Goal: Information Seeking & Learning: Learn about a topic

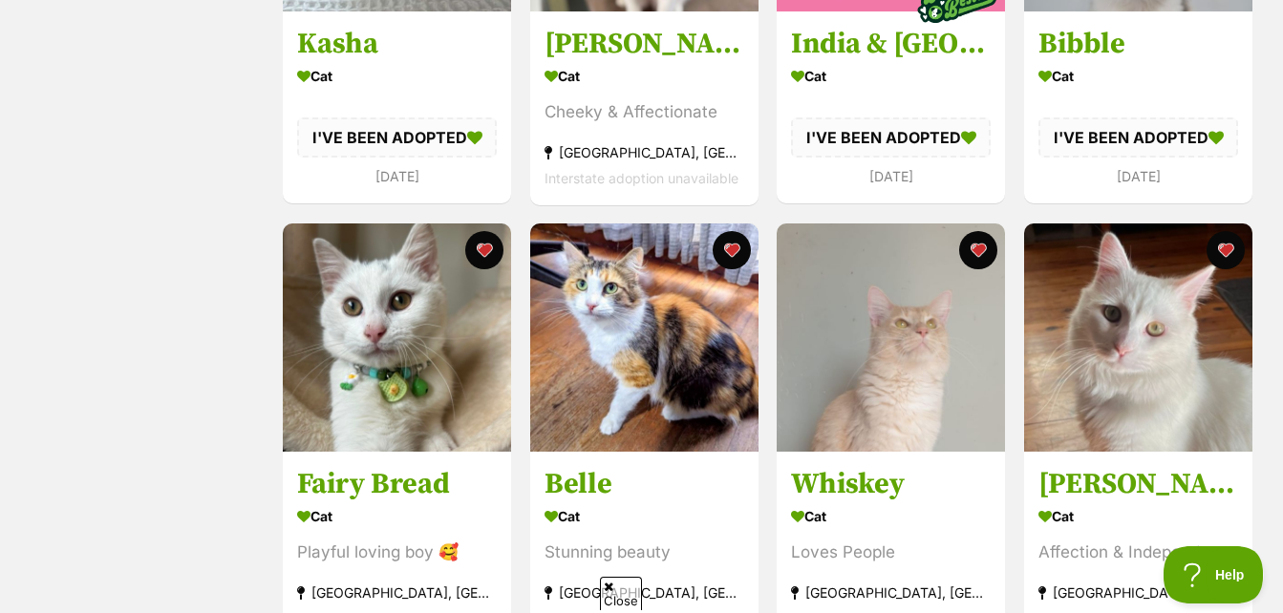
scroll to position [1051, 0]
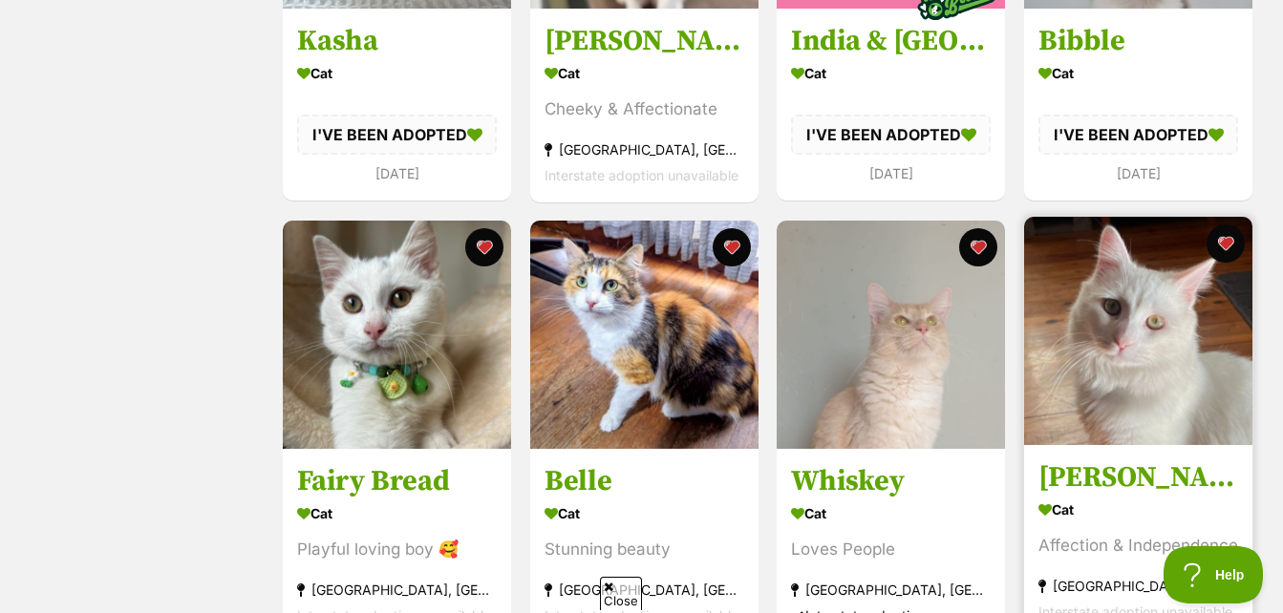
click at [1059, 284] on img at bounding box center [1138, 331] width 228 height 228
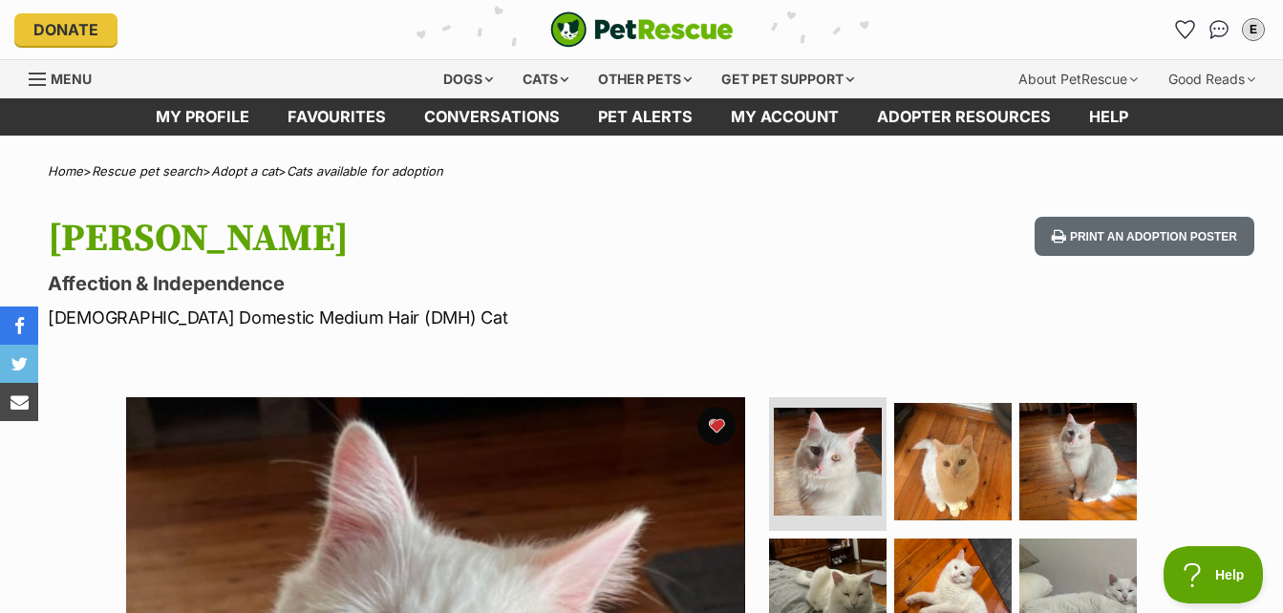
click at [359, 109] on link "Favourites" at bounding box center [336, 116] width 137 height 37
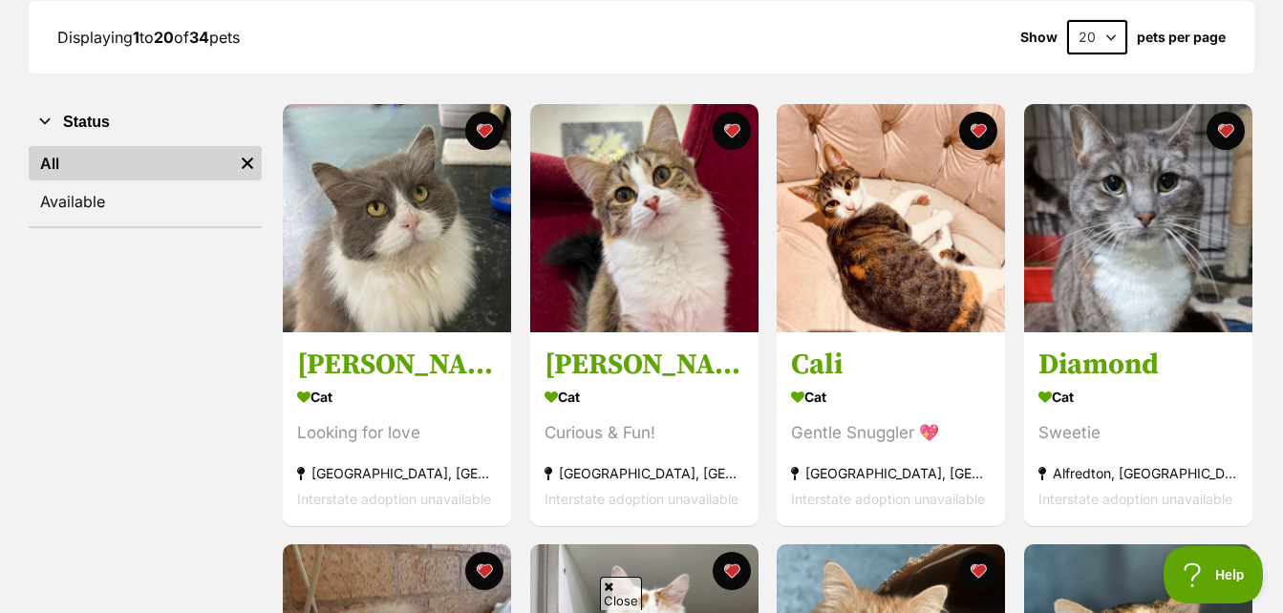
scroll to position [382, 0]
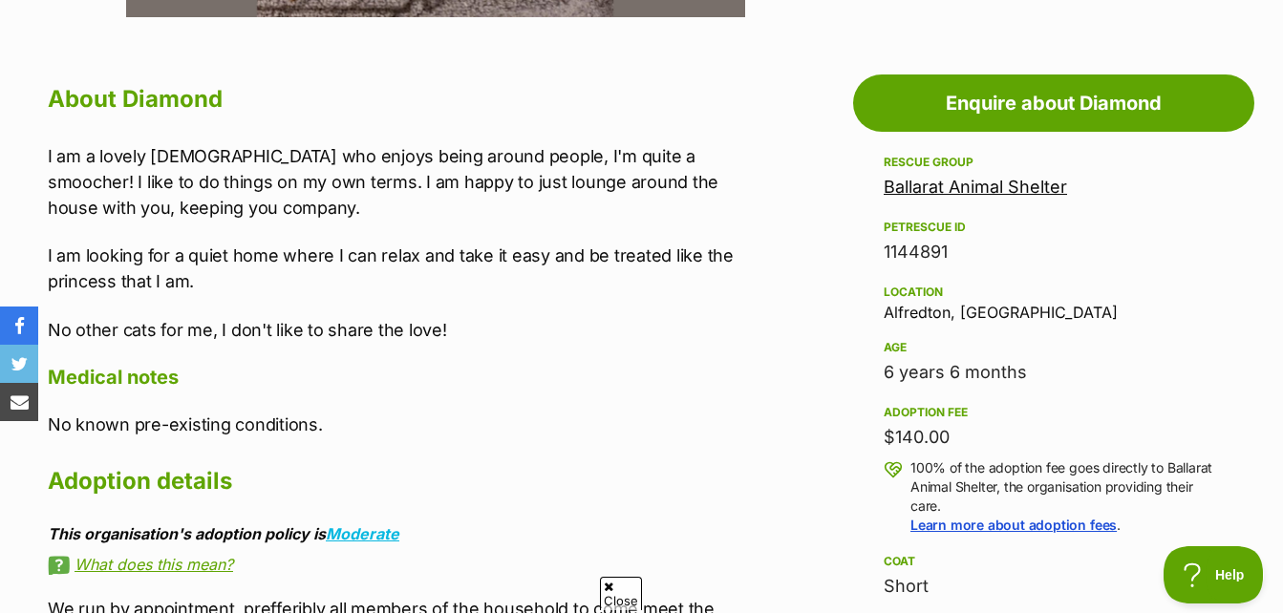
scroll to position [1051, 0]
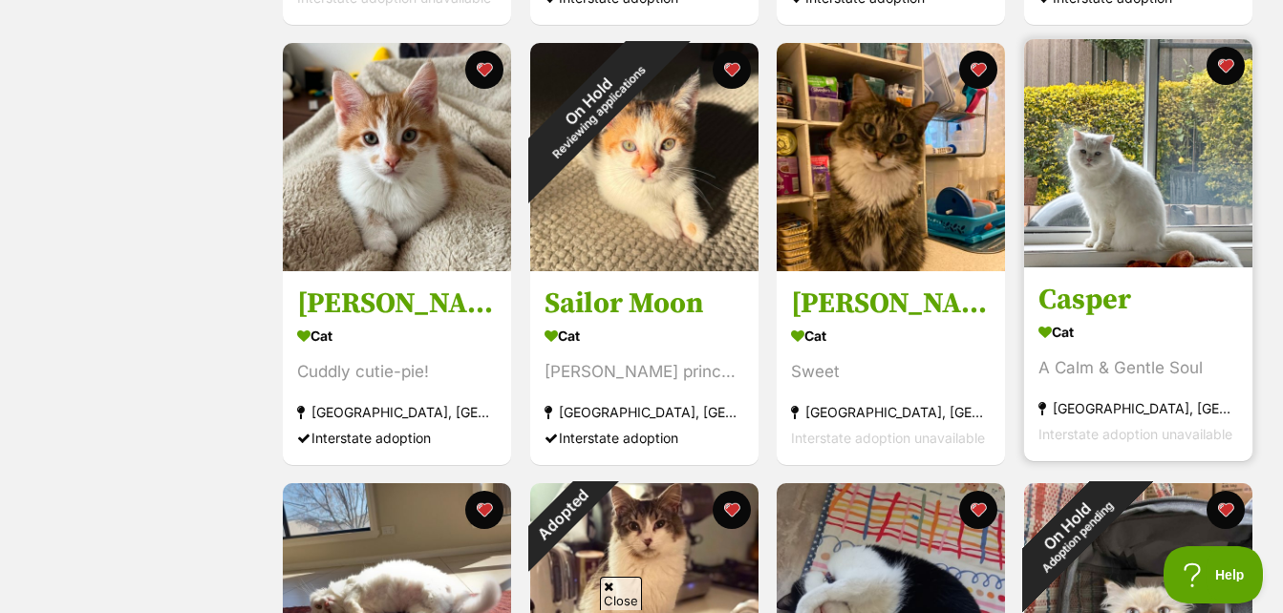
scroll to position [1337, 0]
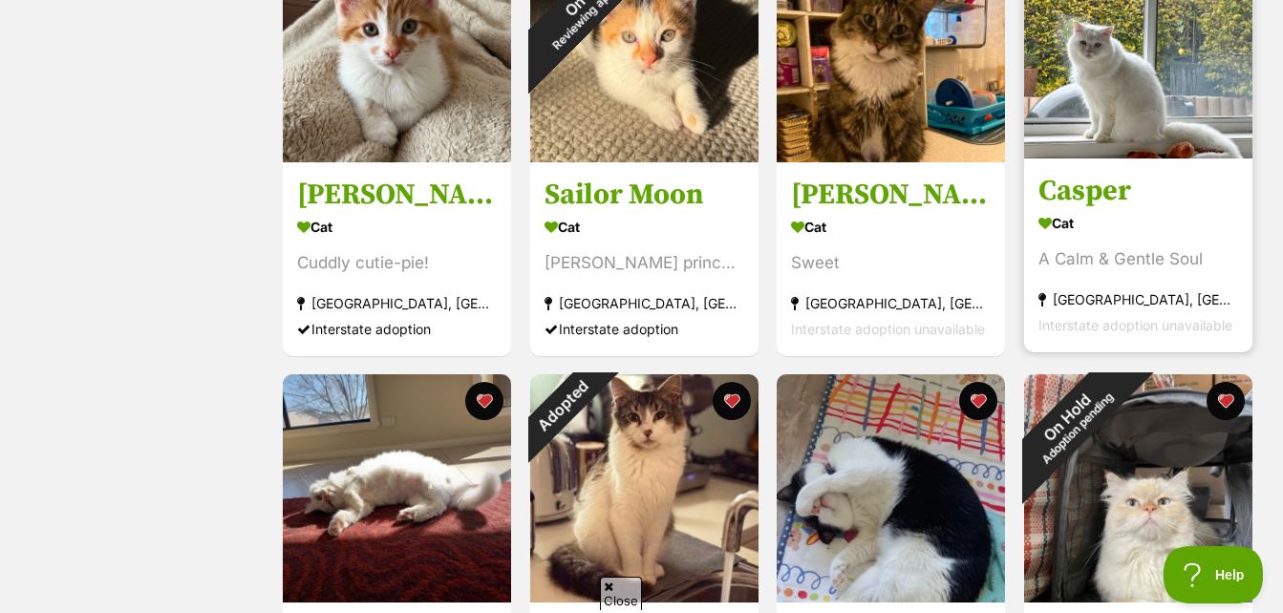
click at [1128, 198] on h3 "Casper" at bounding box center [1138, 191] width 200 height 36
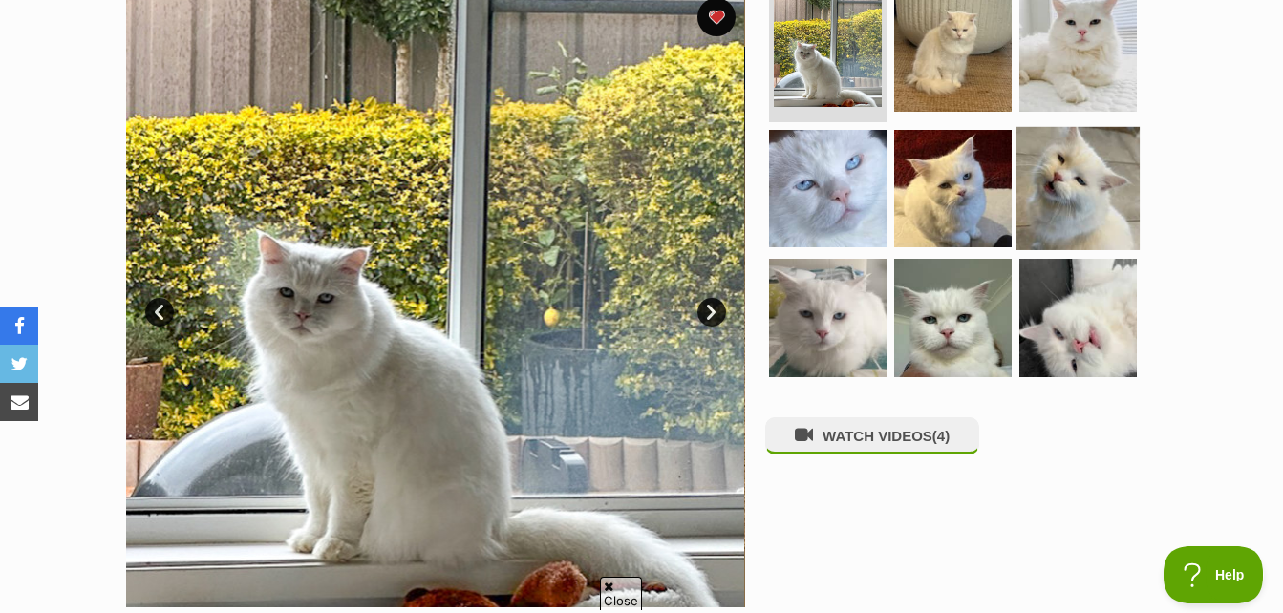
scroll to position [573, 0]
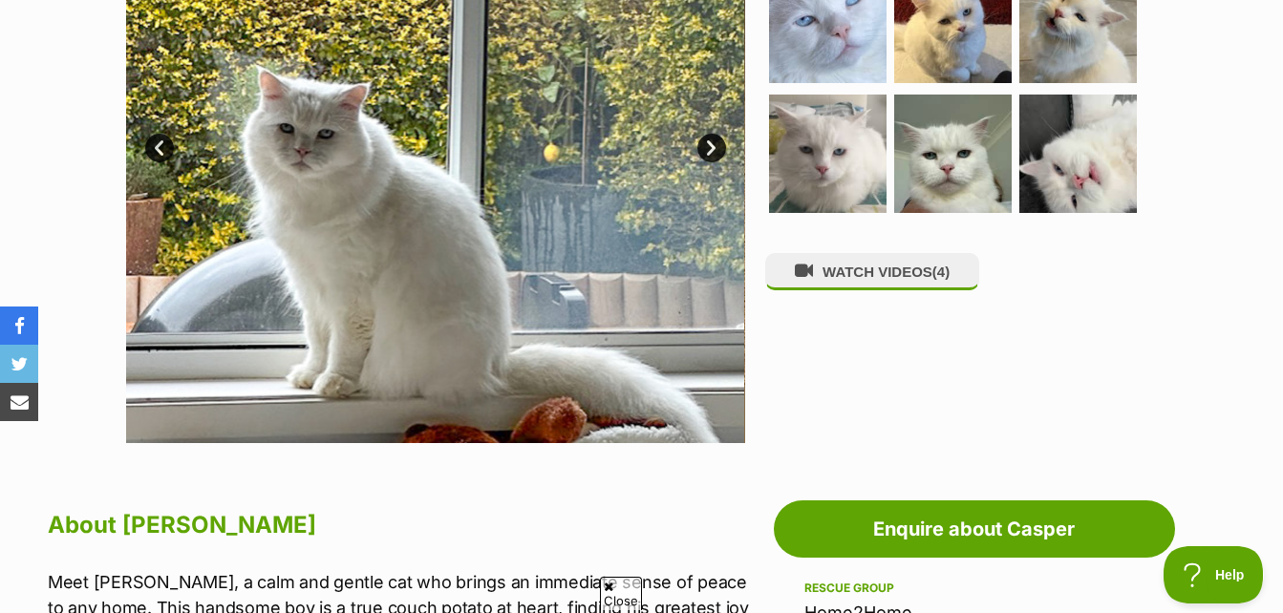
click at [991, 294] on div "WATCH VIDEOS (4)" at bounding box center [961, 133] width 392 height 619
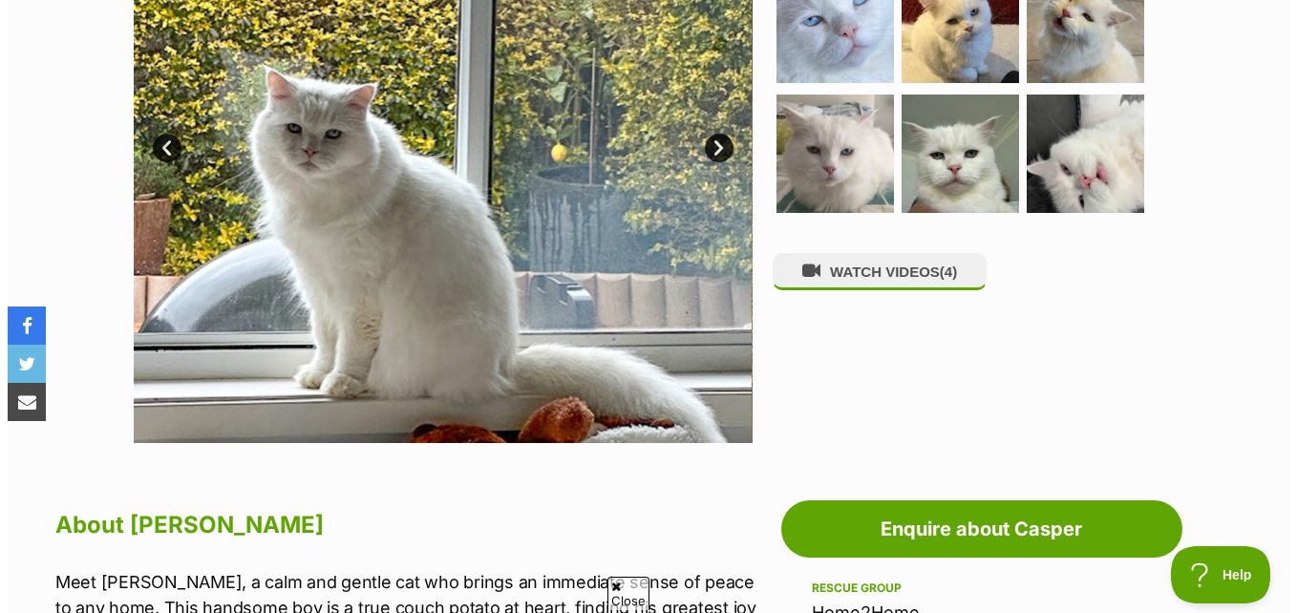
scroll to position [0, 0]
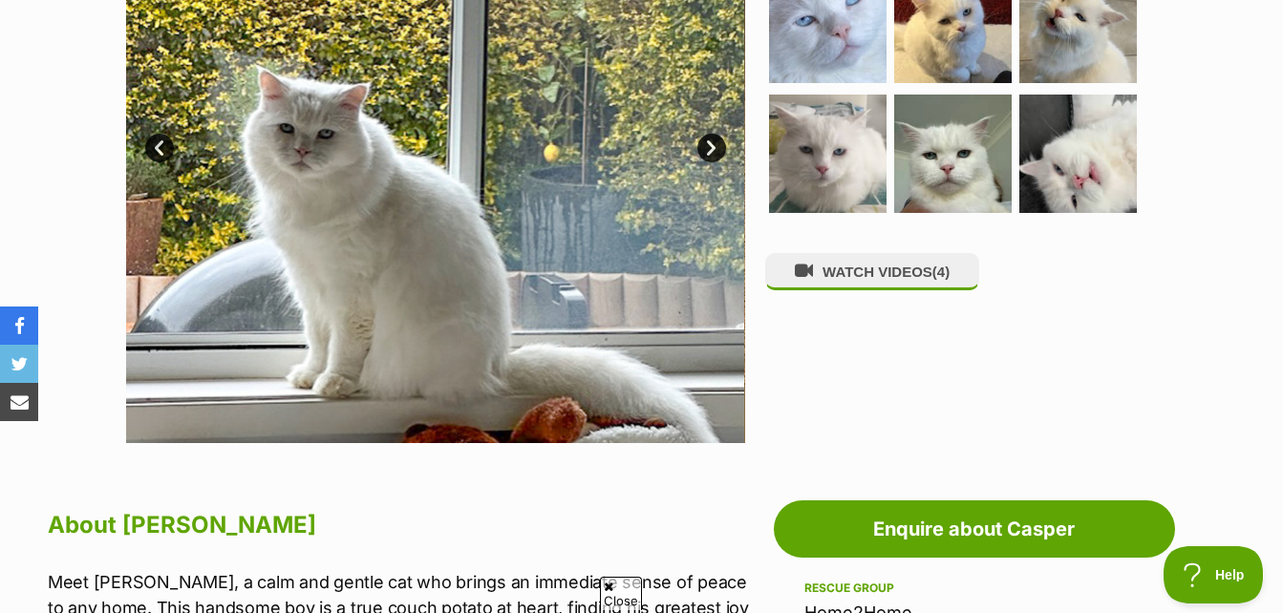
click at [988, 292] on div "WATCH VIDEOS (4)" at bounding box center [961, 133] width 392 height 619
click at [962, 289] on button "WATCH VIDEOS (4)" at bounding box center [872, 271] width 214 height 37
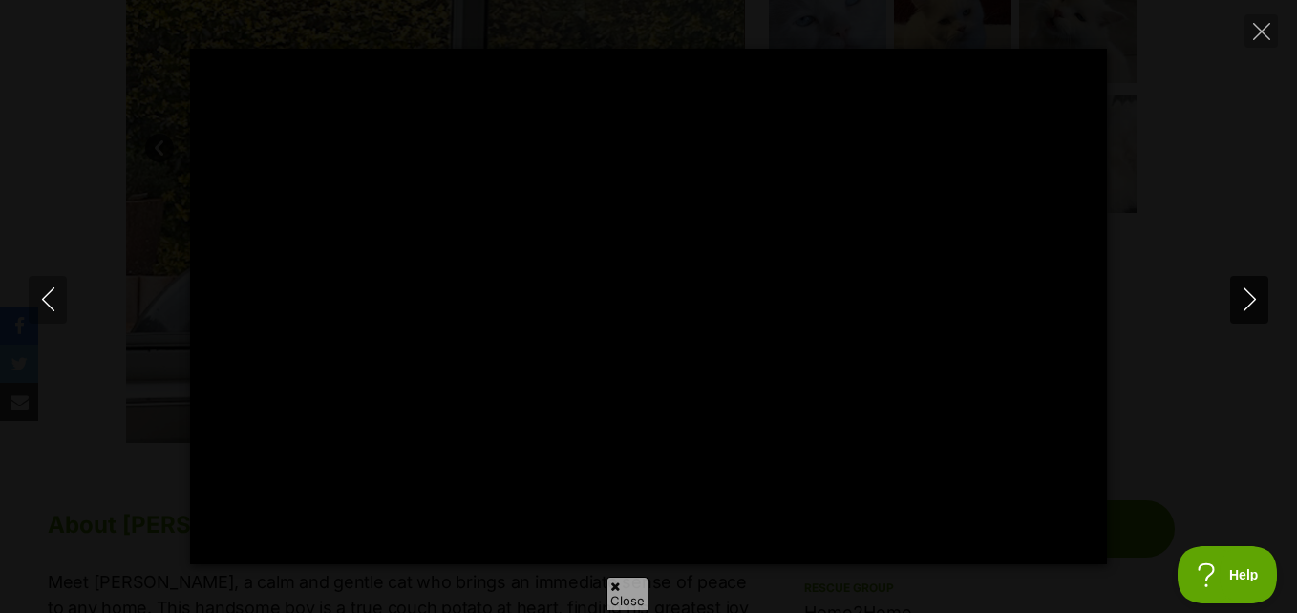
type input "100"
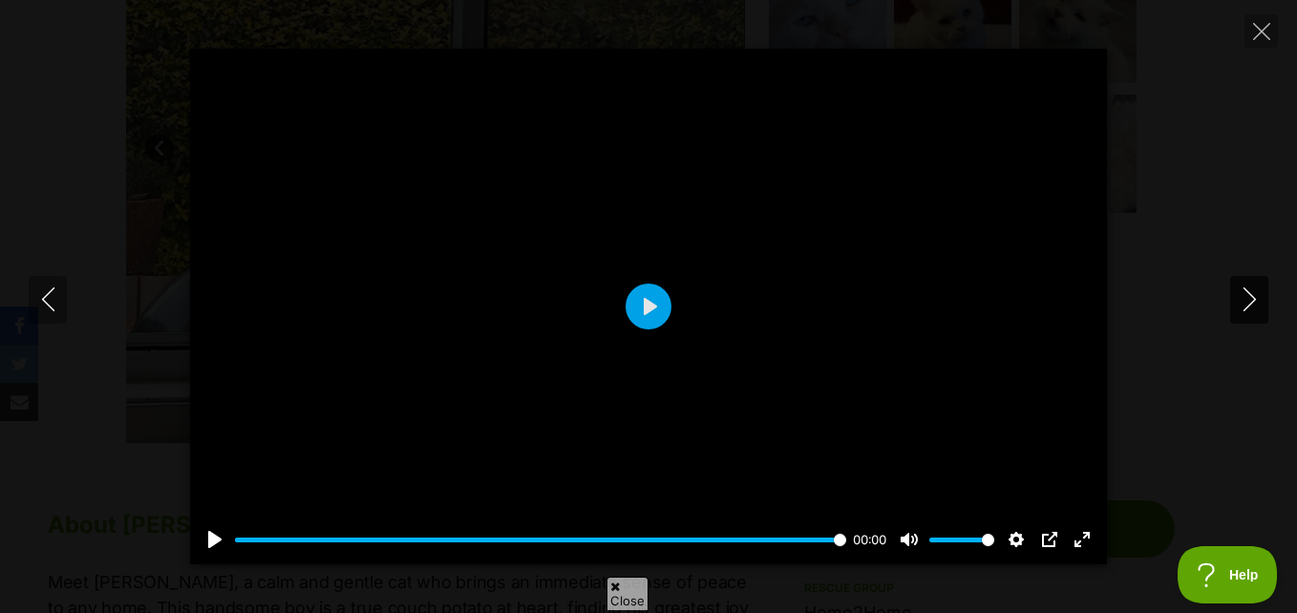
click at [1242, 292] on icon "Next" at bounding box center [1250, 300] width 24 height 24
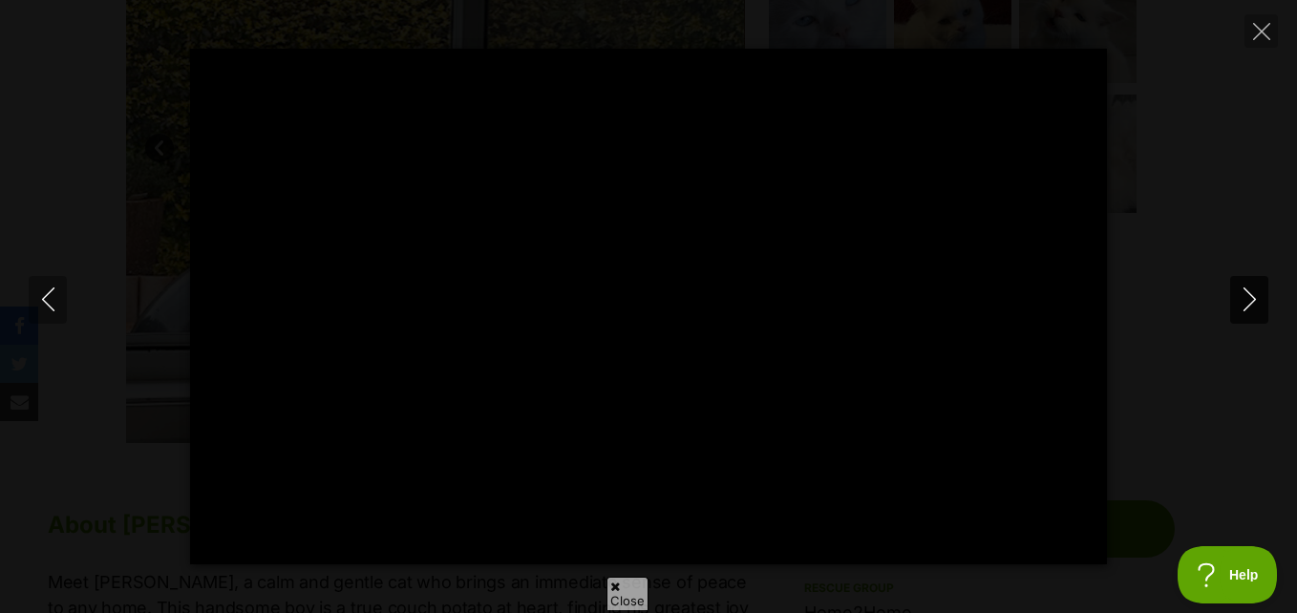
type input "100"
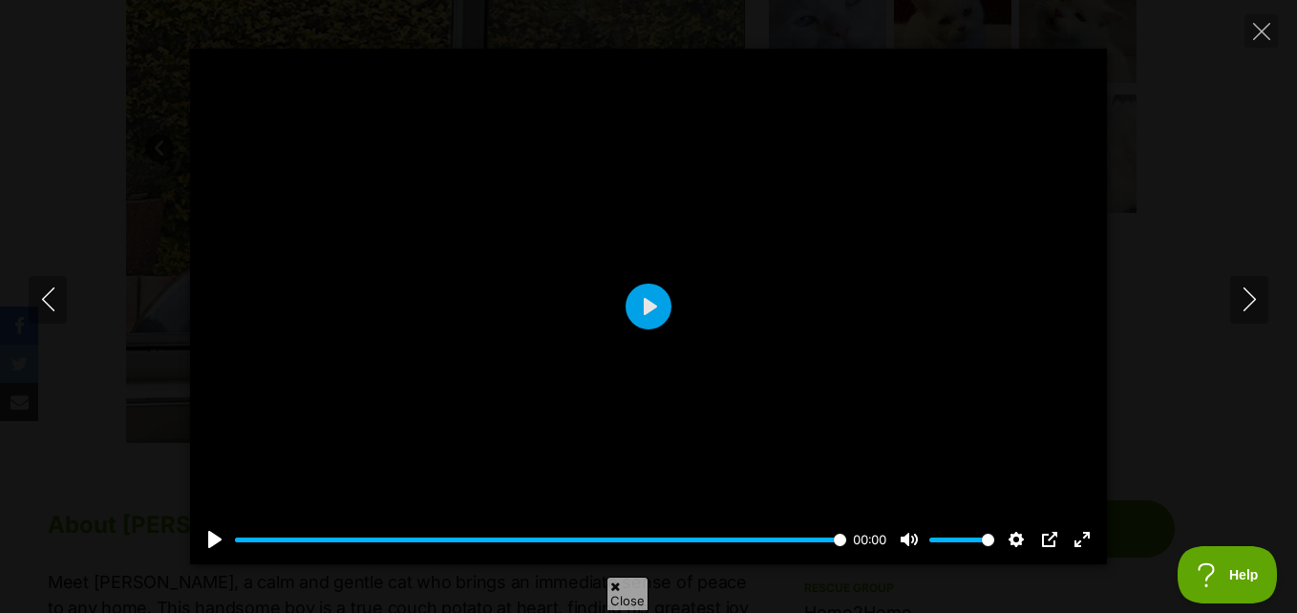
click at [1220, 286] on div "Pause Play % buffered 00:00 00:00 Unmute Mute Disable captions Enable captions …" at bounding box center [648, 307] width 1297 height 516
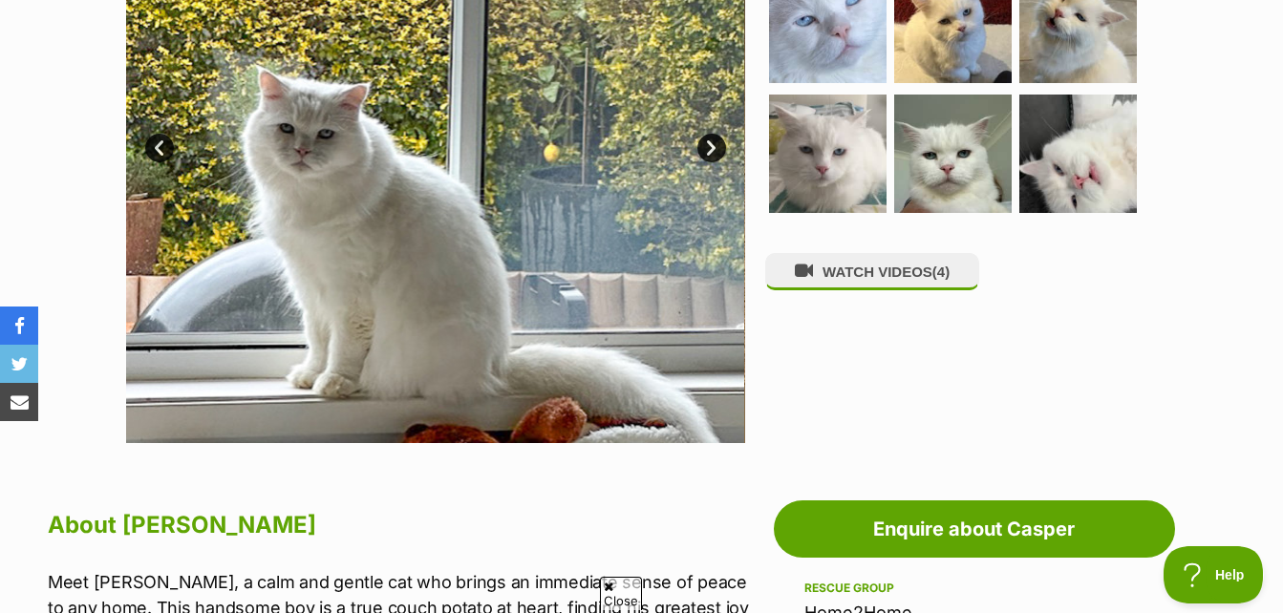
drag, startPoint x: 1014, startPoint y: 320, endPoint x: 1009, endPoint y: 377, distance: 57.6
click at [1033, 406] on div "WATCH VIDEOS (4)" at bounding box center [961, 133] width 392 height 619
click at [892, 281] on button "WATCH VIDEOS (4)" at bounding box center [872, 271] width 214 height 37
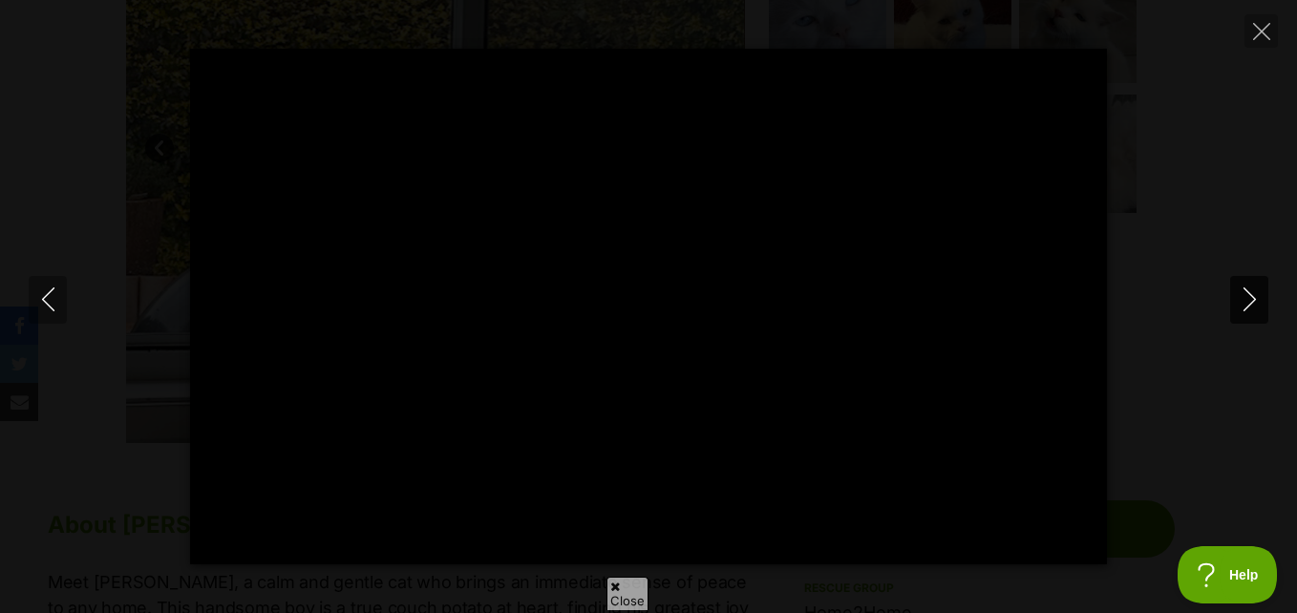
click at [1231, 302] on button "Next" at bounding box center [1249, 300] width 38 height 48
type input "9.5"
click at [1231, 302] on button "Next" at bounding box center [1249, 300] width 38 height 48
type input "1.69"
click at [1252, 285] on button "Next" at bounding box center [1249, 300] width 38 height 48
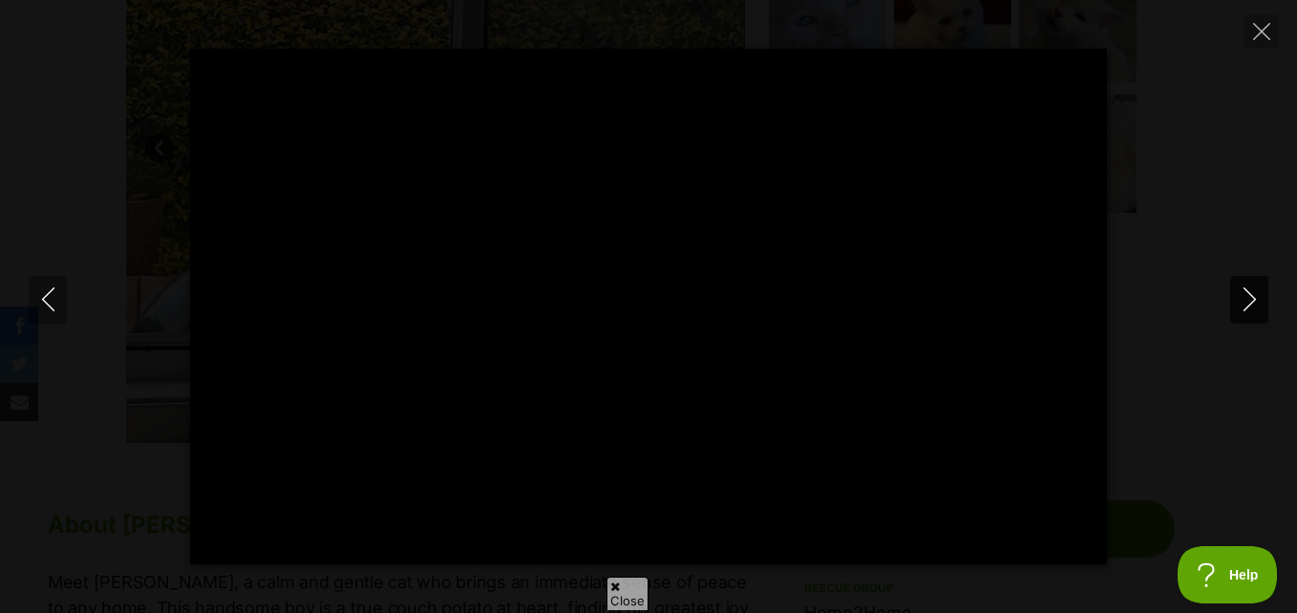
type input "75.95"
click at [1144, 243] on div "Pause Play % buffered 00:00 -00:03 Unmute Mute Disable captions Enable captions…" at bounding box center [648, 307] width 1297 height 516
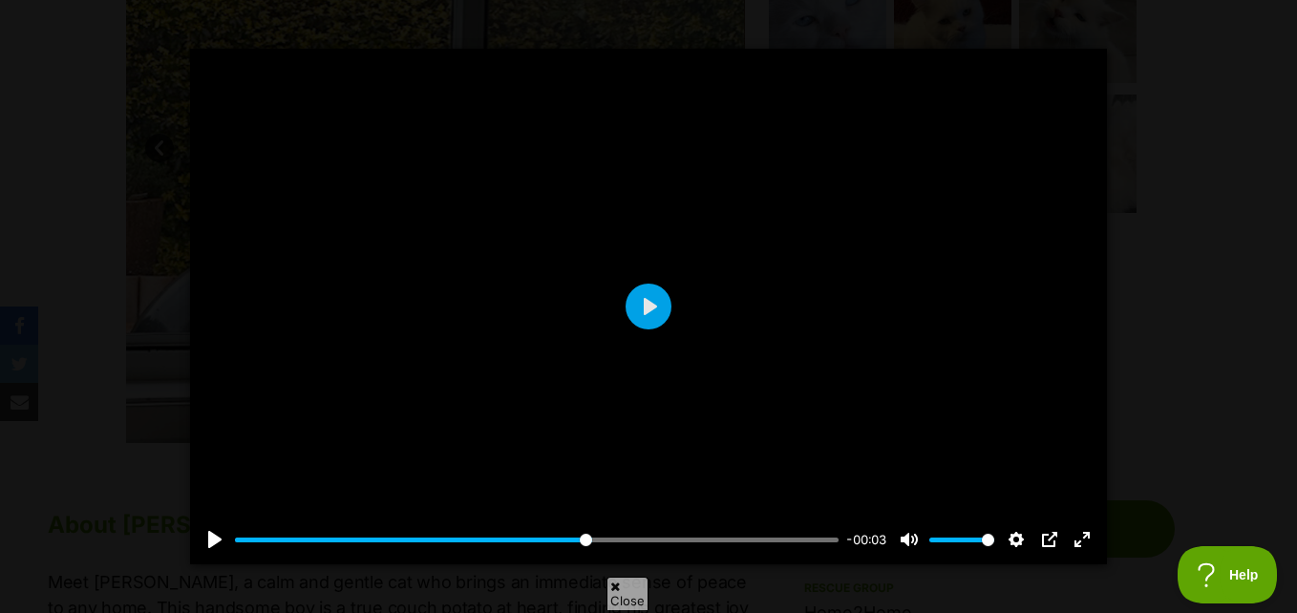
type input "59.15"
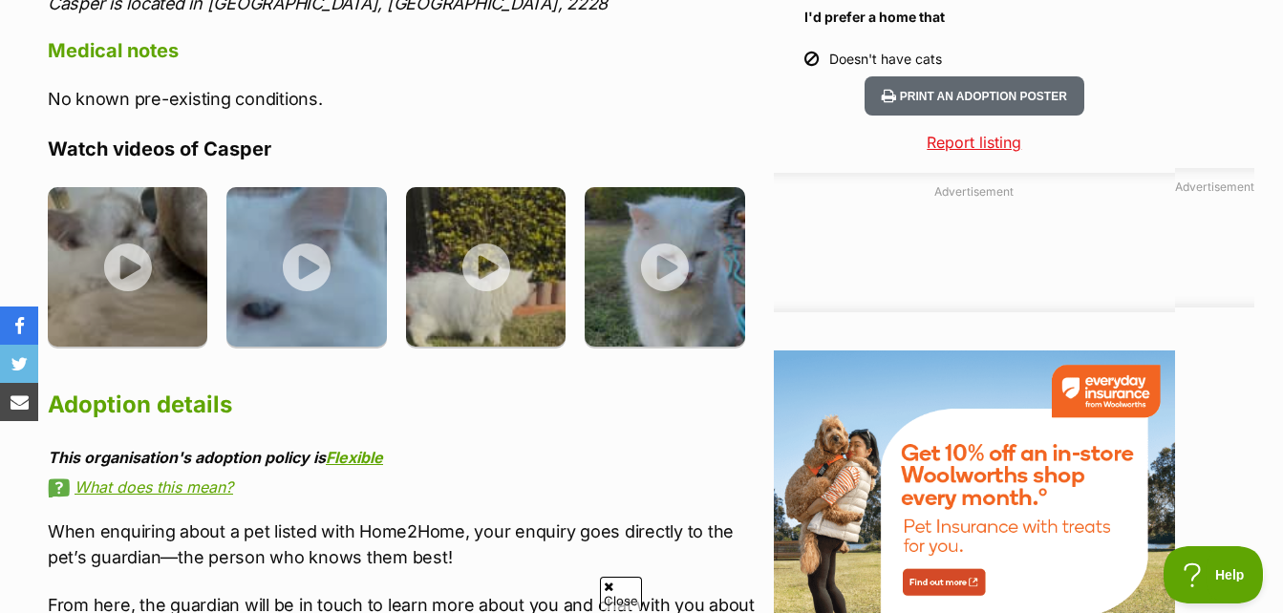
scroll to position [1910, 0]
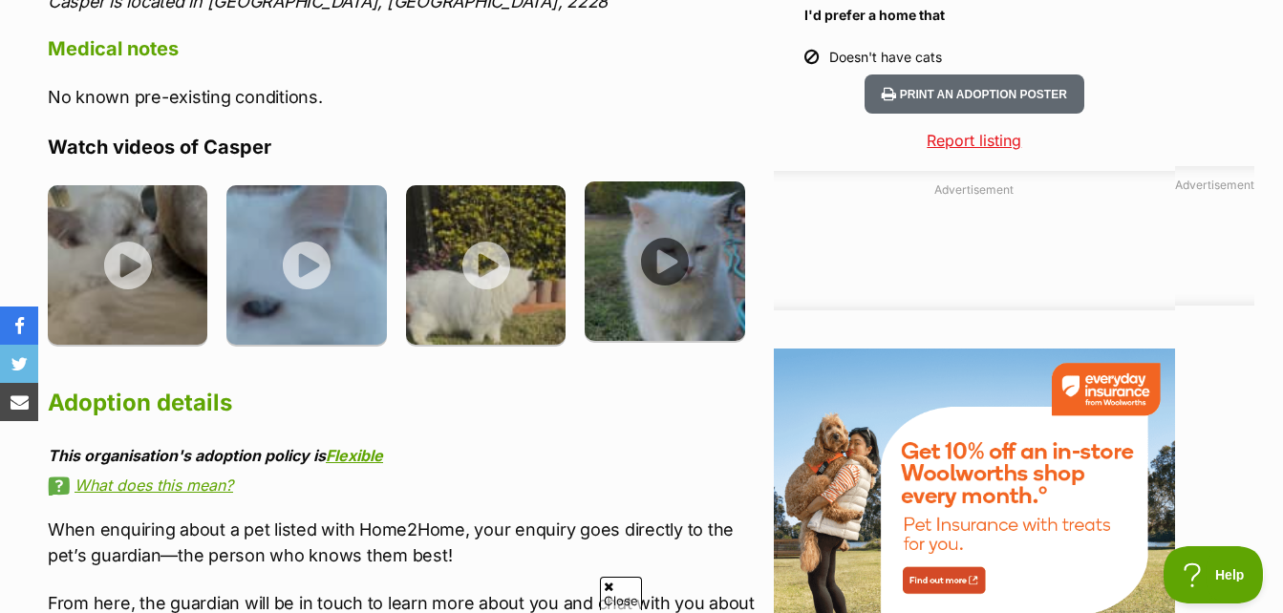
click at [689, 252] on img at bounding box center [665, 261] width 160 height 160
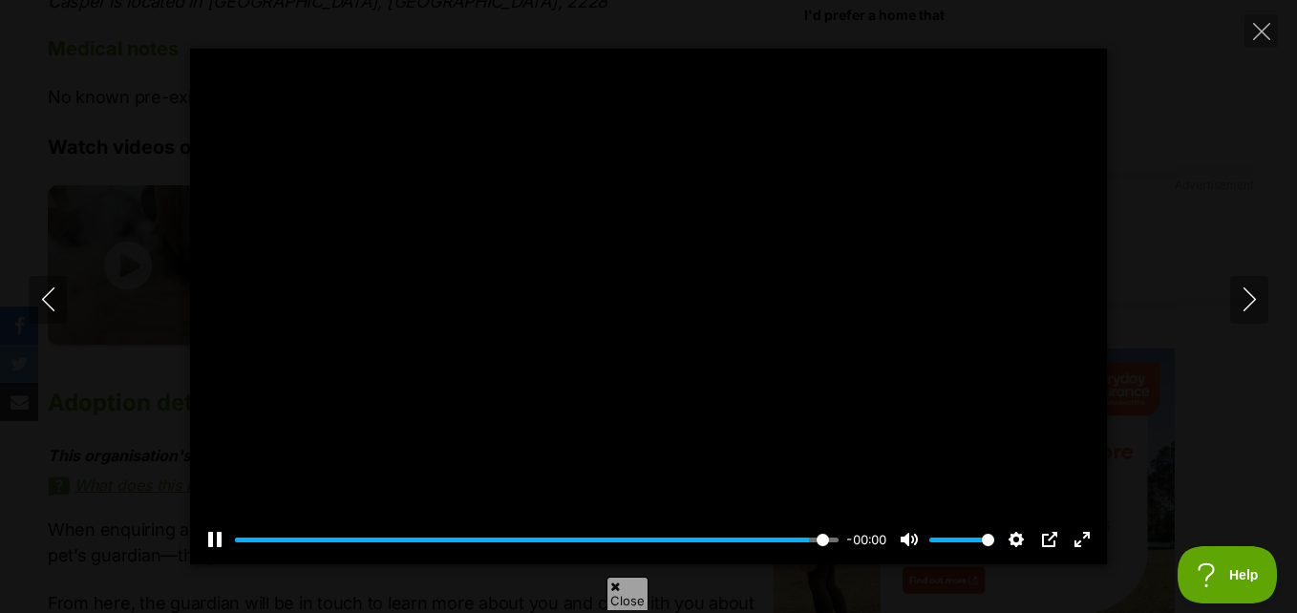
type input "100"
click at [1263, 35] on icon "Close" at bounding box center [1261, 31] width 17 height 17
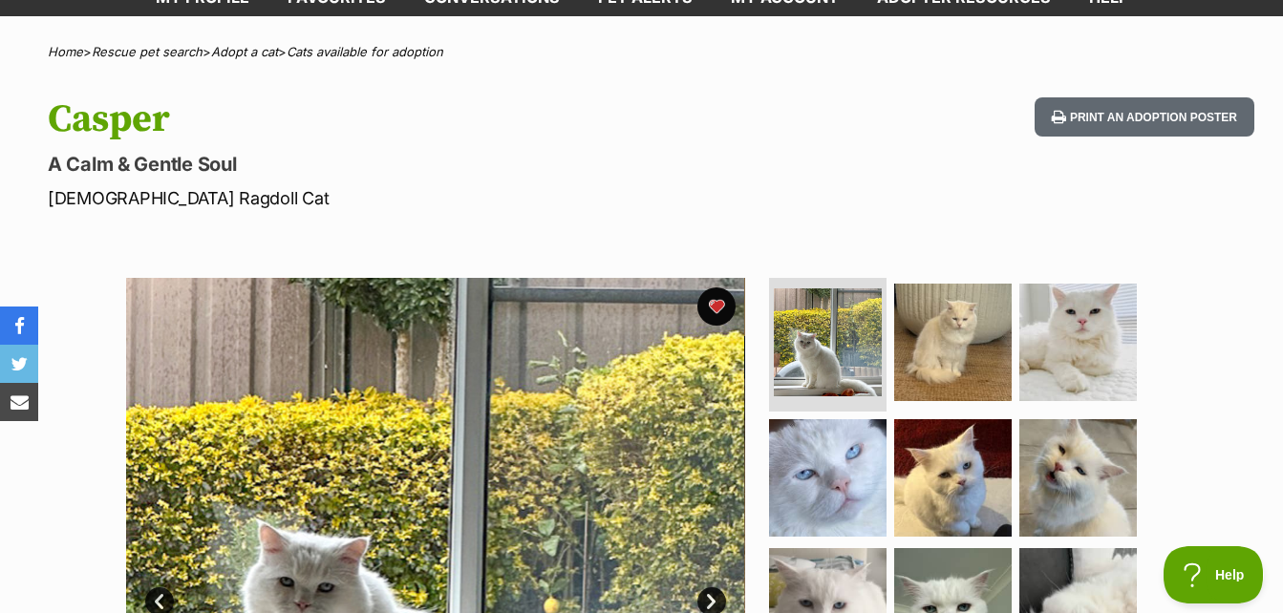
scroll to position [0, 0]
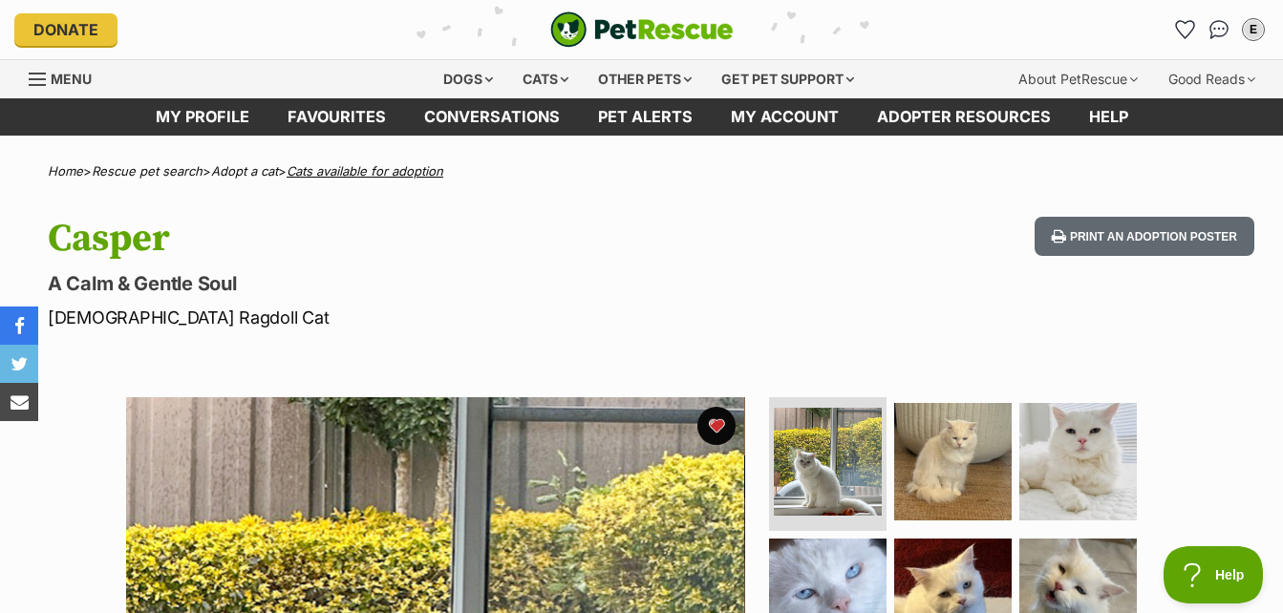
click at [367, 173] on link "Cats available for adoption" at bounding box center [365, 170] width 157 height 15
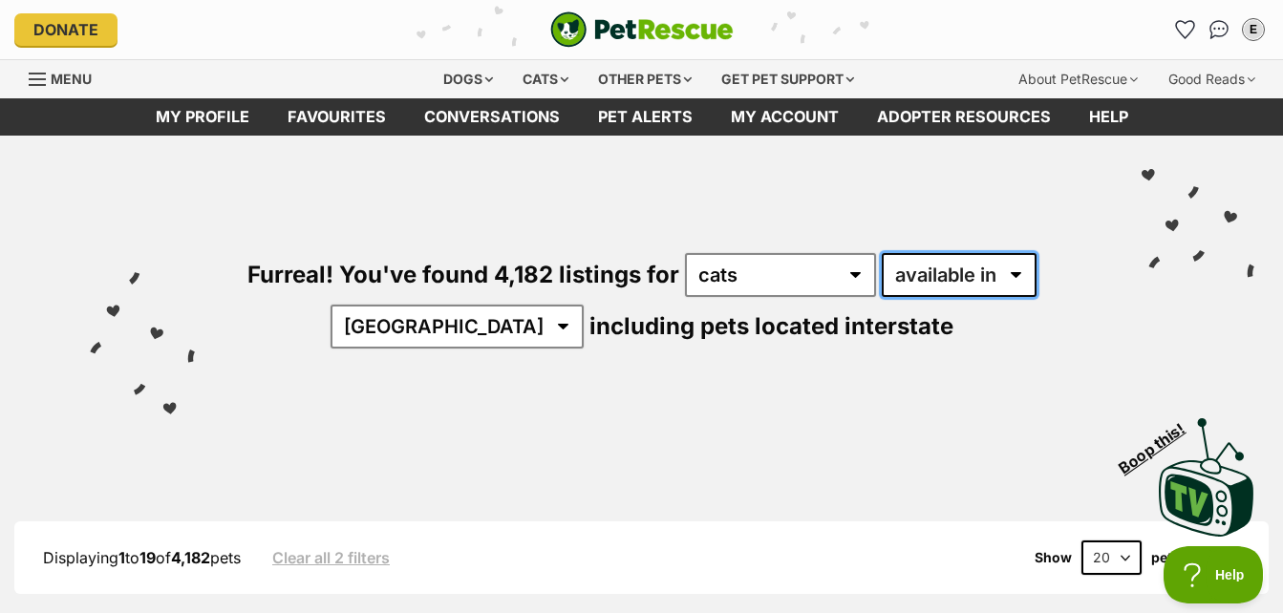
click at [937, 278] on select "available in located in" at bounding box center [959, 275] width 155 height 44
select select "disabled"
click at [882, 253] on select "available in located in" at bounding box center [959, 275] width 155 height 44
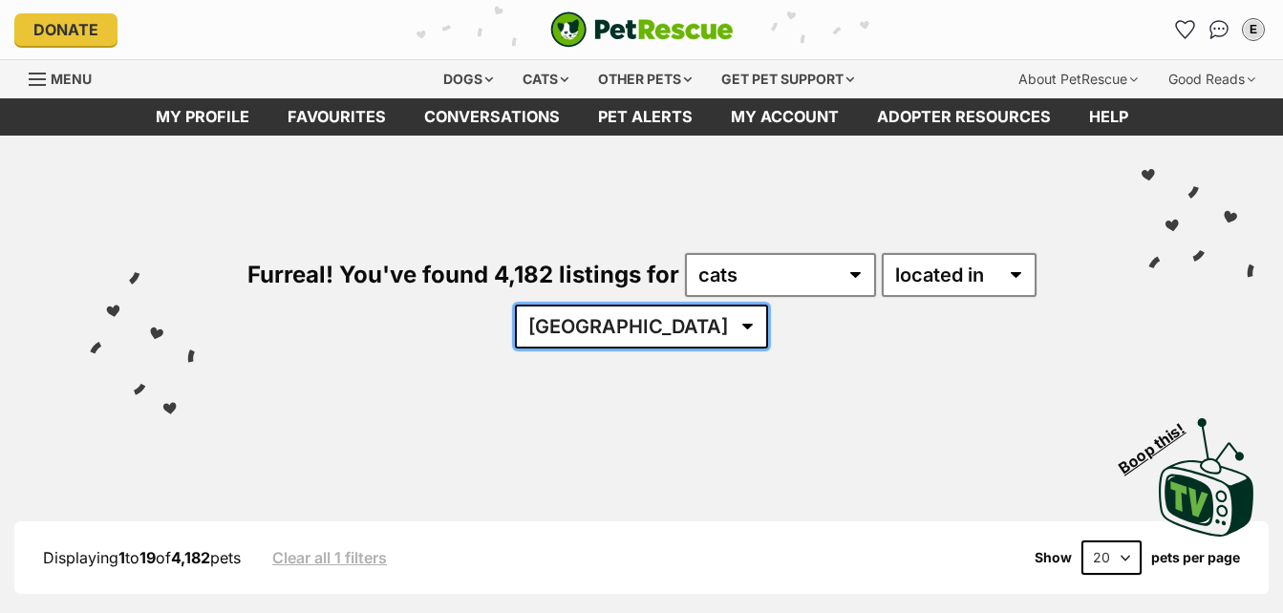
drag, startPoint x: 0, startPoint y: 0, endPoint x: 636, endPoint y: 334, distance: 718.7
click at [636, 334] on select "Australia ACT NSW NT QLD SA TAS VIC WA" at bounding box center [641, 327] width 253 height 44
select select "NSW"
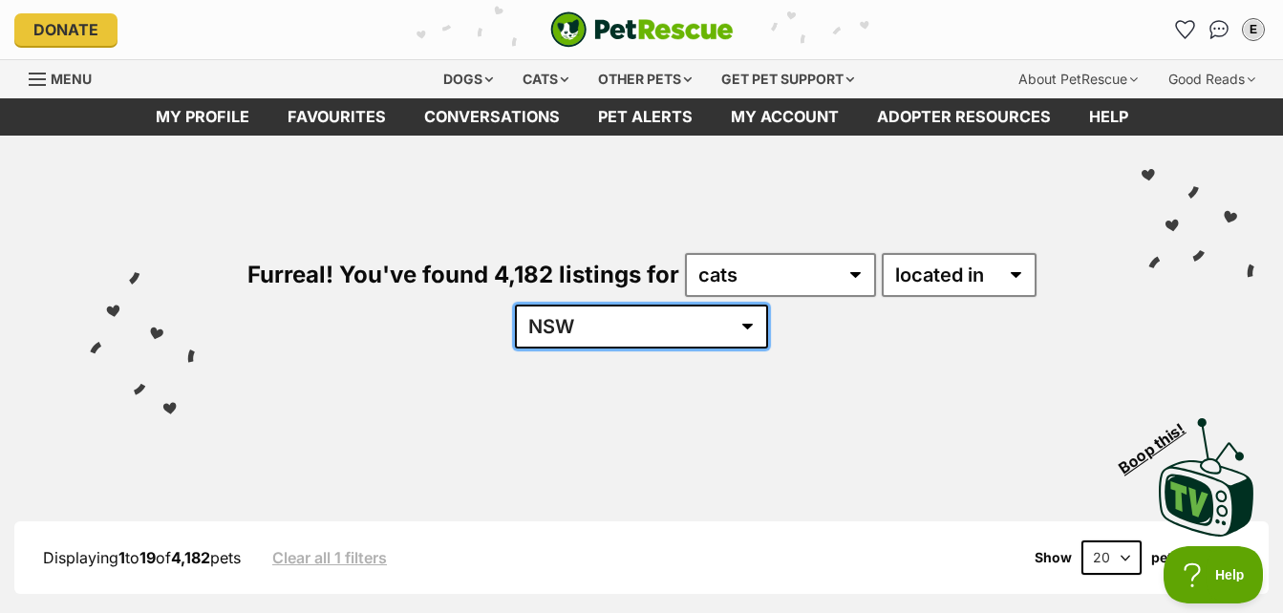
click at [573, 305] on select "Australia ACT NSW NT QLD SA TAS VIC WA" at bounding box center [641, 327] width 253 height 44
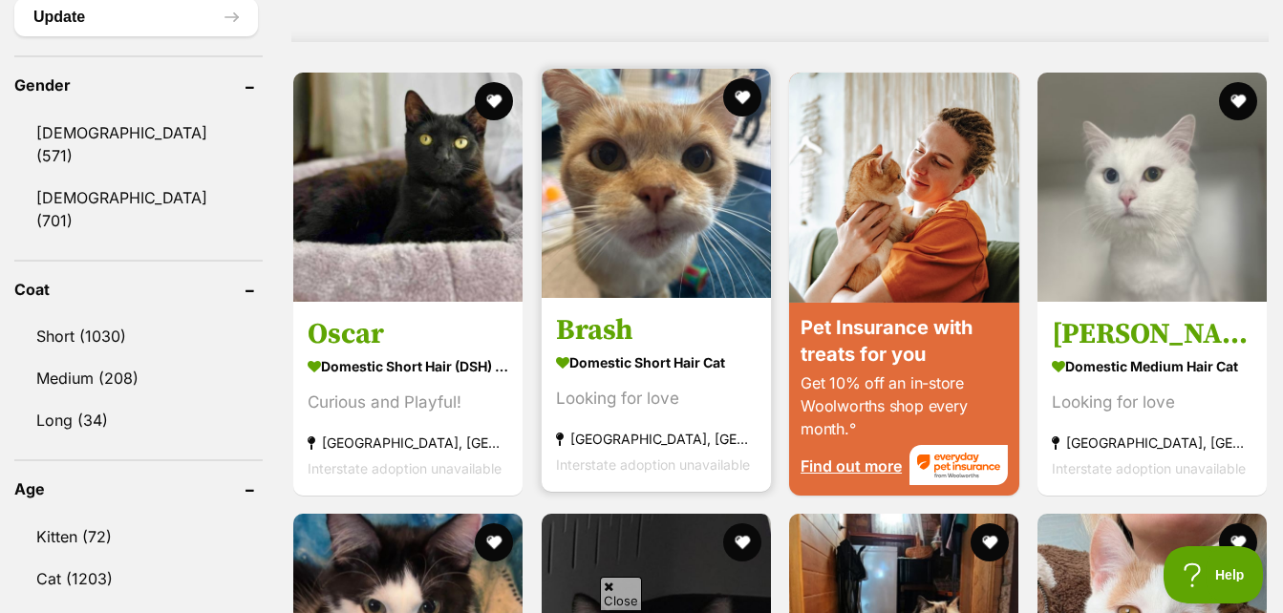
scroll to position [1624, 0]
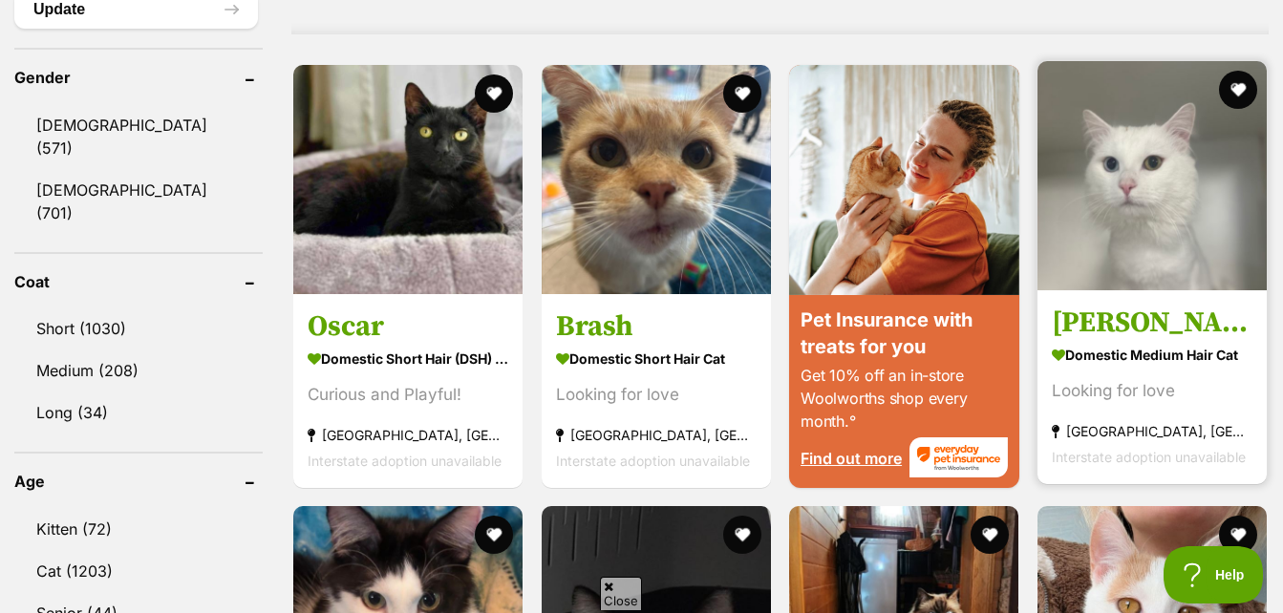
click at [1139, 206] on img at bounding box center [1151, 175] width 229 height 229
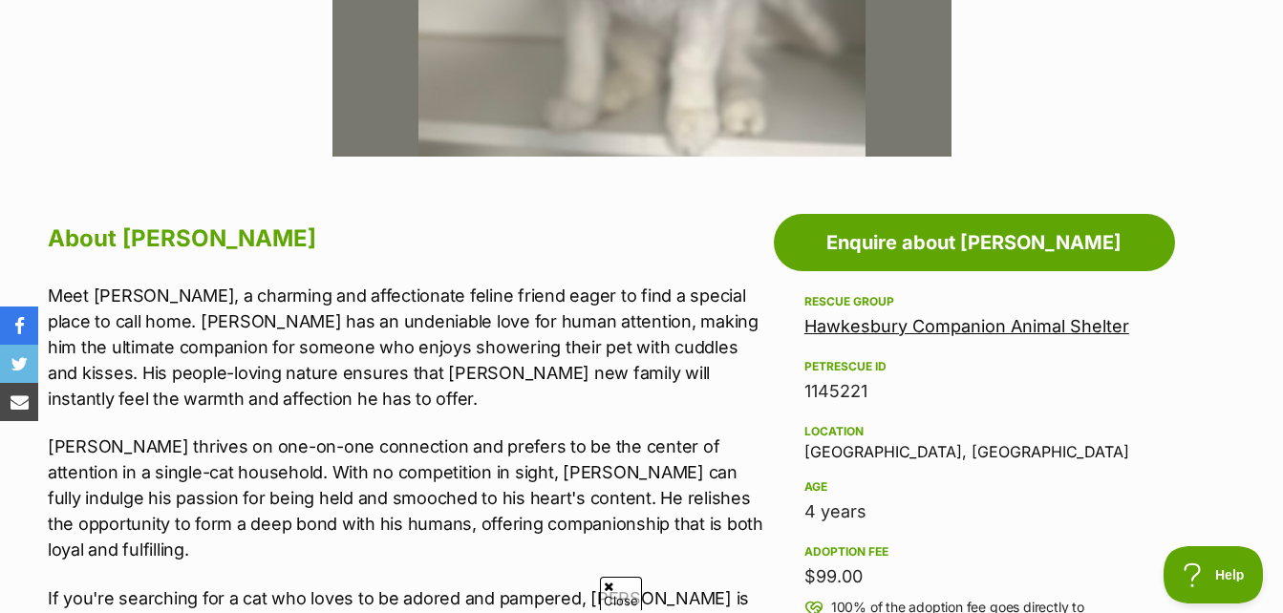
scroll to position [955, 0]
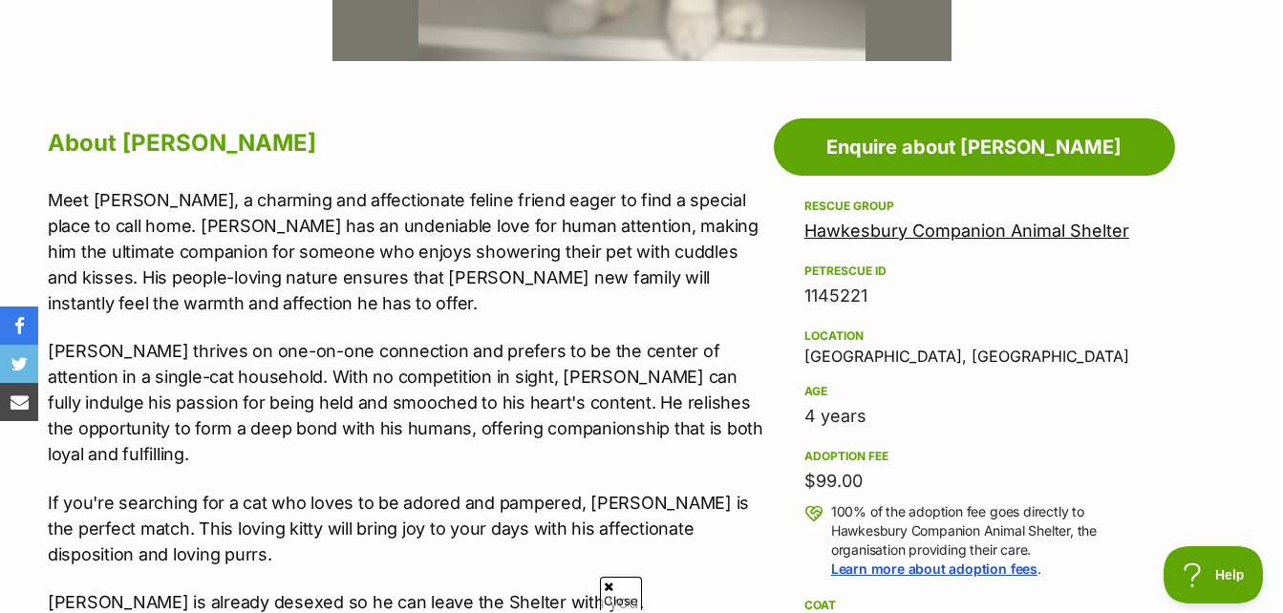
drag, startPoint x: 804, startPoint y: 479, endPoint x: 906, endPoint y: 486, distance: 101.5
click at [906, 486] on div "$99.00" at bounding box center [974, 481] width 340 height 27
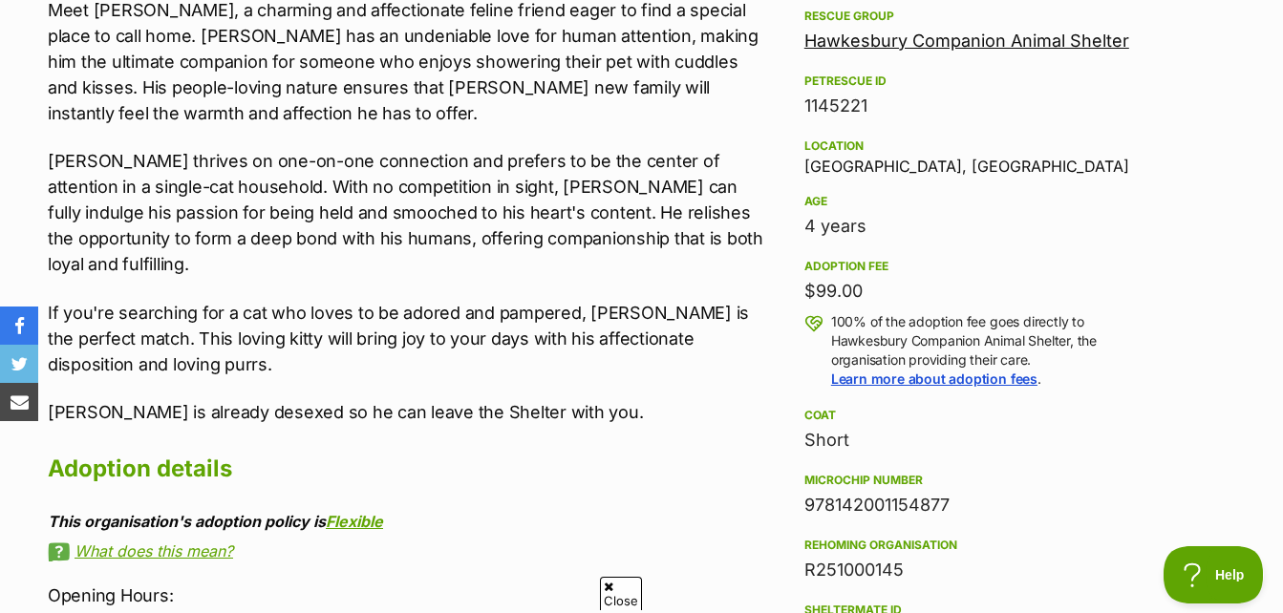
scroll to position [1146, 0]
click at [900, 277] on div "$99.00" at bounding box center [974, 290] width 340 height 27
click at [863, 235] on div "4 years" at bounding box center [974, 225] width 340 height 27
click at [871, 233] on div "4 years" at bounding box center [974, 225] width 340 height 27
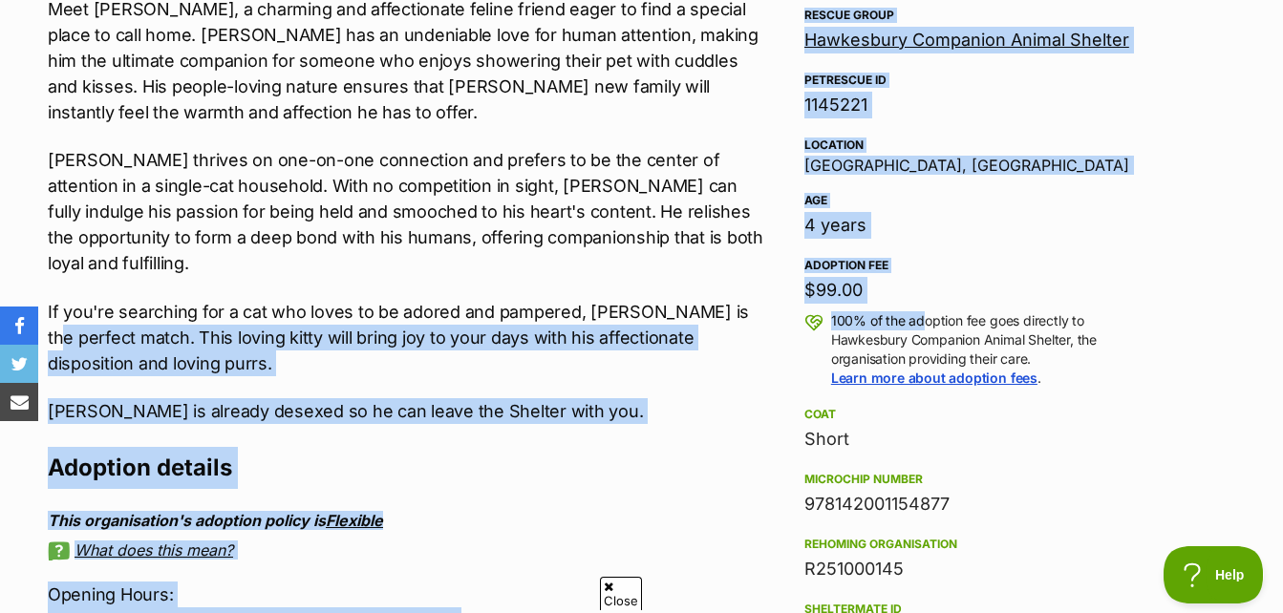
drag, startPoint x: 814, startPoint y: 295, endPoint x: 736, endPoint y: 294, distance: 78.3
click at [893, 254] on div "Adoption fee $99.00 100% of the adoption fee goes directly to Hawkesbury Compan…" at bounding box center [974, 321] width 340 height 134
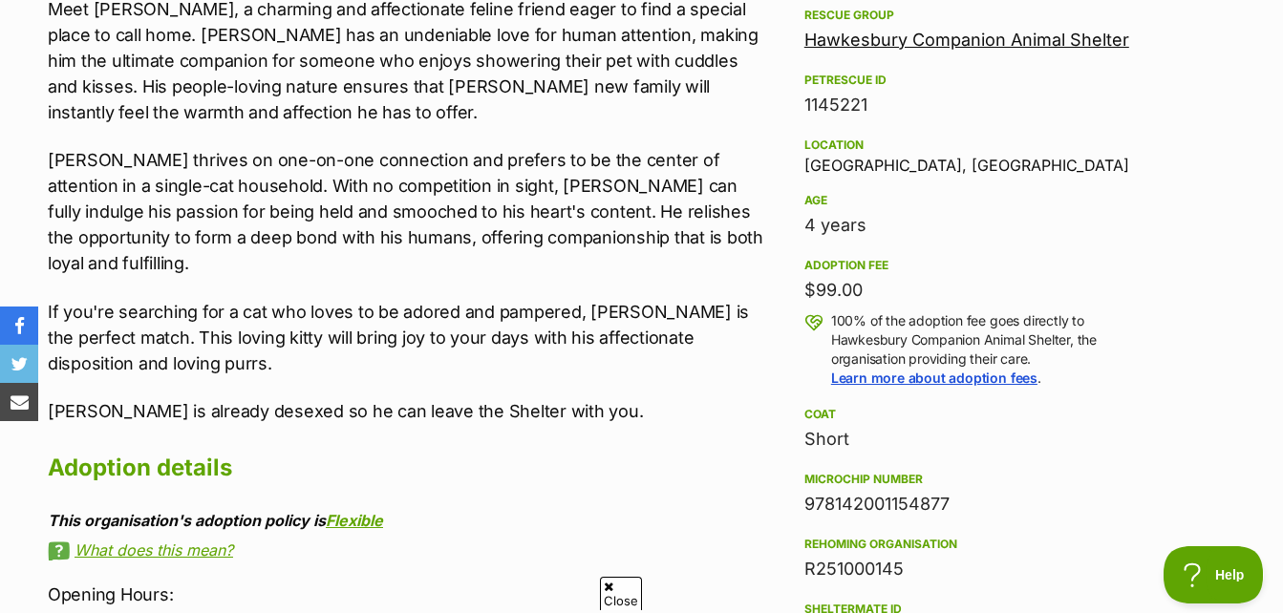
drag, startPoint x: 881, startPoint y: 289, endPoint x: 778, endPoint y: 282, distance: 103.4
click at [778, 282] on aside "Rescue group Hawkesbury Companion Animal Shelter PetRescue ID 1145221 Location …" at bounding box center [974, 454] width 401 height 901
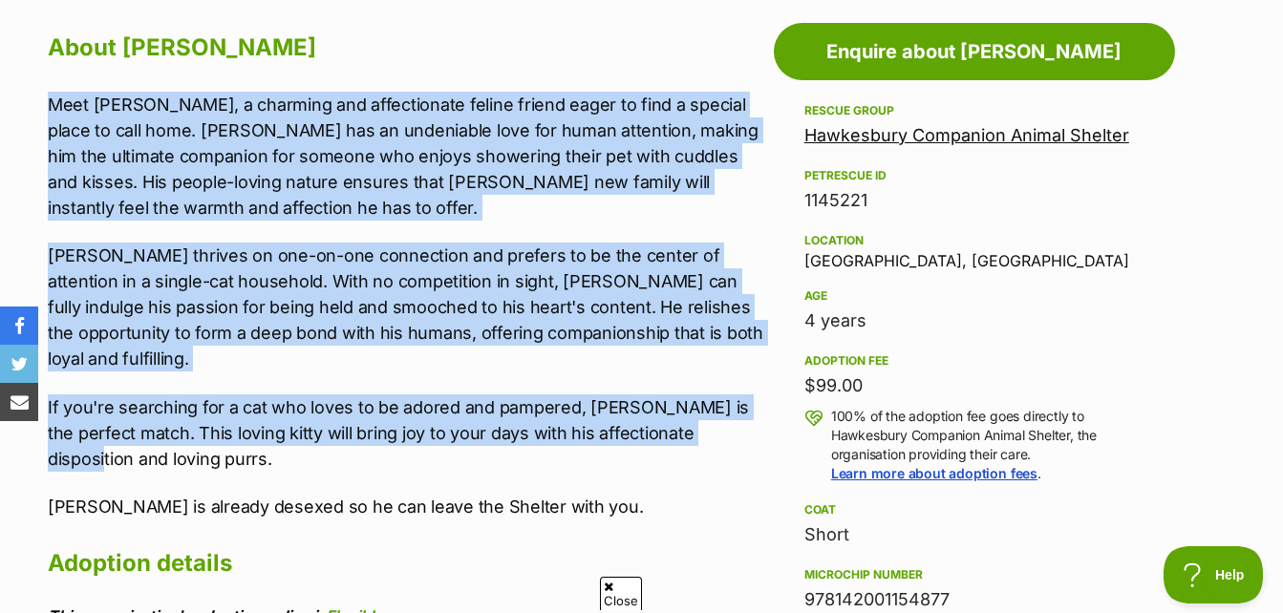
scroll to position [0, 0]
drag, startPoint x: 54, startPoint y: 98, endPoint x: 728, endPoint y: 400, distance: 738.0
click at [728, 400] on div "Meet Bowie, a charming and affectionate feline friend eager to find a special p…" at bounding box center [406, 306] width 716 height 428
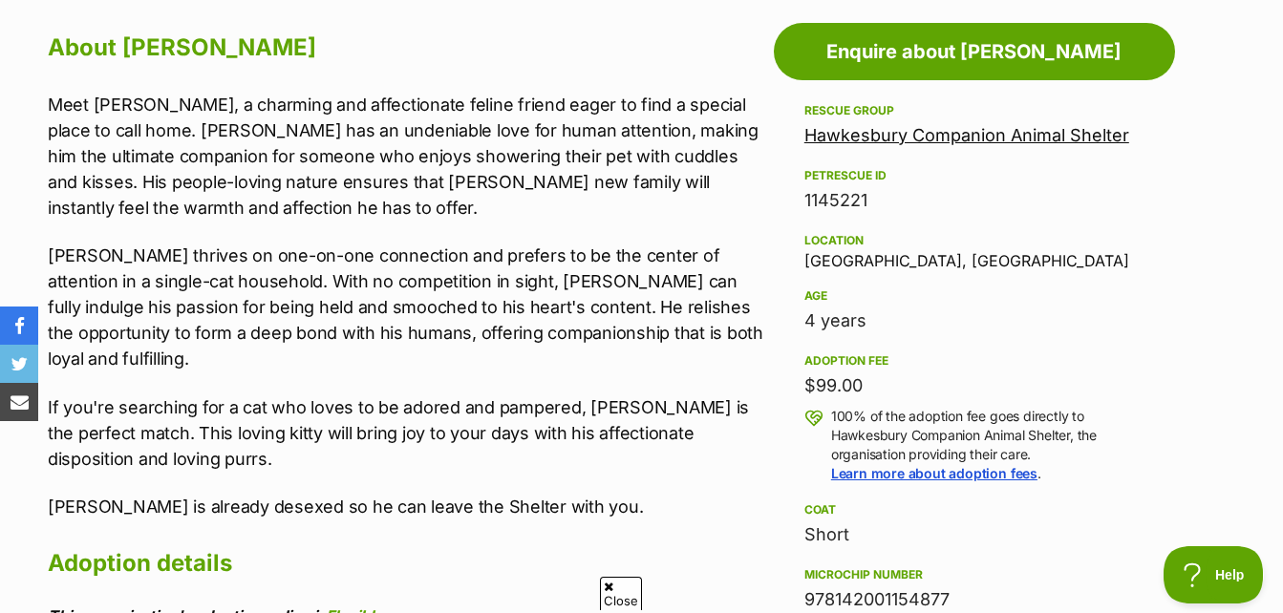
drag, startPoint x: 728, startPoint y: 400, endPoint x: 641, endPoint y: 426, distance: 90.7
click at [638, 425] on p "If you're searching for a cat who loves to be adored and pampered, Bowie is the…" at bounding box center [406, 433] width 716 height 77
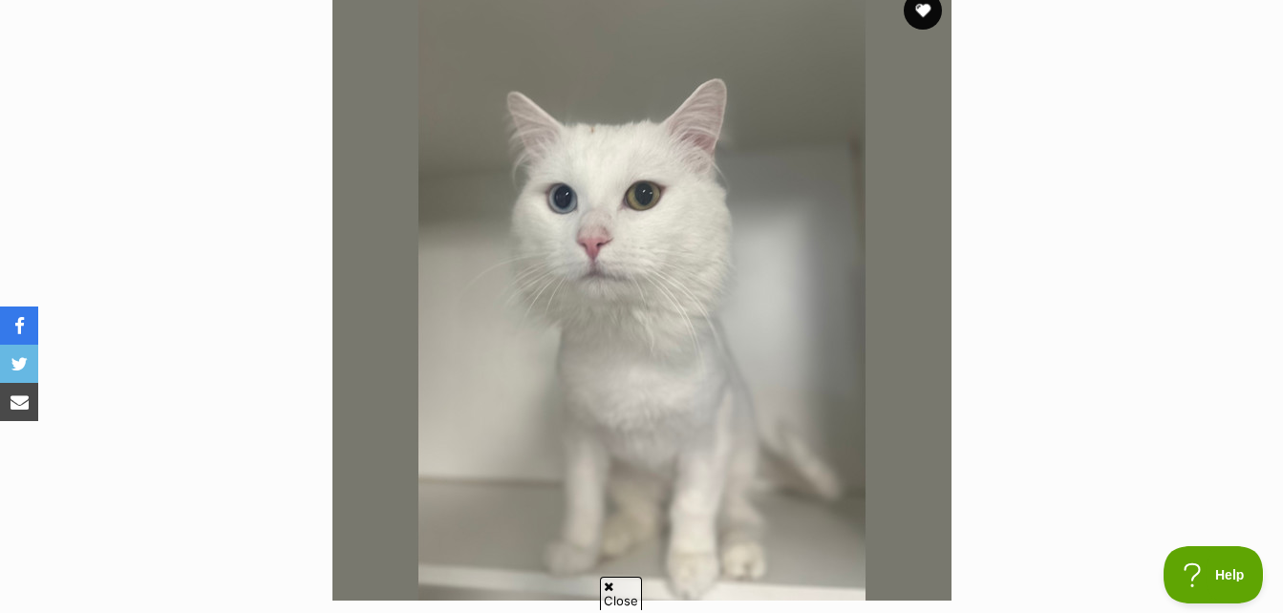
scroll to position [382, 0]
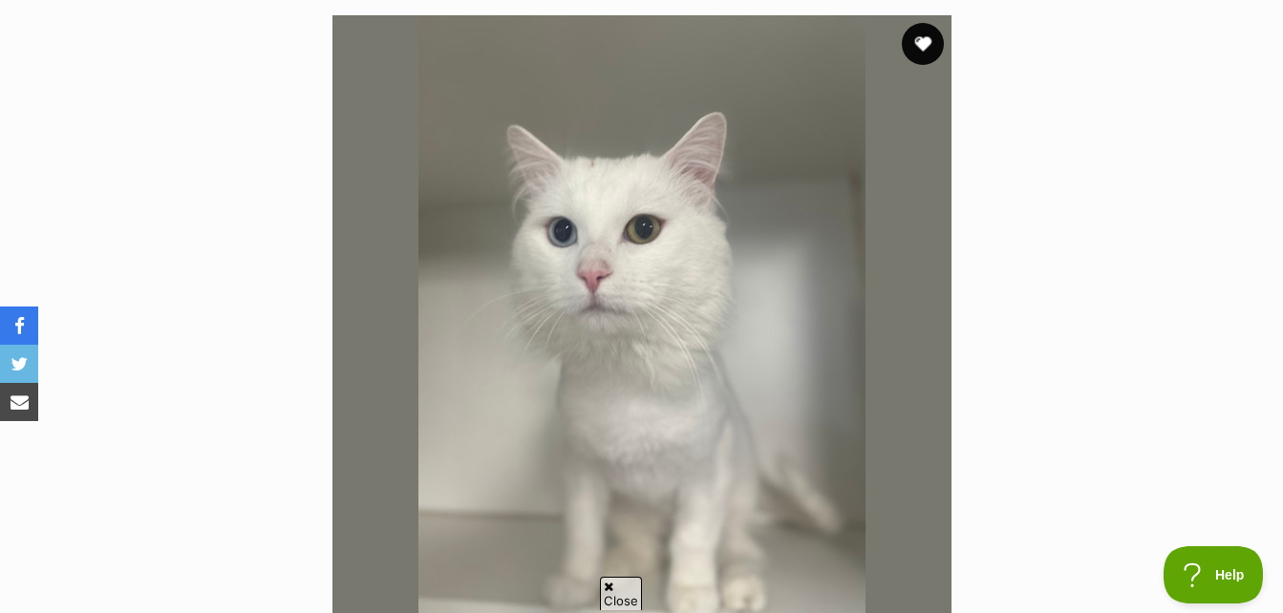
click at [928, 33] on button "favourite" at bounding box center [923, 44] width 42 height 42
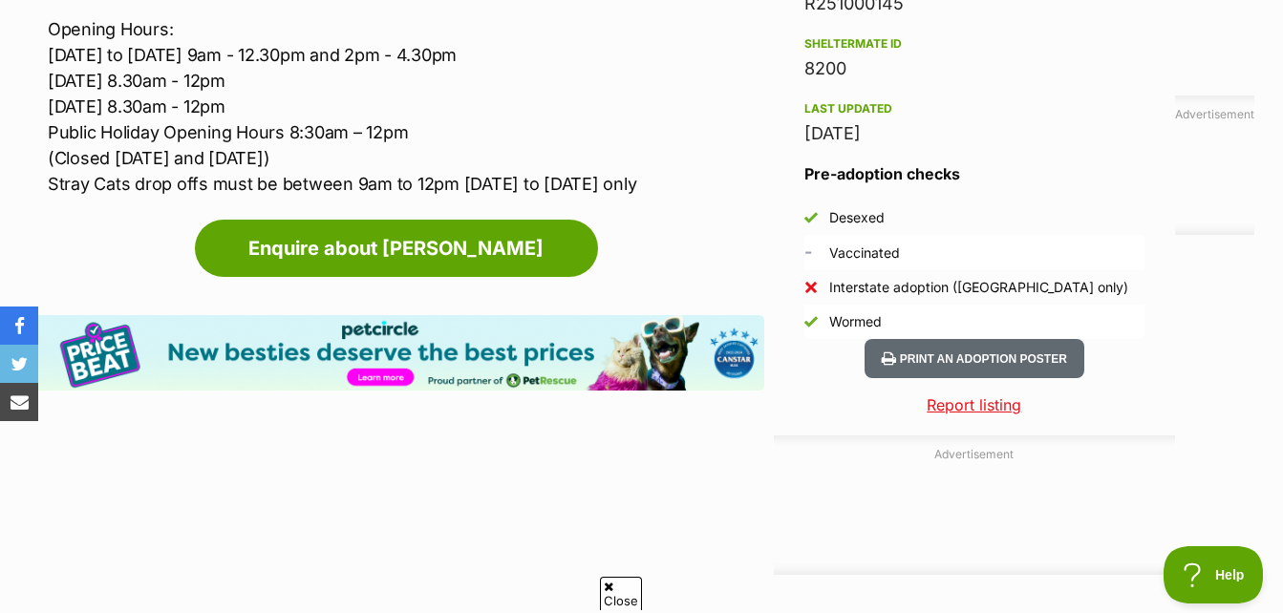
scroll to position [1719, 0]
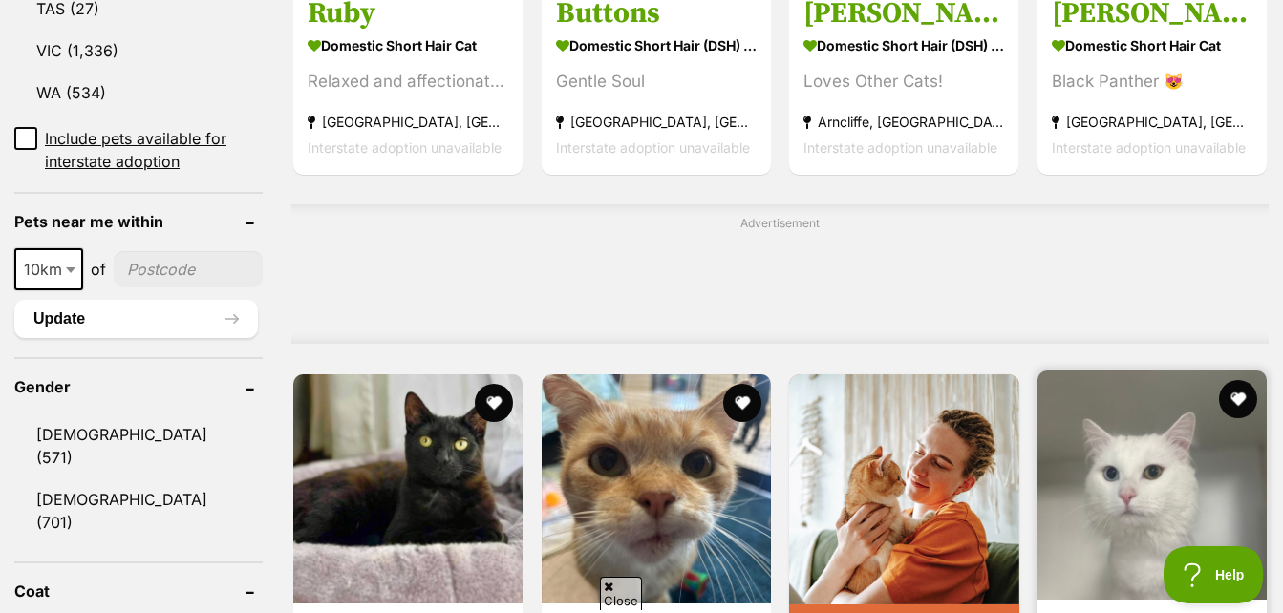
scroll to position [1433, 0]
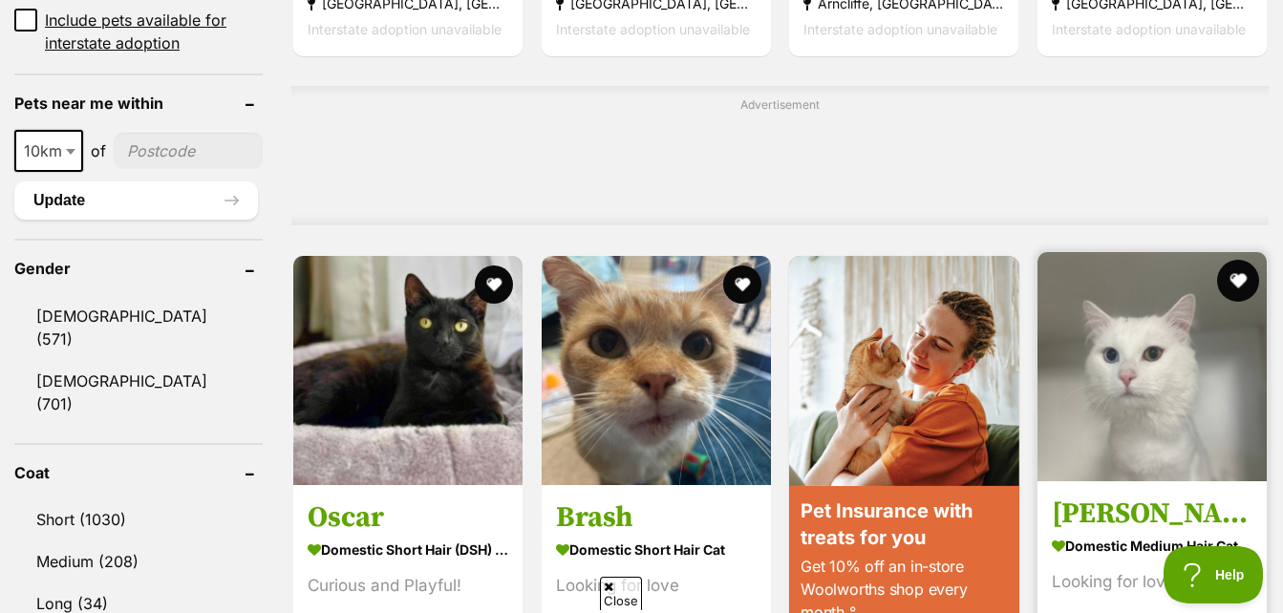
click at [1245, 291] on button "favourite" at bounding box center [1238, 281] width 42 height 42
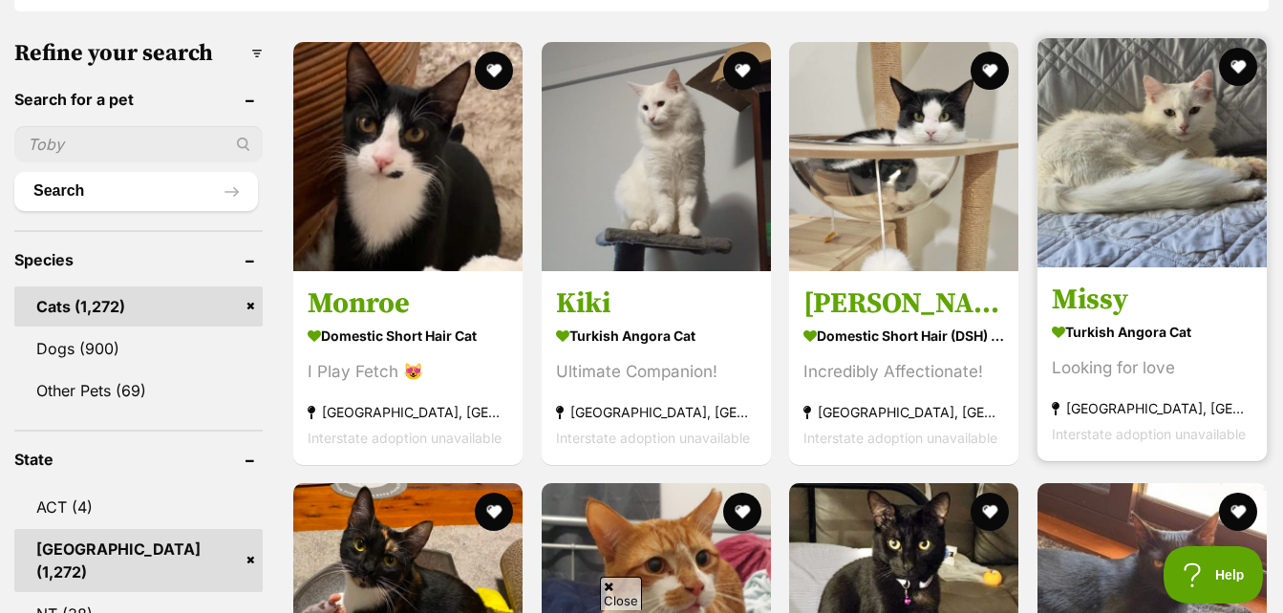
scroll to position [478, 0]
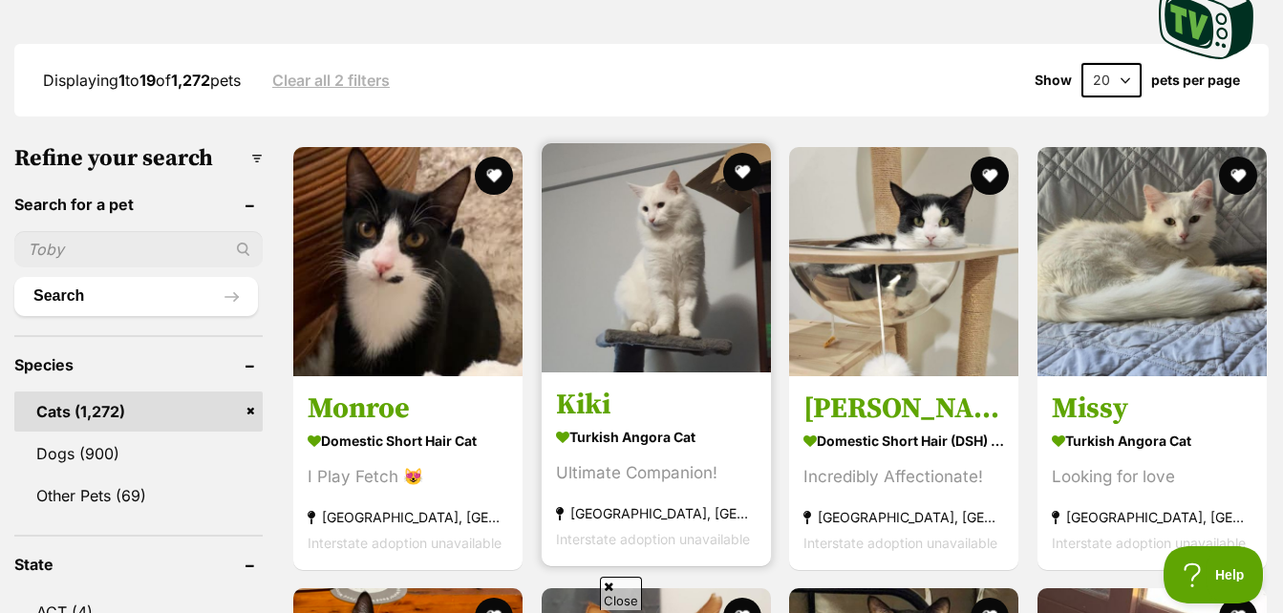
click at [718, 271] on img at bounding box center [656, 257] width 229 height 229
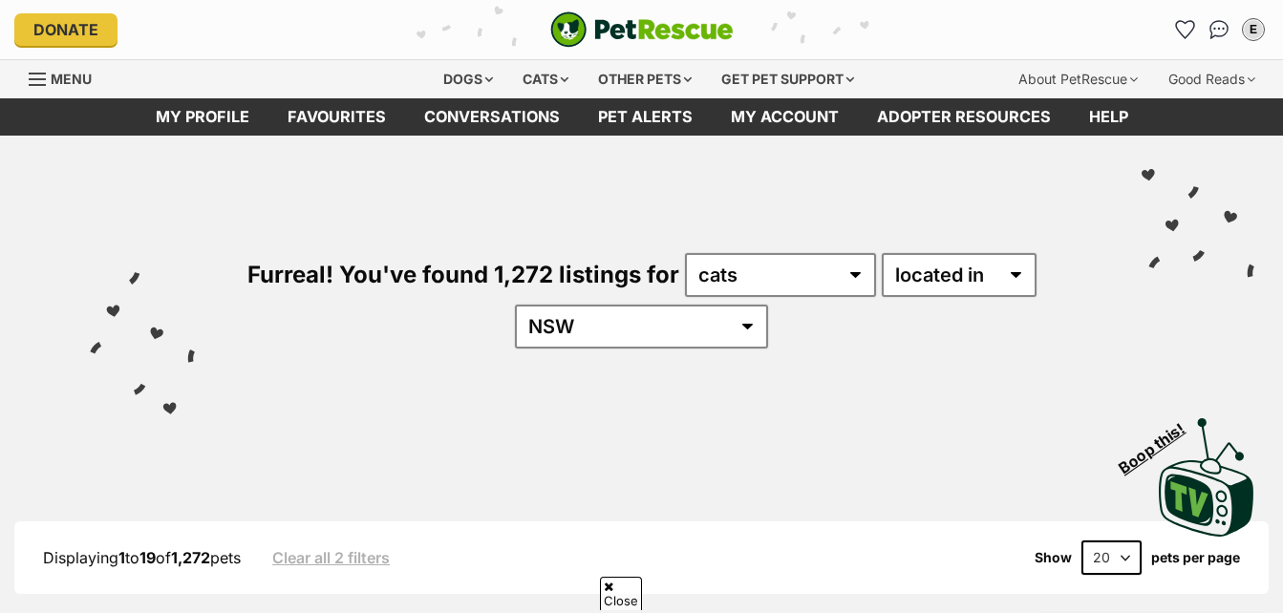
scroll to position [478, 0]
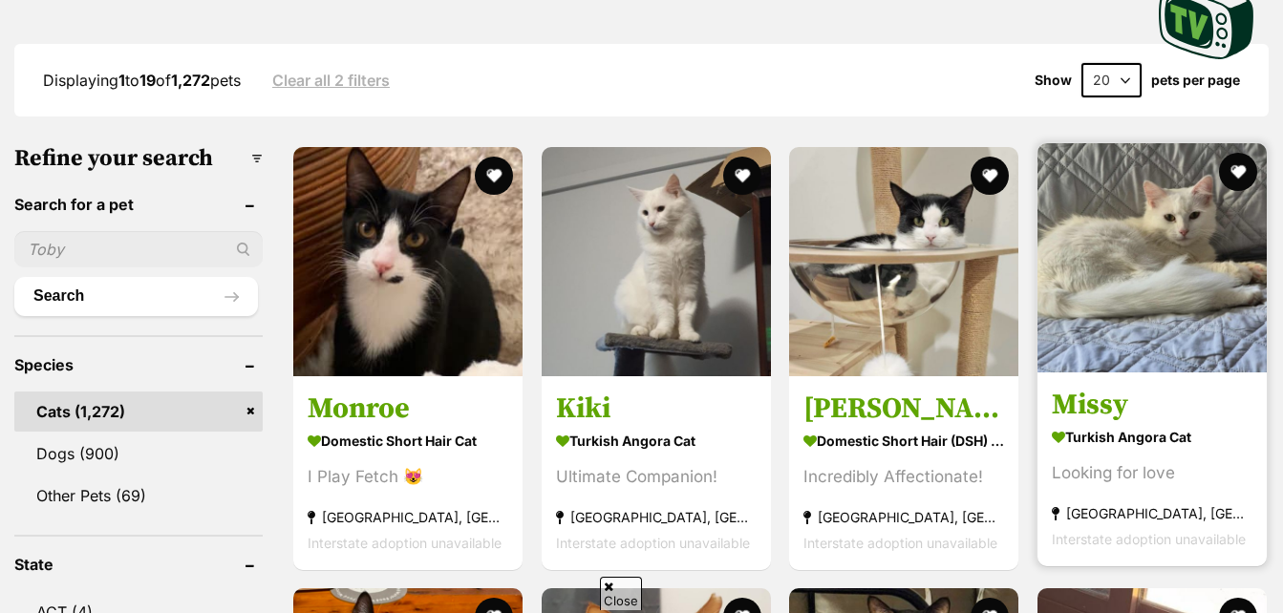
click at [1176, 268] on img at bounding box center [1151, 257] width 229 height 229
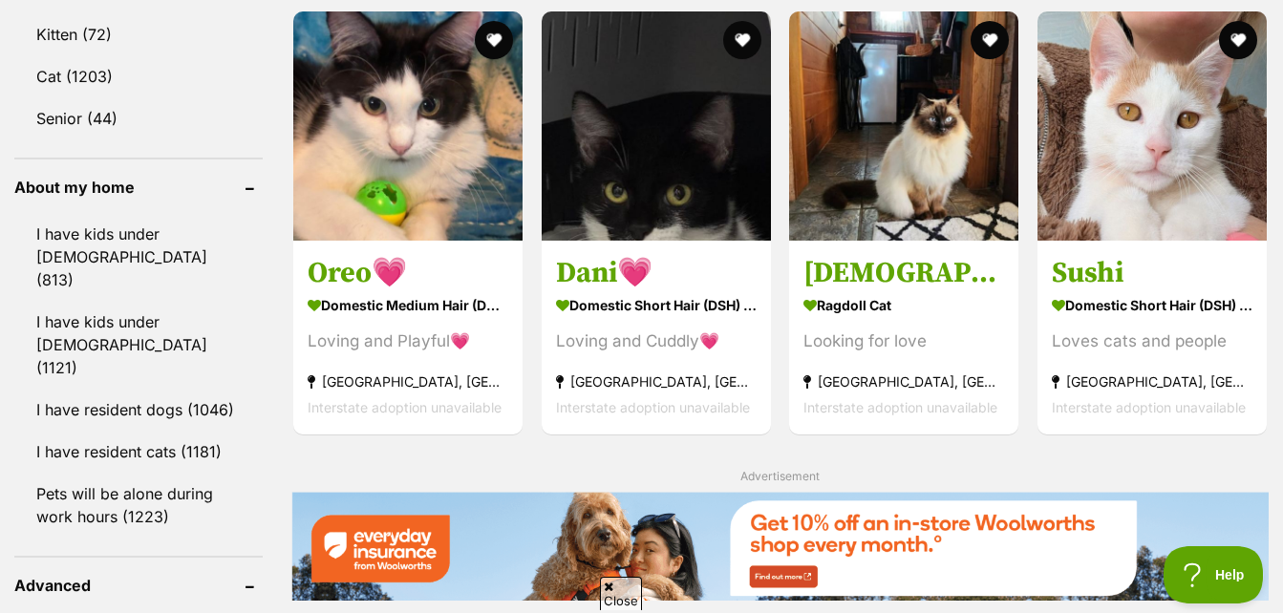
scroll to position [2006, 0]
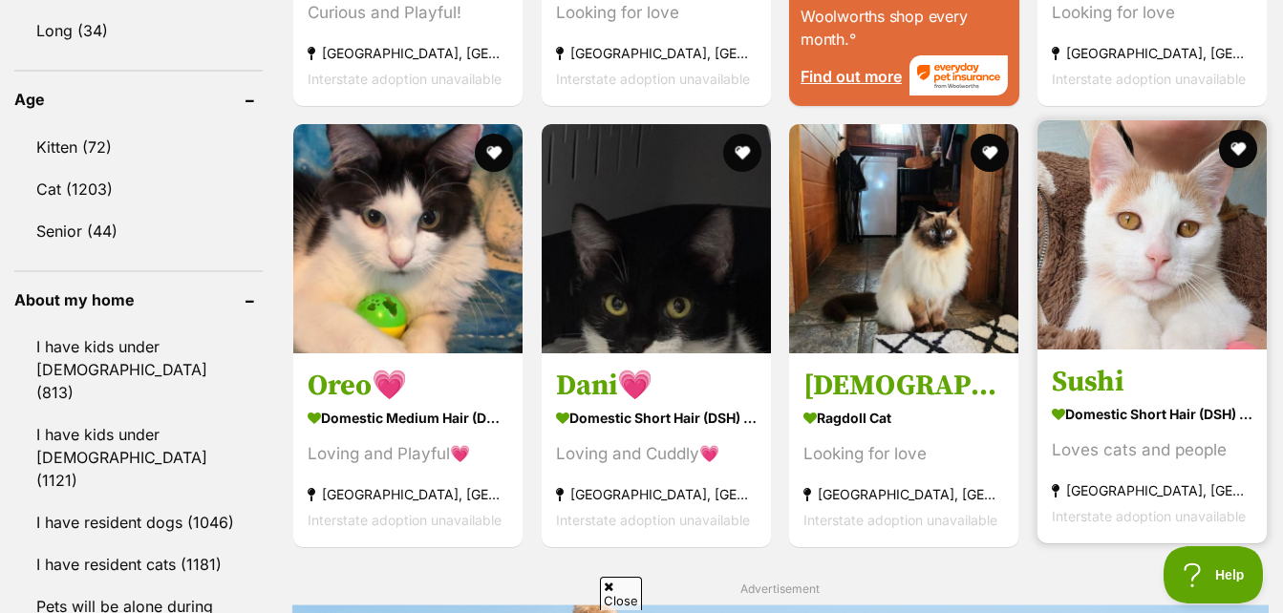
drag, startPoint x: 1149, startPoint y: 312, endPoint x: 1168, endPoint y: 322, distance: 21.4
click at [1148, 312] on img at bounding box center [1151, 234] width 229 height 229
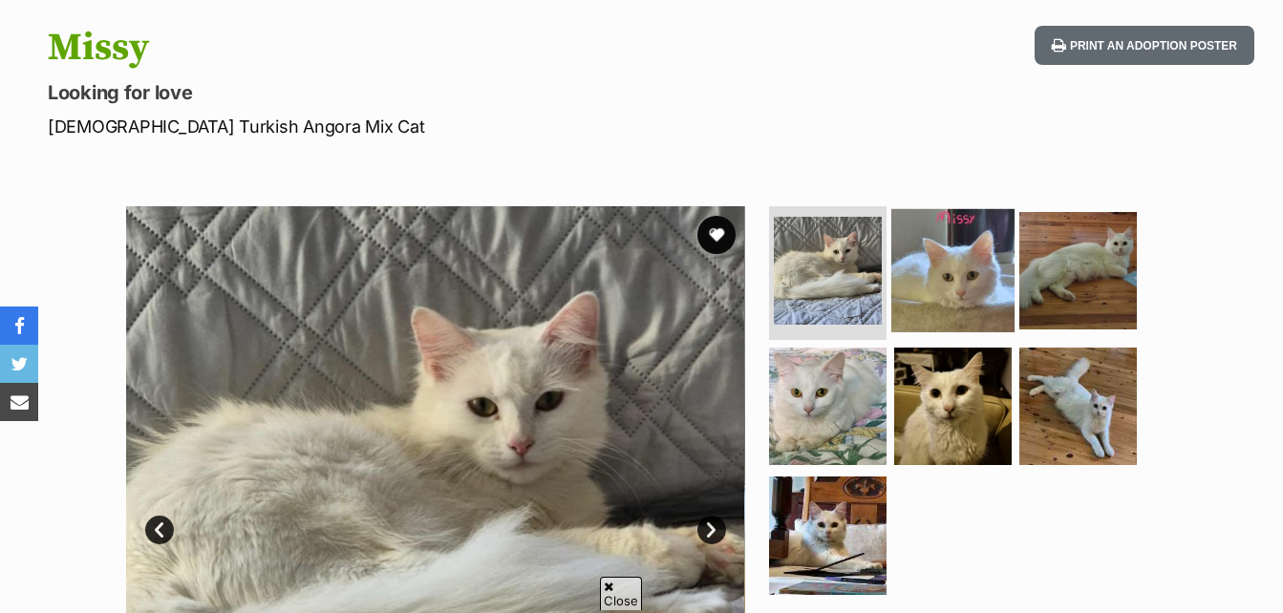
click at [909, 327] on img at bounding box center [952, 270] width 123 height 123
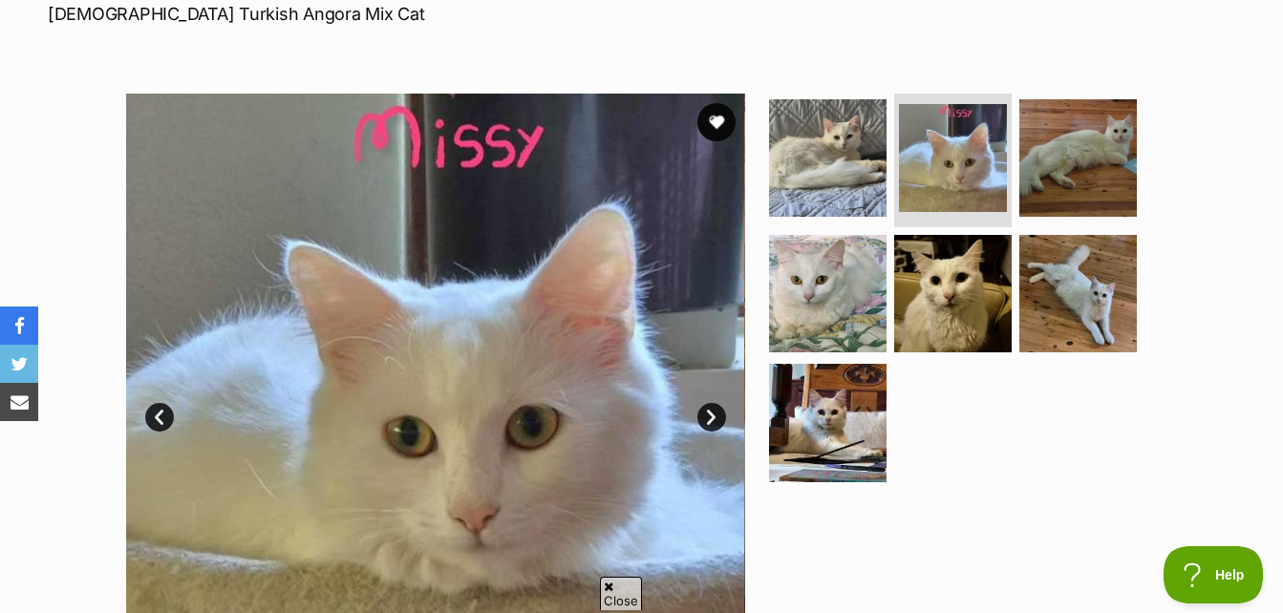
scroll to position [287, 0]
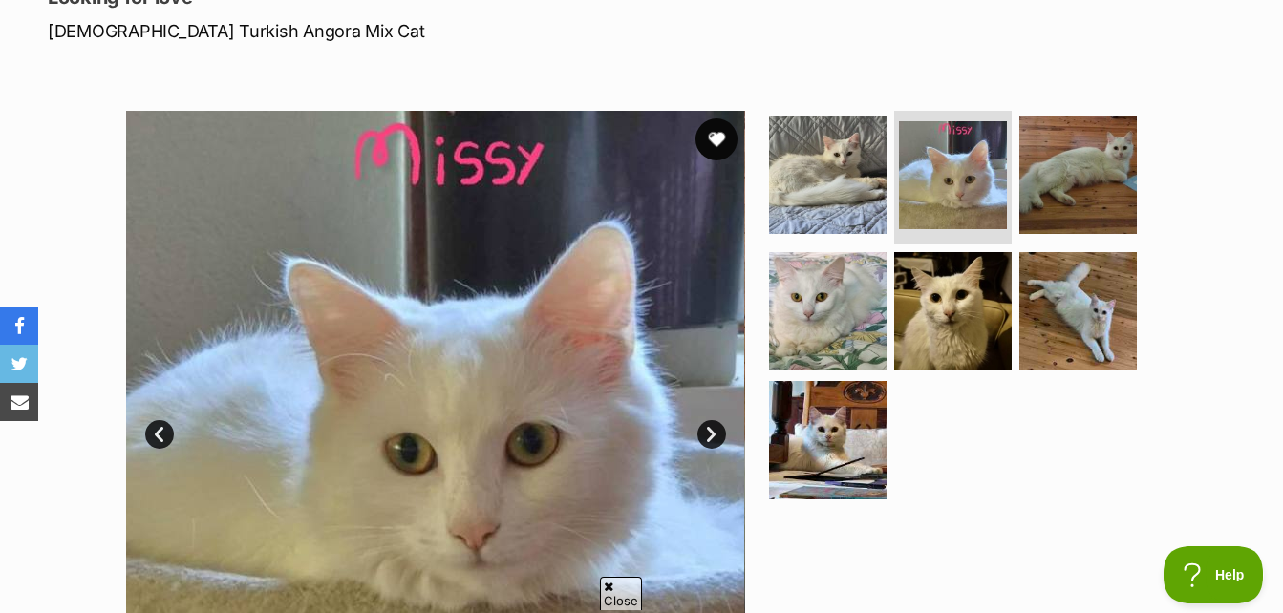
click at [718, 151] on button "favourite" at bounding box center [716, 139] width 42 height 42
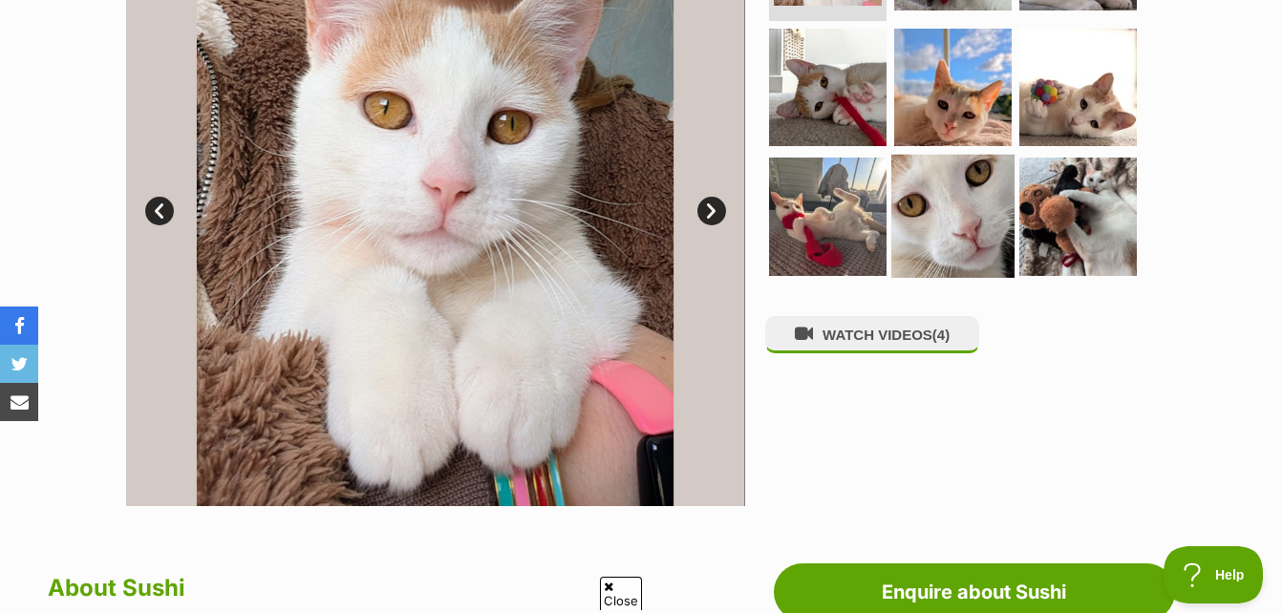
scroll to position [478, 0]
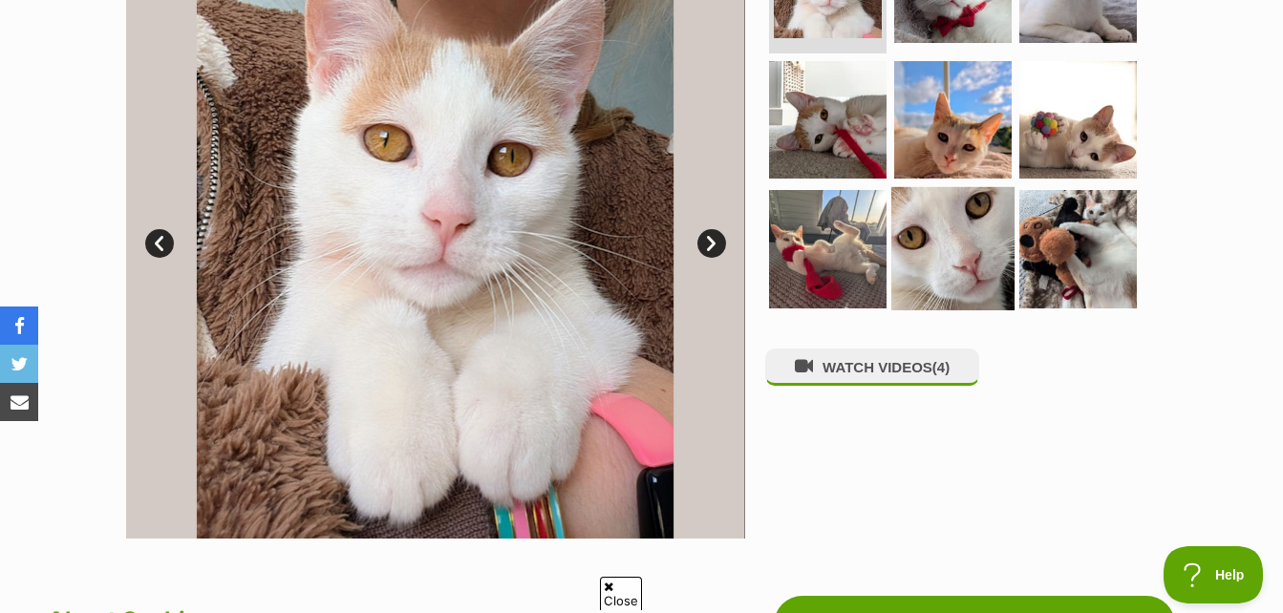
click at [977, 229] on img at bounding box center [952, 248] width 123 height 123
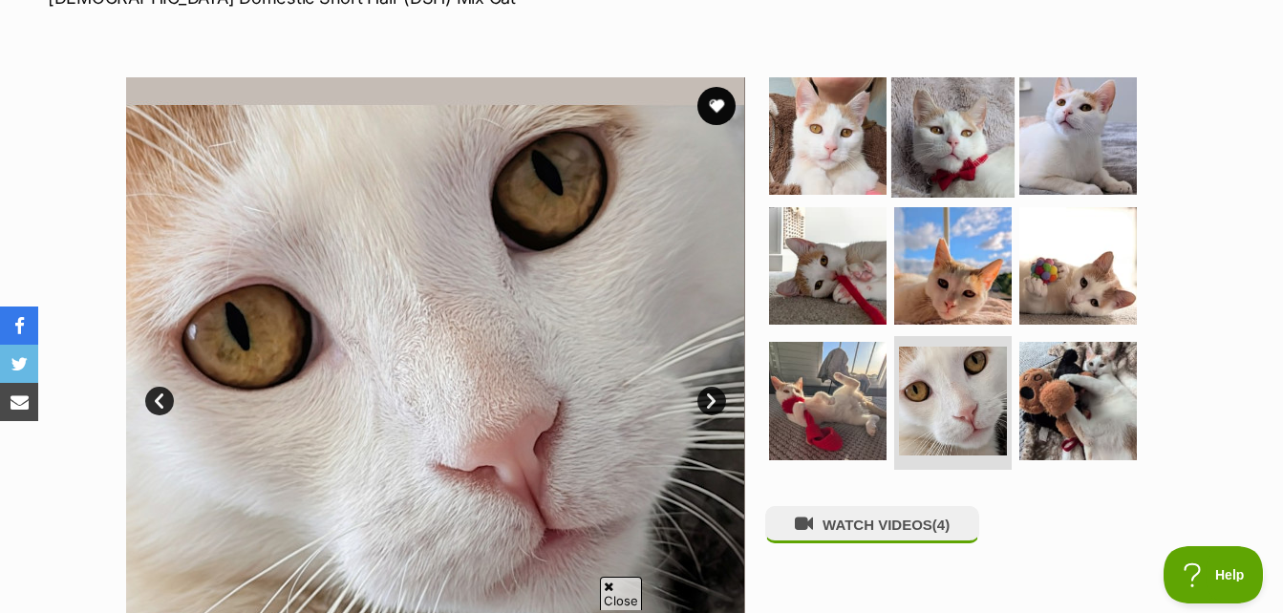
scroll to position [287, 0]
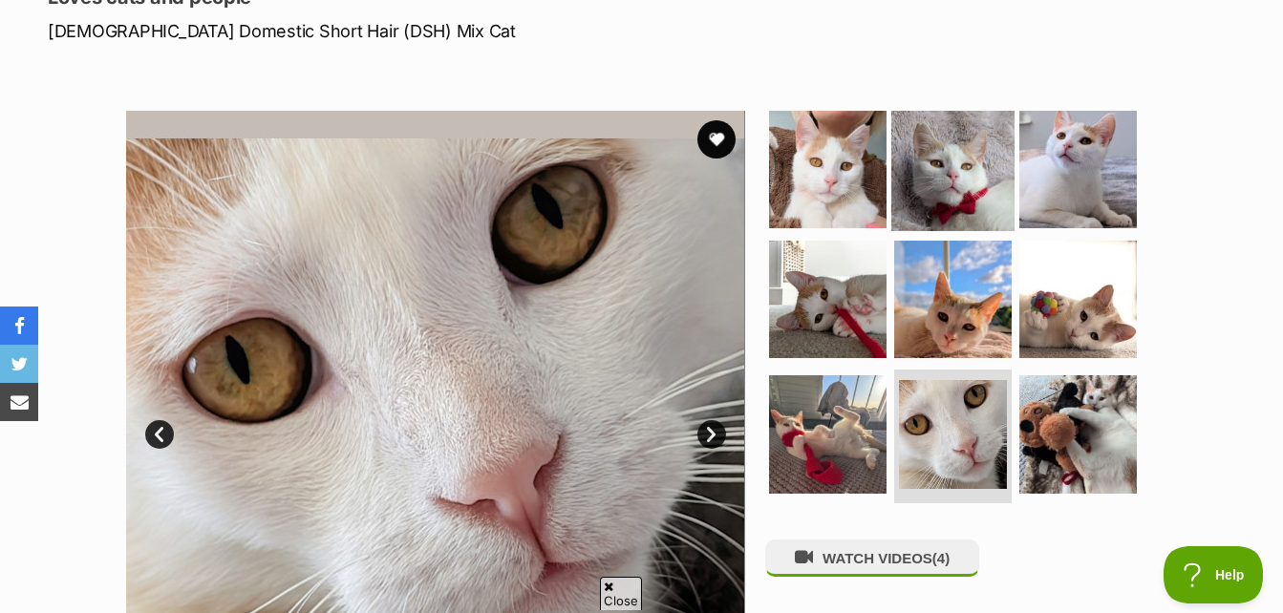
click at [976, 188] on img at bounding box center [952, 169] width 123 height 123
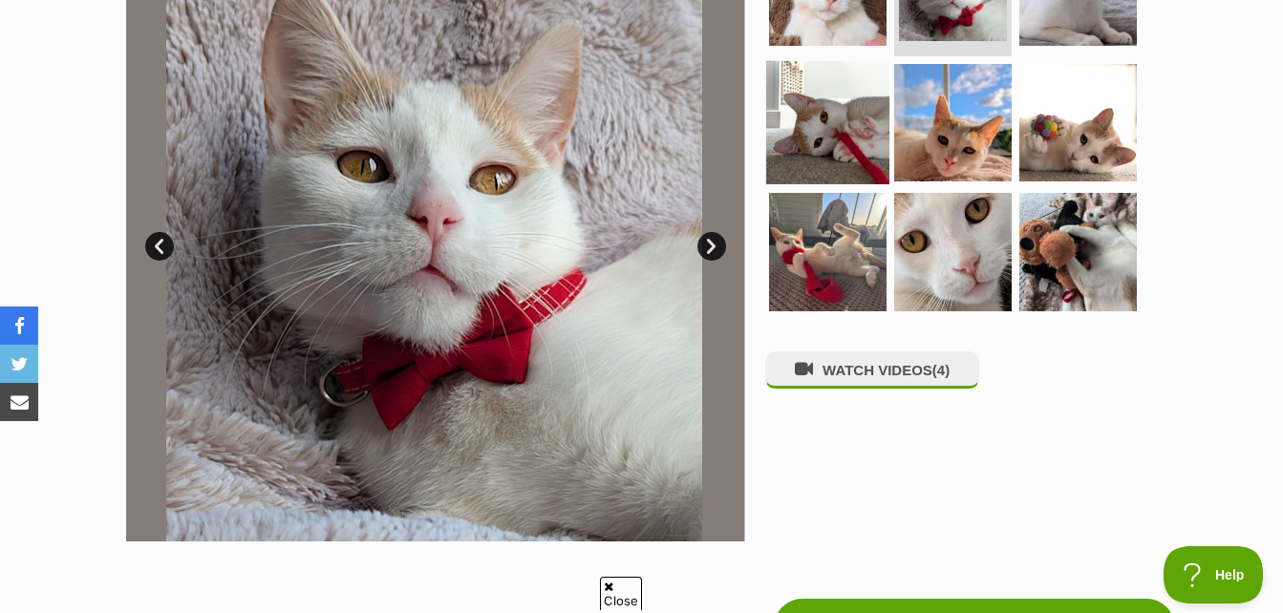
scroll to position [382, 0]
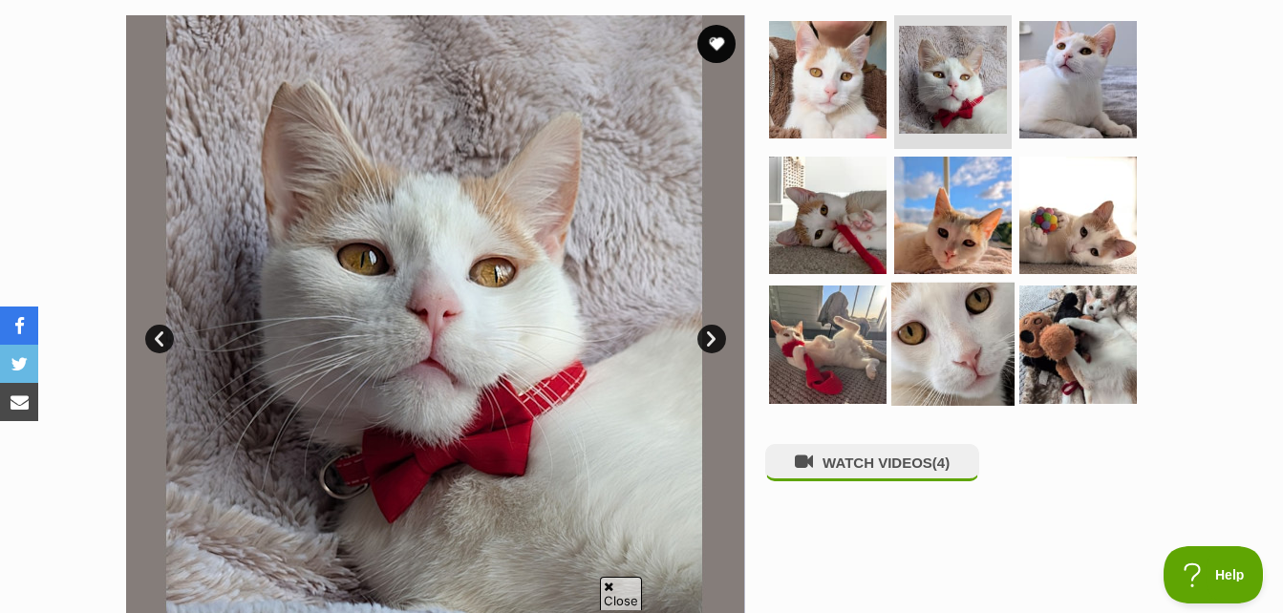
click at [940, 329] on img at bounding box center [952, 344] width 123 height 123
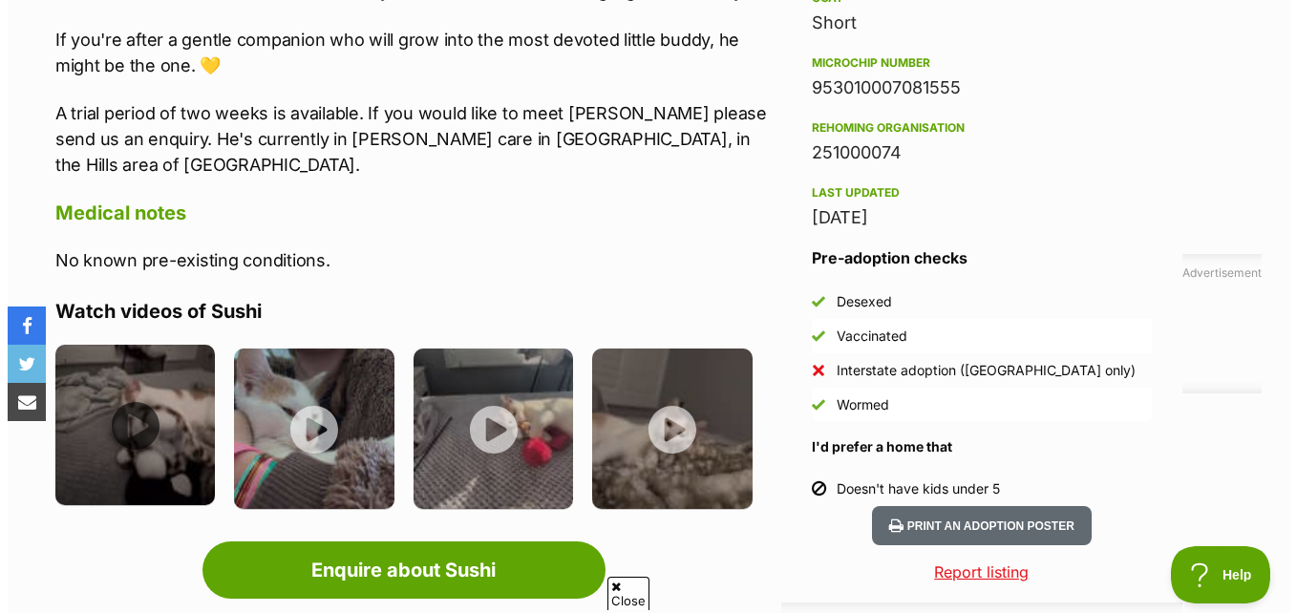
scroll to position [1624, 0]
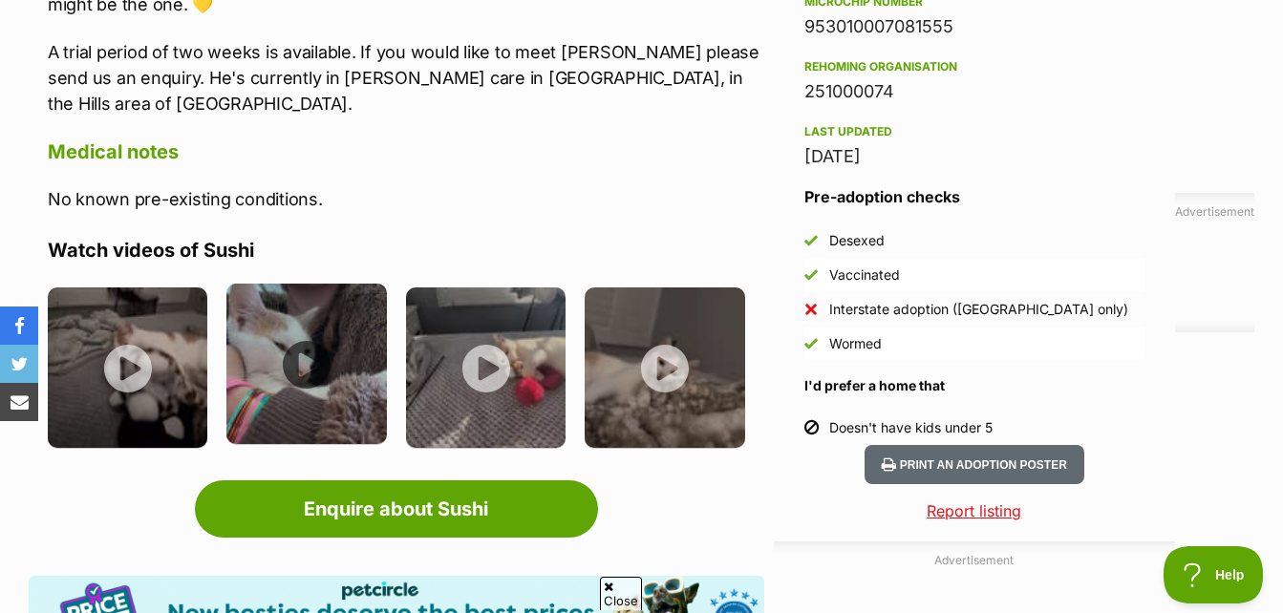
click at [278, 285] on img at bounding box center [306, 364] width 160 height 160
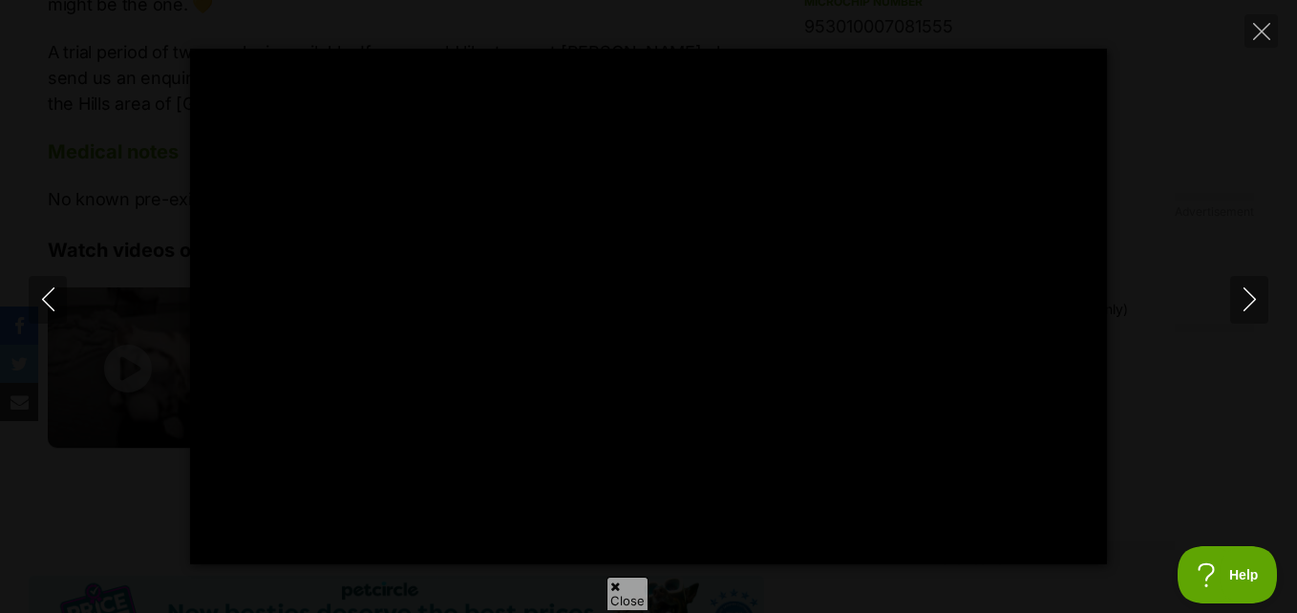
click at [1272, 315] on div "Pause Play % buffered 00:00 -00:26 Unmute Mute Disable captions Enable captions…" at bounding box center [648, 307] width 1297 height 516
type input "6.34"
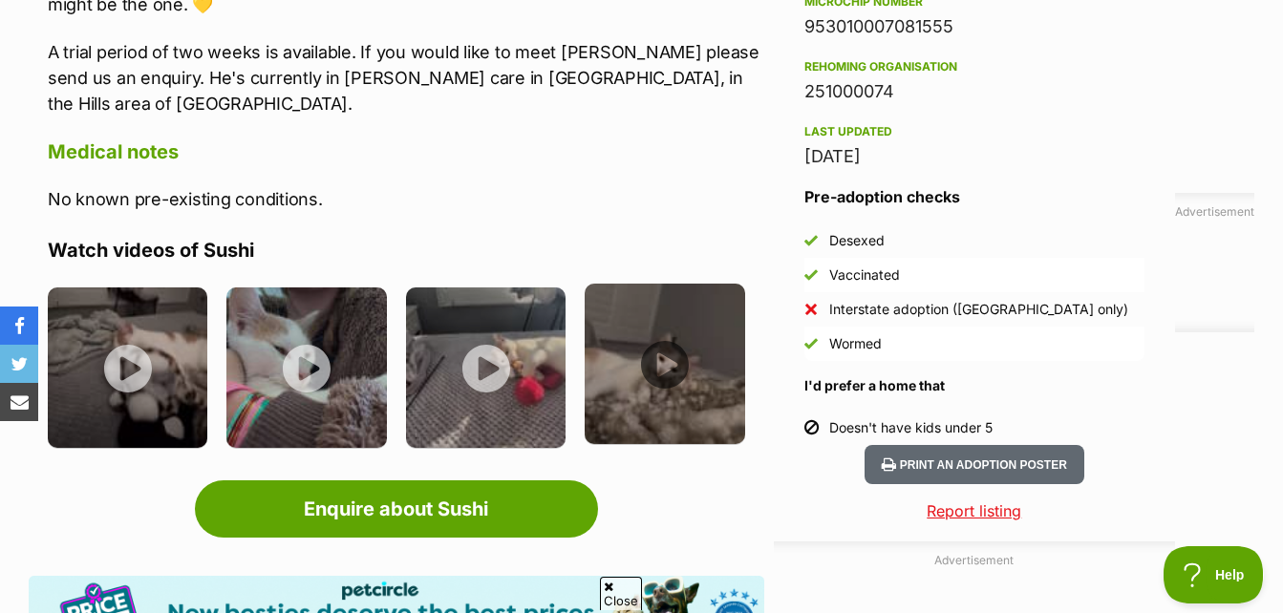
click at [693, 284] on img at bounding box center [665, 364] width 160 height 160
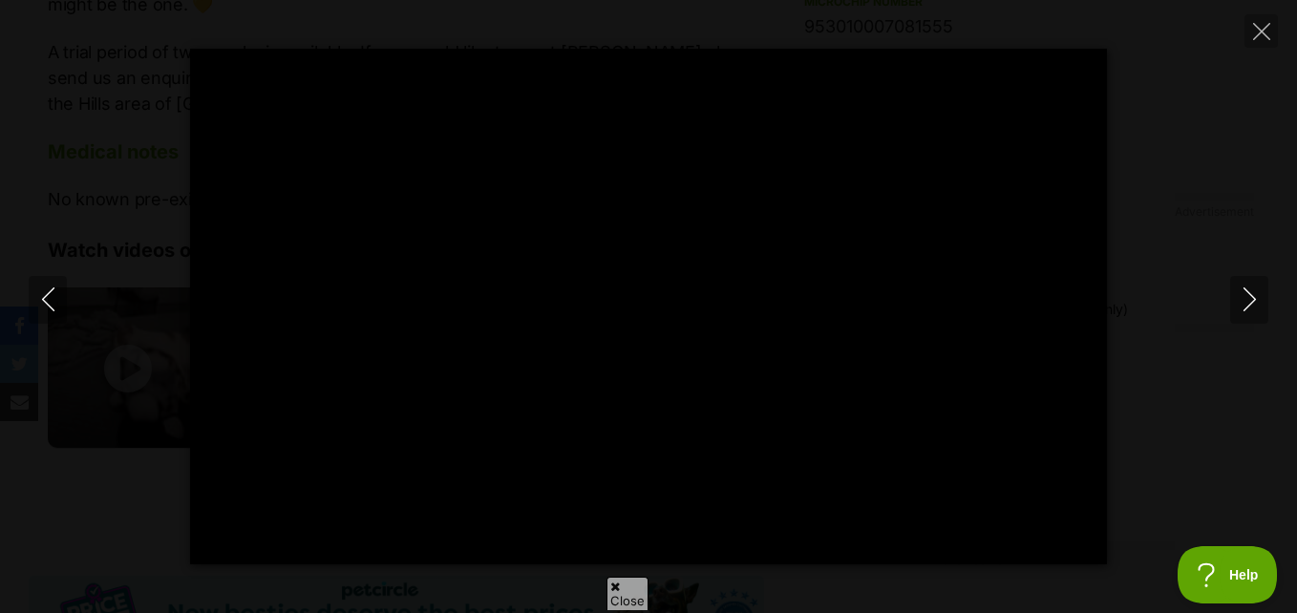
drag, startPoint x: 1173, startPoint y: 226, endPoint x: 1177, endPoint y: 175, distance: 51.7
click at [1171, 203] on div "Pause Play % buffered 00:00 -00:15 Unmute Mute Disable captions Enable captions…" at bounding box center [648, 307] width 1297 height 516
type input "41.2"
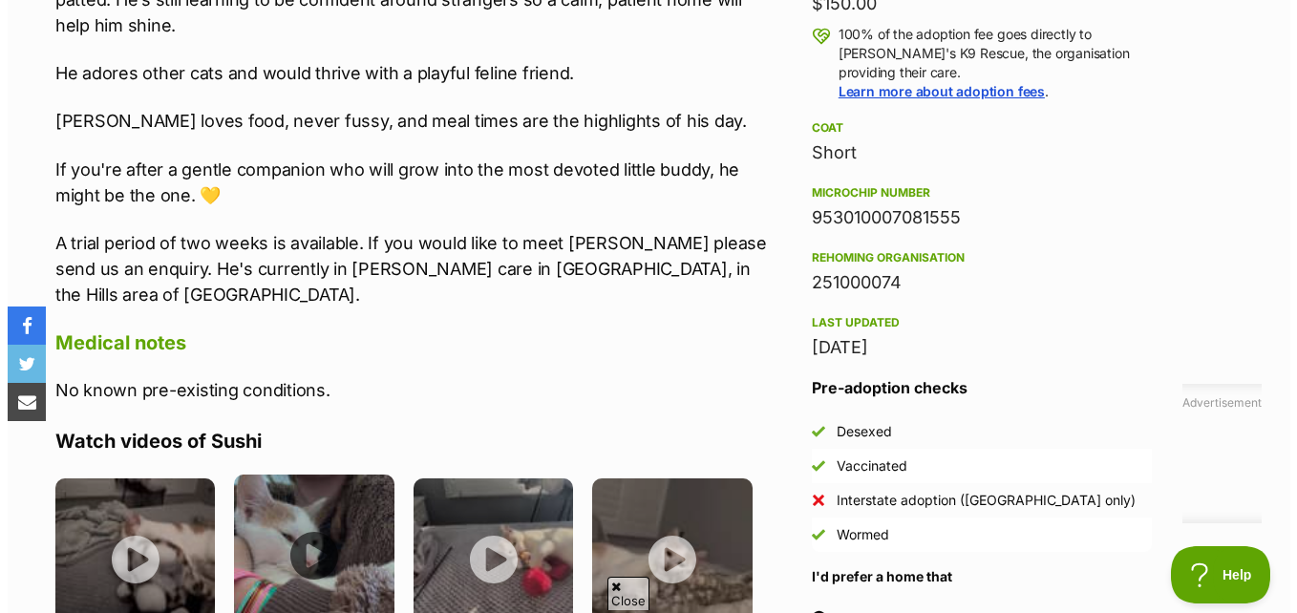
scroll to position [0, 0]
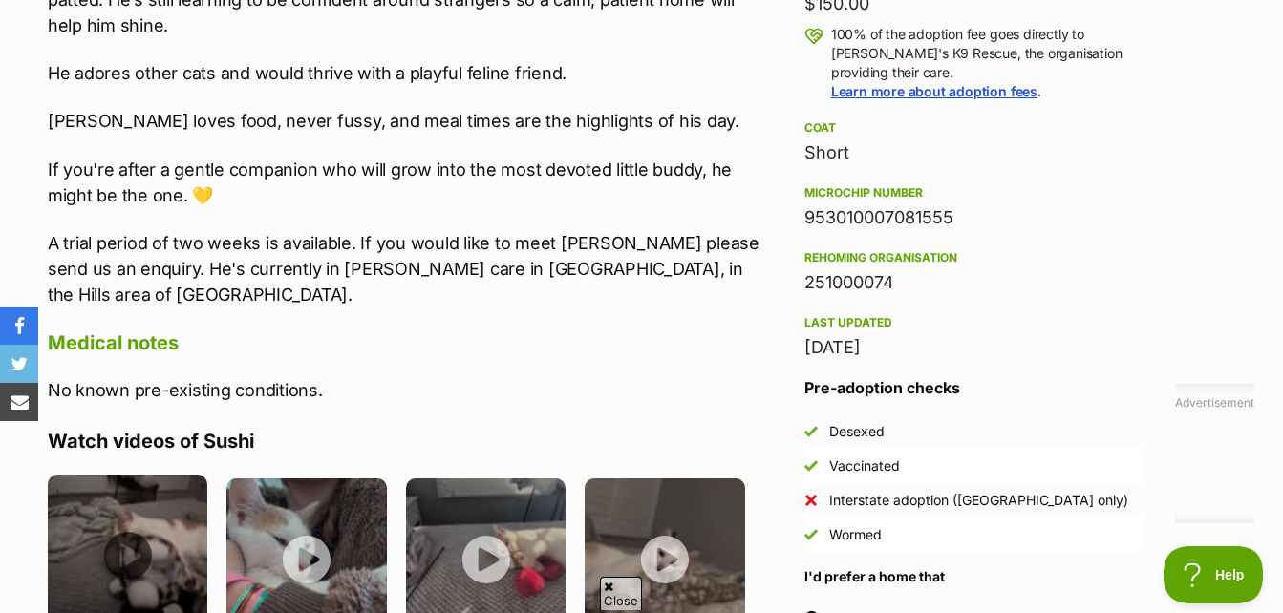
click at [95, 478] on img at bounding box center [128, 555] width 160 height 160
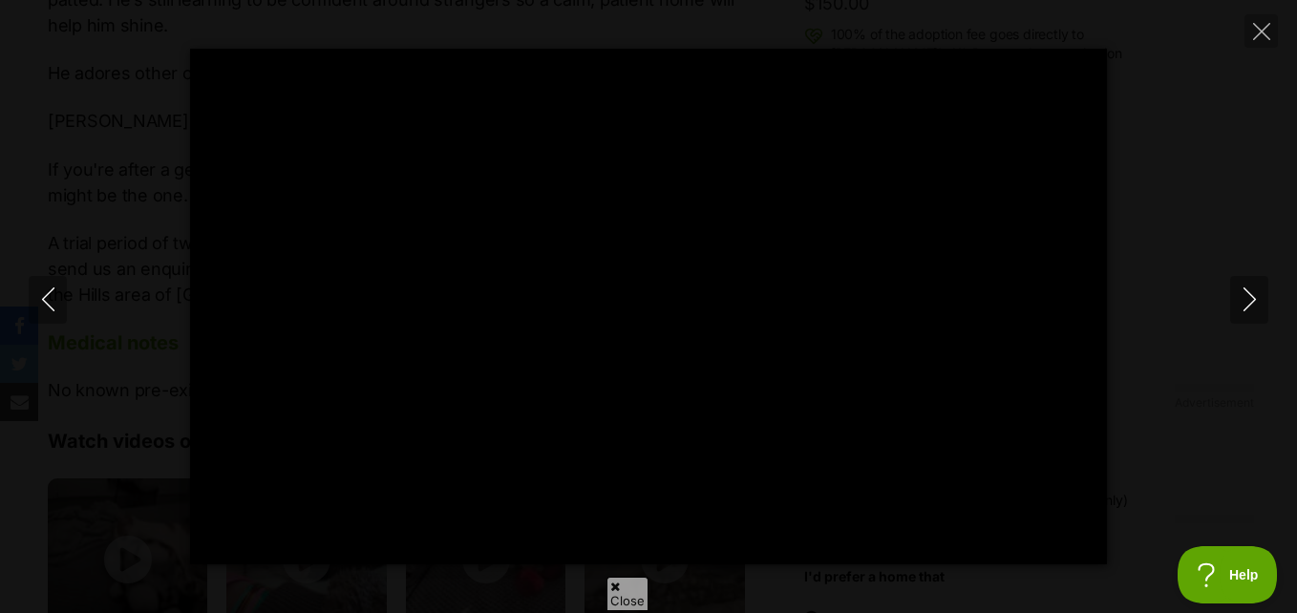
click at [1202, 139] on div "Pause Play % buffered 00:00 -00:21 Unmute Mute Disable captions Enable captions…" at bounding box center [648, 307] width 1297 height 516
type input "28.57"
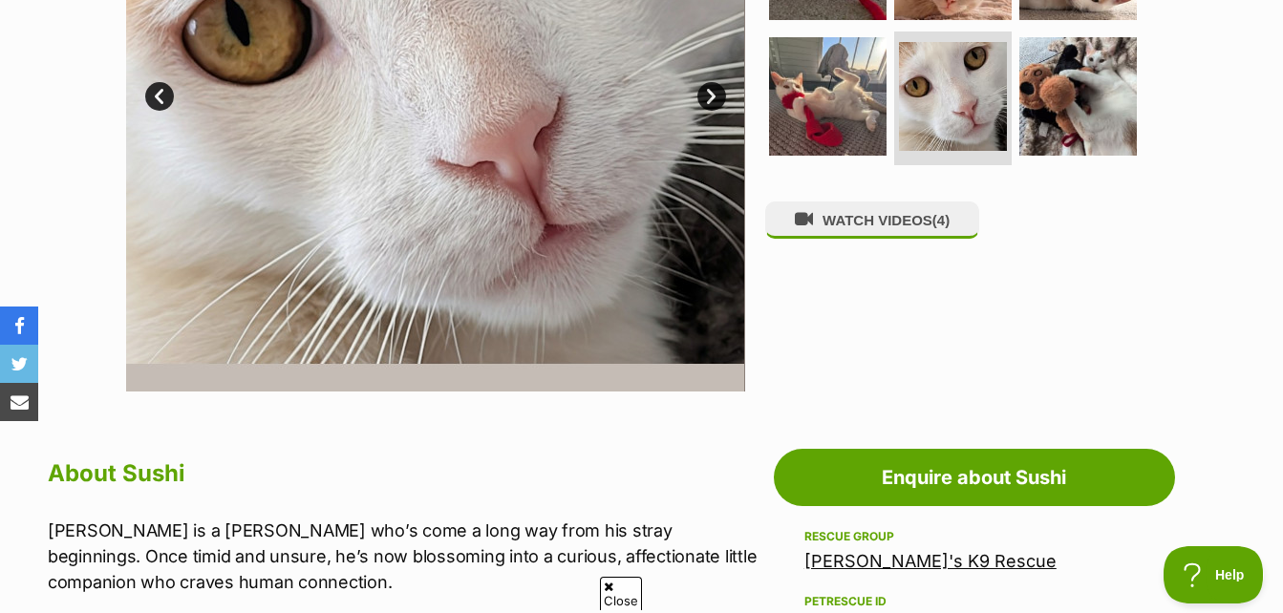
scroll to position [287, 0]
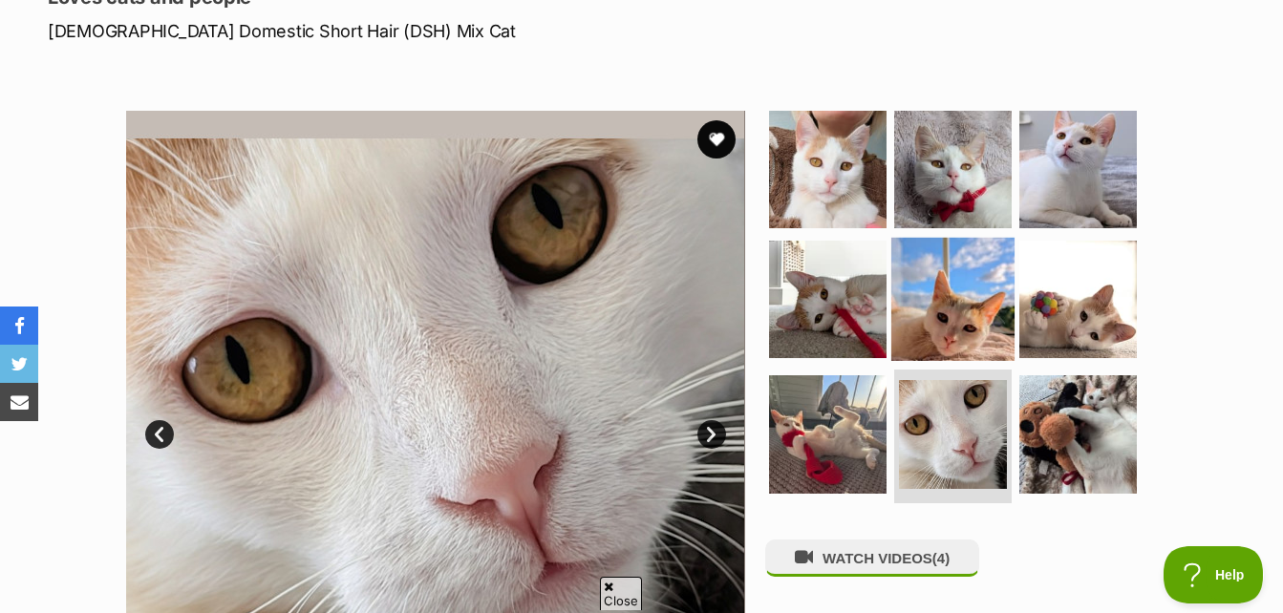
click at [947, 279] on img at bounding box center [952, 298] width 123 height 123
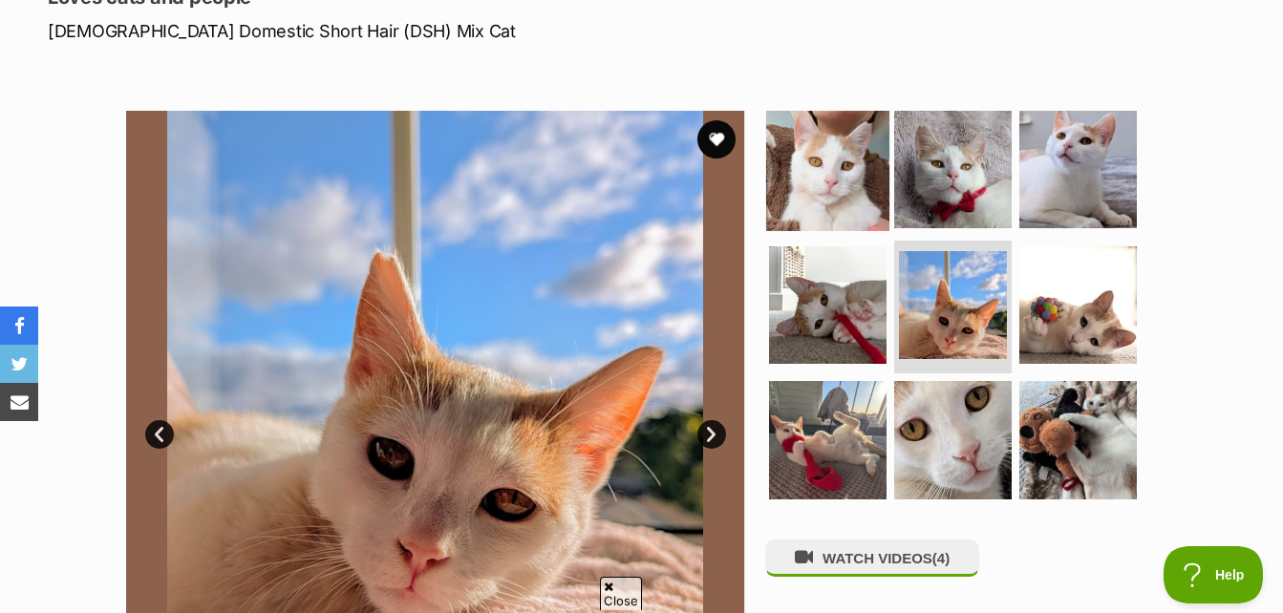
click at [845, 131] on img at bounding box center [827, 169] width 123 height 123
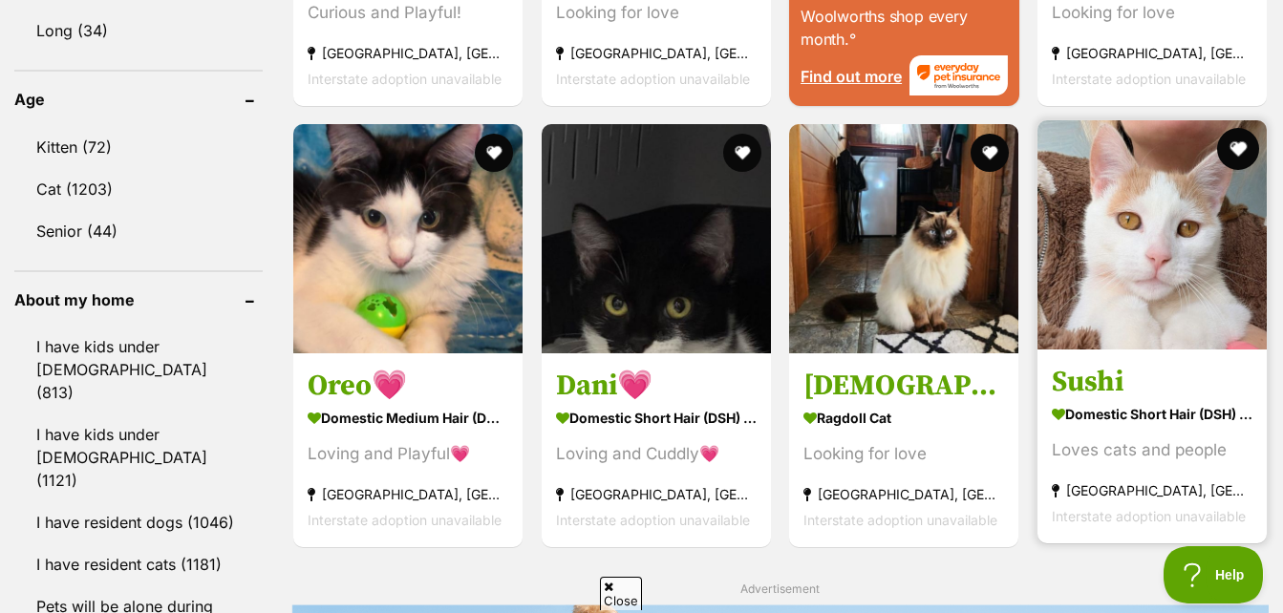
click at [1236, 164] on button "favourite" at bounding box center [1238, 149] width 42 height 42
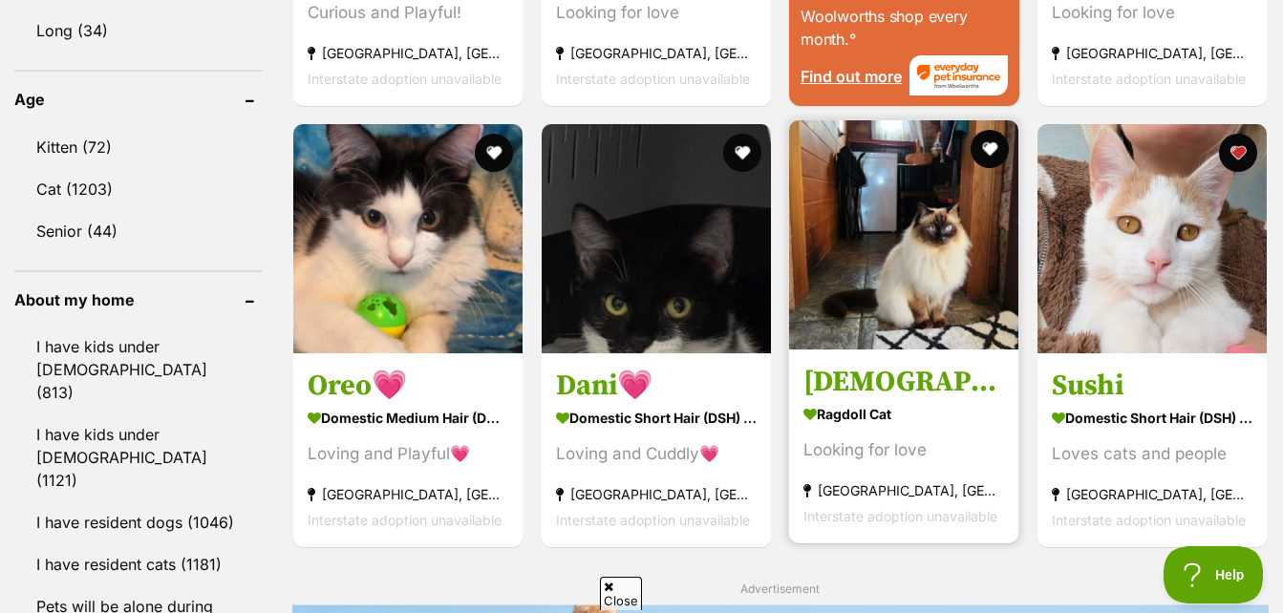
click at [973, 270] on img at bounding box center [903, 234] width 229 height 229
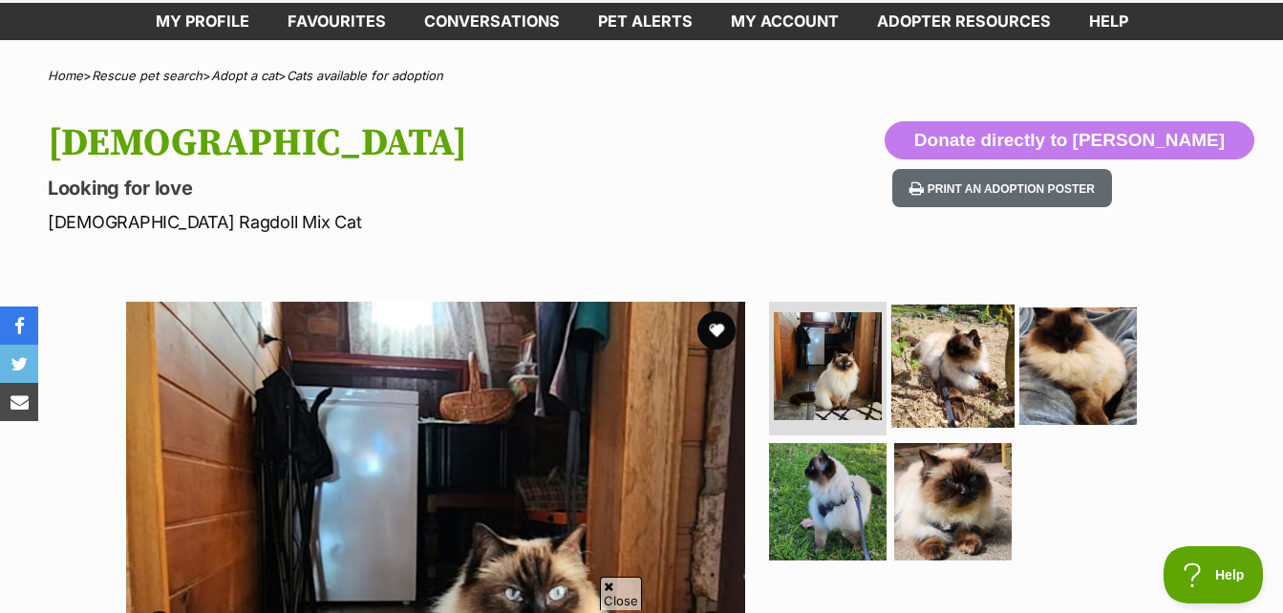
click at [990, 362] on img at bounding box center [952, 366] width 123 height 123
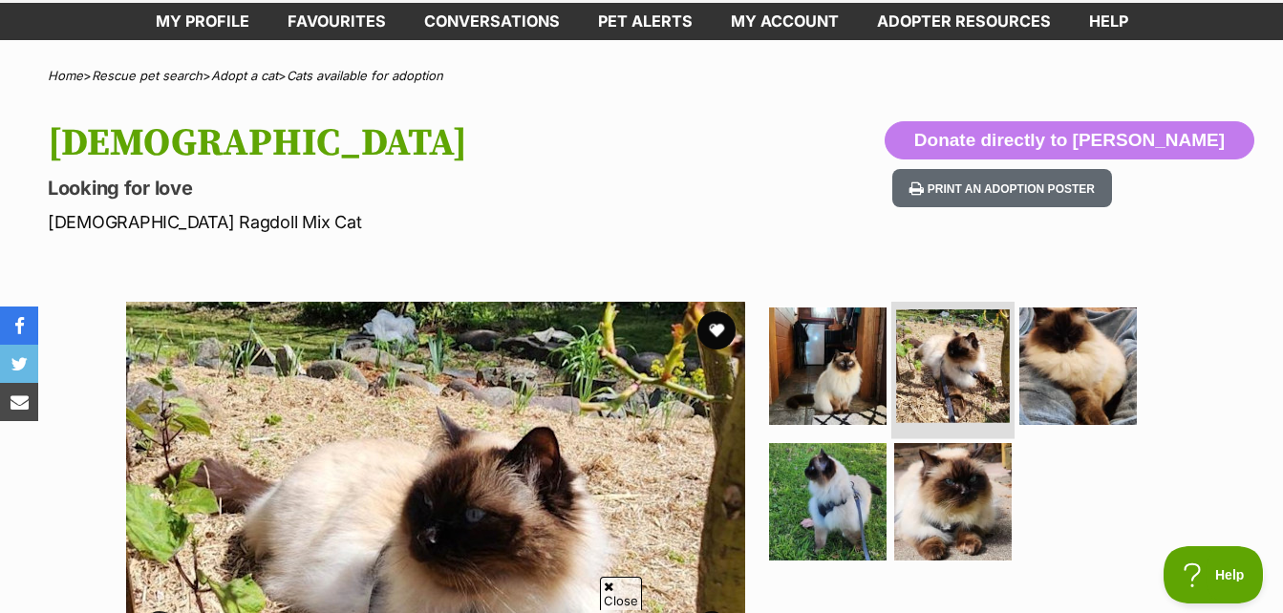
scroll to position [191, 0]
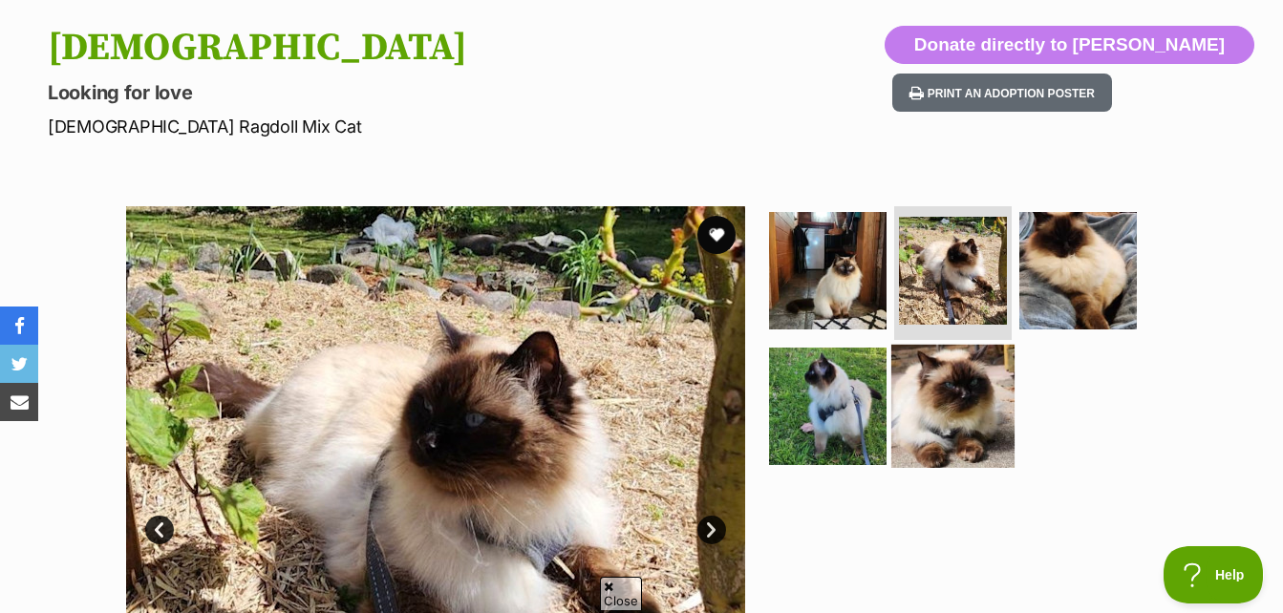
click at [962, 403] on img at bounding box center [952, 405] width 123 height 123
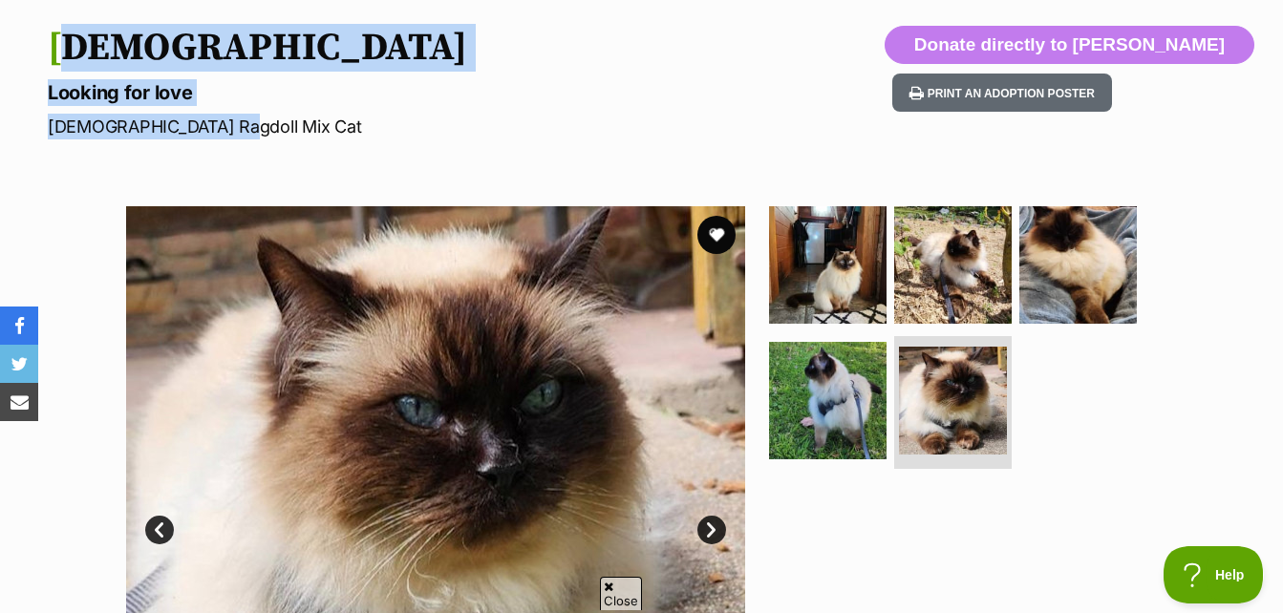
drag, startPoint x: 55, startPoint y: 60, endPoint x: 250, endPoint y: 139, distance: 210.0
click at [250, 139] on hgroup "Zeus Looking for love Male Ragdoll Mix Cat" at bounding box center [416, 83] width 736 height 114
drag, startPoint x: 250, startPoint y: 139, endPoint x: 166, endPoint y: 137, distance: 84.1
click at [166, 137] on p "Male Ragdoll Mix Cat" at bounding box center [416, 127] width 736 height 26
click at [142, 132] on p "Male Ragdoll Mix Cat" at bounding box center [416, 127] width 736 height 26
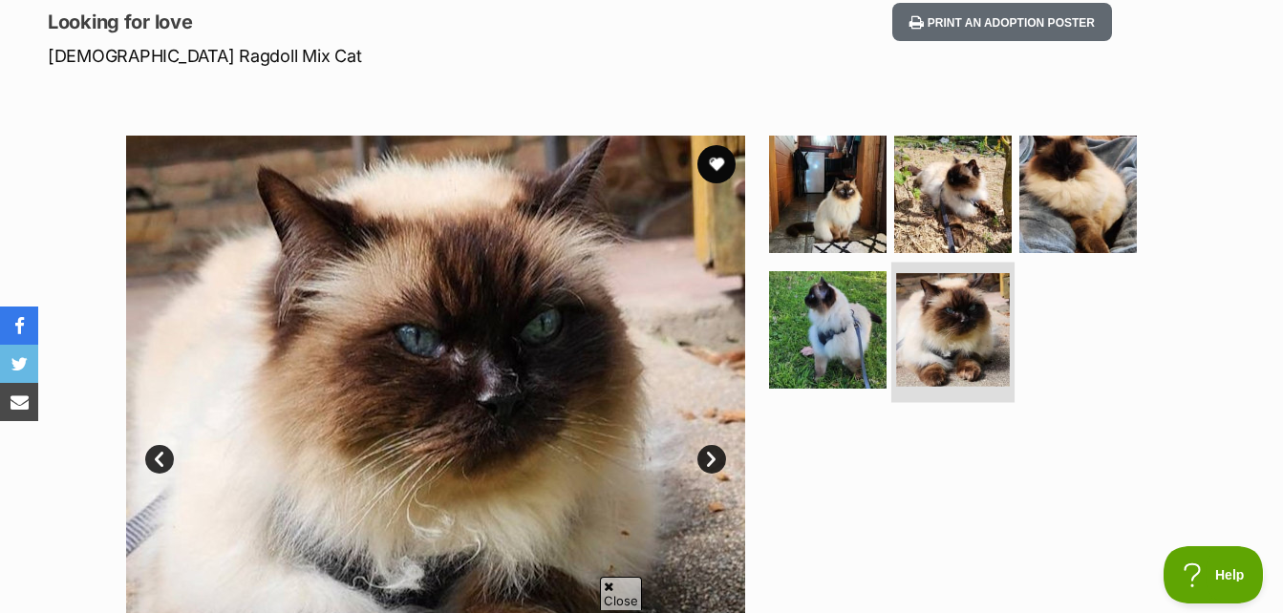
scroll to position [382, 0]
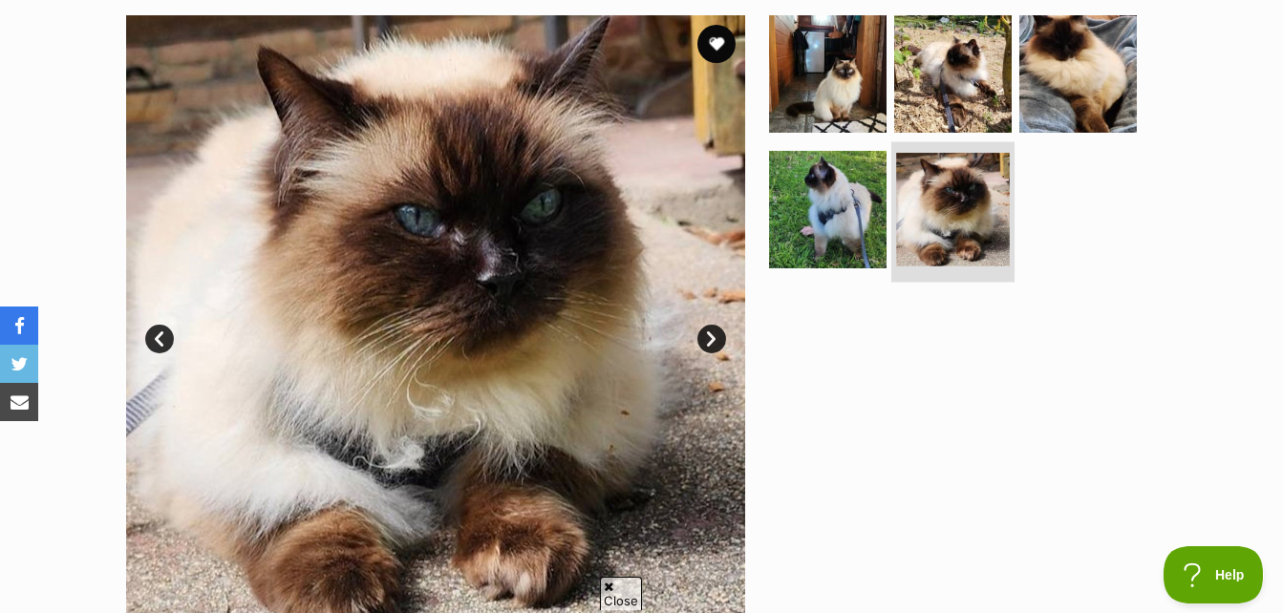
click at [903, 220] on img at bounding box center [953, 210] width 114 height 114
click at [921, 193] on img at bounding box center [953, 210] width 114 height 114
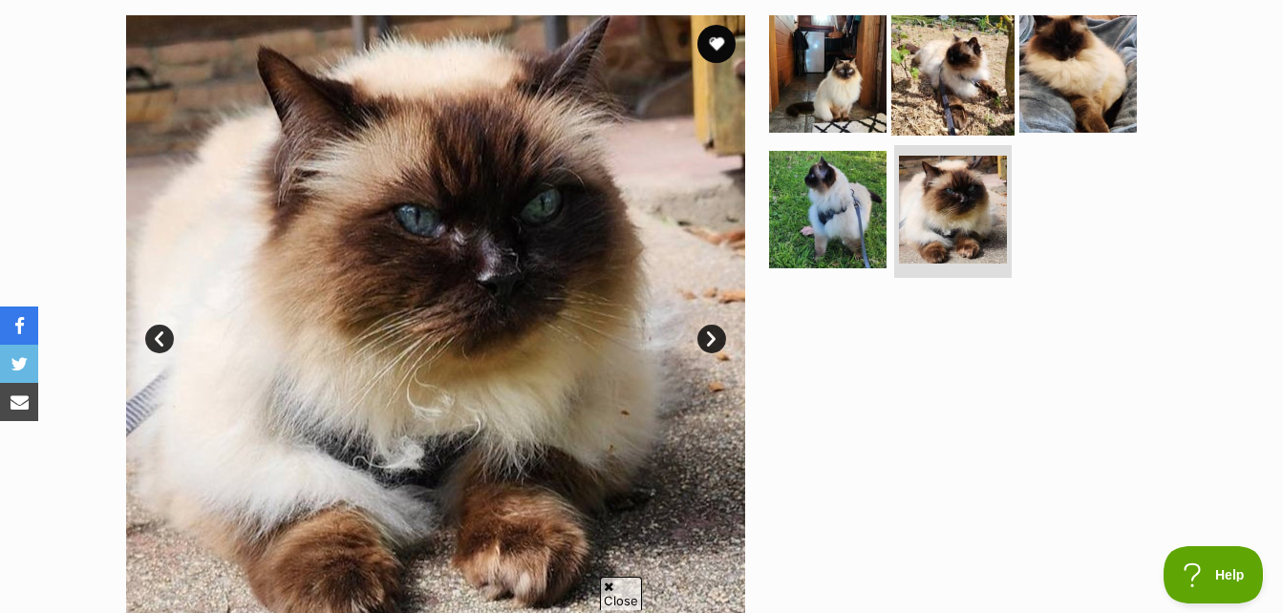
click at [950, 97] on img at bounding box center [952, 73] width 123 height 123
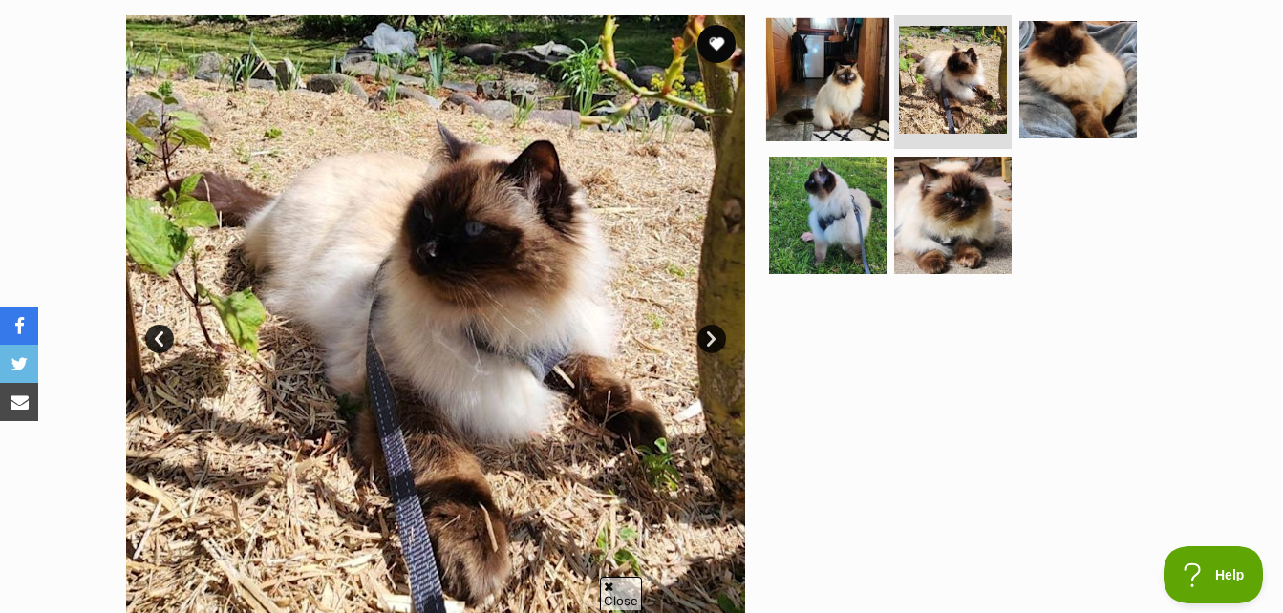
click at [865, 101] on img at bounding box center [827, 79] width 123 height 123
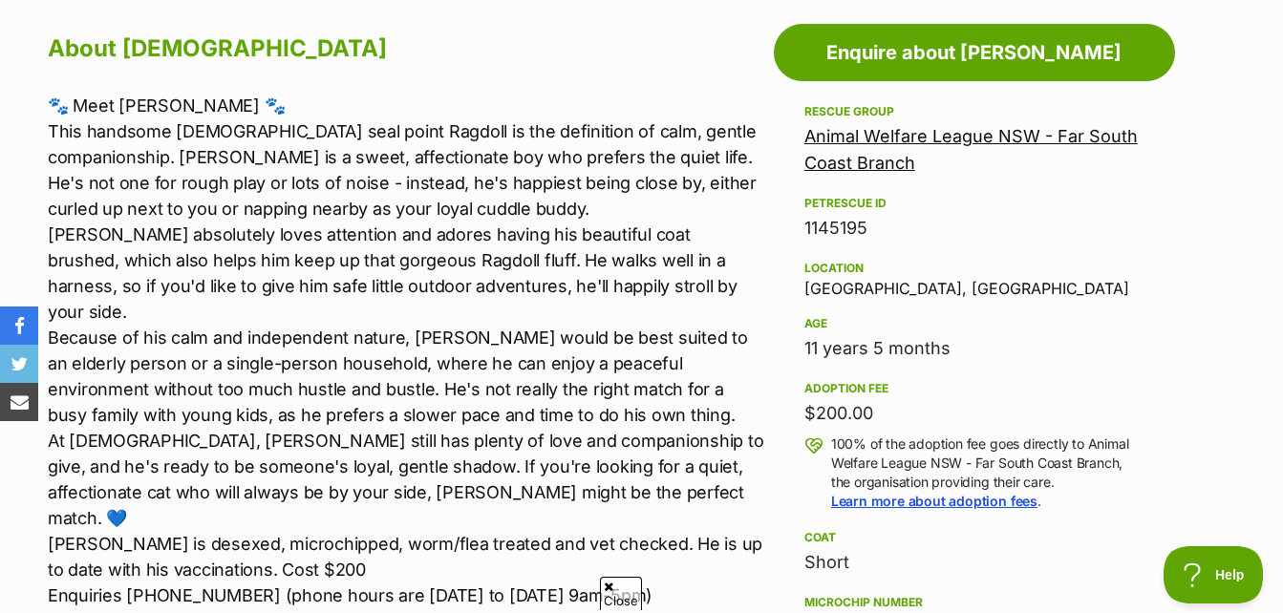
scroll to position [1051, 0]
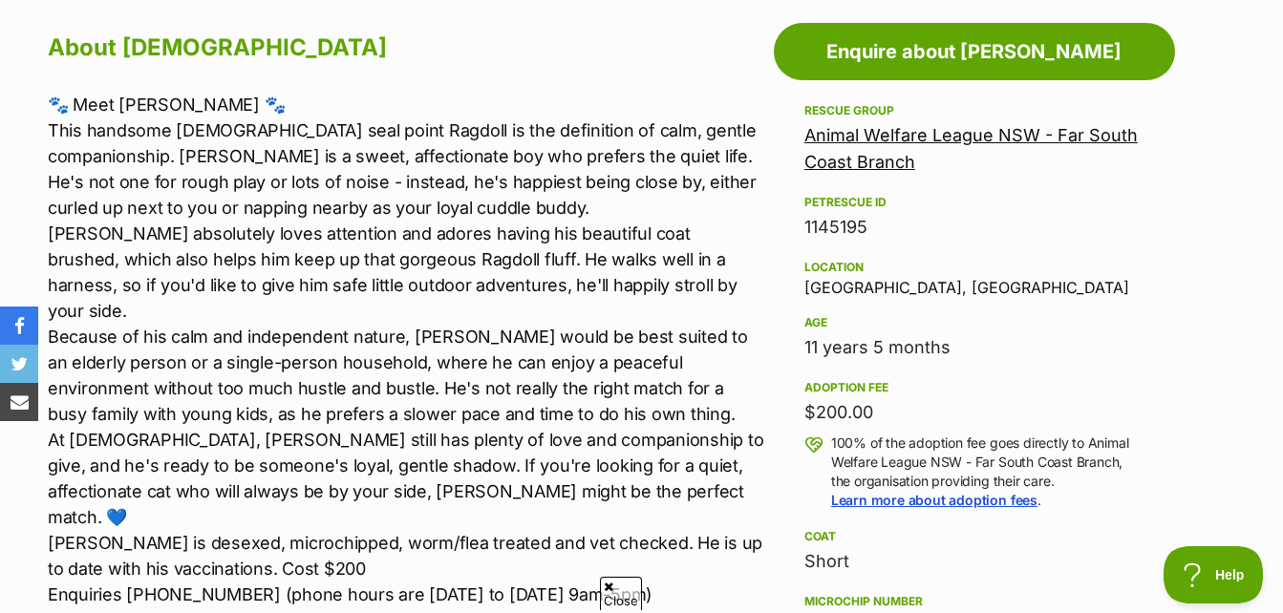
drag, startPoint x: 782, startPoint y: 347, endPoint x: 1093, endPoint y: 354, distance: 310.5
click at [1093, 354] on aside "Rescue group Animal Welfare League NSW - Far South Coast Branch PetRescue ID 11…" at bounding box center [974, 563] width 401 height 928
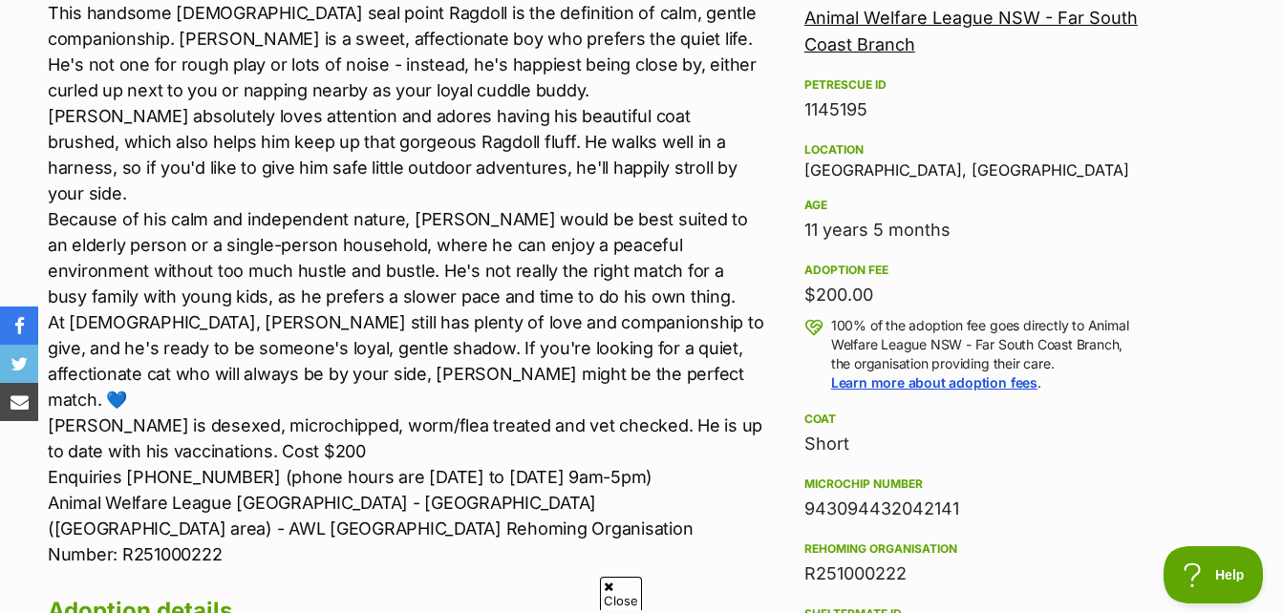
scroll to position [1337, 0]
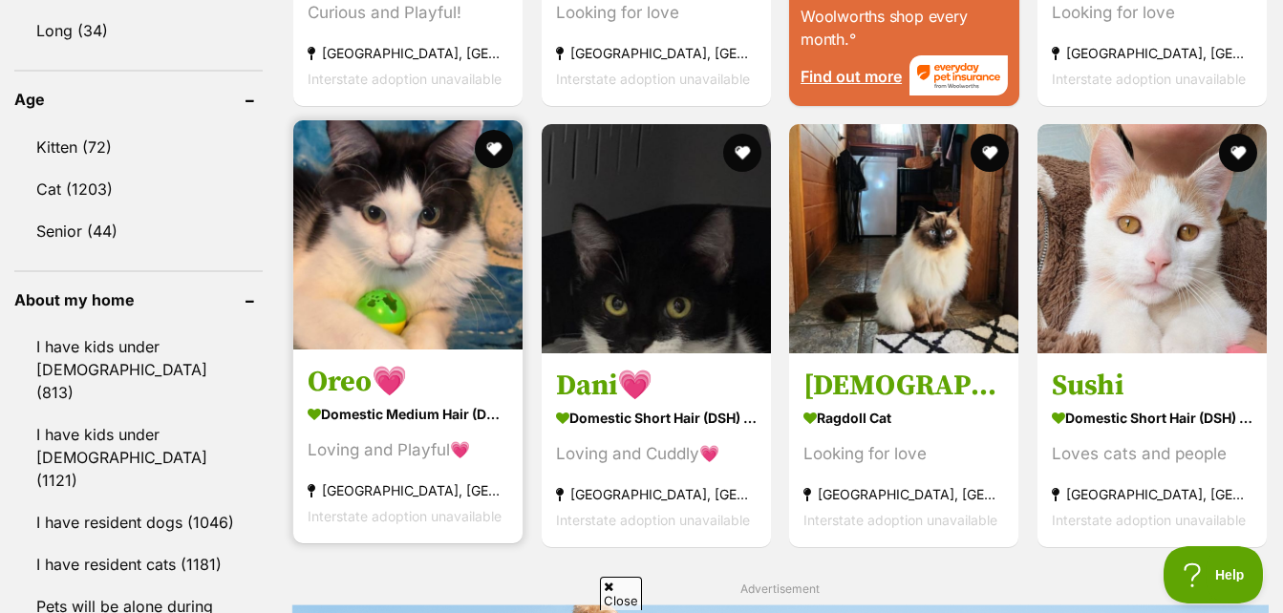
click at [379, 211] on img at bounding box center [407, 234] width 229 height 229
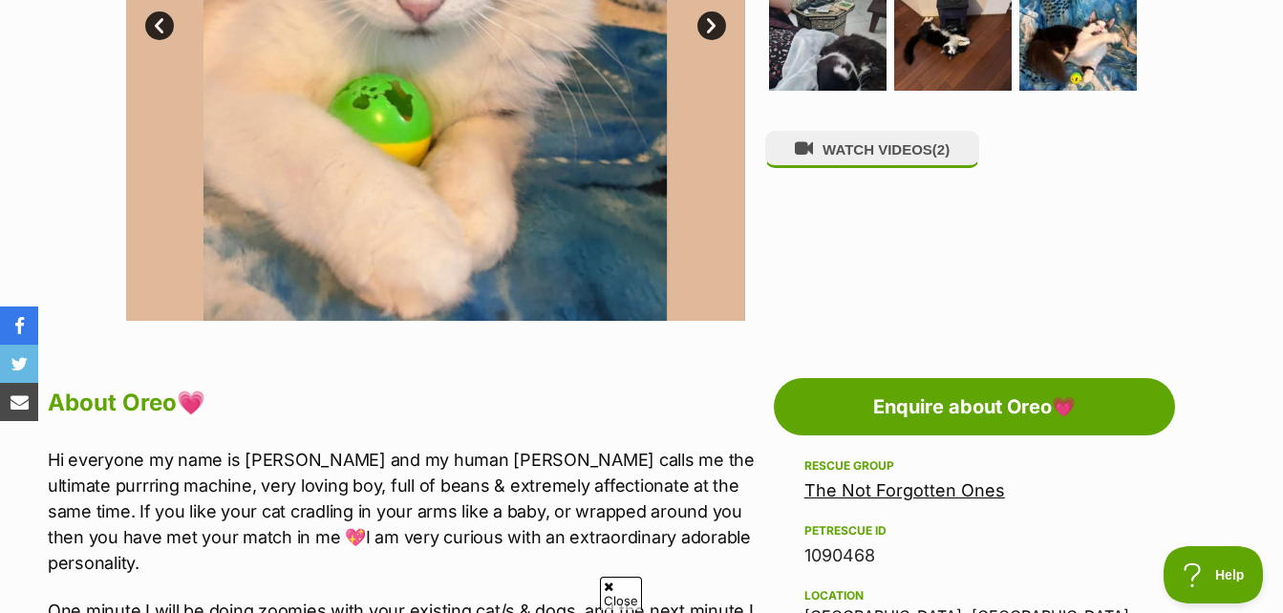
scroll to position [382, 0]
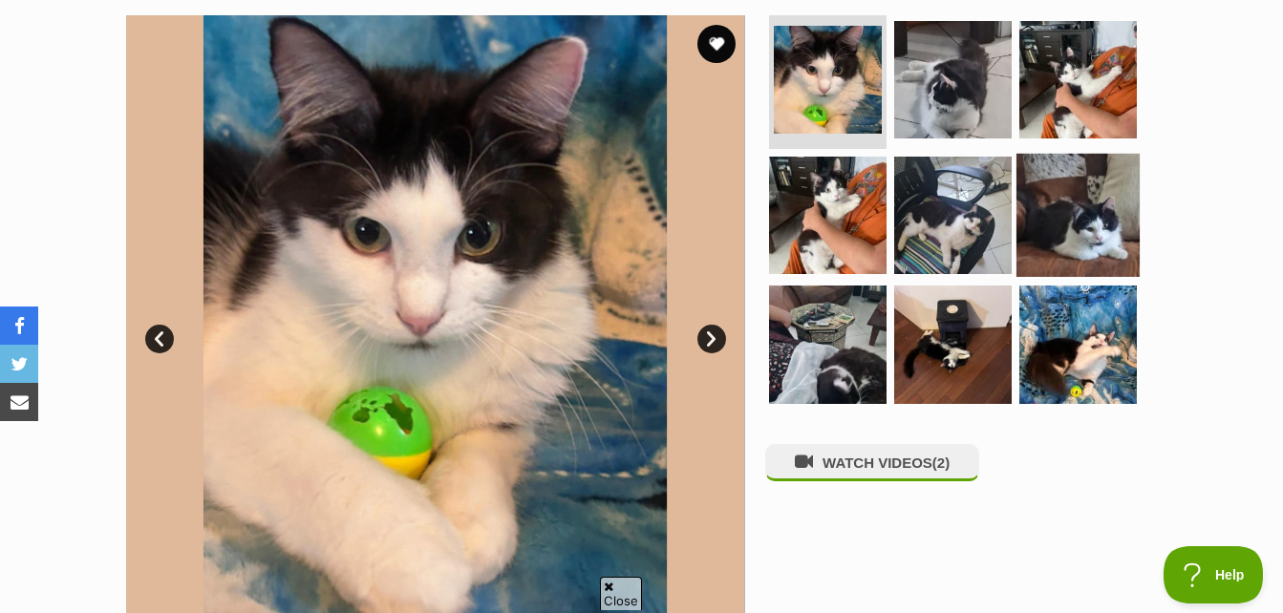
click at [1085, 240] on img at bounding box center [1077, 214] width 123 height 123
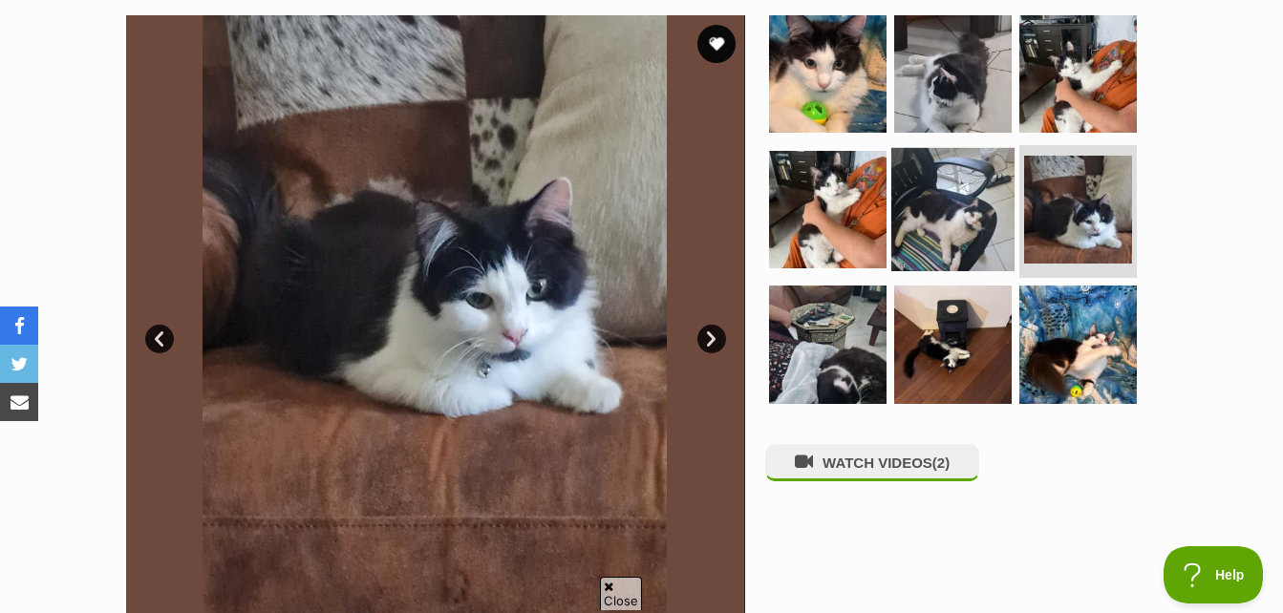
click at [979, 176] on img at bounding box center [952, 208] width 123 height 123
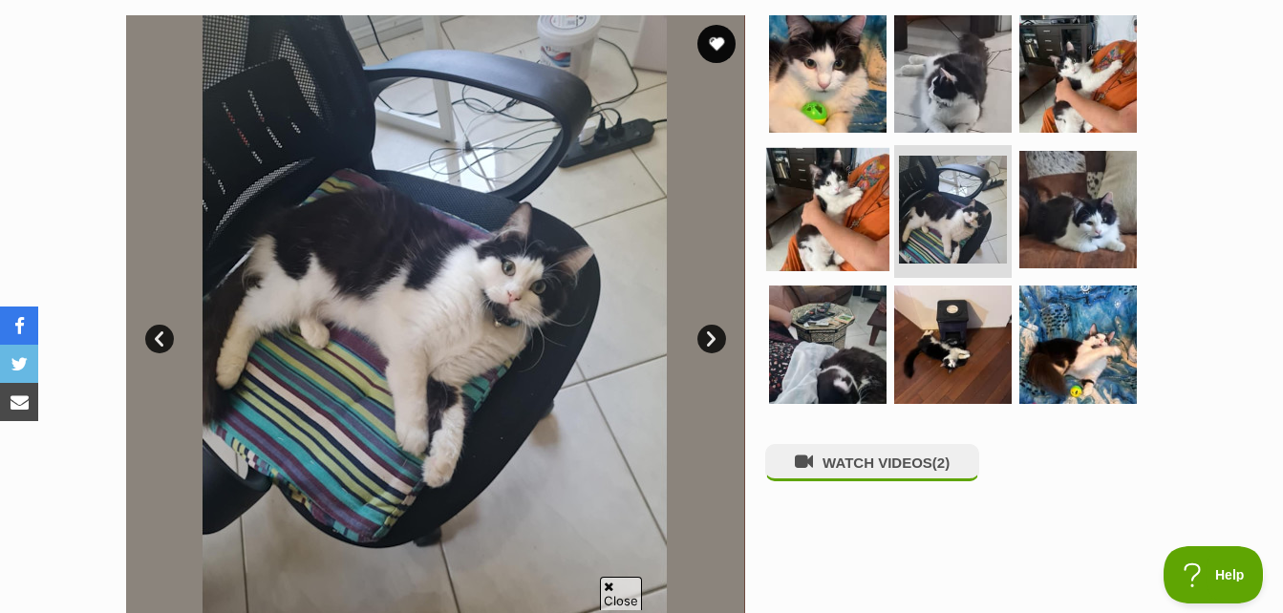
click at [867, 212] on img at bounding box center [827, 208] width 123 height 123
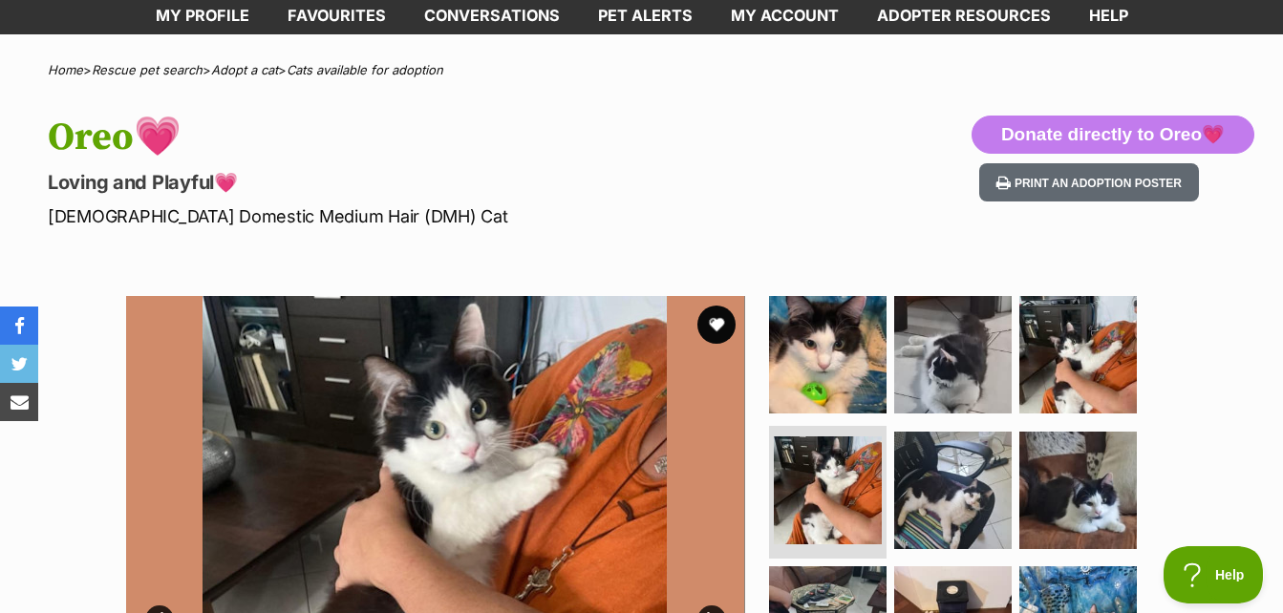
scroll to position [0, 0]
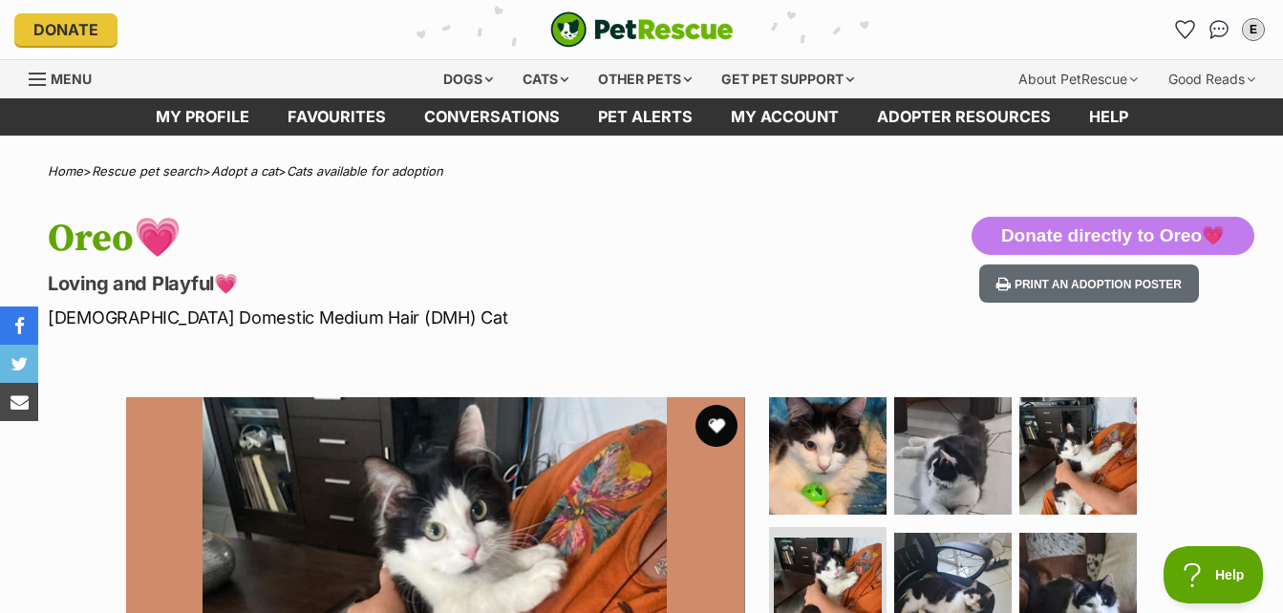
click at [706, 417] on button "favourite" at bounding box center [716, 426] width 42 height 42
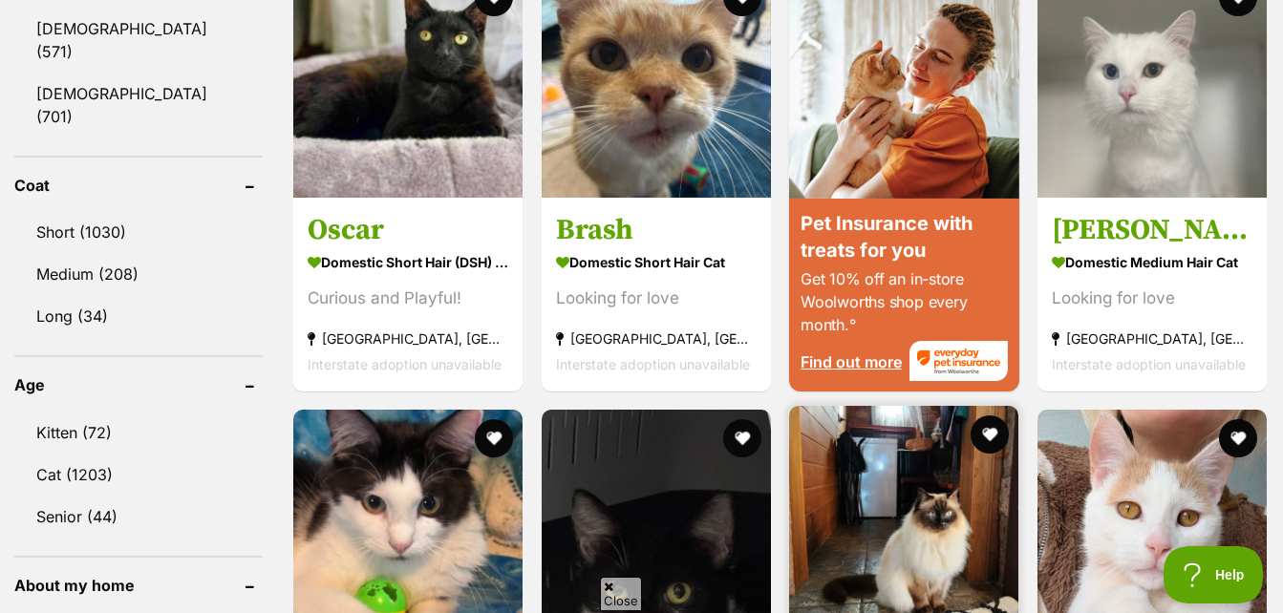
scroll to position [1815, 0]
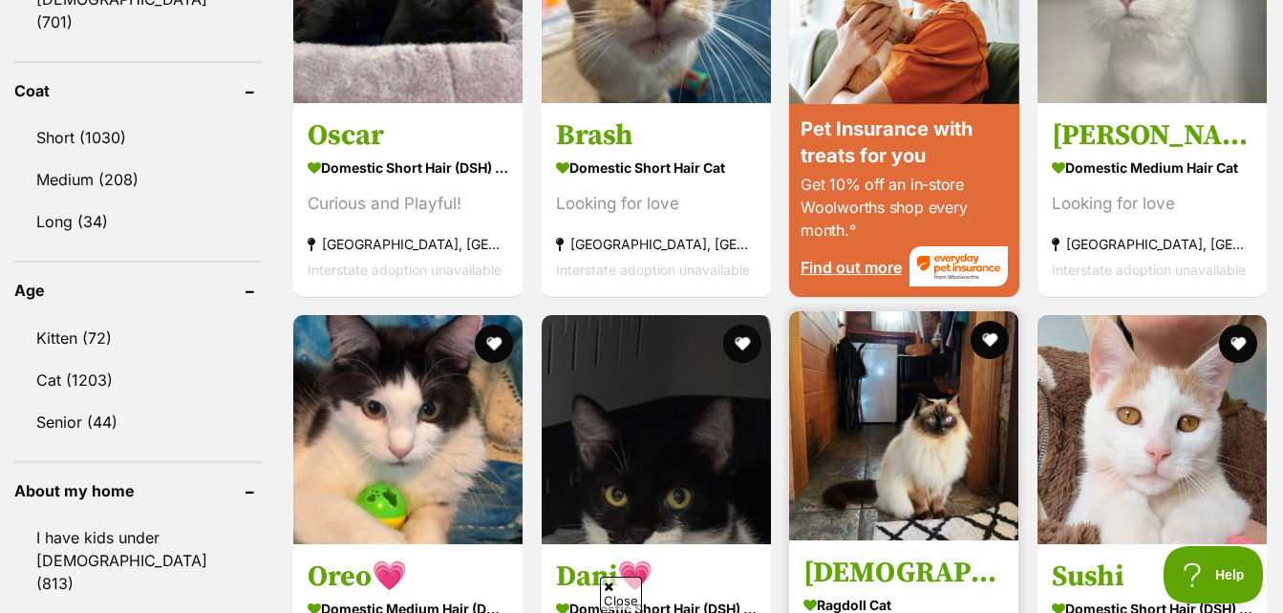
click at [963, 390] on img at bounding box center [903, 425] width 229 height 229
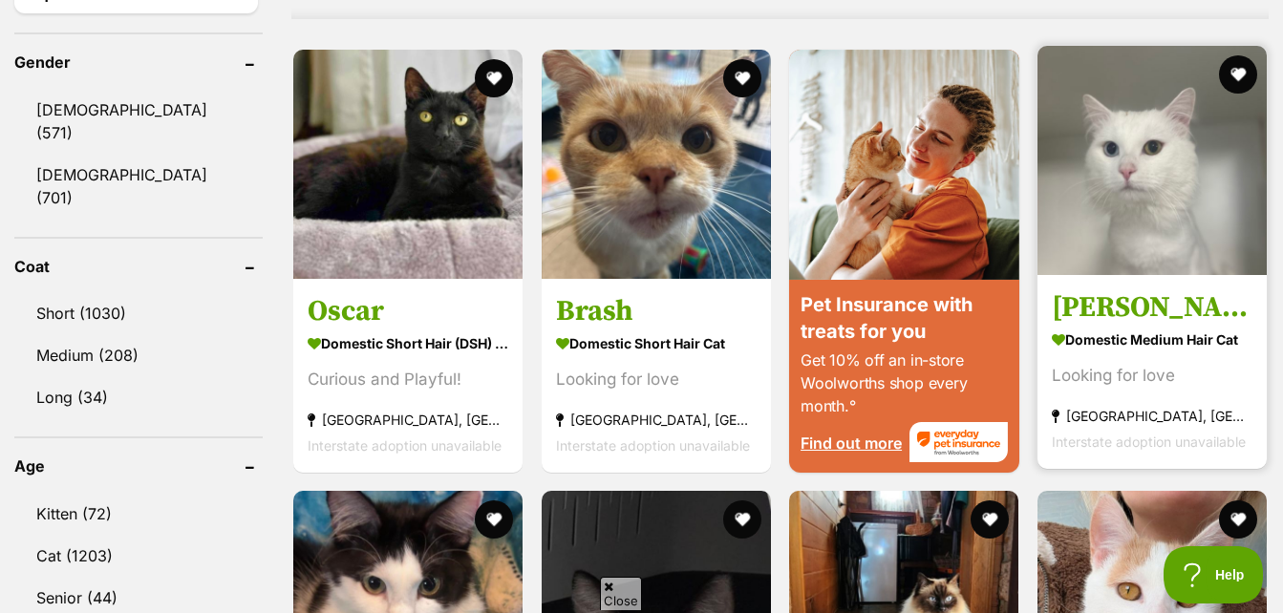
scroll to position [1624, 0]
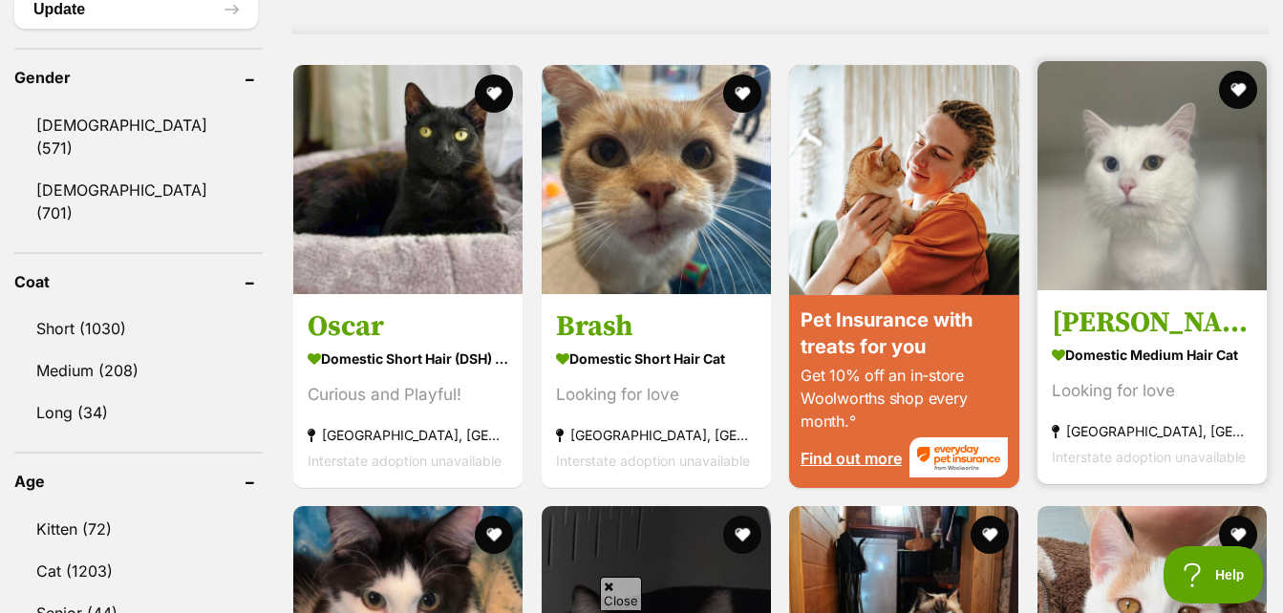
click at [1108, 174] on img at bounding box center [1151, 175] width 229 height 229
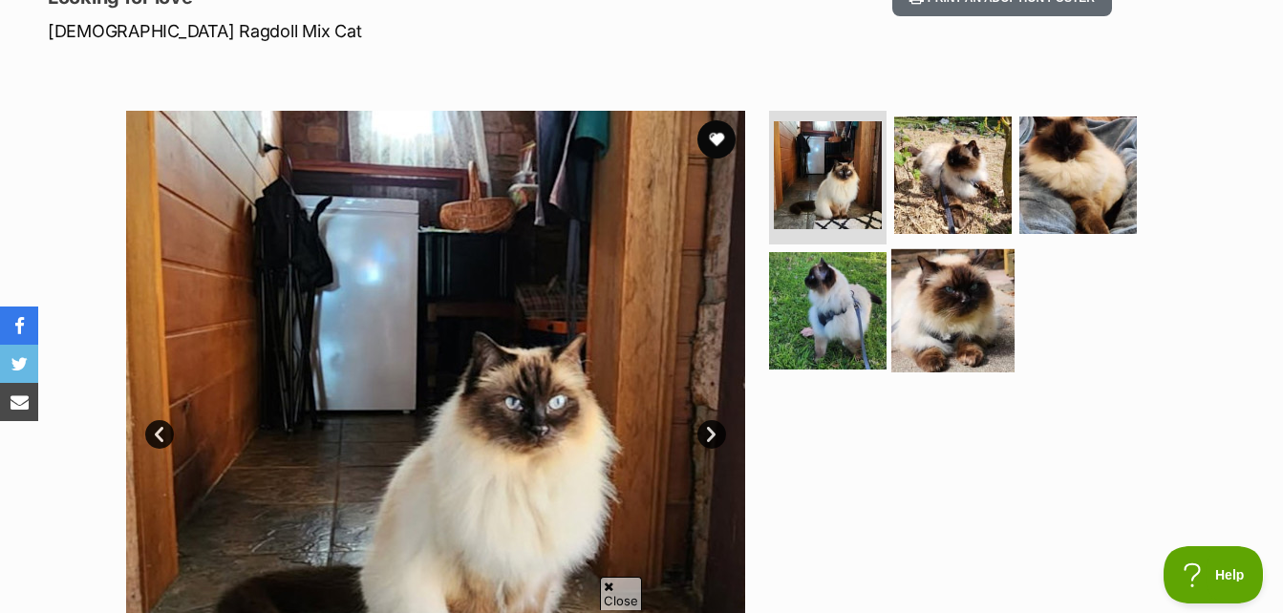
click at [966, 278] on img at bounding box center [952, 309] width 123 height 123
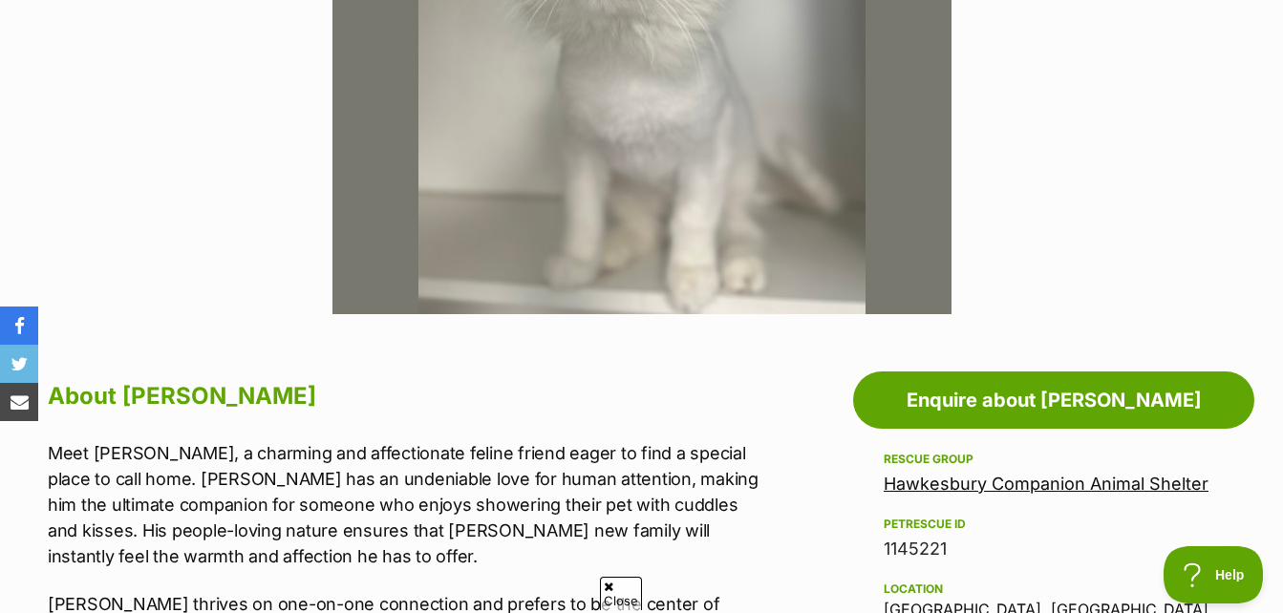
scroll to position [573, 0]
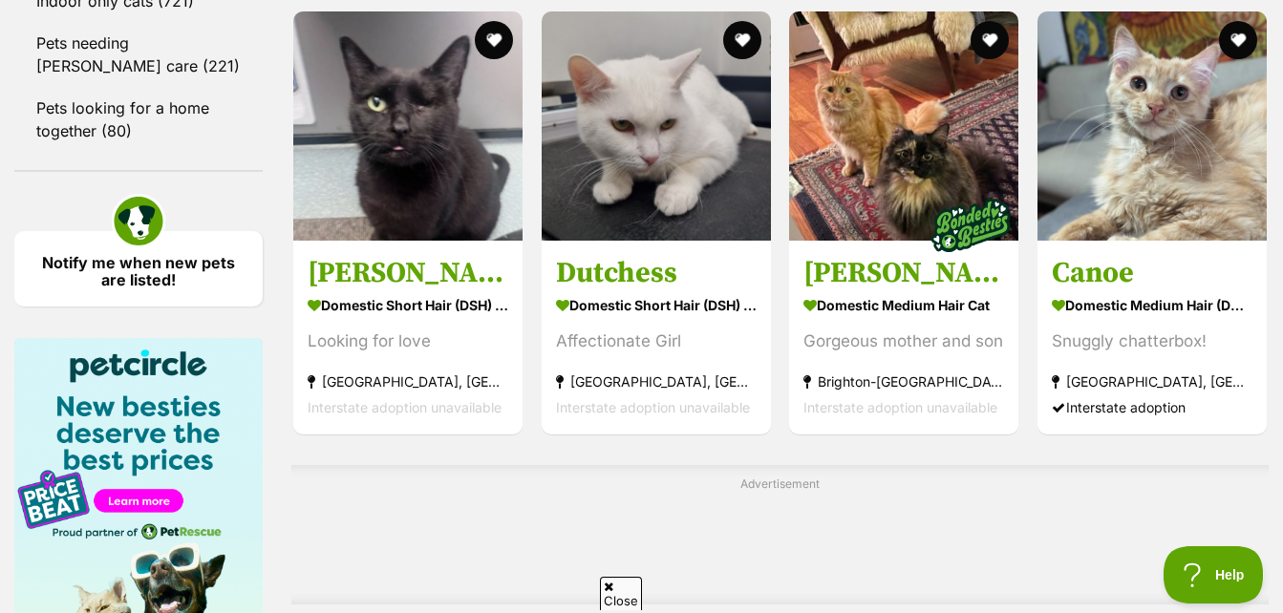
scroll to position [3057, 0]
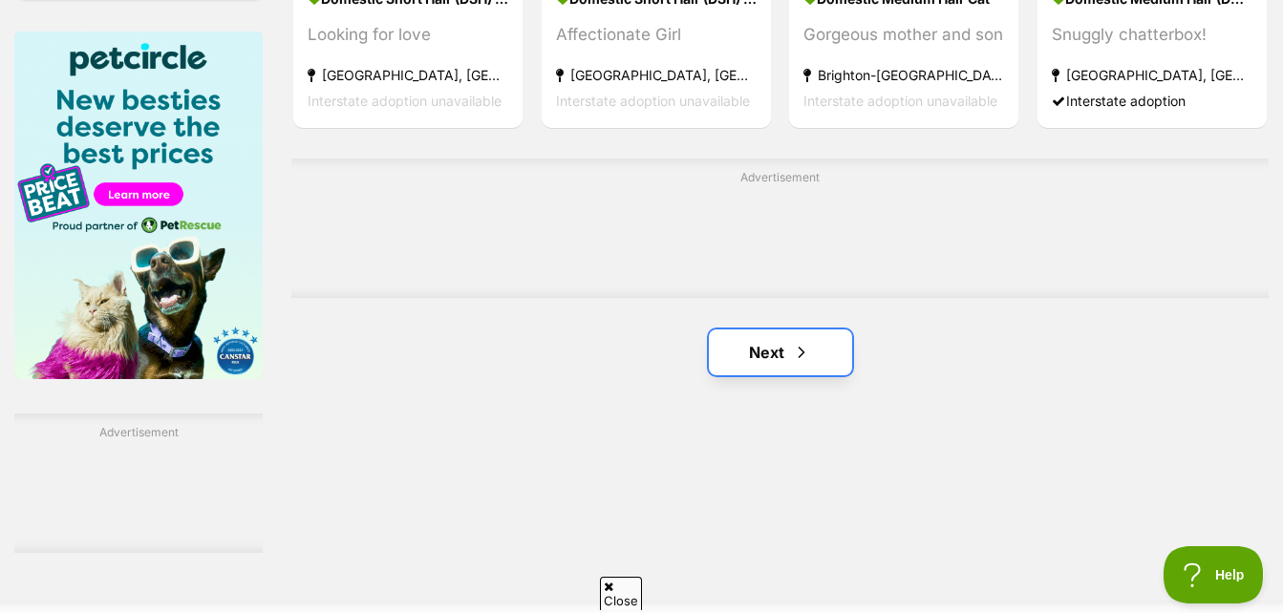
click at [806, 375] on link "Next" at bounding box center [780, 353] width 143 height 46
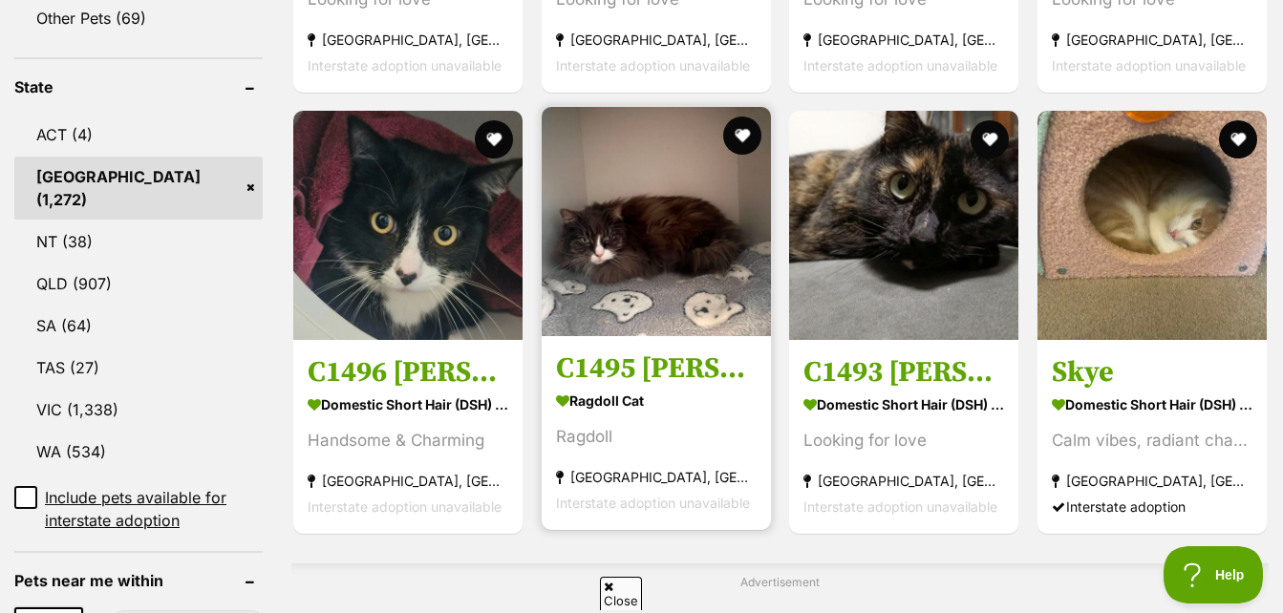
click at [720, 251] on img at bounding box center [656, 221] width 229 height 229
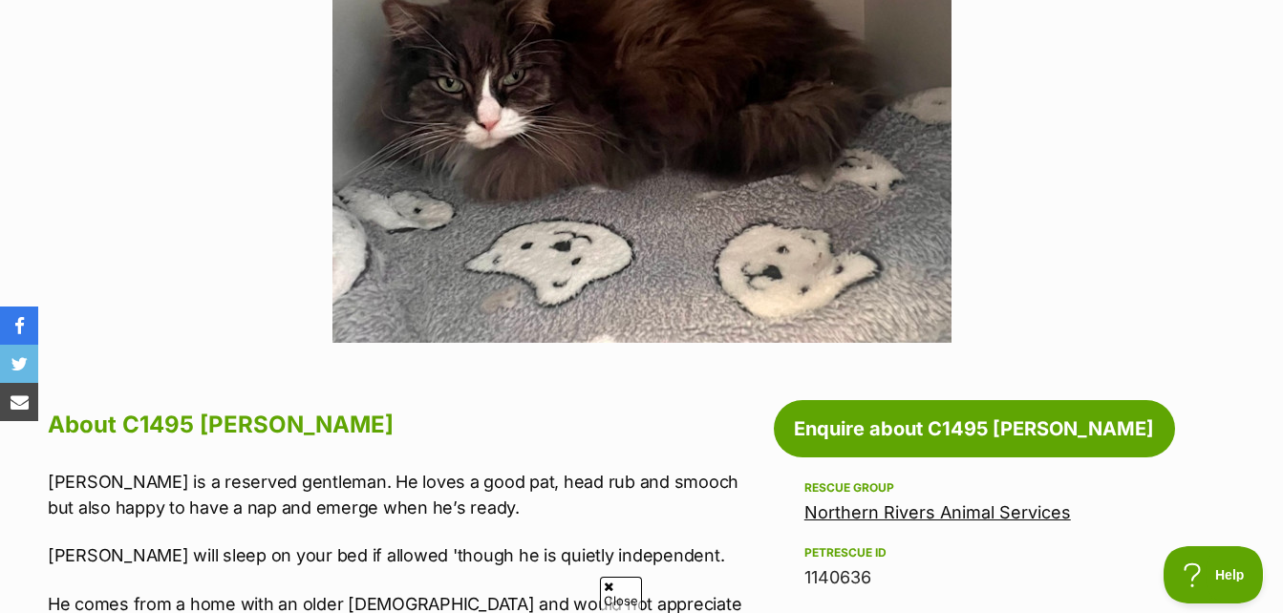
scroll to position [1242, 0]
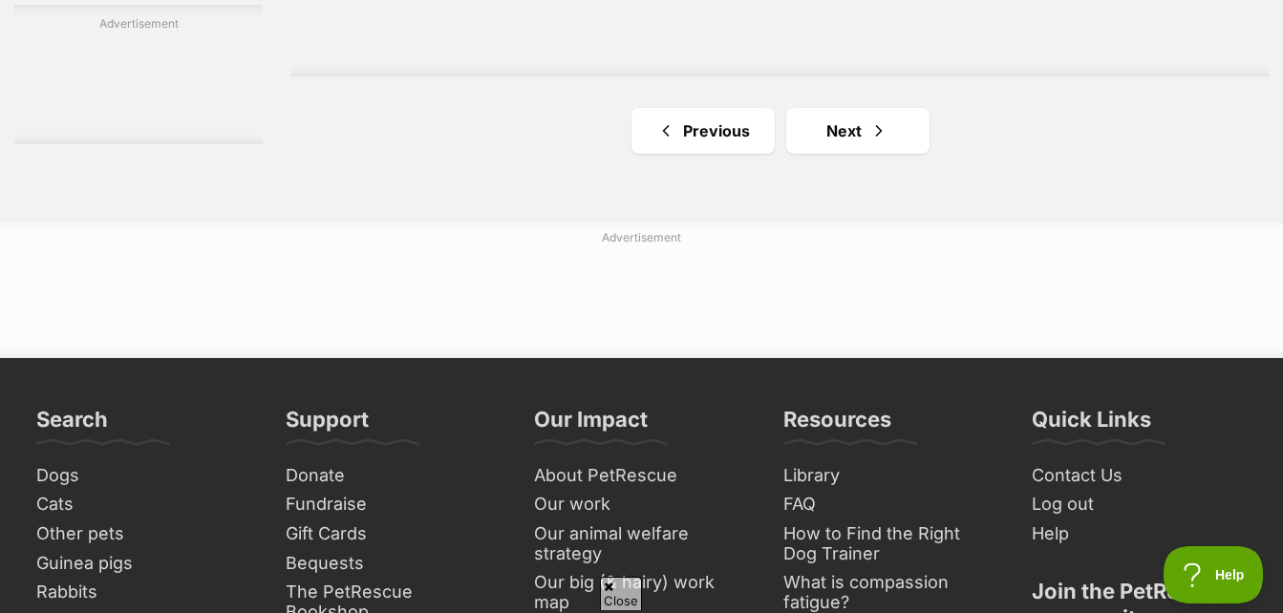
scroll to position [3343, 0]
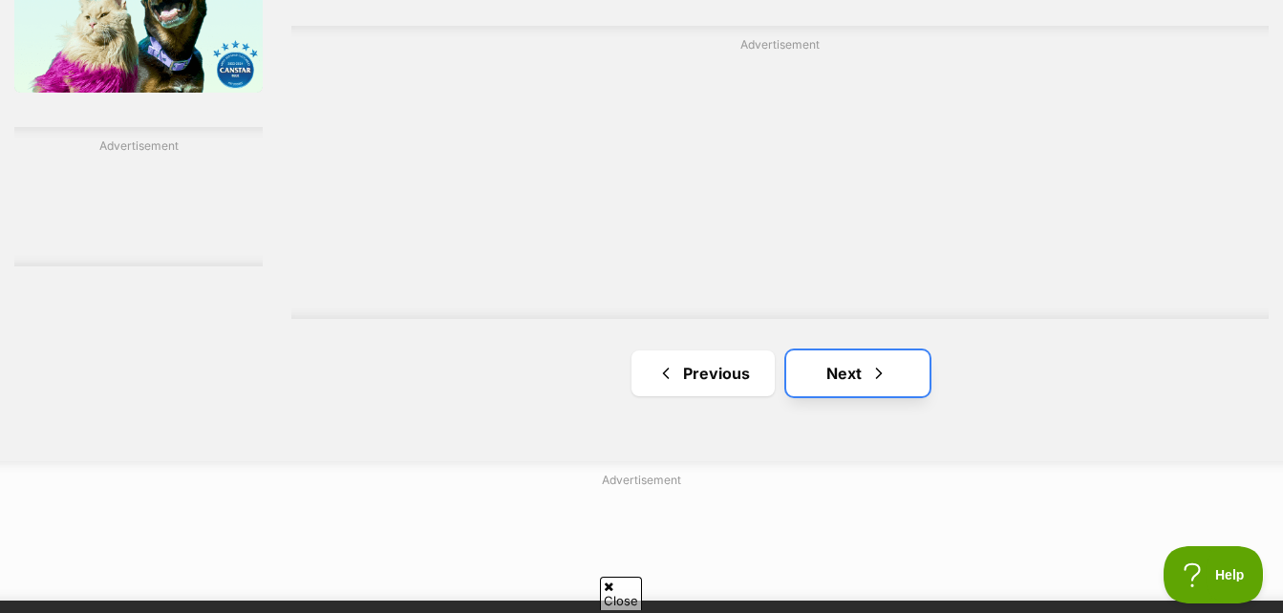
click at [869, 375] on span "Next page" at bounding box center [878, 373] width 19 height 23
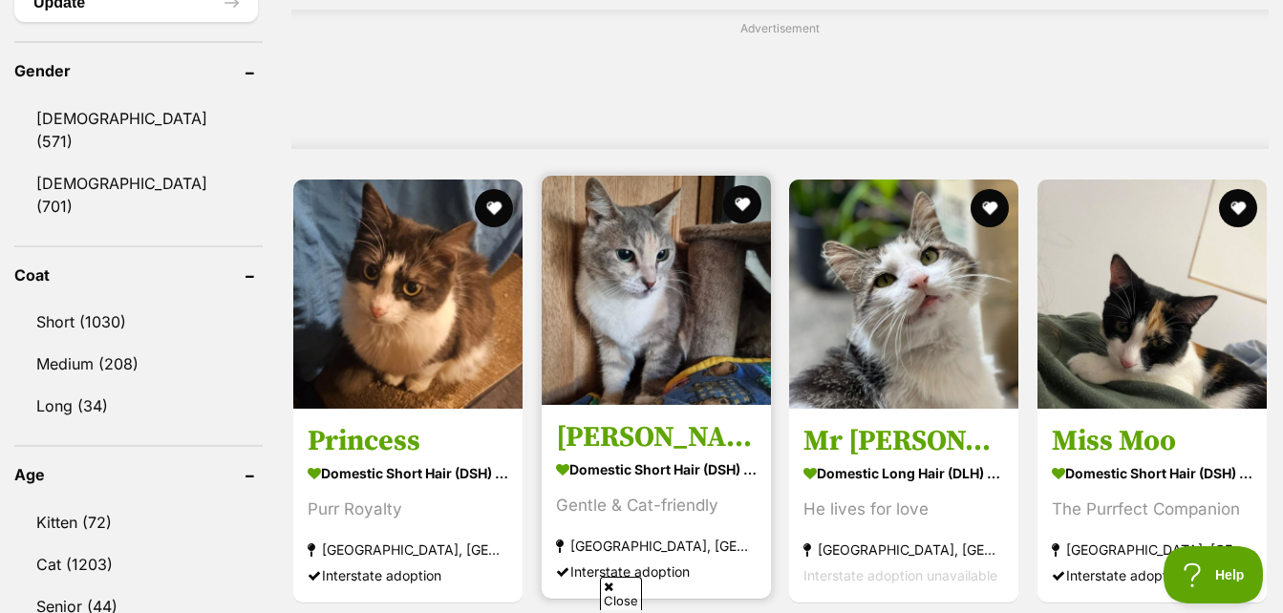
scroll to position [1719, 0]
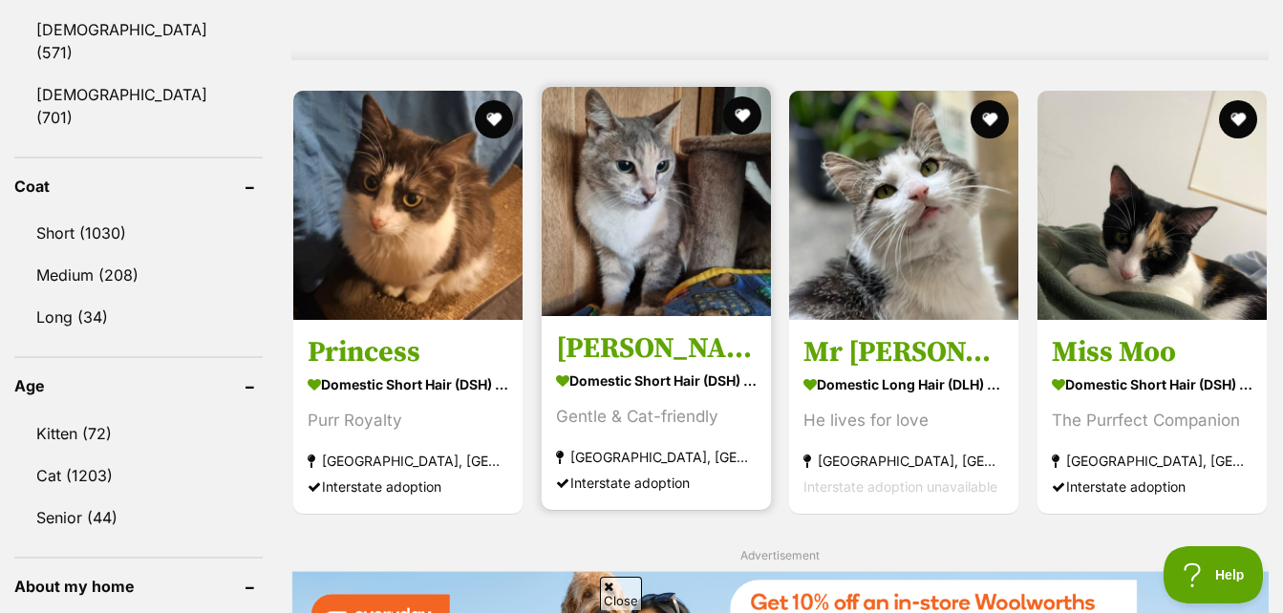
click at [670, 229] on img at bounding box center [656, 201] width 229 height 229
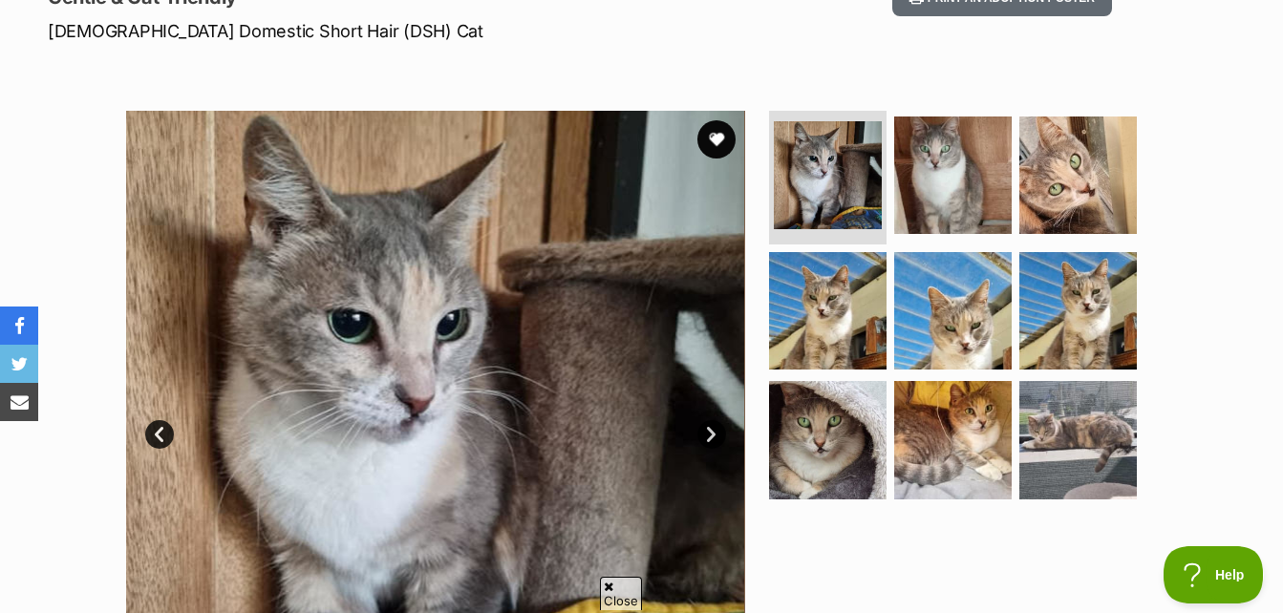
click at [1011, 205] on ul at bounding box center [961, 311] width 392 height 400
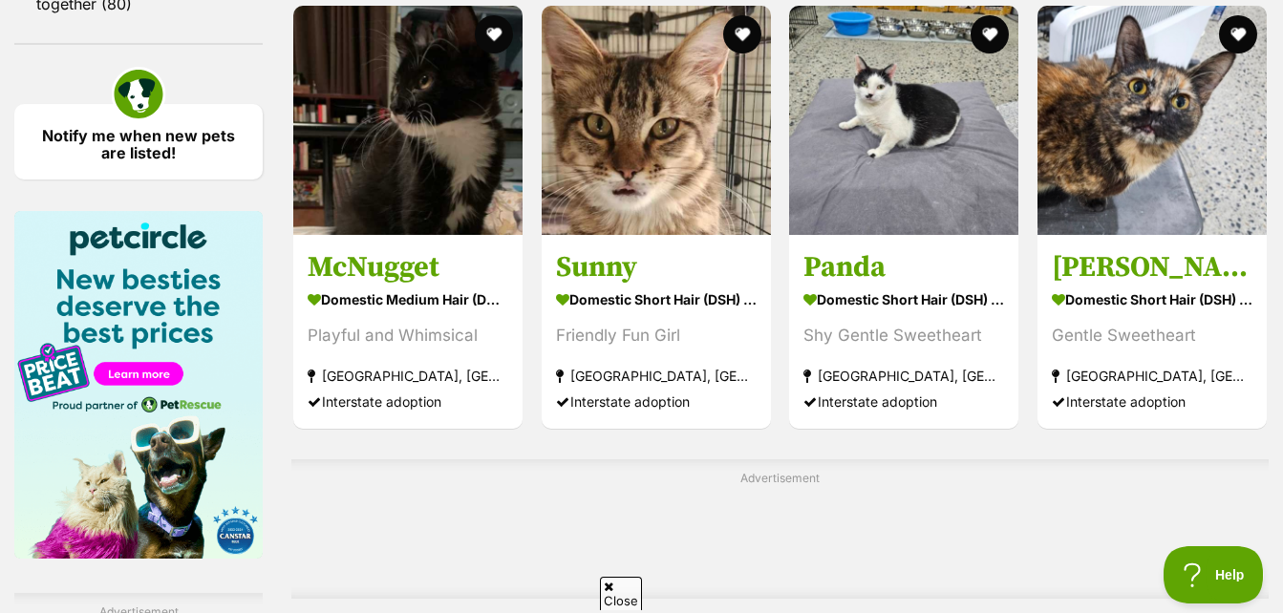
scroll to position [3057, 0]
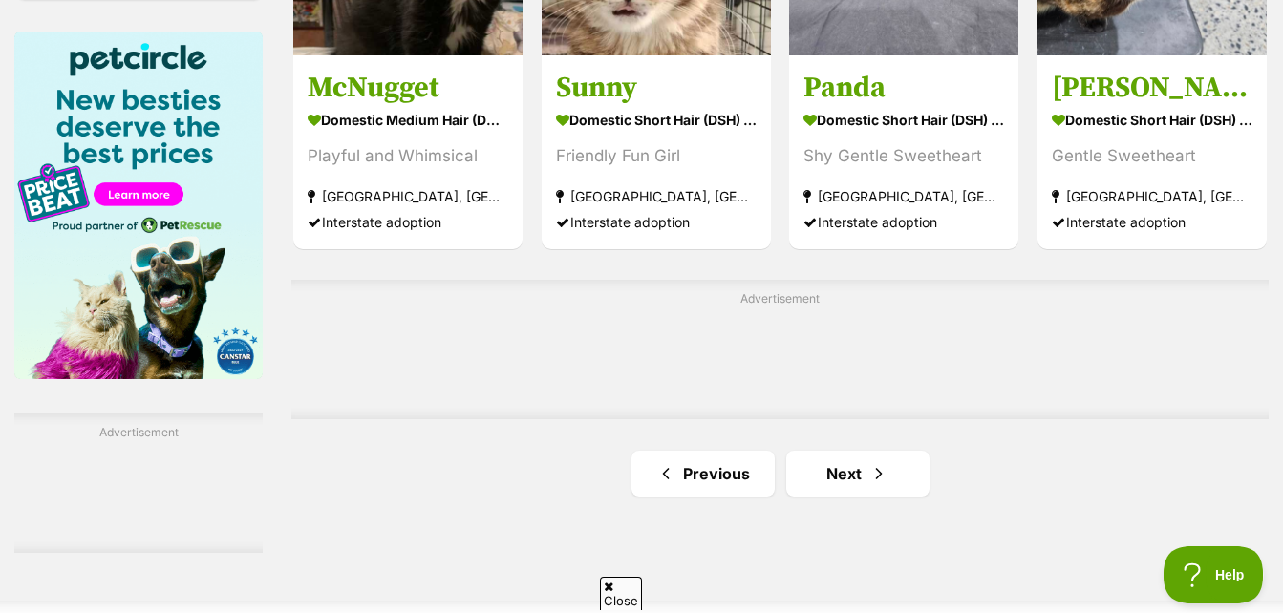
click at [776, 474] on ul "Previous Next" at bounding box center [779, 474] width 977 height 46
click at [814, 480] on link "Next" at bounding box center [857, 474] width 143 height 46
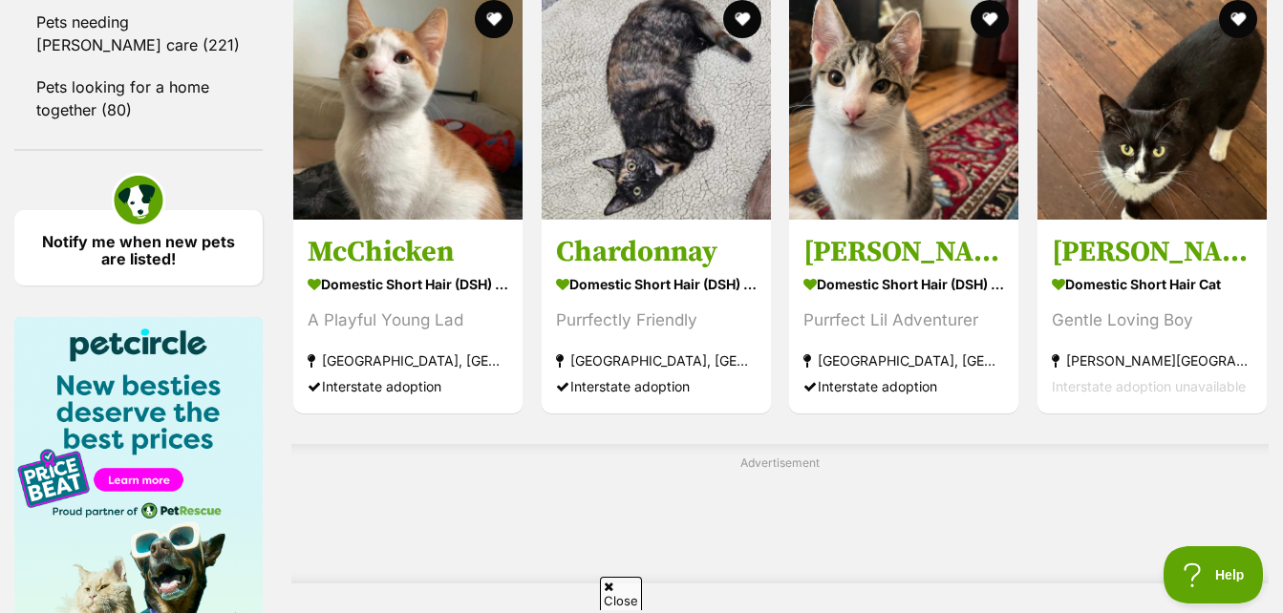
scroll to position [2866, 0]
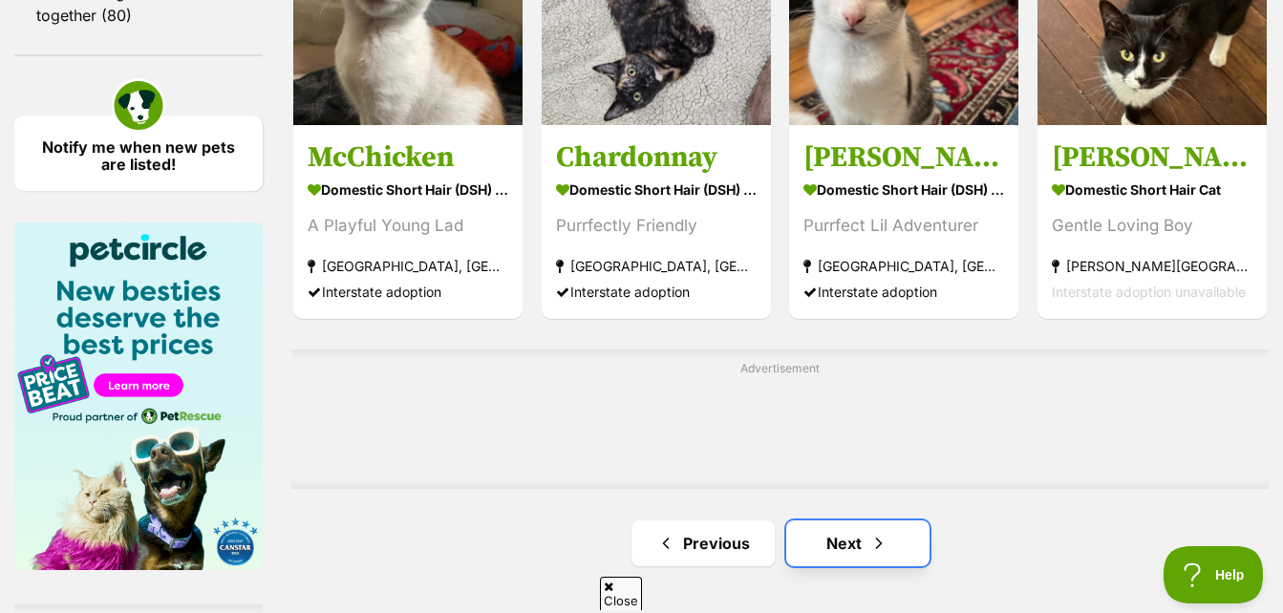
click at [829, 546] on link "Next" at bounding box center [857, 544] width 143 height 46
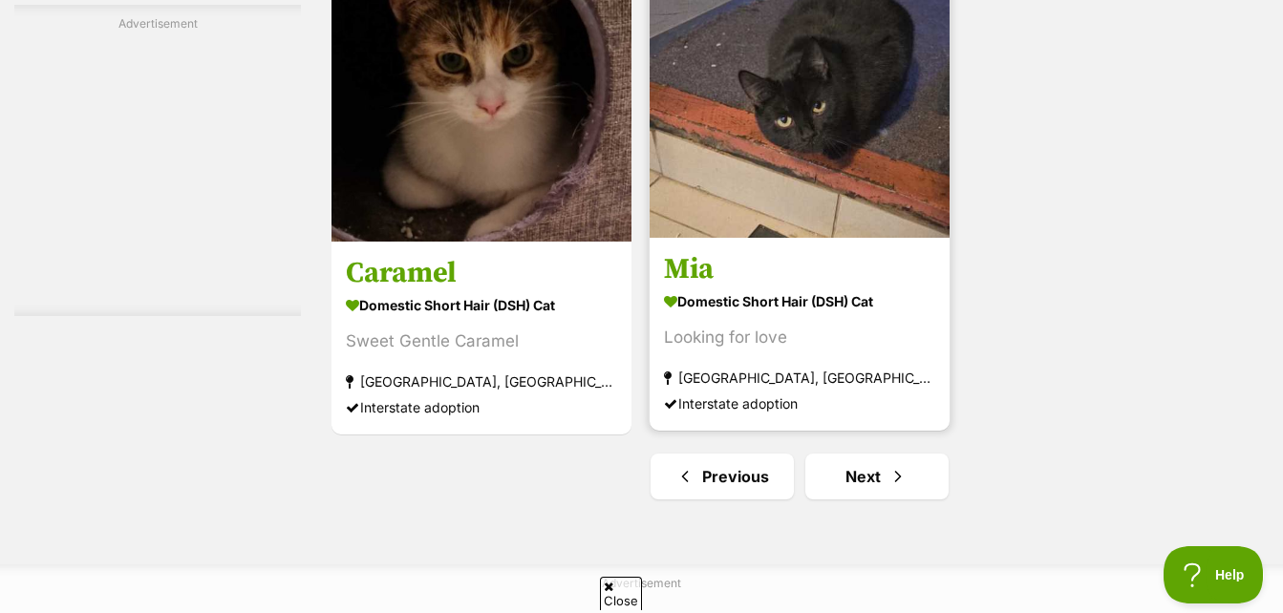
scroll to position [4394, 0]
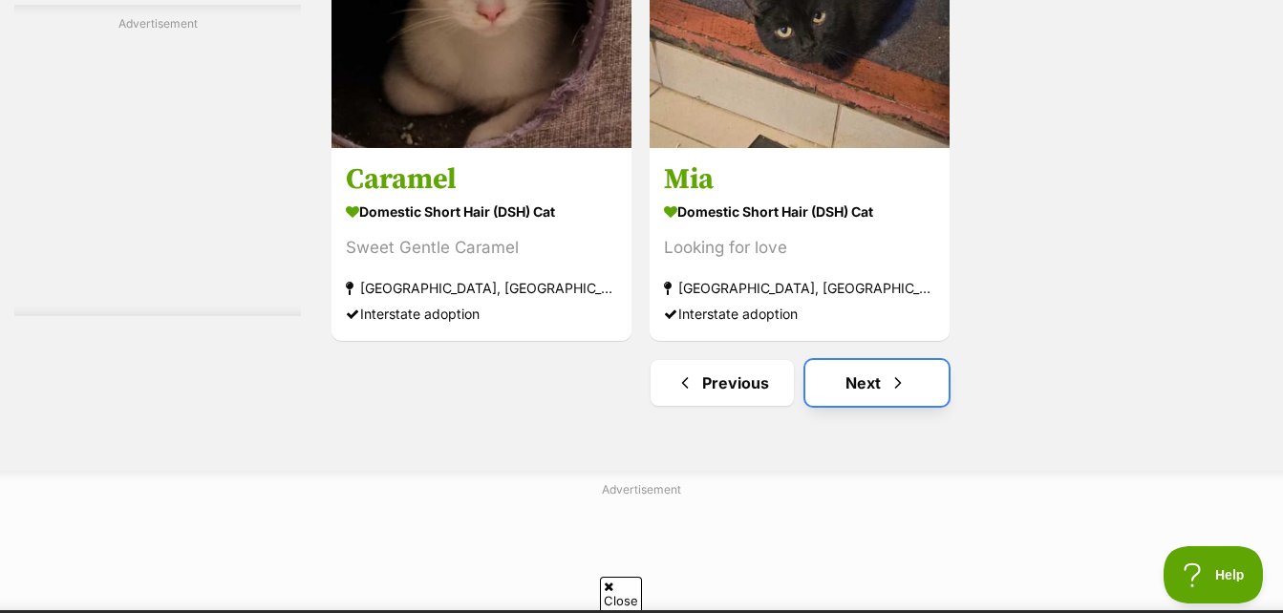
click at [846, 368] on link "Next" at bounding box center [876, 383] width 143 height 46
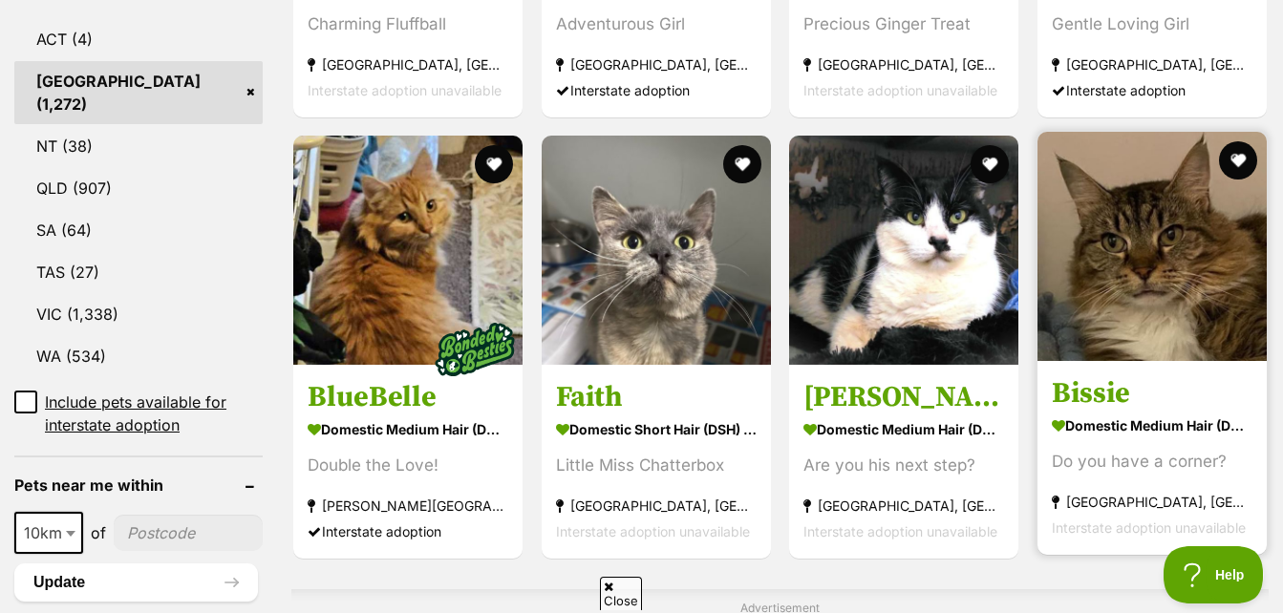
click at [1092, 332] on img at bounding box center [1151, 246] width 229 height 229
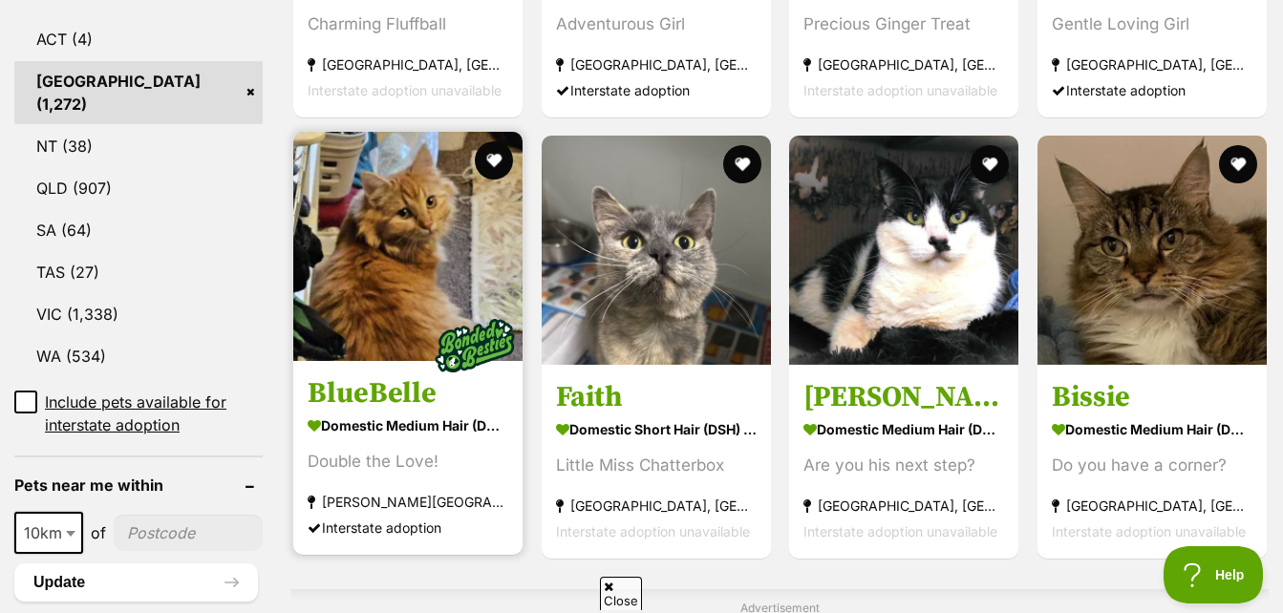
click at [405, 232] on img at bounding box center [407, 246] width 229 height 229
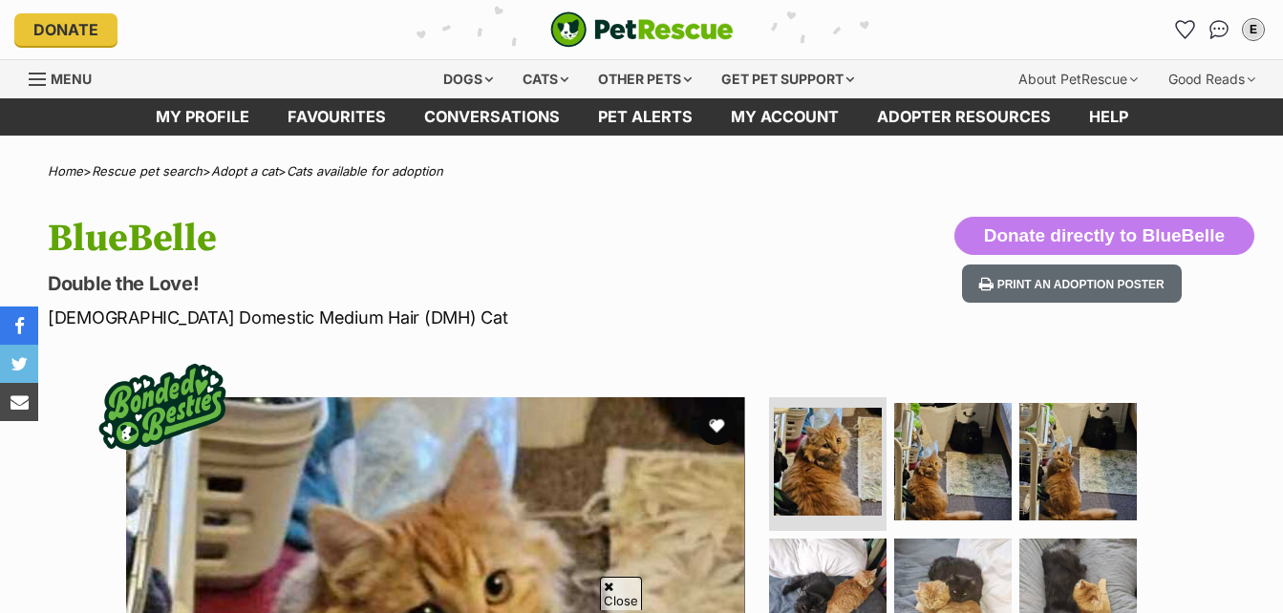
click at [924, 539] on img at bounding box center [952, 597] width 117 height 117
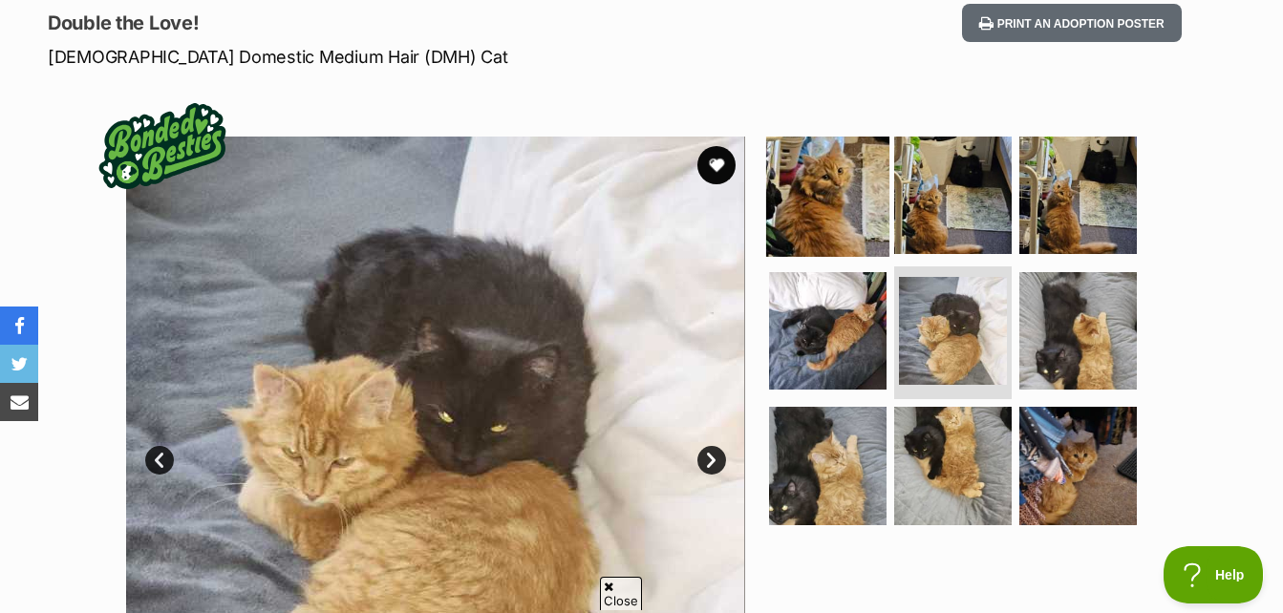
scroll to position [191, 0]
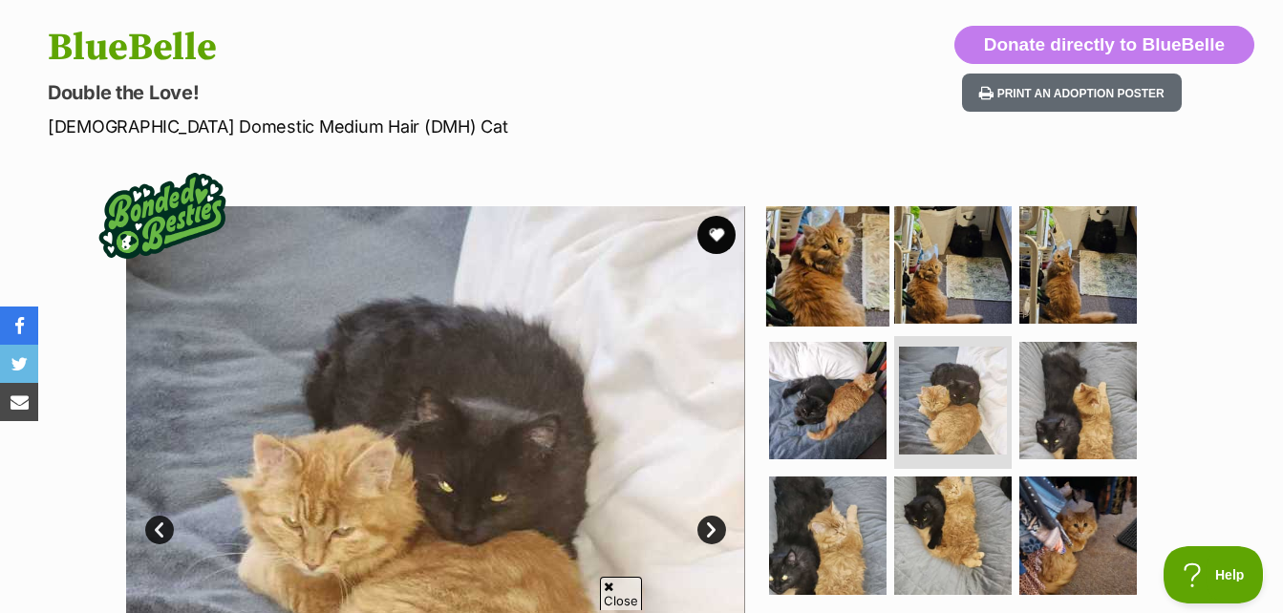
click at [834, 291] on img at bounding box center [827, 264] width 123 height 123
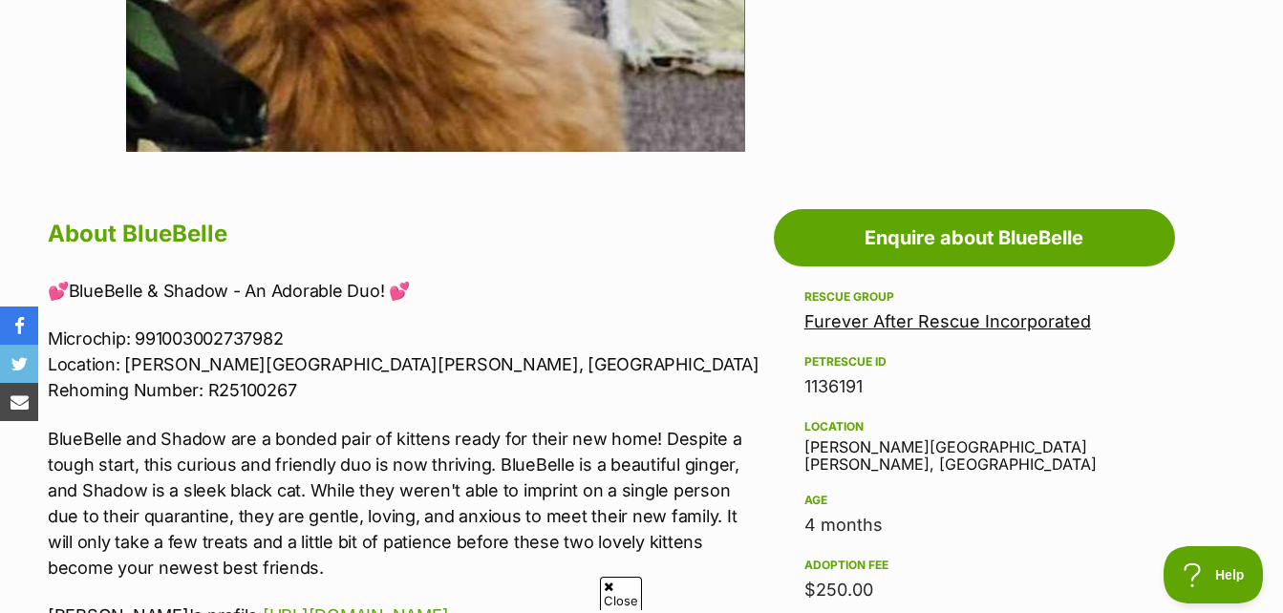
scroll to position [1051, 0]
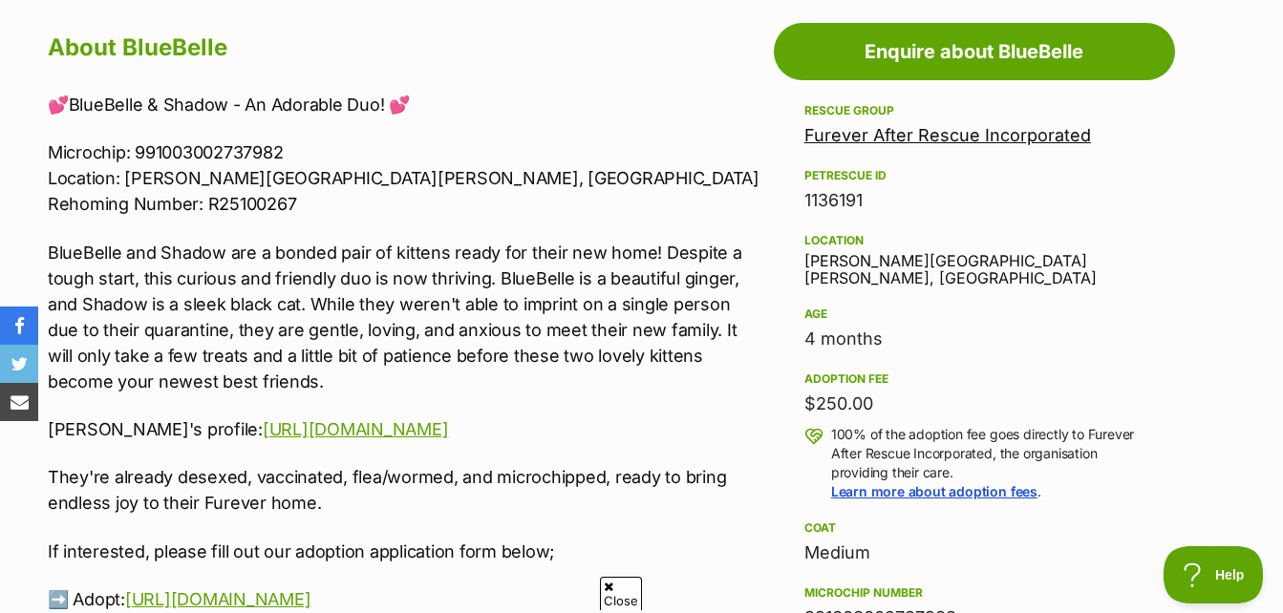
drag, startPoint x: 794, startPoint y: 377, endPoint x: 1016, endPoint y: 395, distance: 223.3
click at [1016, 395] on aside "Rescue group Furever After Rescue Incorporated PetRescue ID 1136191 Location Ch…" at bounding box center [974, 594] width 401 height 991
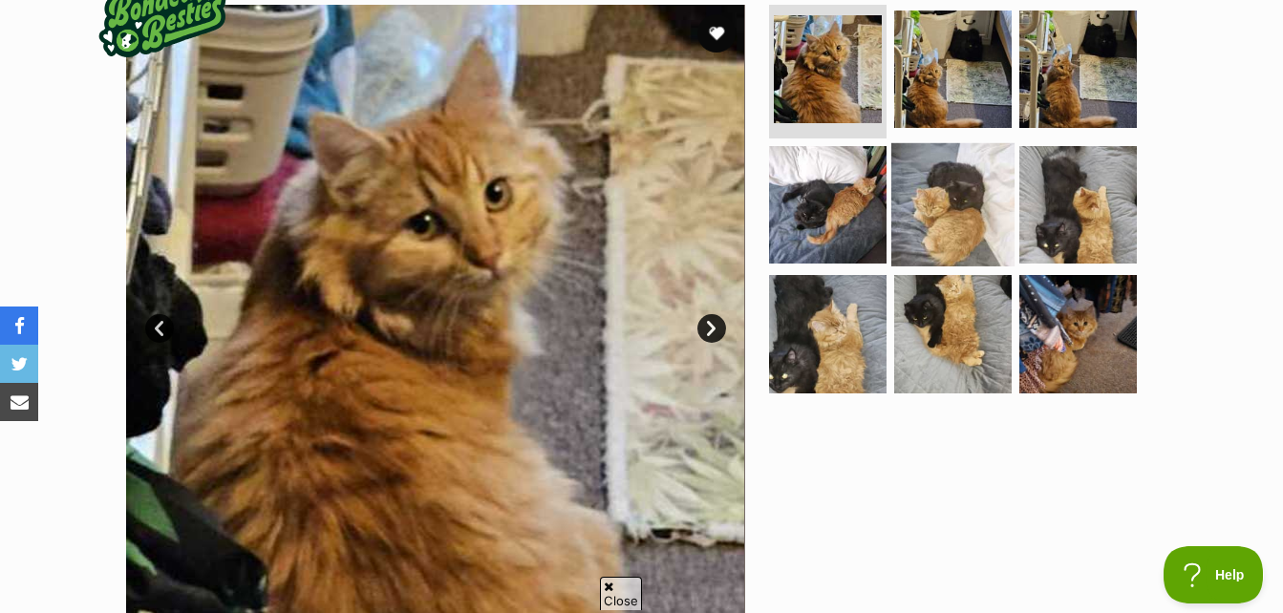
scroll to position [382, 0]
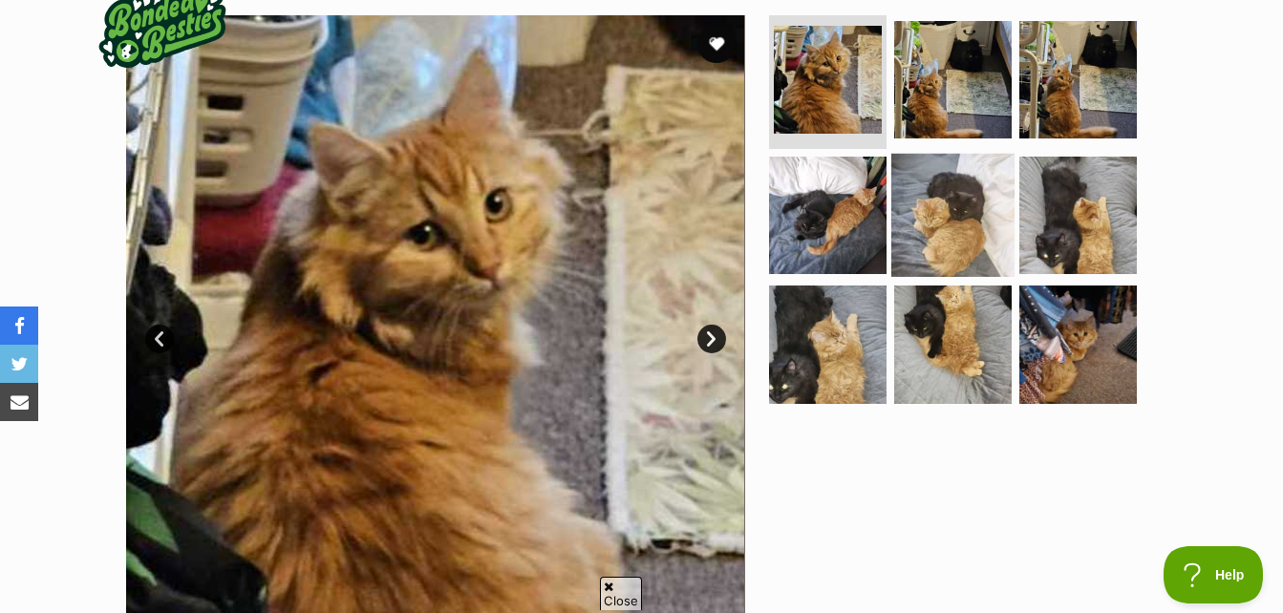
click at [955, 203] on img at bounding box center [952, 214] width 123 height 123
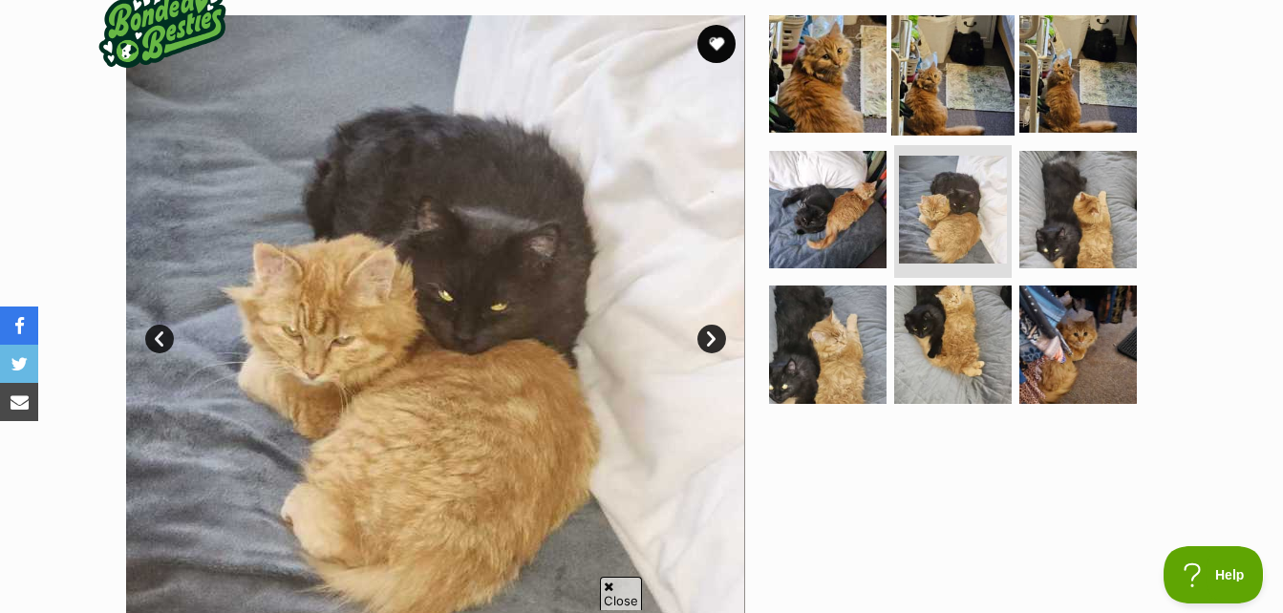
click at [891, 112] on img at bounding box center [952, 73] width 123 height 123
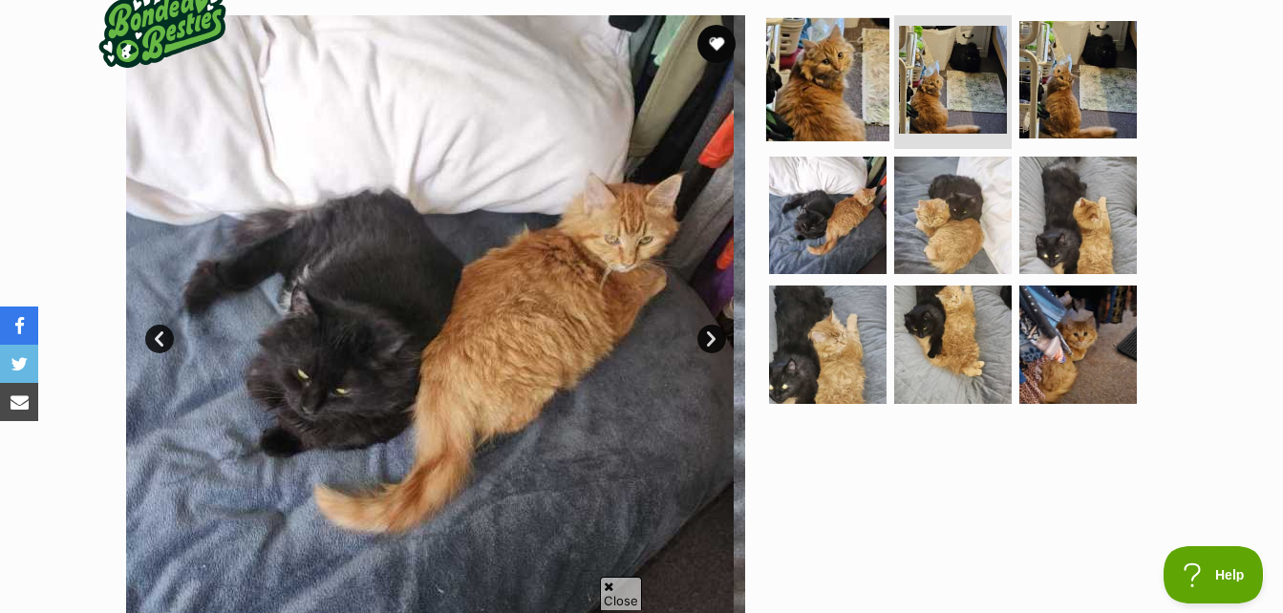
click at [871, 93] on img at bounding box center [827, 79] width 123 height 123
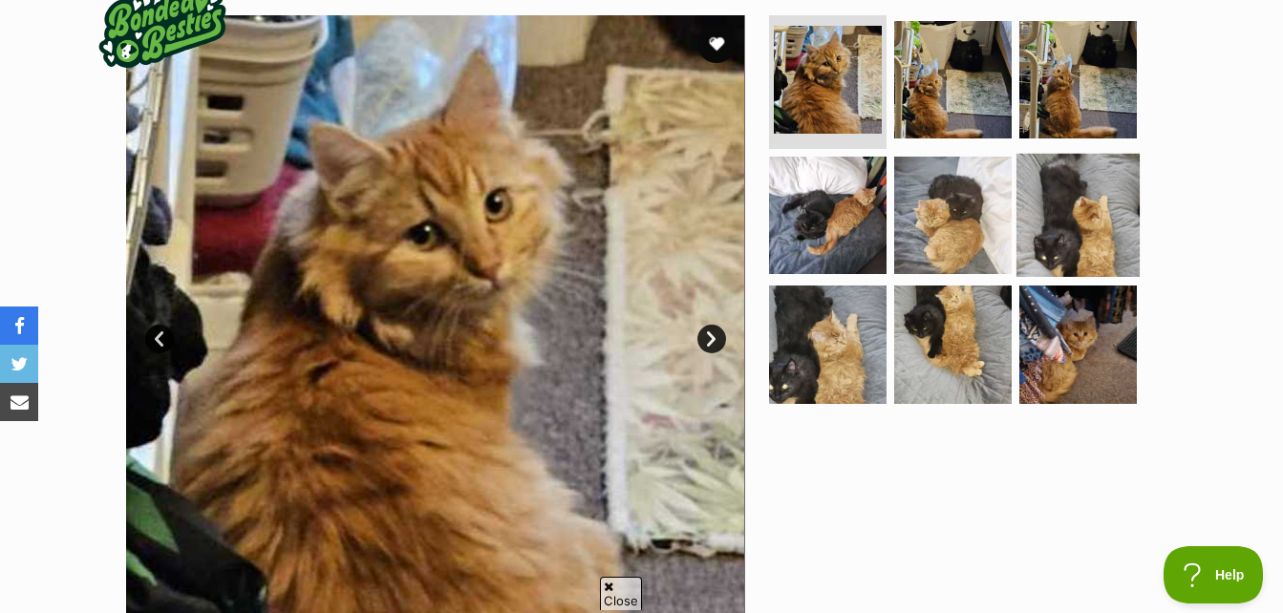
click at [1055, 231] on img at bounding box center [1077, 214] width 123 height 123
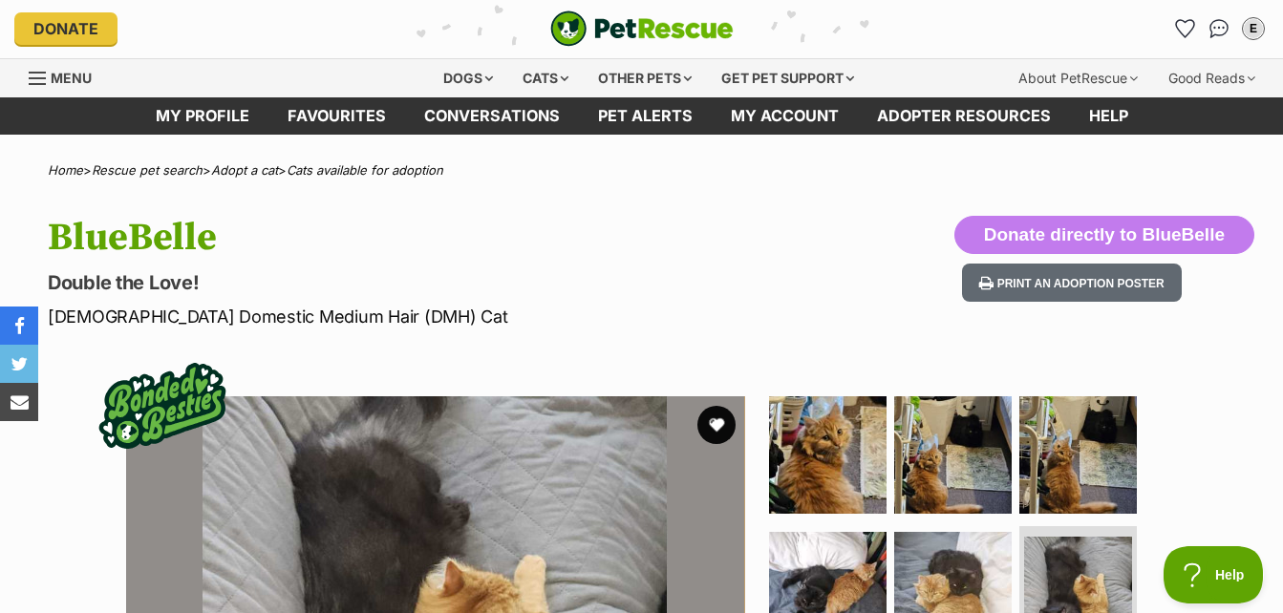
scroll to position [0, 0]
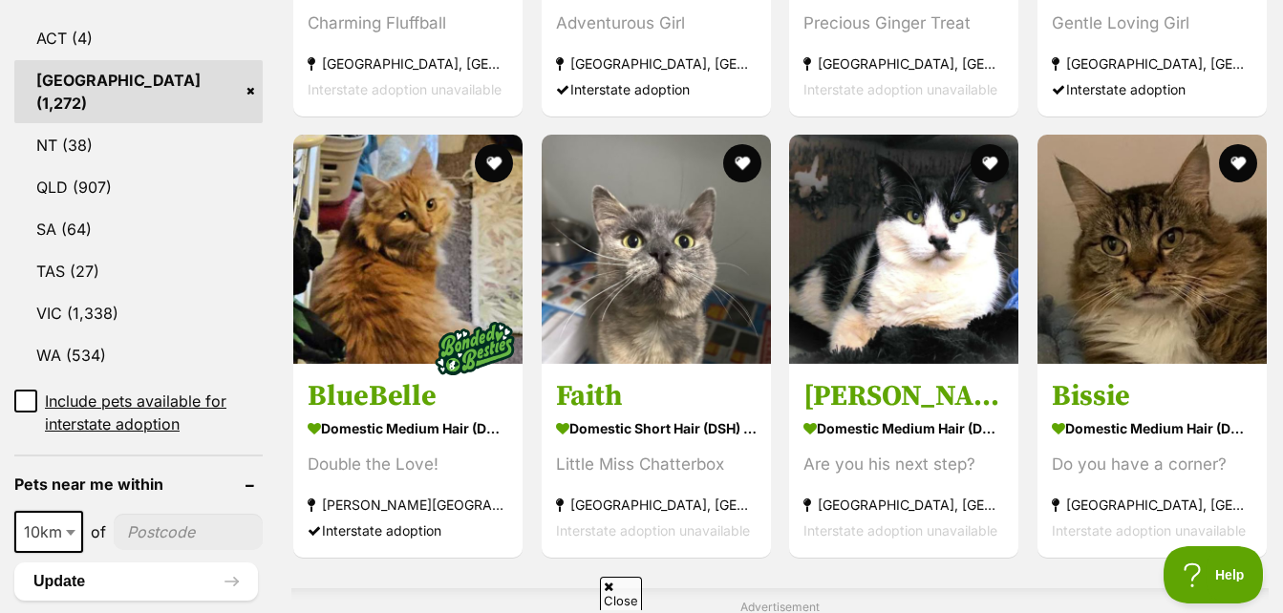
scroll to position [1719, 0]
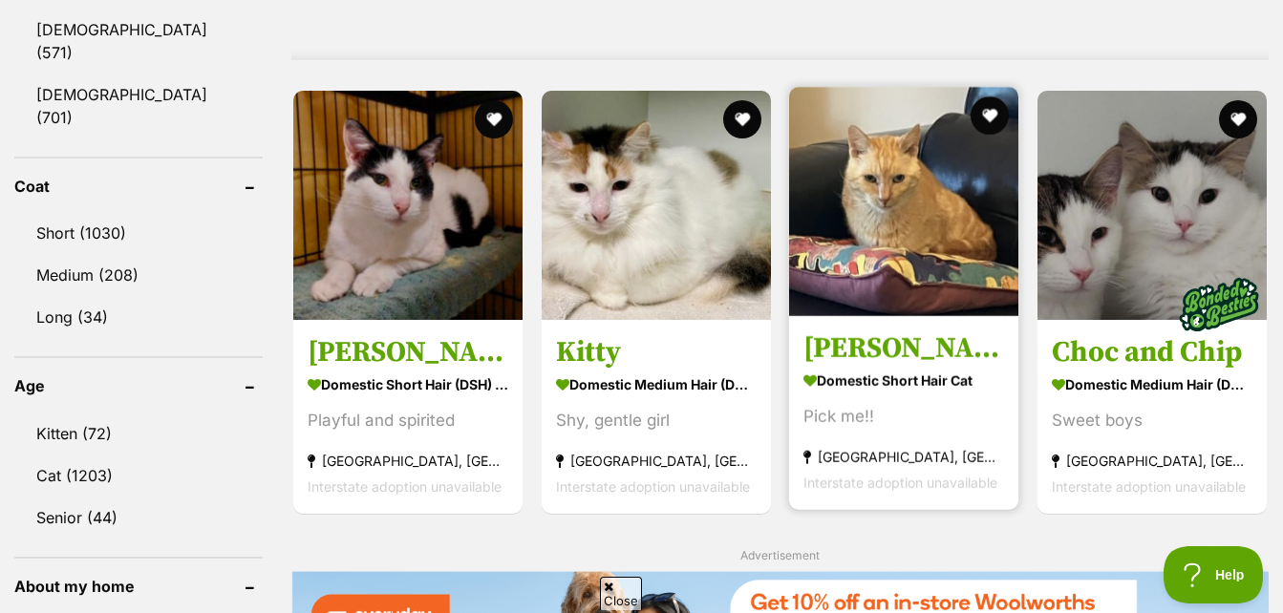
click at [924, 169] on img at bounding box center [903, 201] width 229 height 229
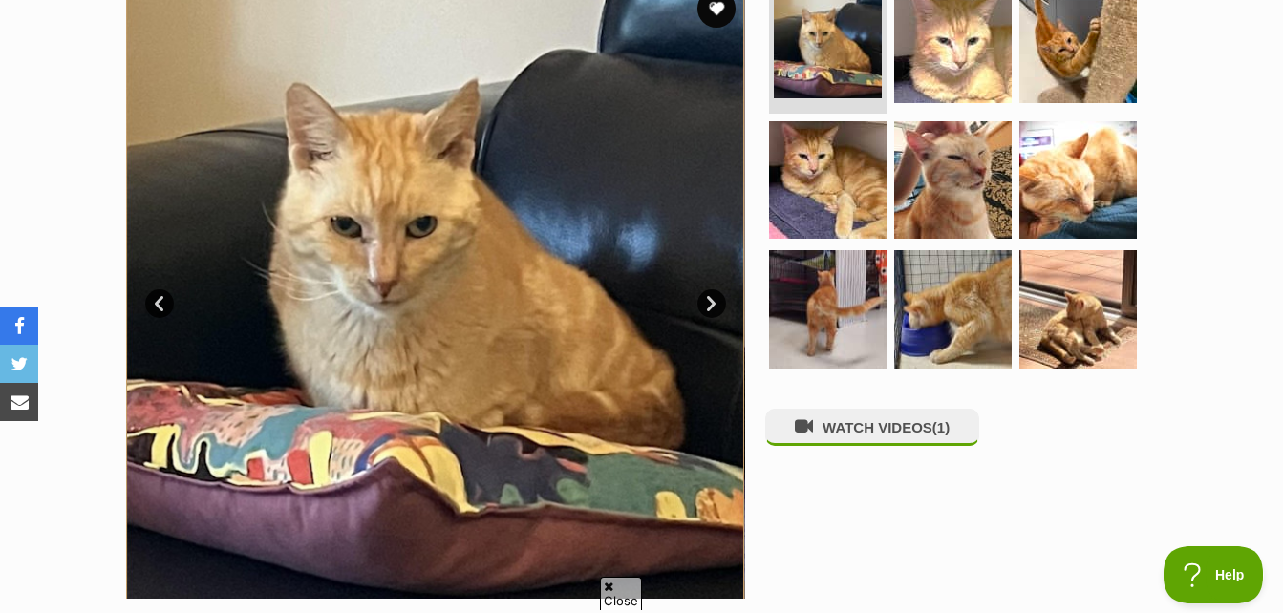
scroll to position [96, 0]
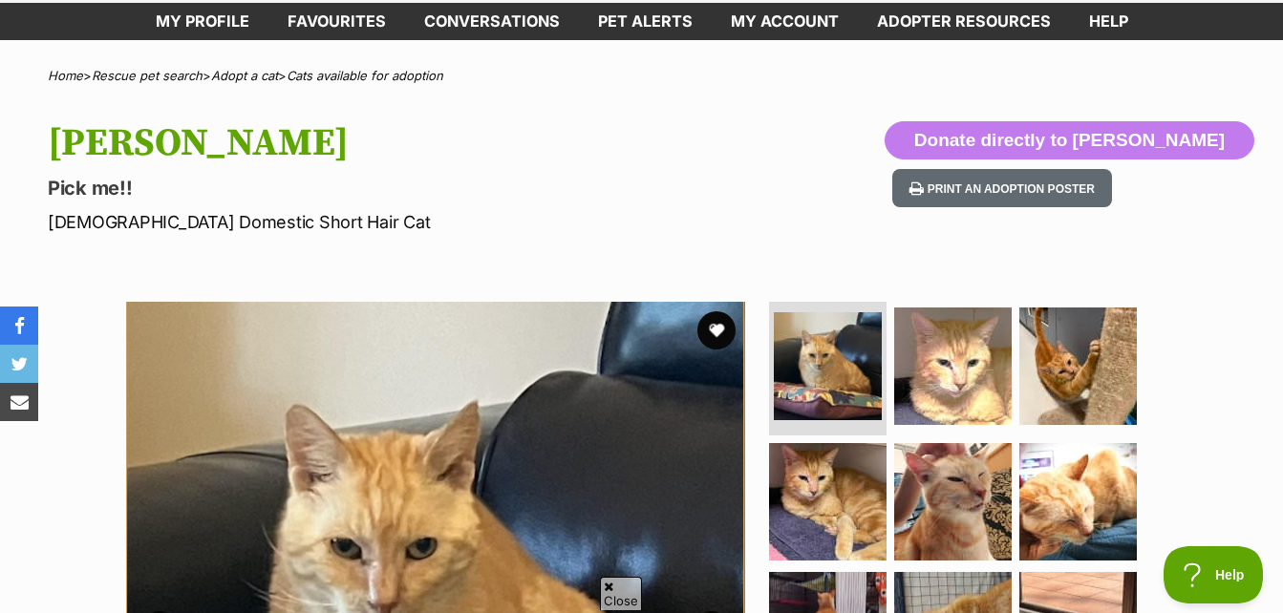
drag, startPoint x: 37, startPoint y: 176, endPoint x: 375, endPoint y: 199, distance: 338.9
click at [375, 199] on div "Aslan Pick me!! Male Domestic Short Hair Cat Donate directly to Aslan Print an …" at bounding box center [641, 178] width 1283 height 114
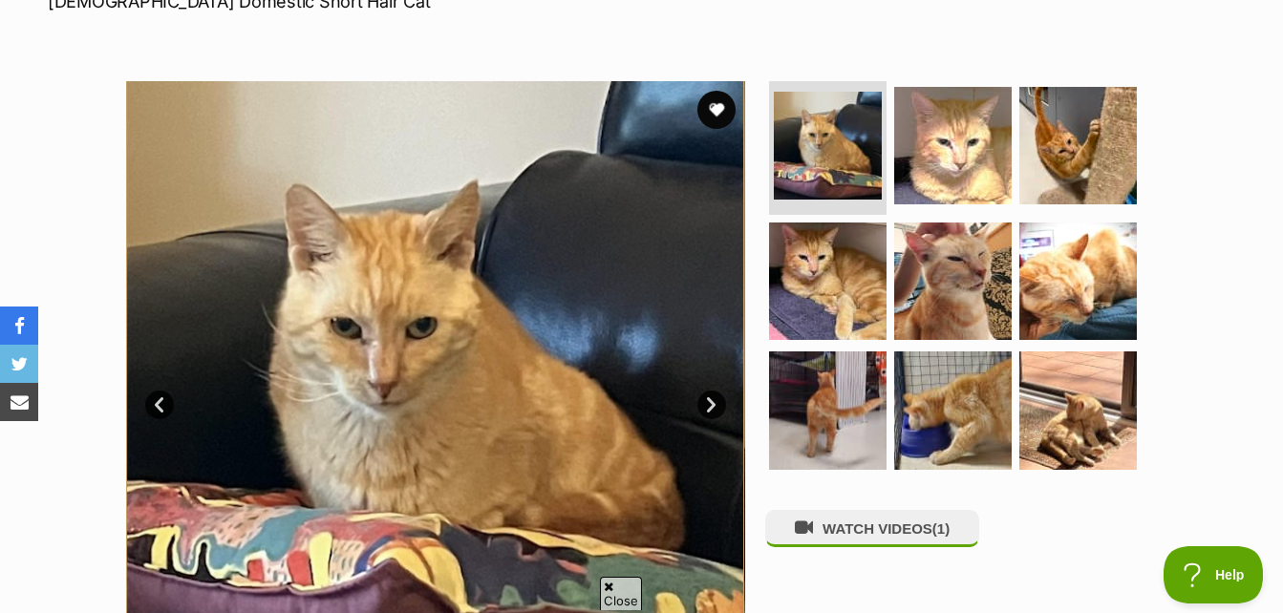
scroll to position [382, 0]
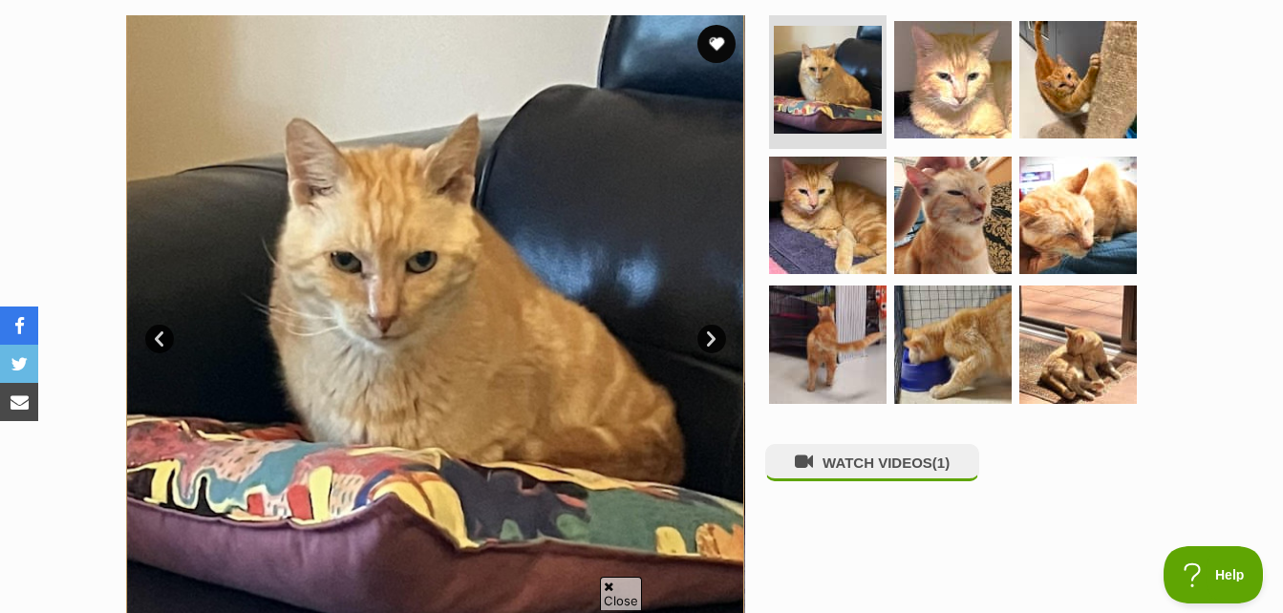
click at [748, 167] on section "Available 1 of 9 images 1 of 9 images 1 of 9 images 1 of 9 images 1 of 9 images…" at bounding box center [641, 311] width 1089 height 648
click at [906, 112] on img at bounding box center [952, 79] width 123 height 123
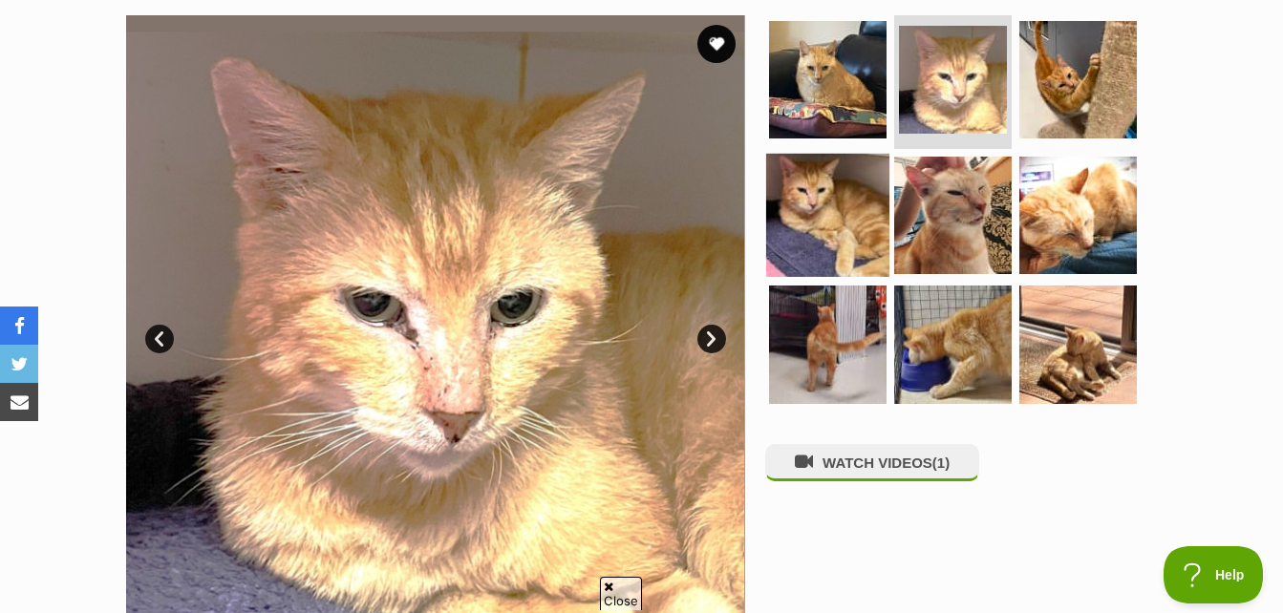
click at [823, 244] on img at bounding box center [827, 214] width 123 height 123
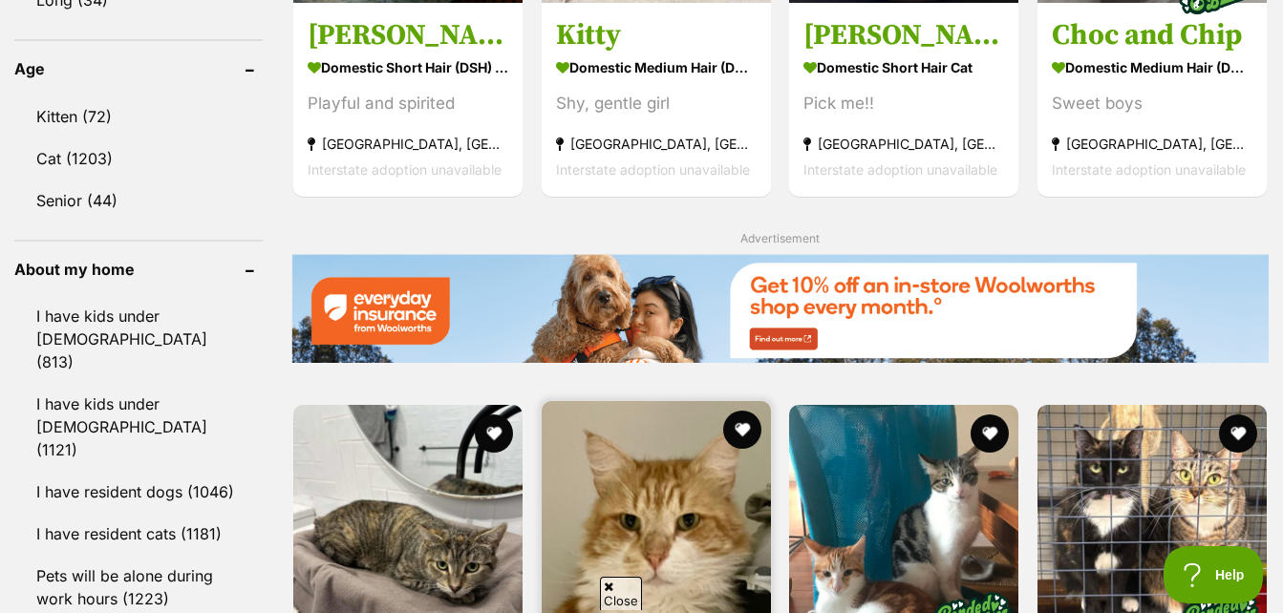
scroll to position [2197, 0]
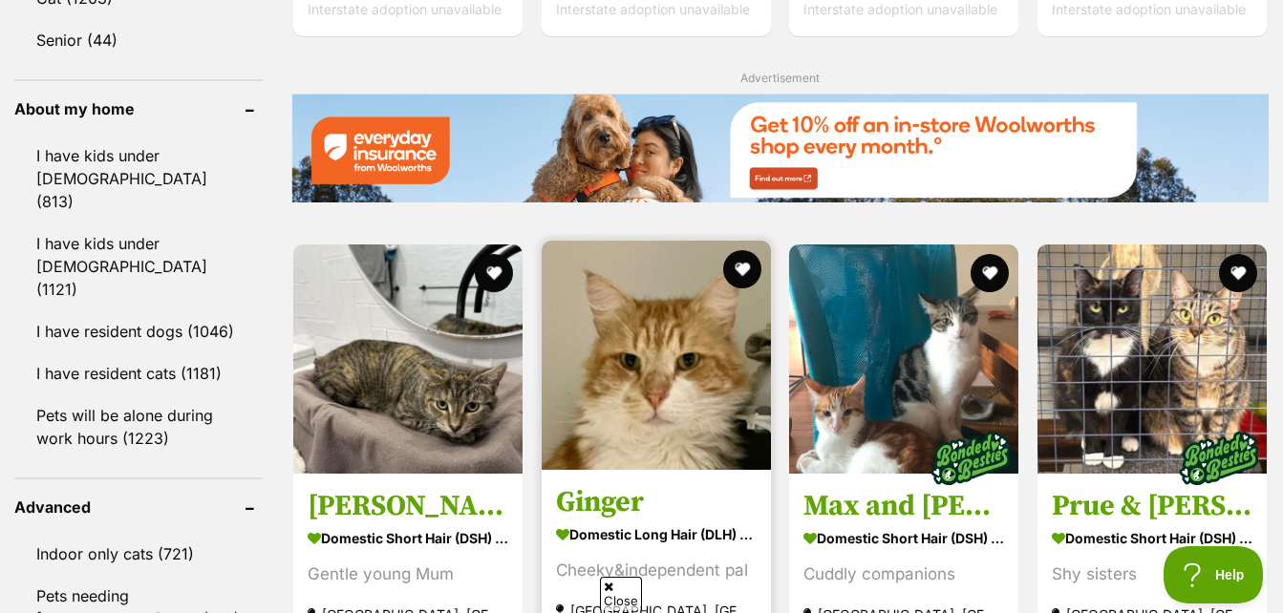
click at [710, 331] on img at bounding box center [656, 355] width 229 height 229
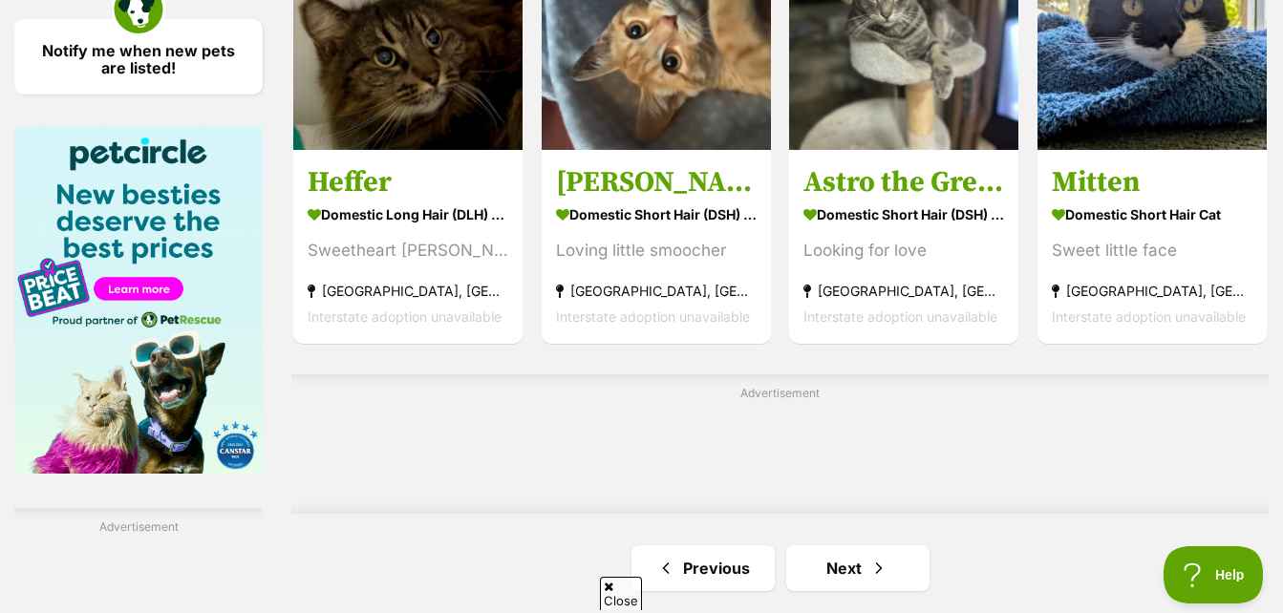
scroll to position [2961, 0]
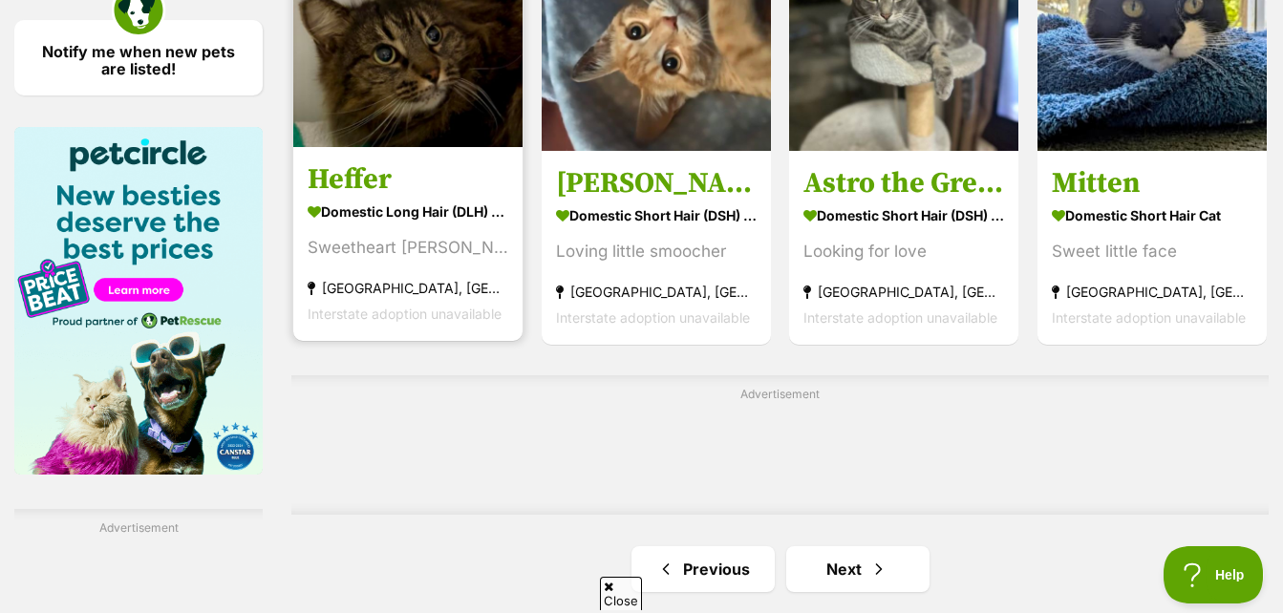
click at [366, 101] on img at bounding box center [407, 32] width 229 height 229
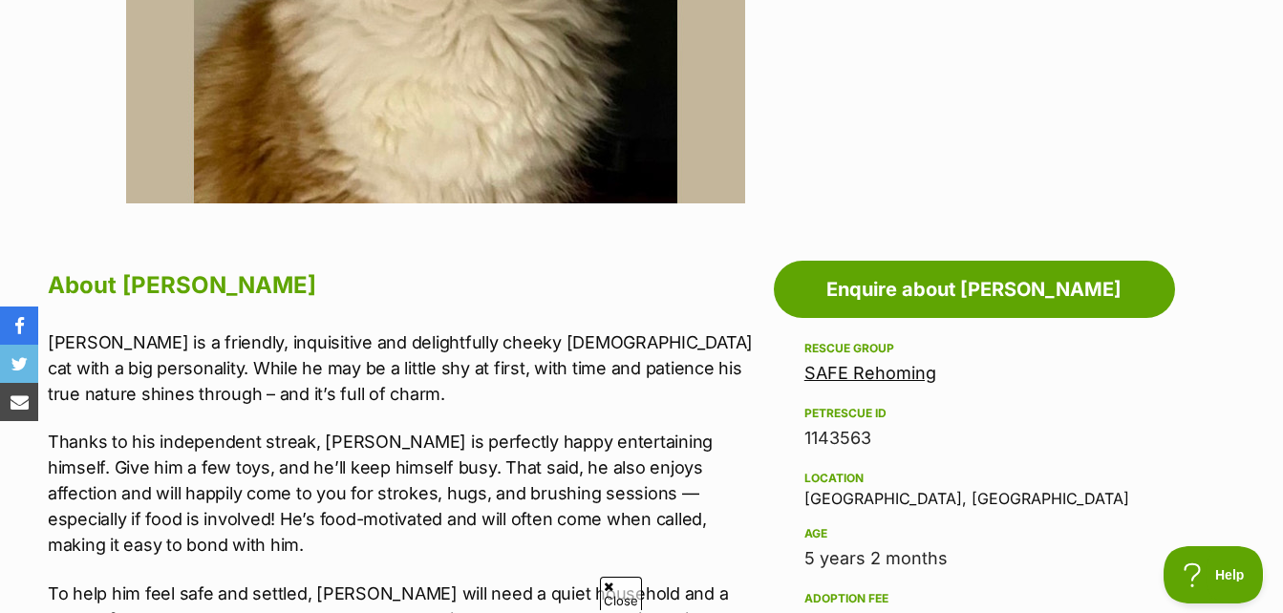
scroll to position [860, 0]
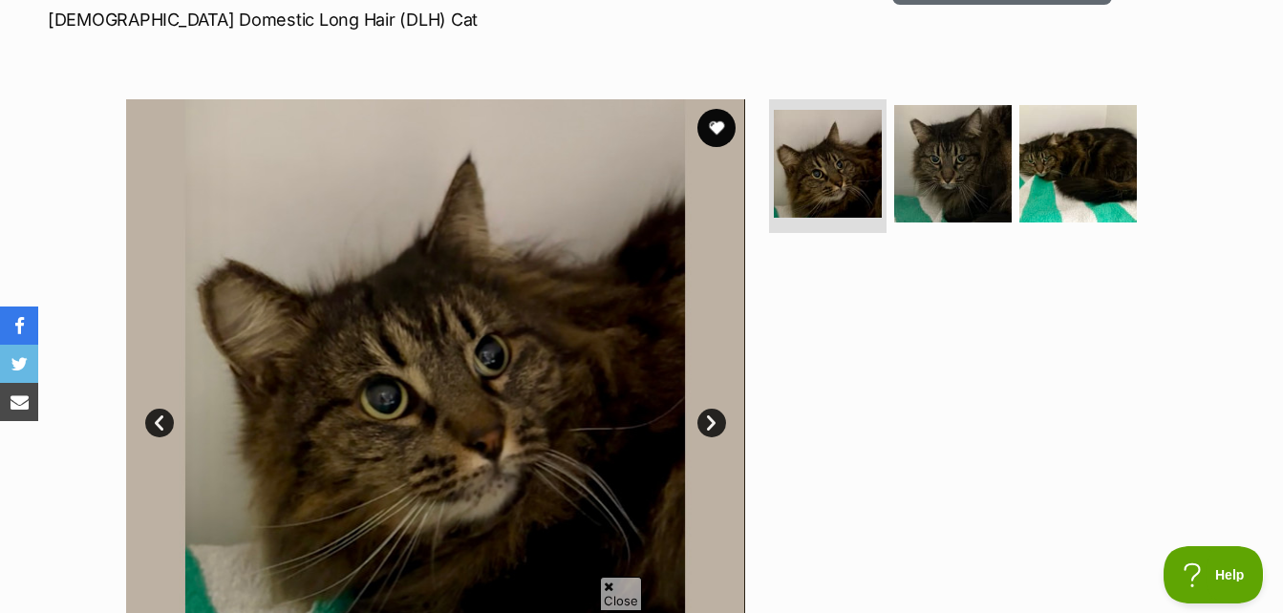
scroll to position [287, 0]
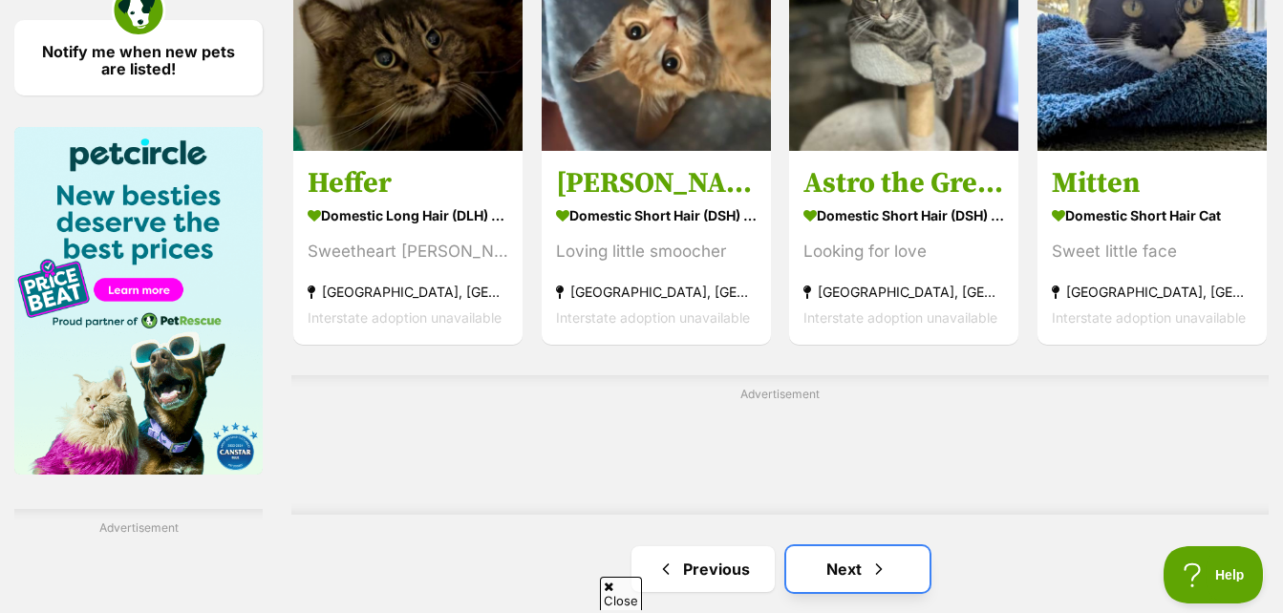
click at [869, 581] on span "Next page" at bounding box center [878, 569] width 19 height 23
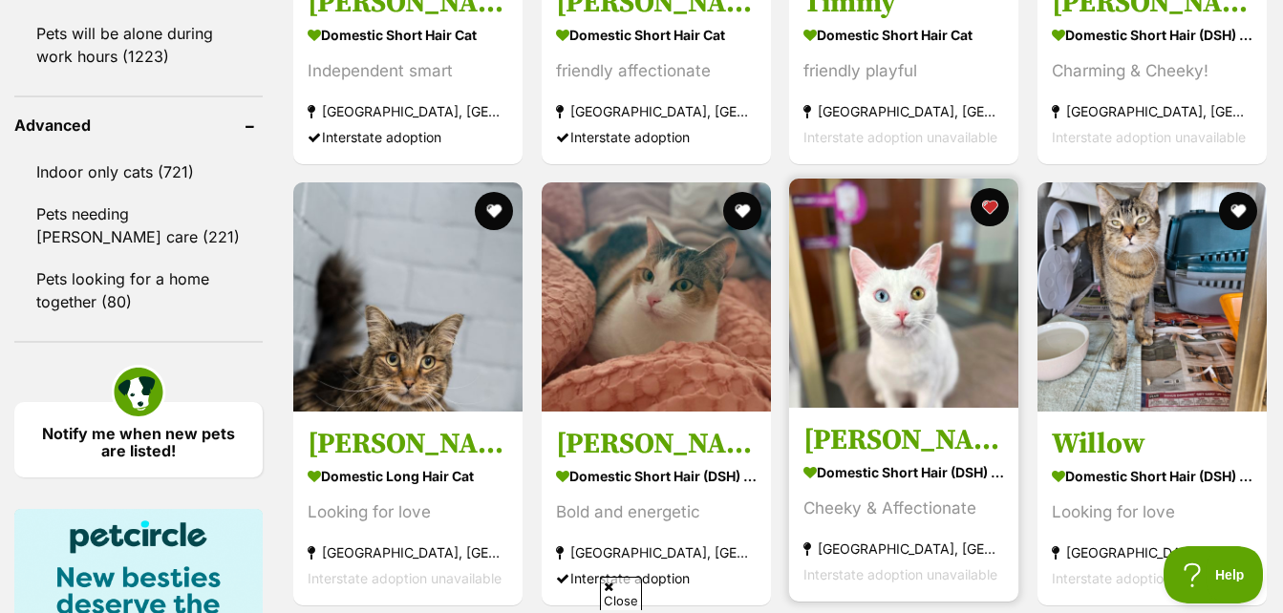
scroll to position [2866, 0]
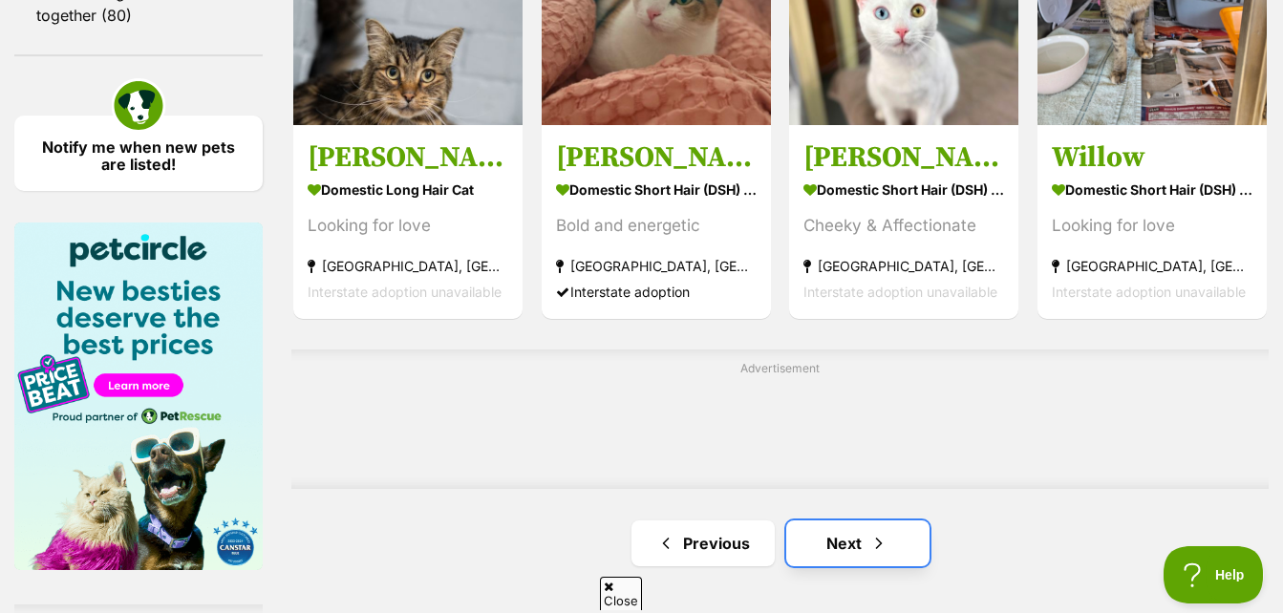
click at [870, 552] on span "Next page" at bounding box center [878, 543] width 19 height 23
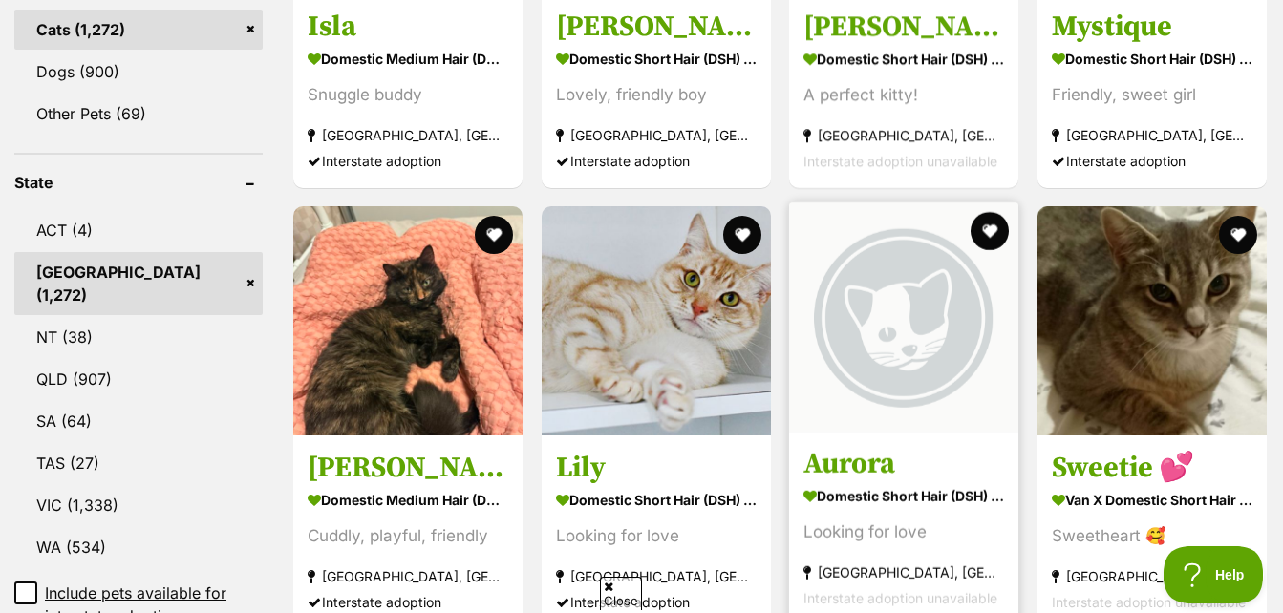
click at [827, 314] on img at bounding box center [903, 317] width 229 height 229
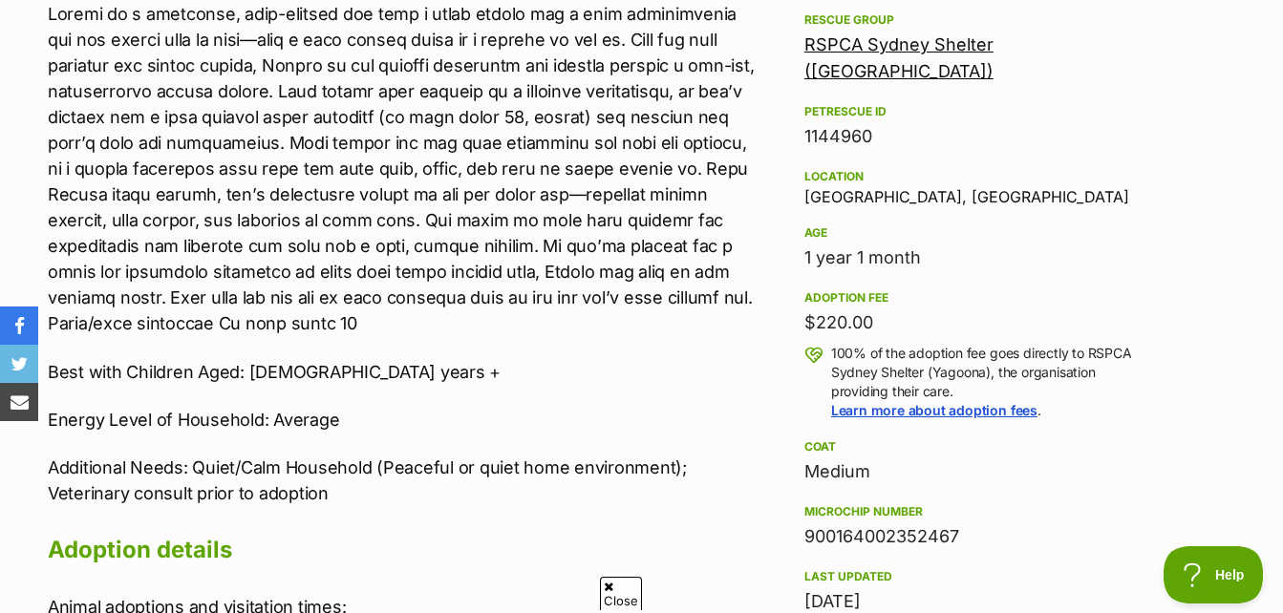
scroll to position [1051, 0]
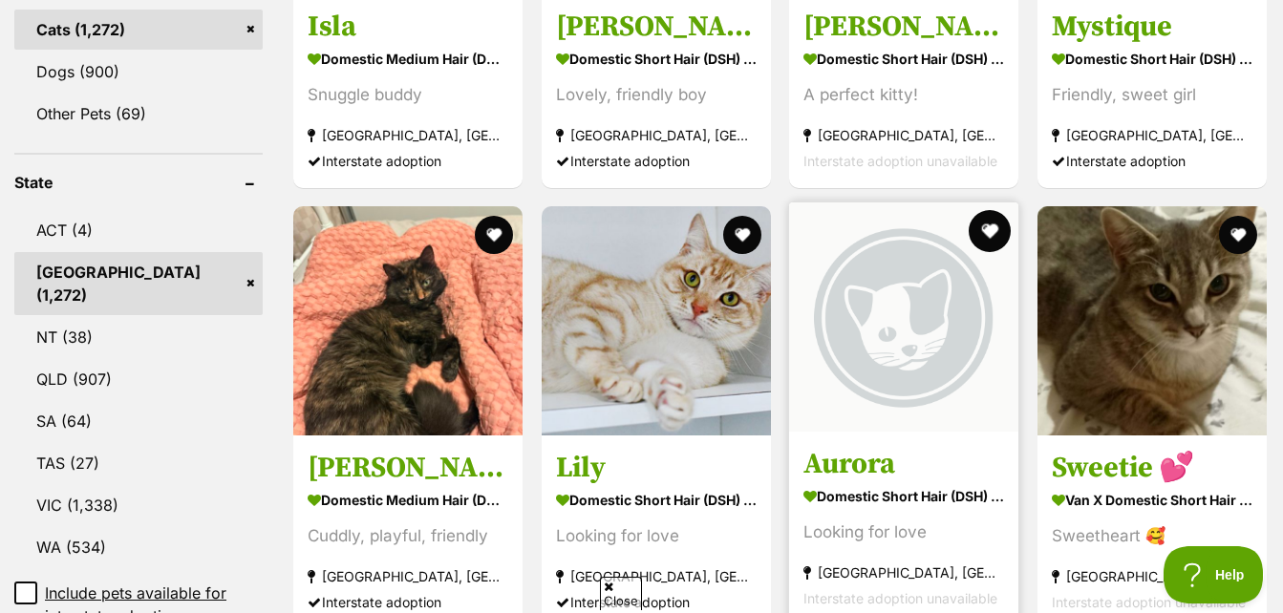
click at [983, 224] on button "favourite" at bounding box center [991, 231] width 42 height 42
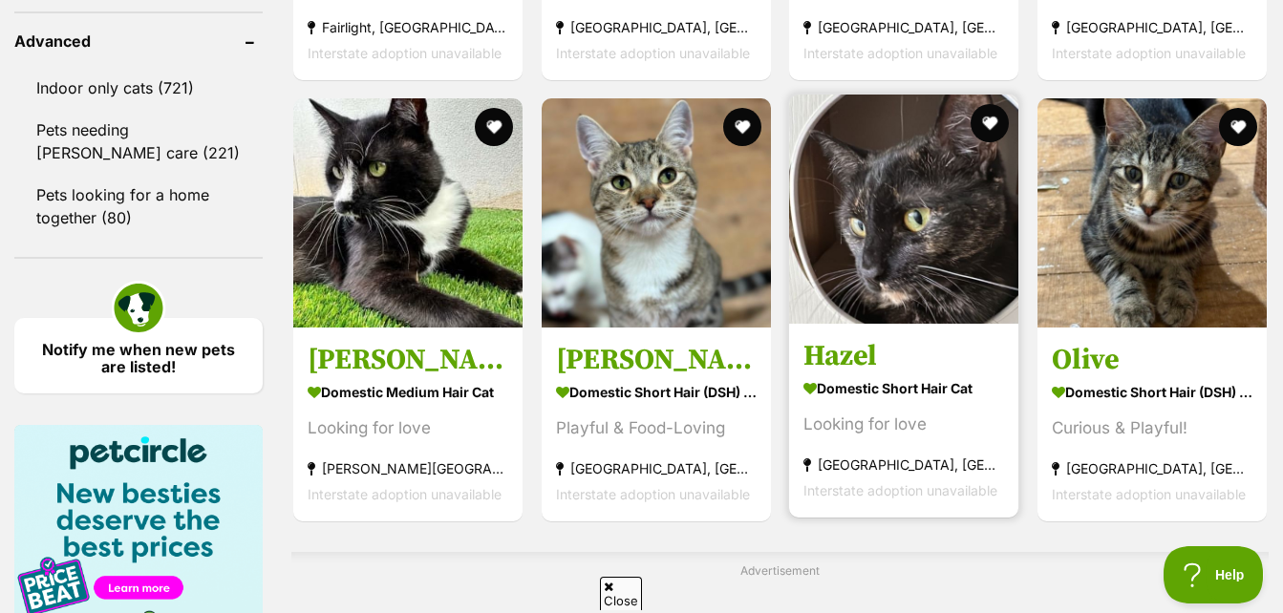
scroll to position [2866, 0]
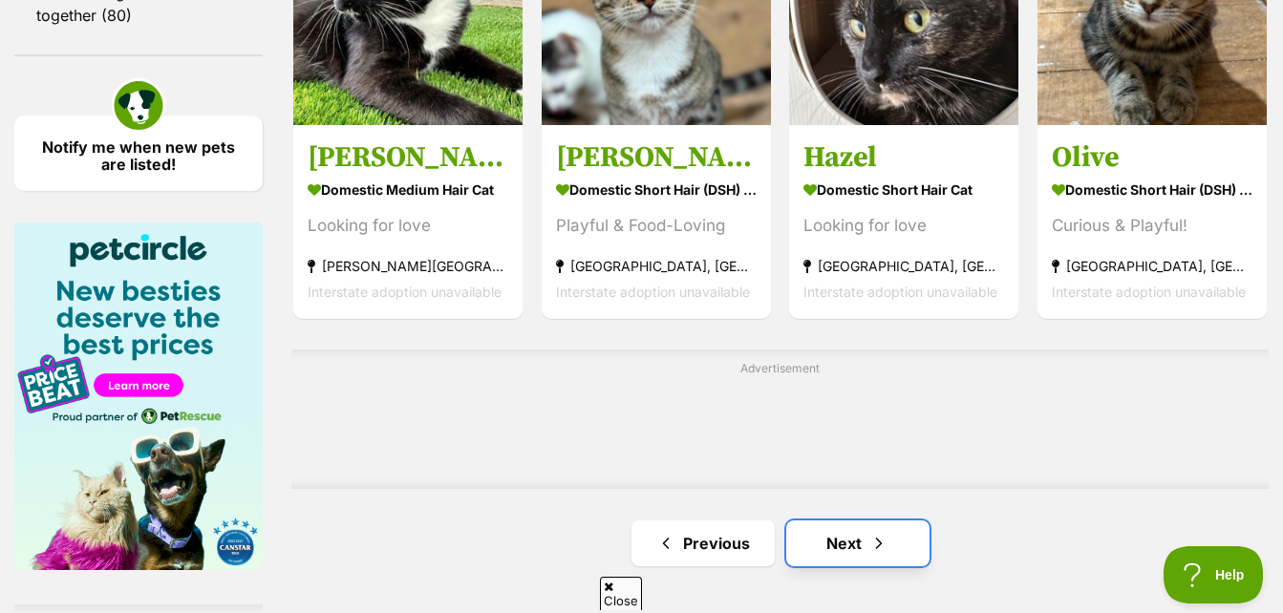
click at [807, 556] on link "Next" at bounding box center [857, 544] width 143 height 46
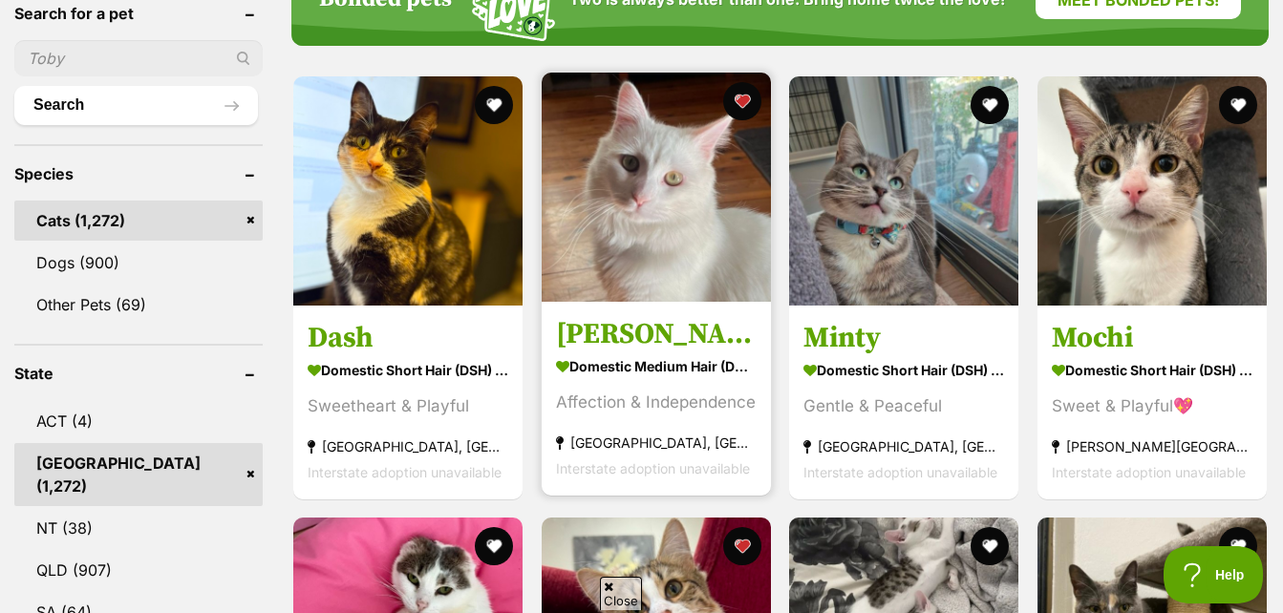
click at [686, 214] on img at bounding box center [656, 187] width 229 height 229
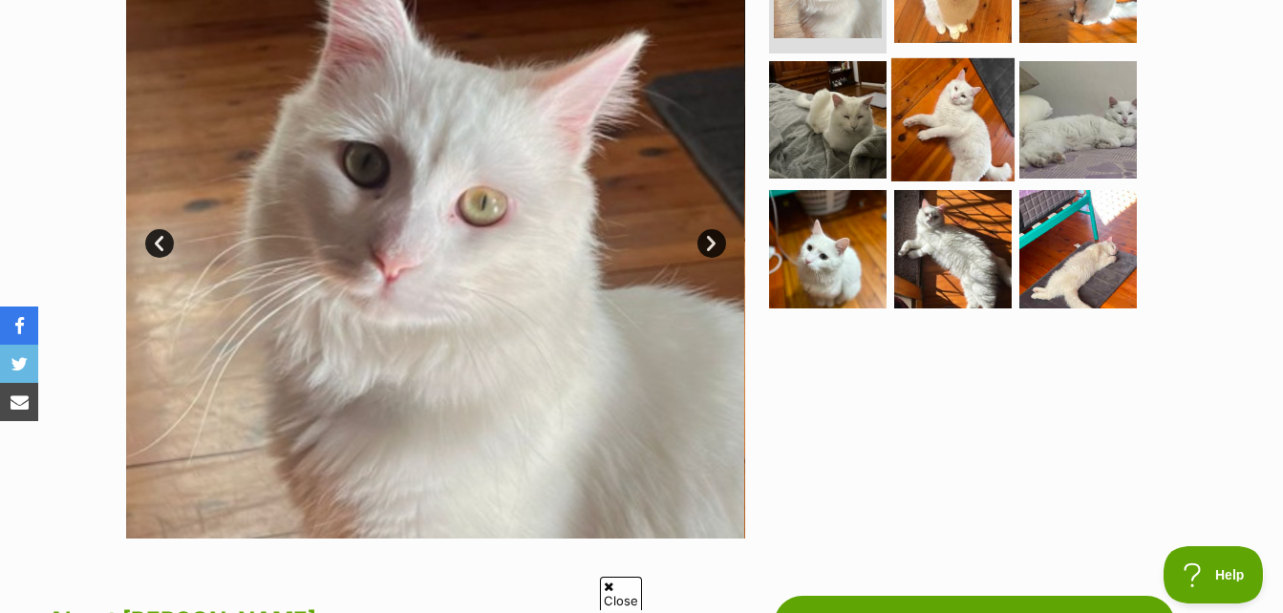
click at [926, 135] on img at bounding box center [952, 118] width 123 height 123
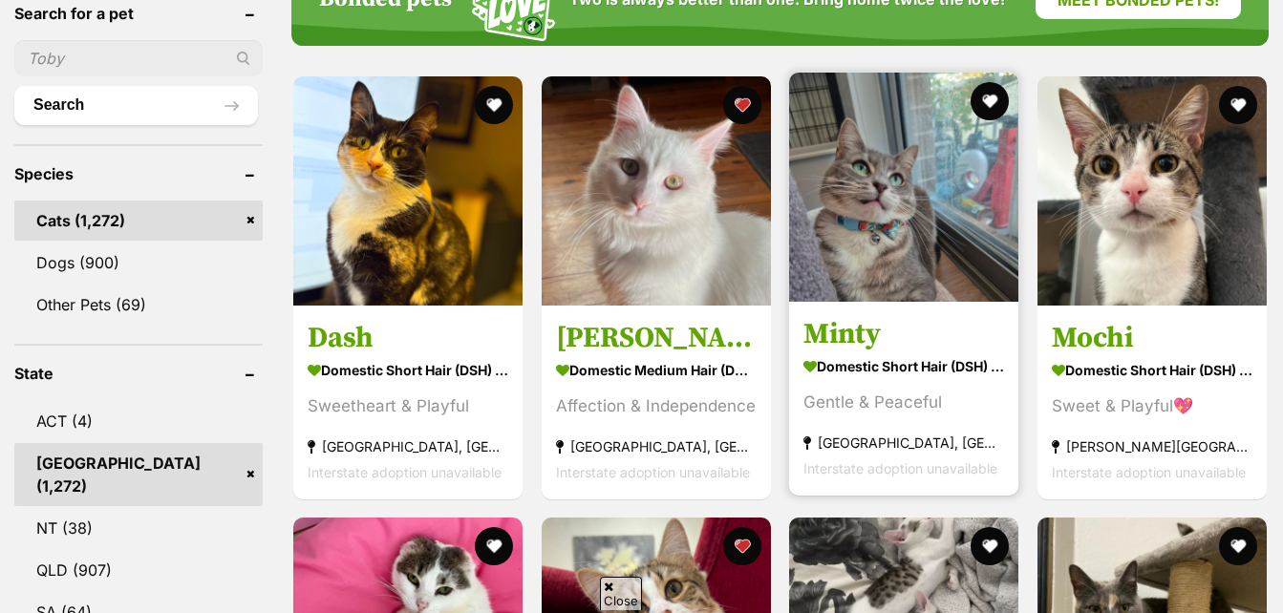
click at [958, 187] on img at bounding box center [903, 187] width 229 height 229
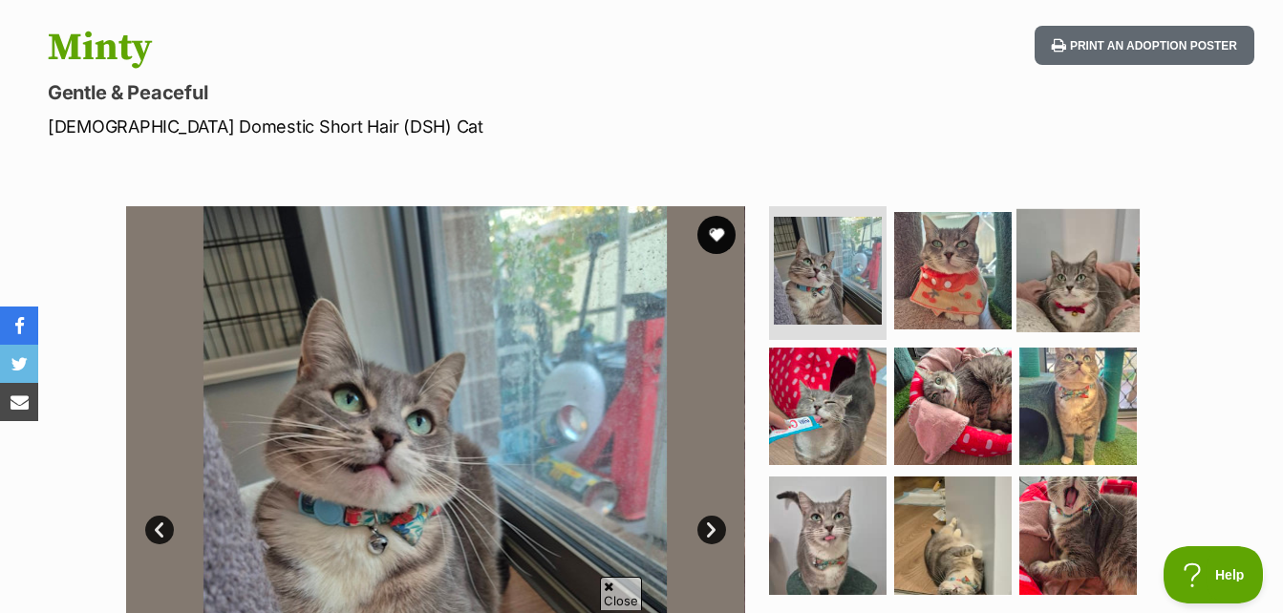
click at [1057, 288] on img at bounding box center [1077, 270] width 123 height 123
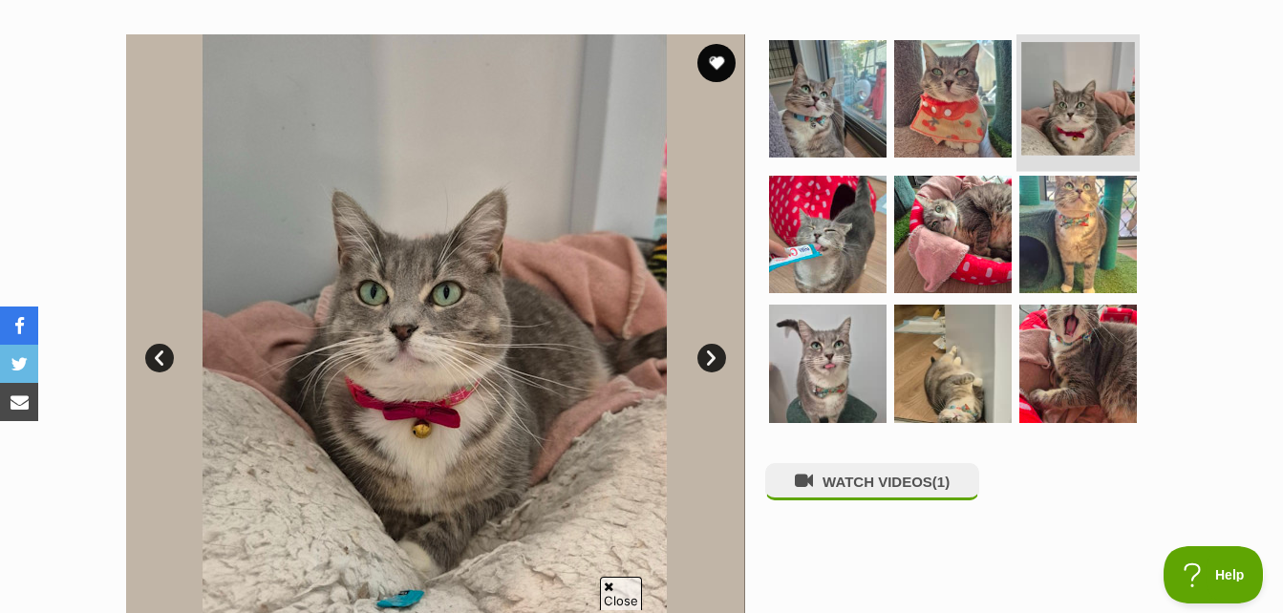
scroll to position [382, 0]
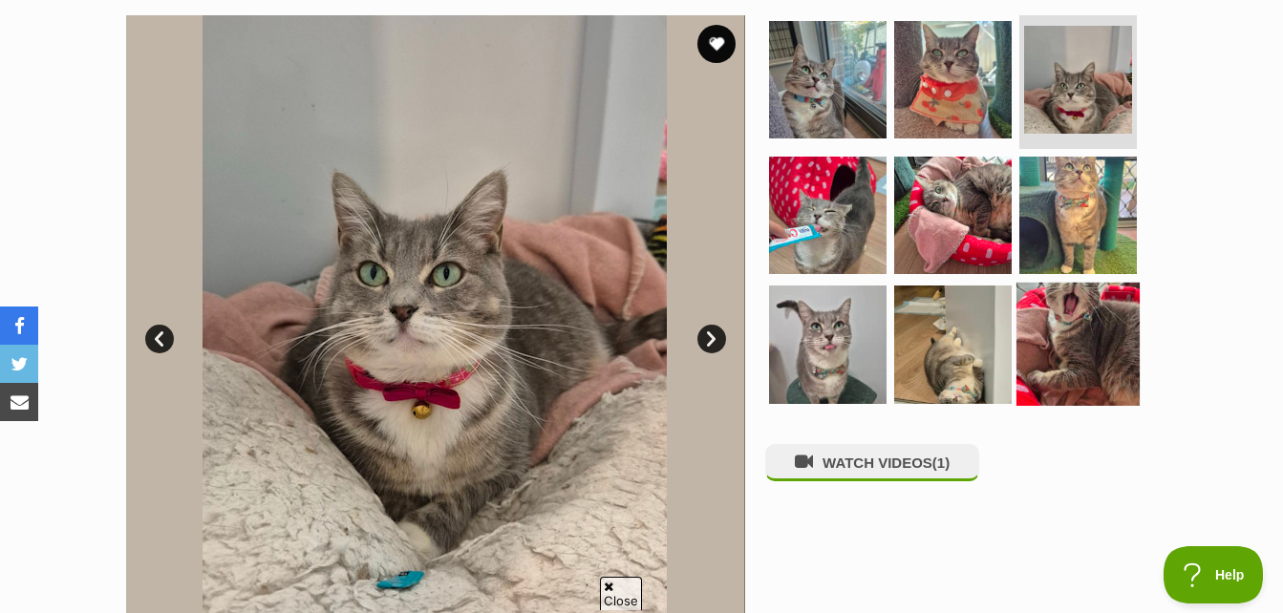
click at [1097, 326] on img at bounding box center [1077, 344] width 123 height 123
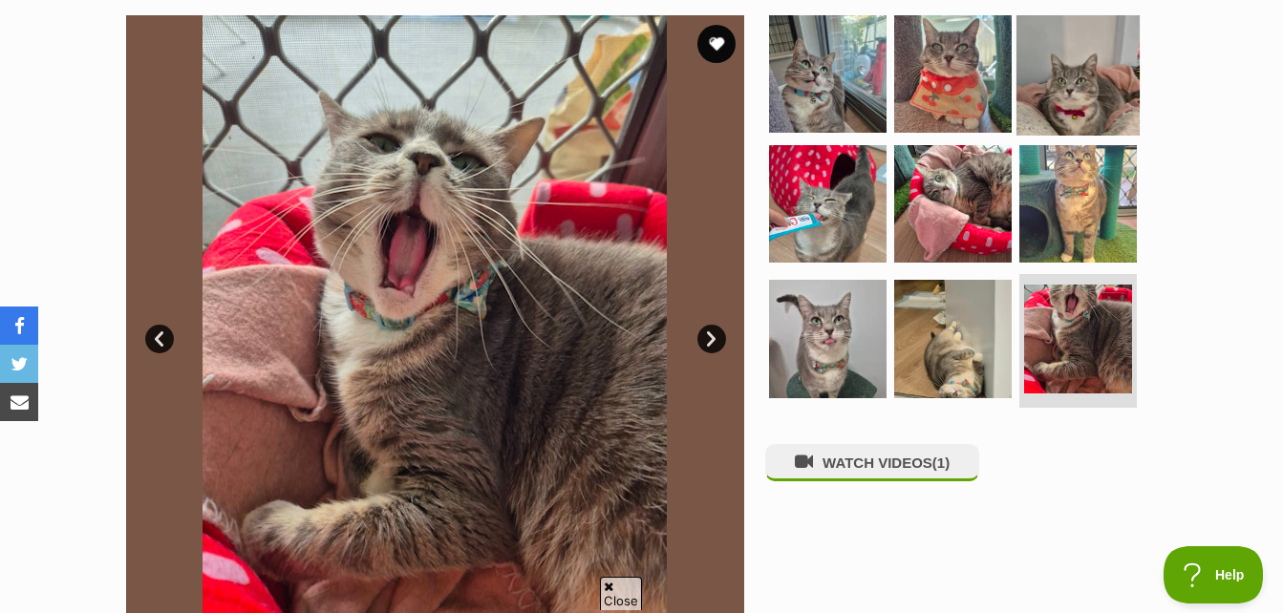
click at [1056, 57] on img at bounding box center [1077, 73] width 123 height 123
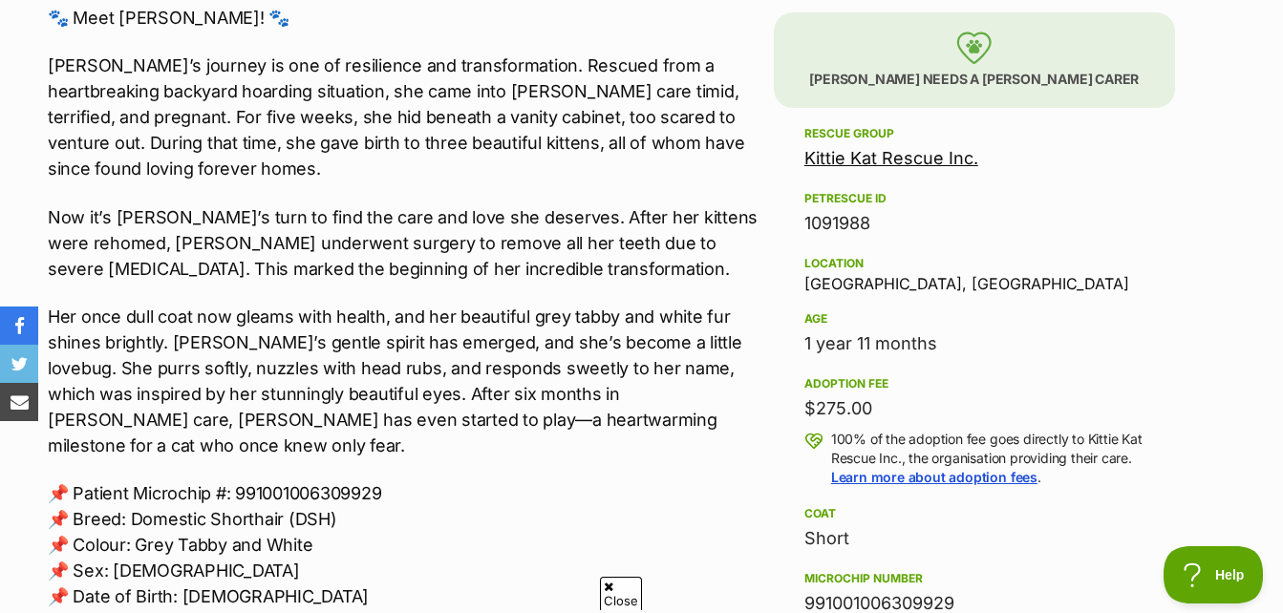
scroll to position [1146, 0]
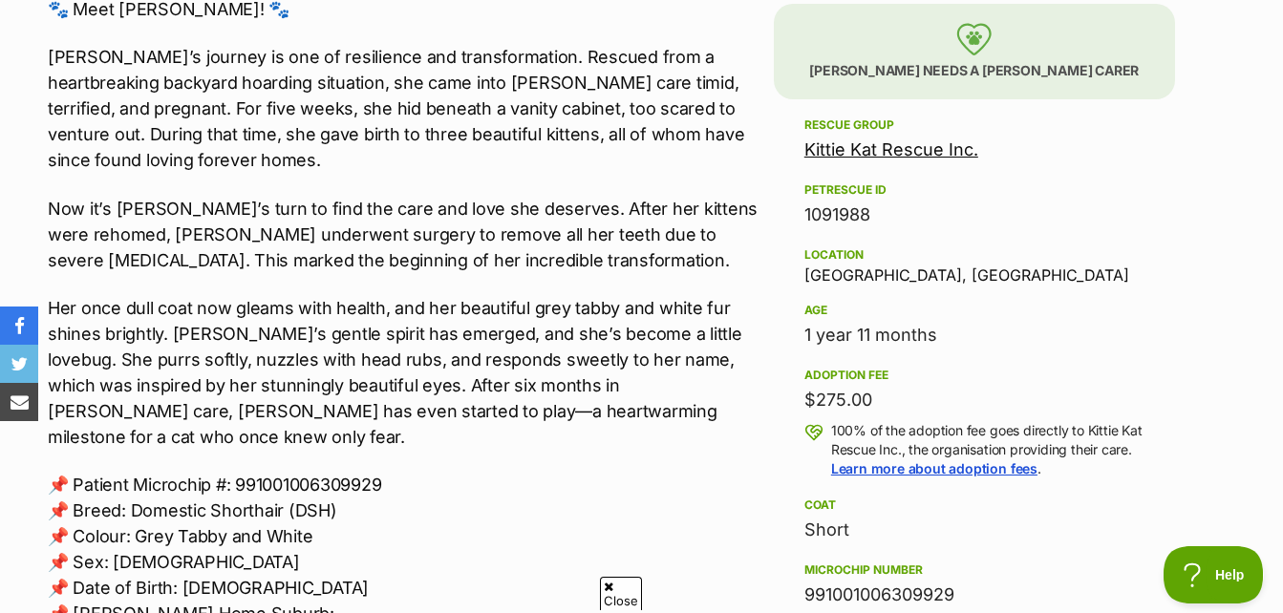
drag, startPoint x: 795, startPoint y: 340, endPoint x: 1033, endPoint y: 333, distance: 237.9
click at [1033, 333] on aside "Rescue group Kittie Kat Rescue Inc. PetRescue ID 1091988 Location Allawah, NSW …" at bounding box center [974, 522] width 401 height 816
click at [801, 390] on aside "Rescue group Kittie Kat Rescue Inc. PetRescue ID 1091988 Location Allawah, NSW …" at bounding box center [974, 522] width 401 height 816
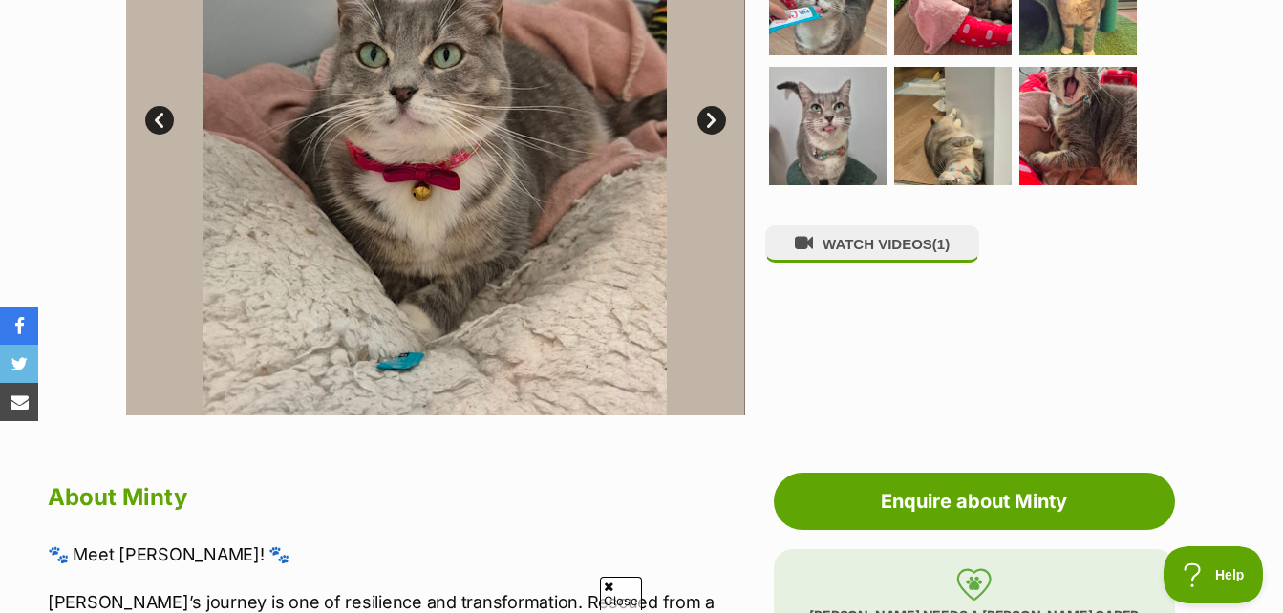
scroll to position [382, 0]
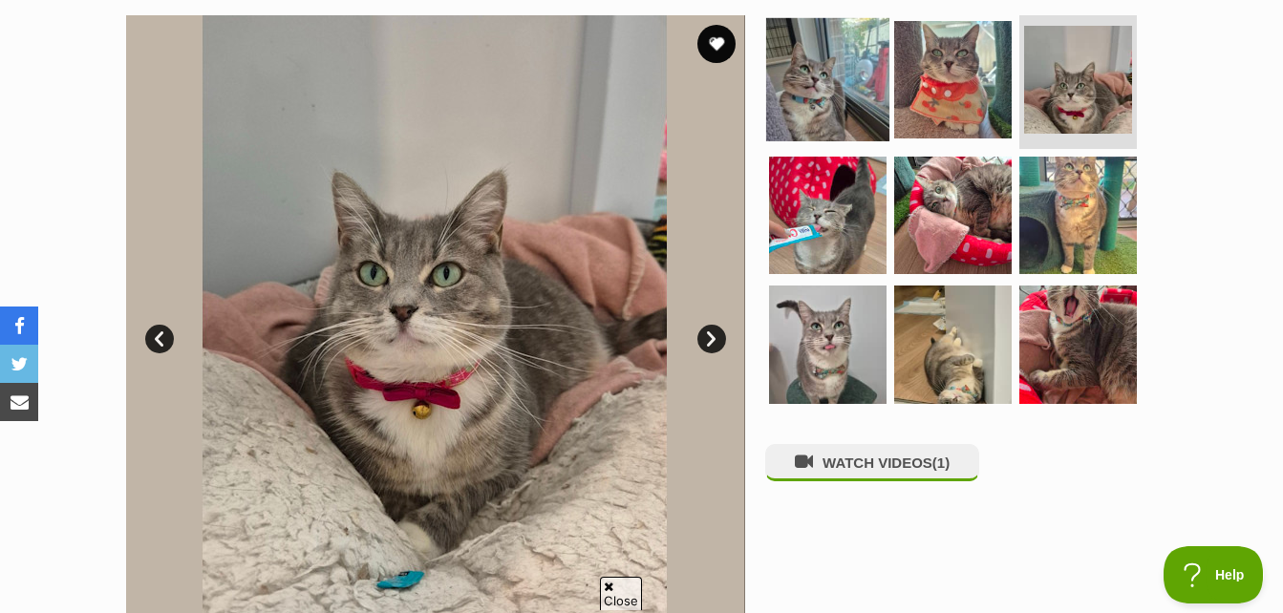
click at [837, 57] on img at bounding box center [827, 79] width 123 height 123
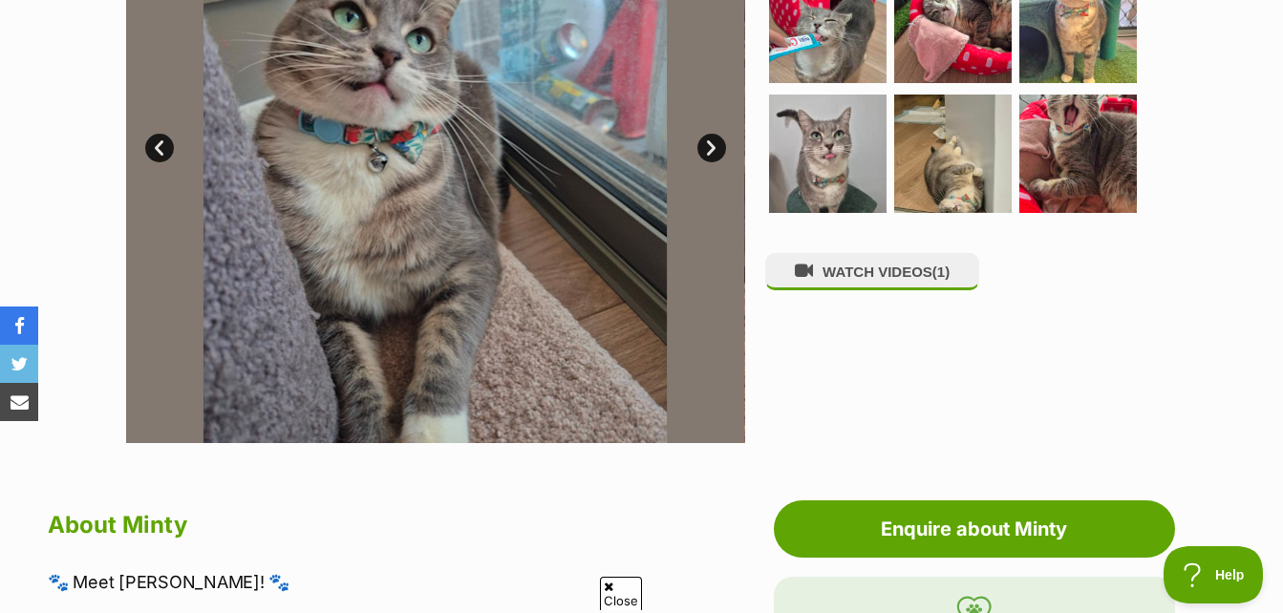
scroll to position [478, 0]
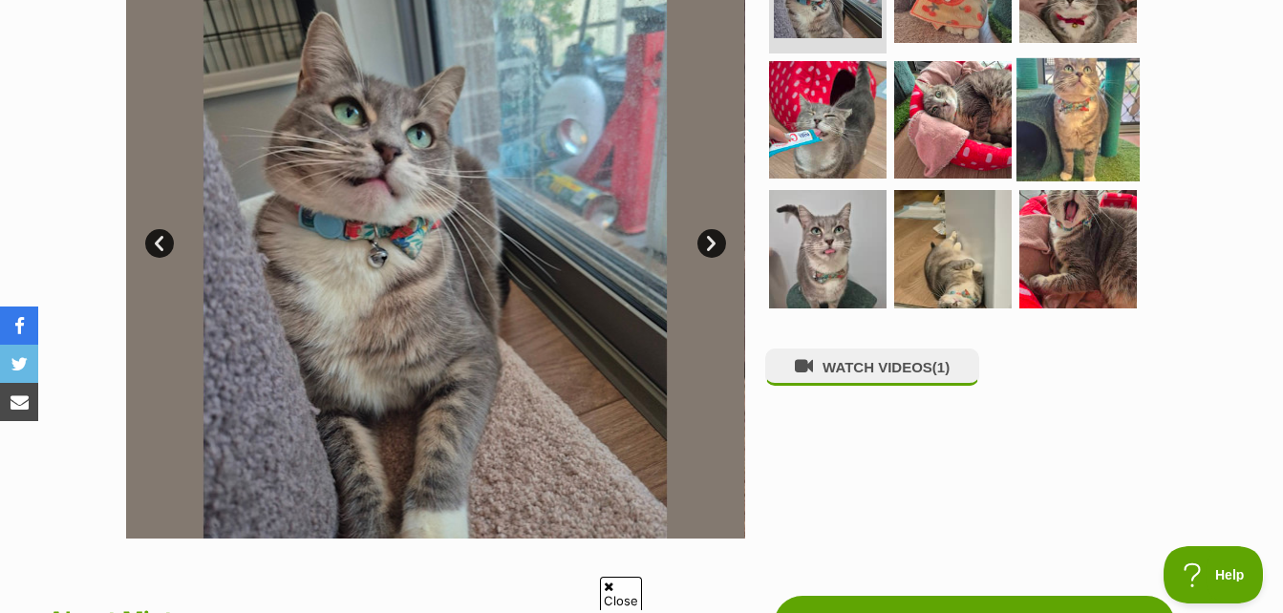
click at [1125, 166] on img at bounding box center [1077, 118] width 123 height 123
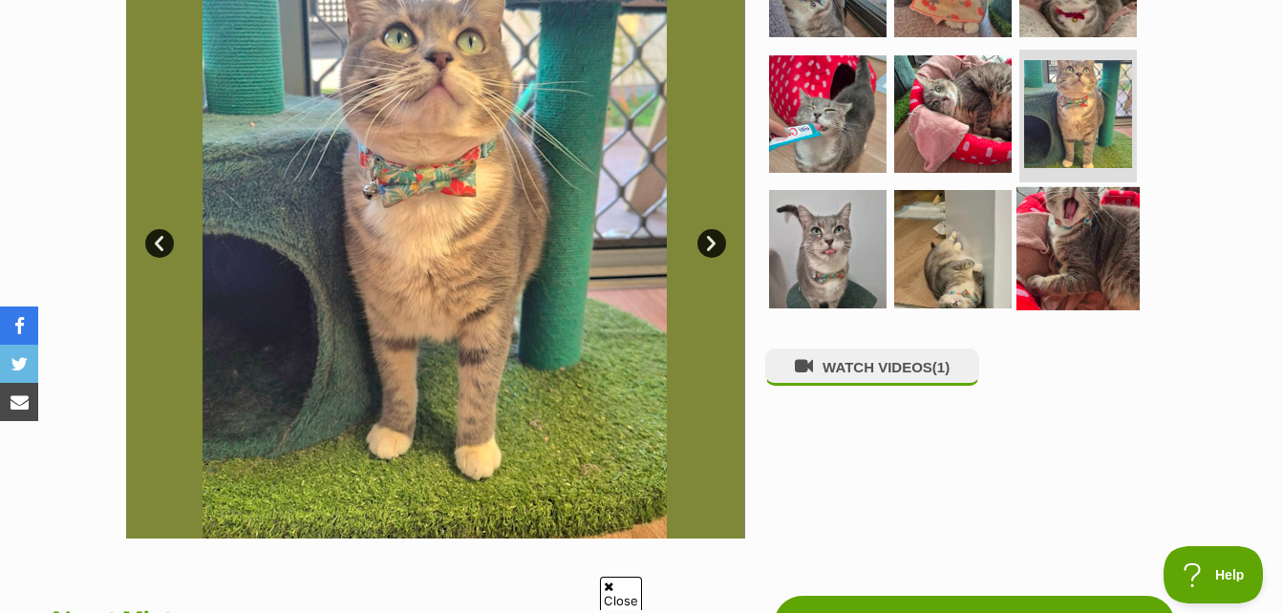
click at [1110, 209] on img at bounding box center [1077, 248] width 123 height 123
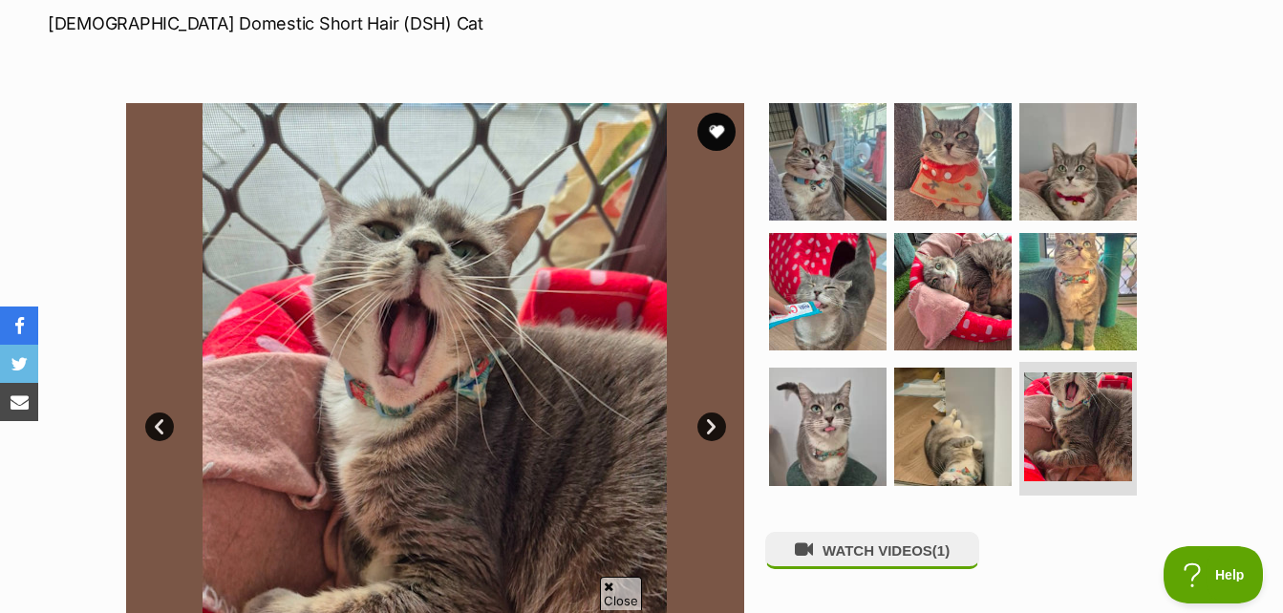
scroll to position [287, 0]
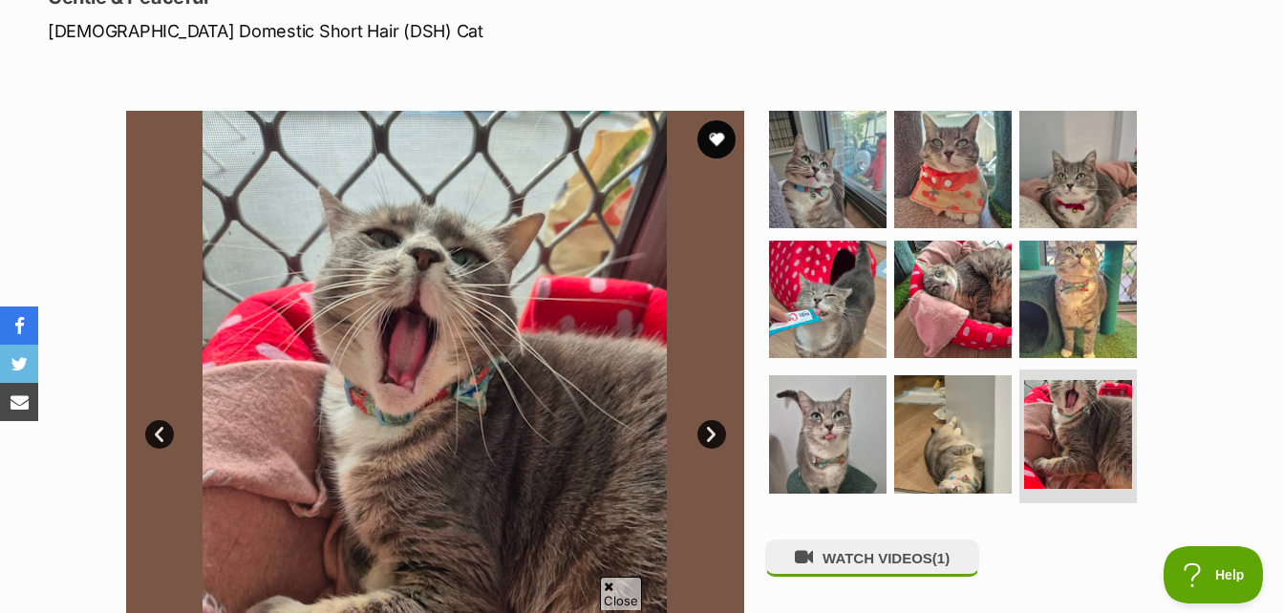
click at [165, 427] on link "Prev" at bounding box center [159, 434] width 29 height 29
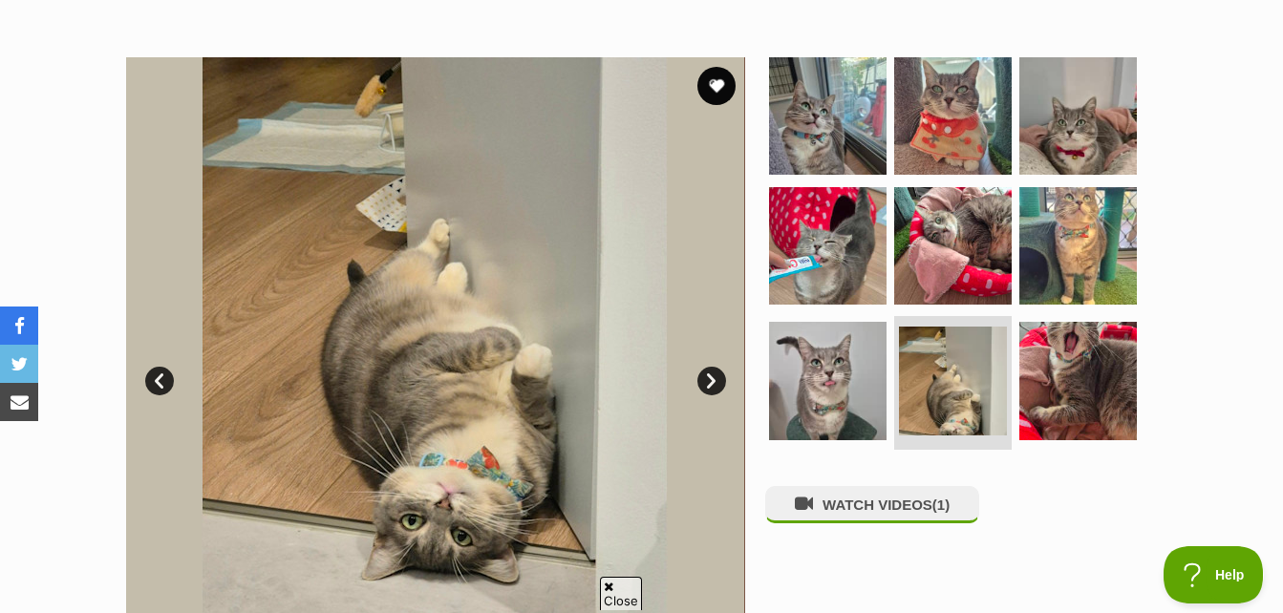
scroll to position [382, 0]
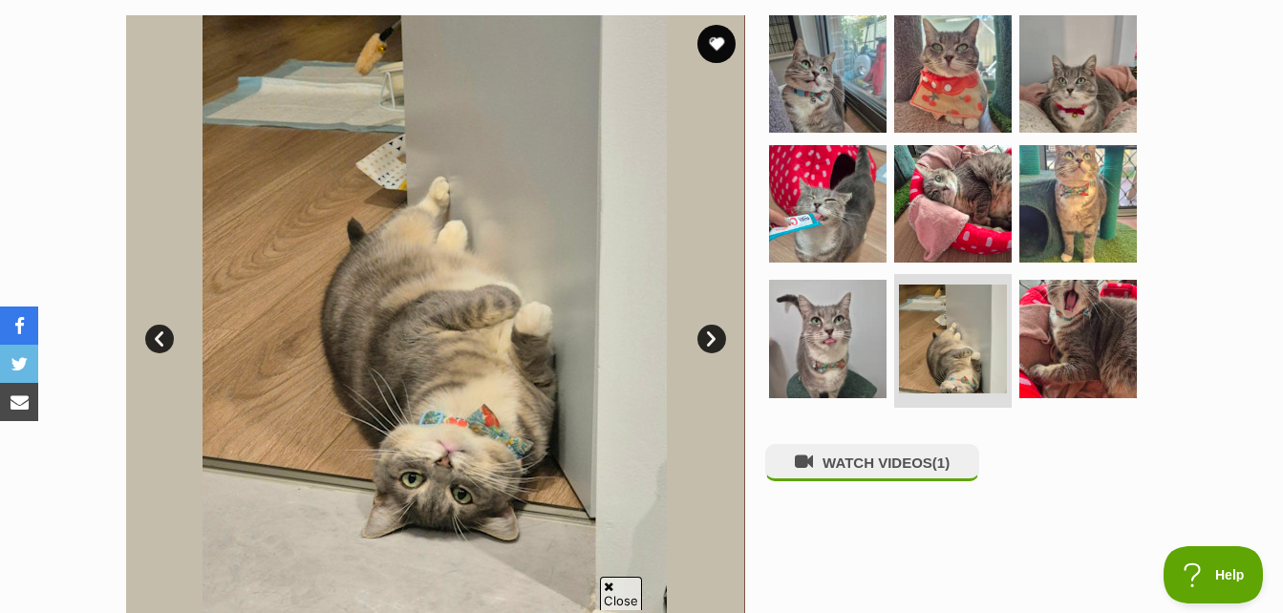
click at [172, 357] on img at bounding box center [434, 324] width 619 height 619
click at [171, 352] on img at bounding box center [434, 324] width 619 height 619
click at [164, 339] on link "Prev" at bounding box center [159, 339] width 29 height 29
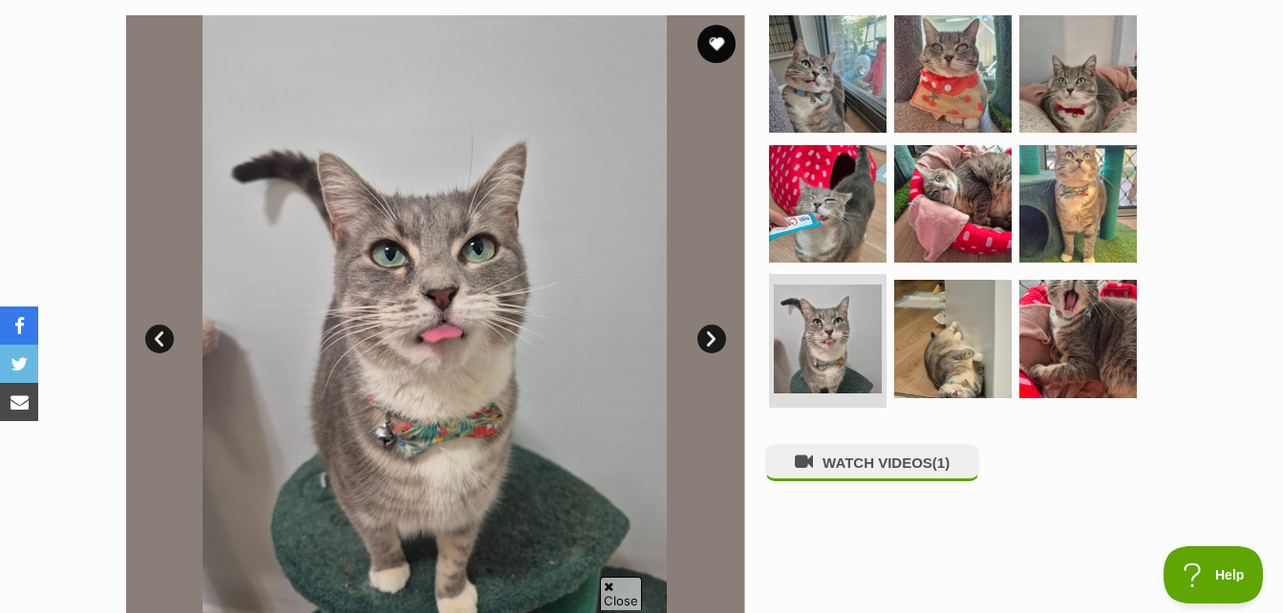
click at [164, 339] on link "Prev" at bounding box center [159, 339] width 29 height 29
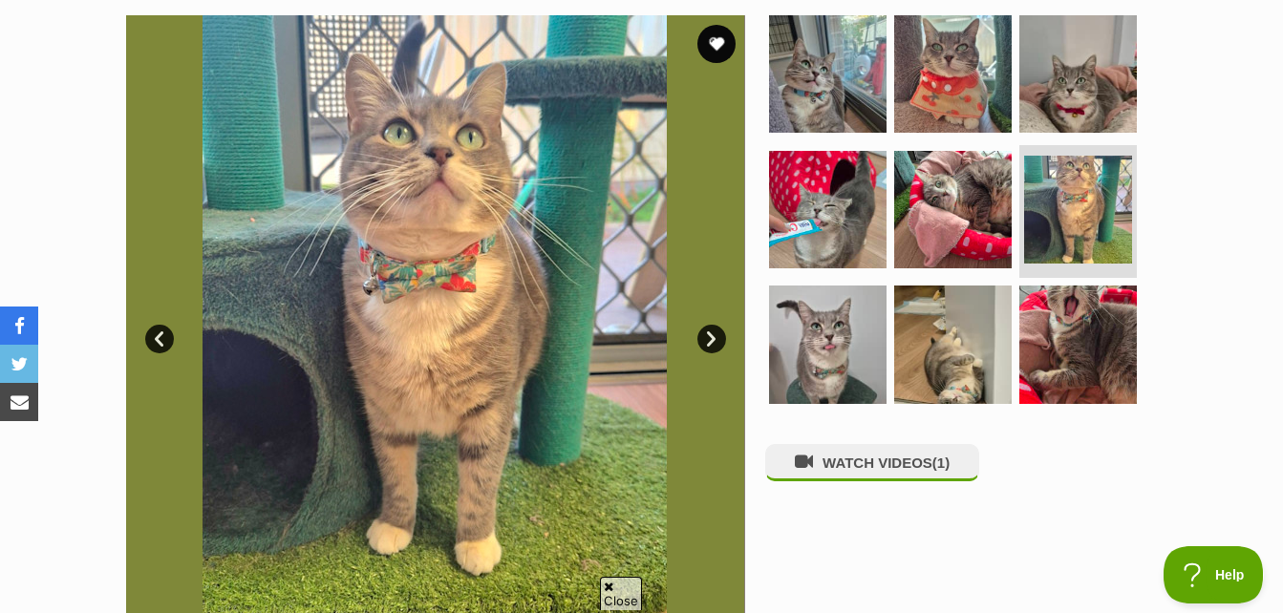
click at [164, 339] on link "Prev" at bounding box center [159, 339] width 29 height 29
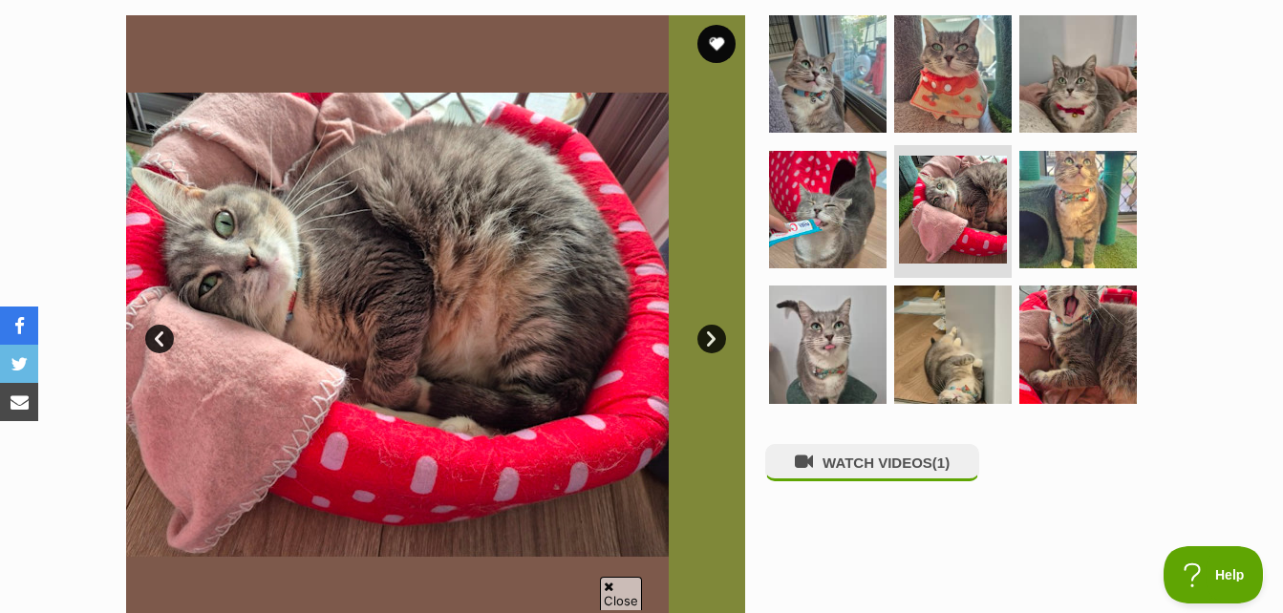
scroll to position [0, 0]
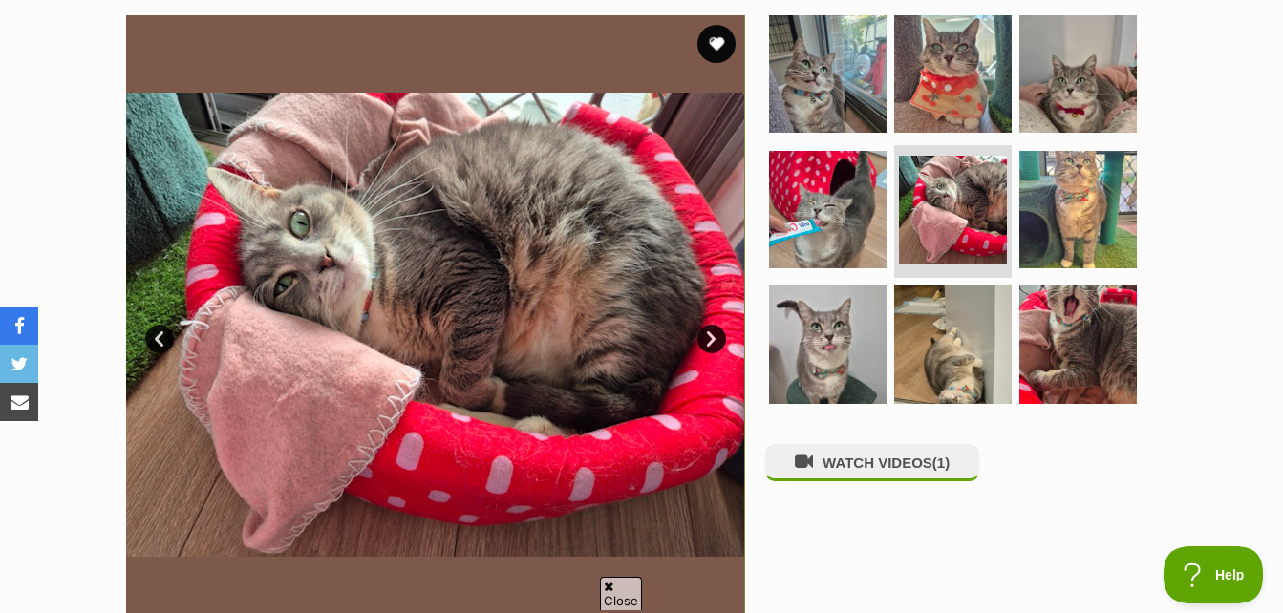
click at [164, 339] on link "Prev" at bounding box center [159, 339] width 29 height 29
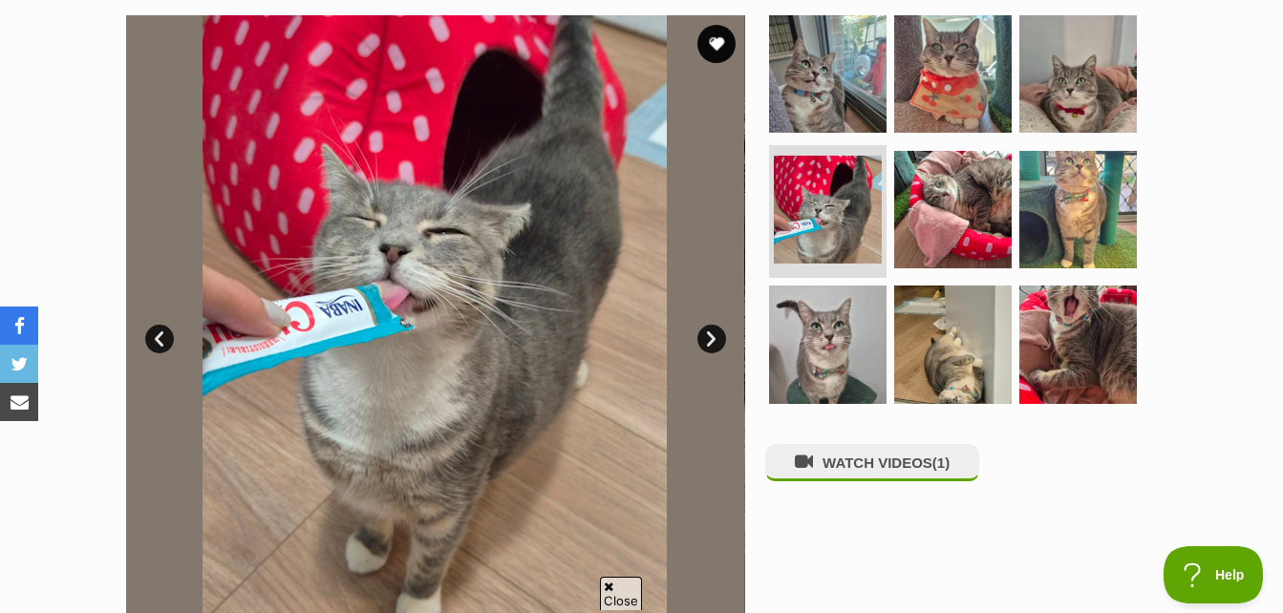
click at [164, 339] on link "Prev" at bounding box center [159, 339] width 29 height 29
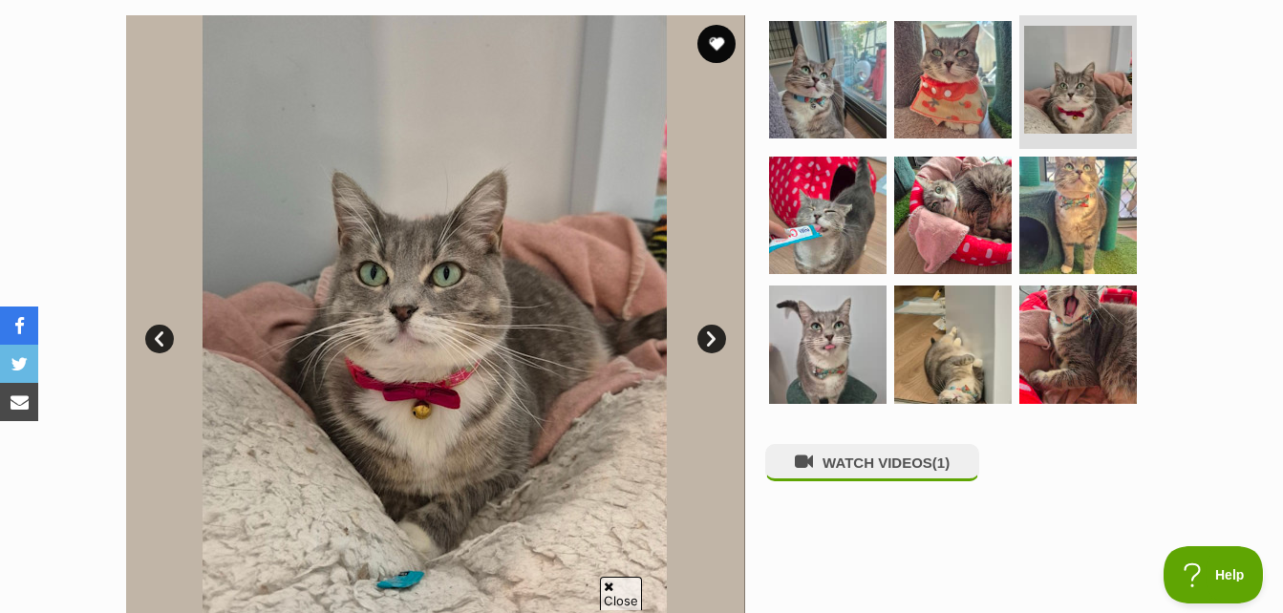
click at [164, 339] on link "Prev" at bounding box center [159, 339] width 29 height 29
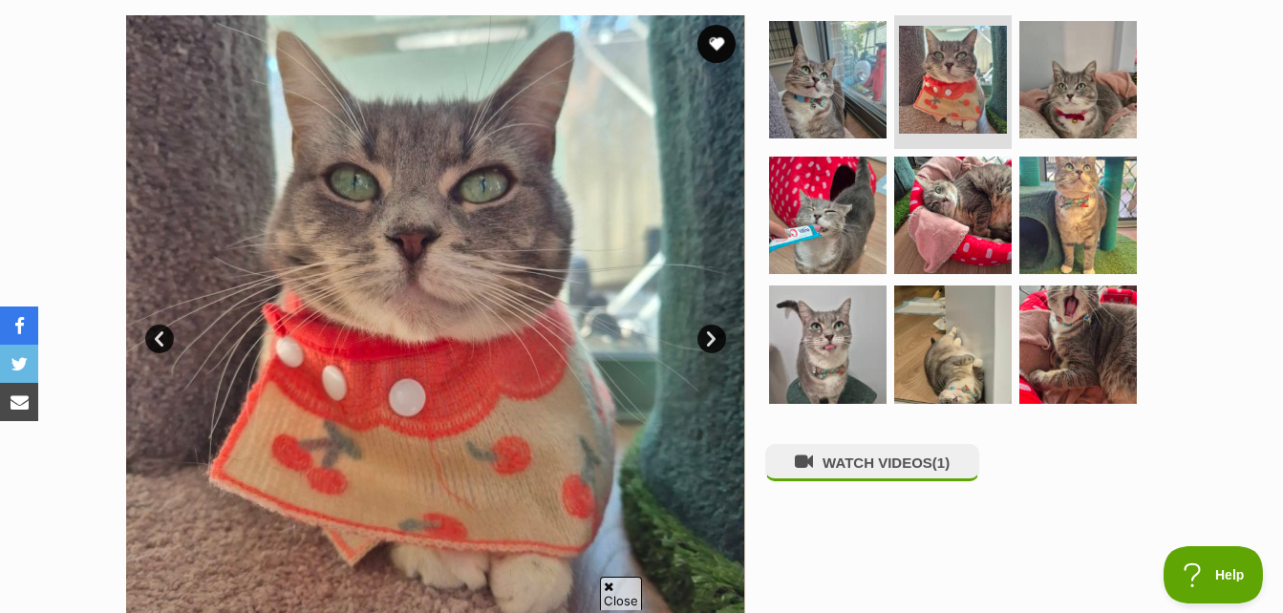
click at [164, 339] on link "Prev" at bounding box center [159, 339] width 29 height 29
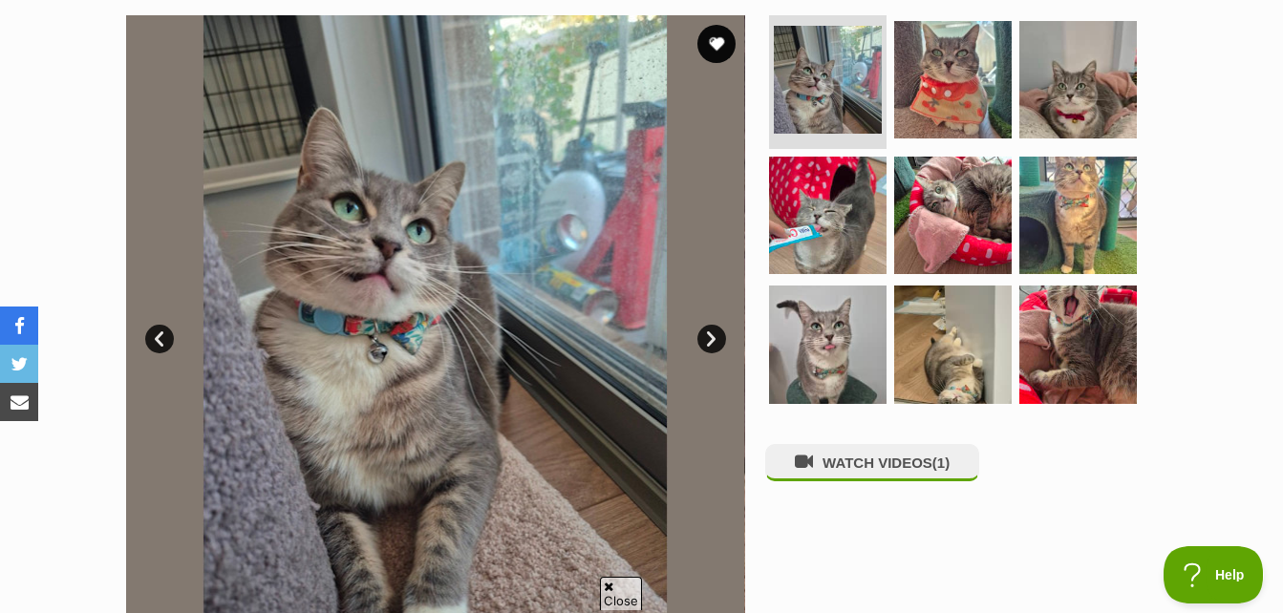
click at [164, 339] on link "Prev" at bounding box center [159, 339] width 29 height 29
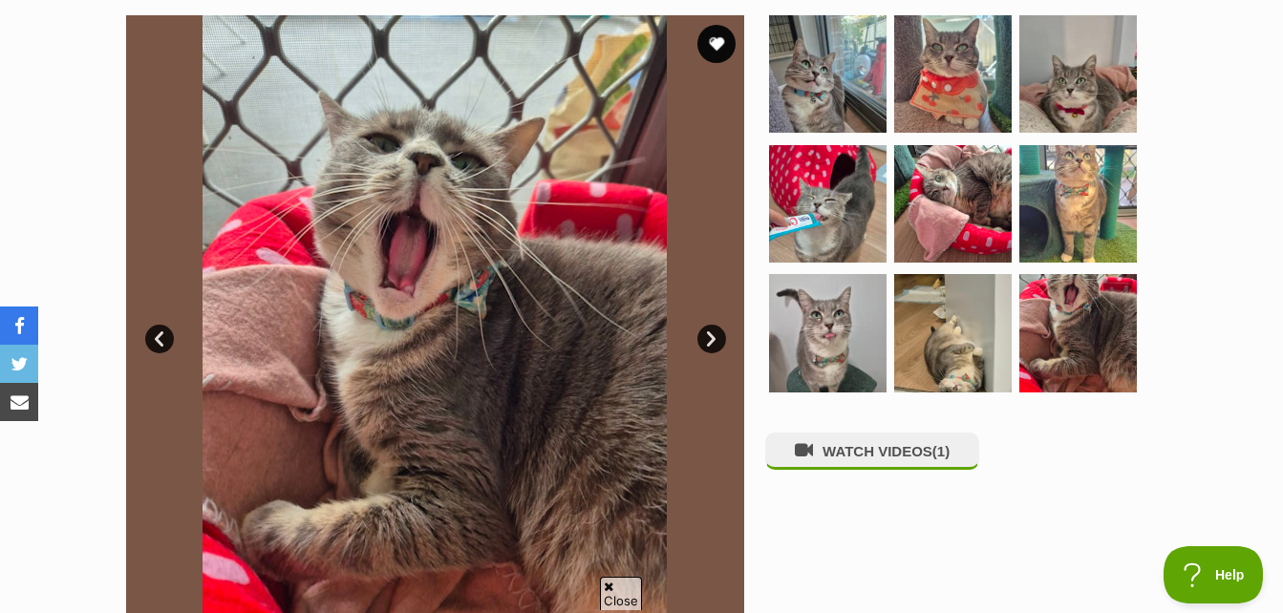
click at [164, 339] on link "Prev" at bounding box center [159, 339] width 29 height 29
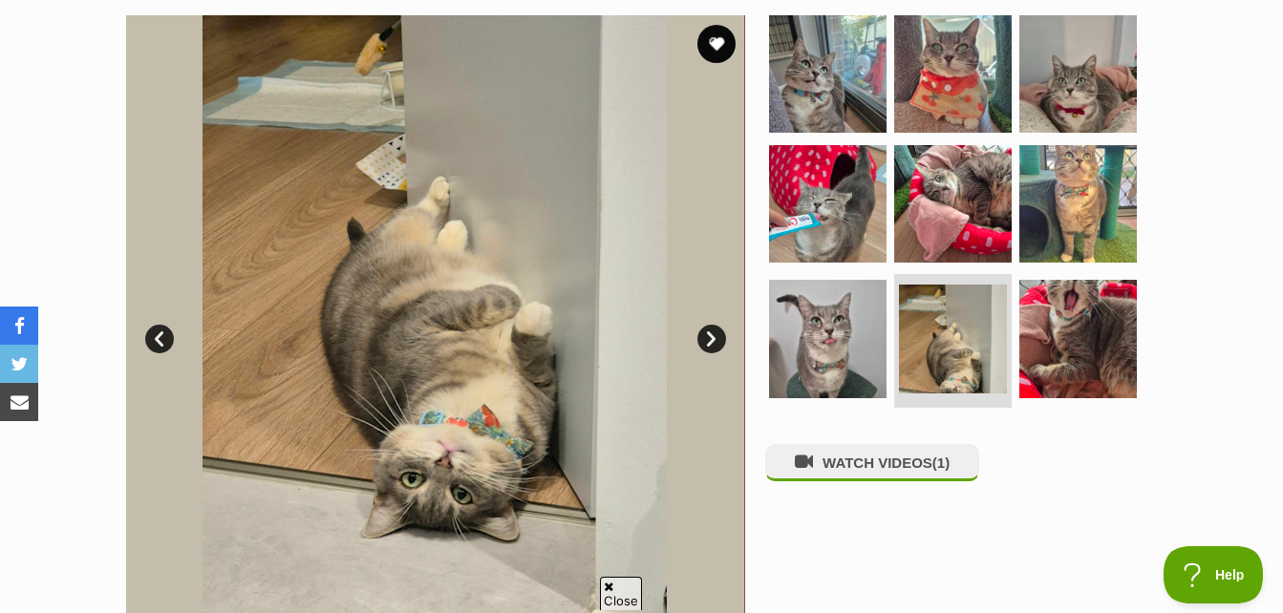
click at [724, 349] on div "Available 8 of 9 images 8 of 9 images 8 of 9 images 8 of 9 images 8 of 9 images…" at bounding box center [435, 324] width 619 height 619
click at [724, 349] on img at bounding box center [434, 324] width 619 height 619
click at [711, 347] on link "Next" at bounding box center [711, 339] width 29 height 29
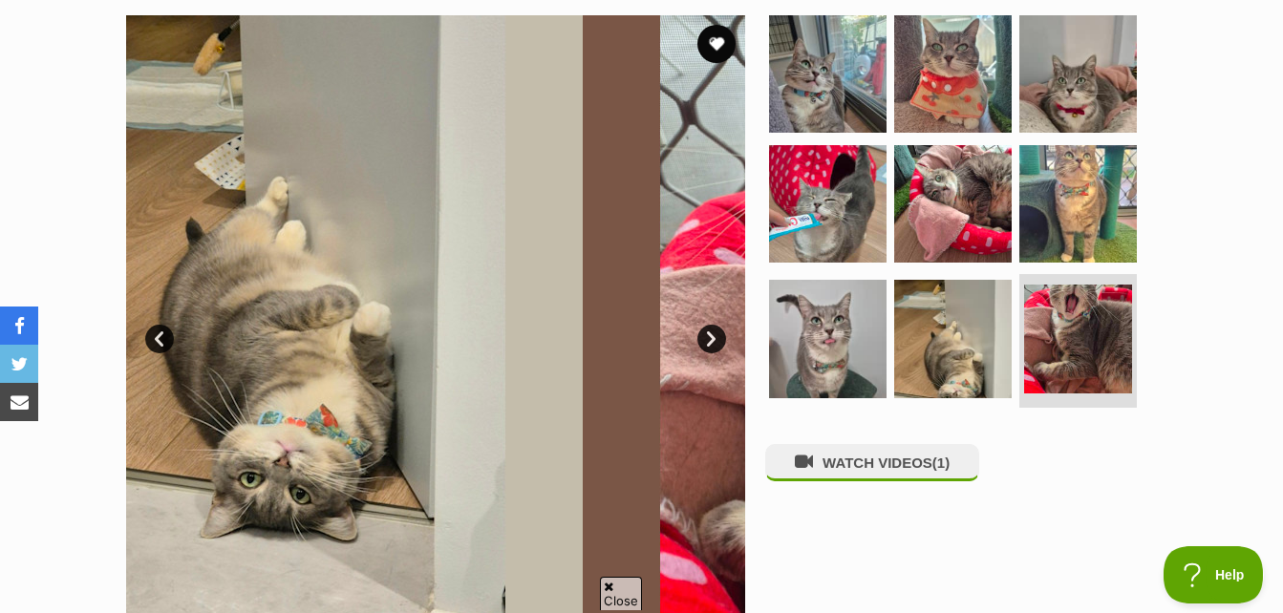
click at [719, 338] on link "Next" at bounding box center [711, 339] width 29 height 29
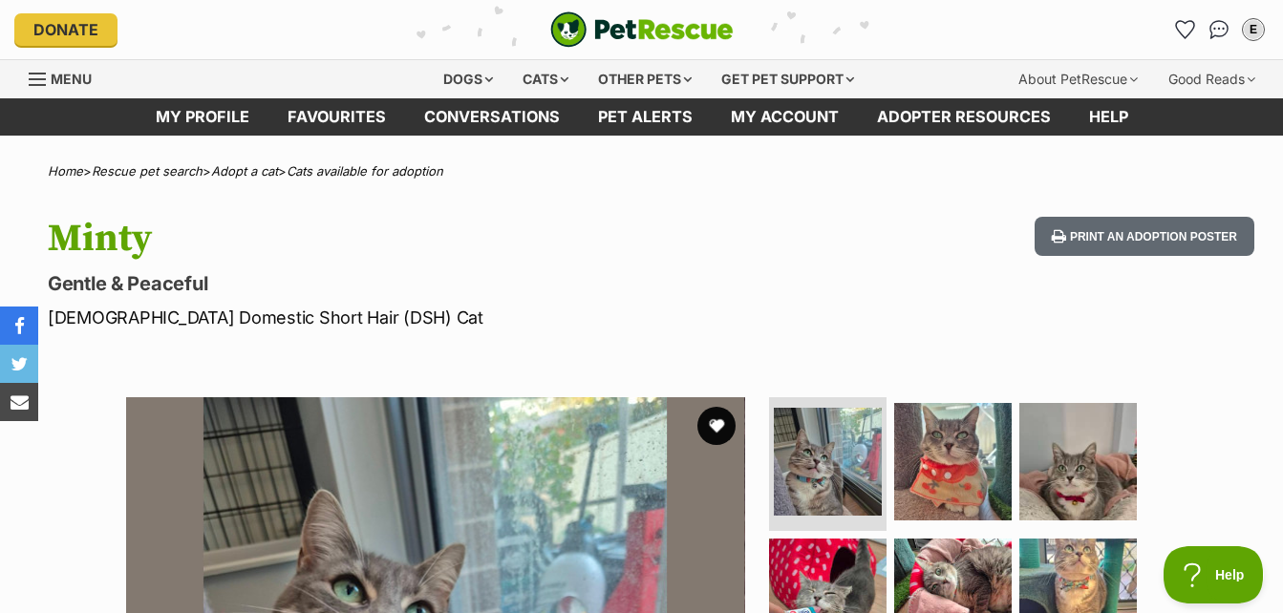
drag, startPoint x: 67, startPoint y: 237, endPoint x: 214, endPoint y: 232, distance: 147.2
click at [214, 232] on h1 "Minty" at bounding box center [416, 239] width 736 height 44
drag, startPoint x: 214, startPoint y: 232, endPoint x: 181, endPoint y: 234, distance: 33.5
click at [181, 234] on h1 "Minty" at bounding box center [416, 239] width 736 height 44
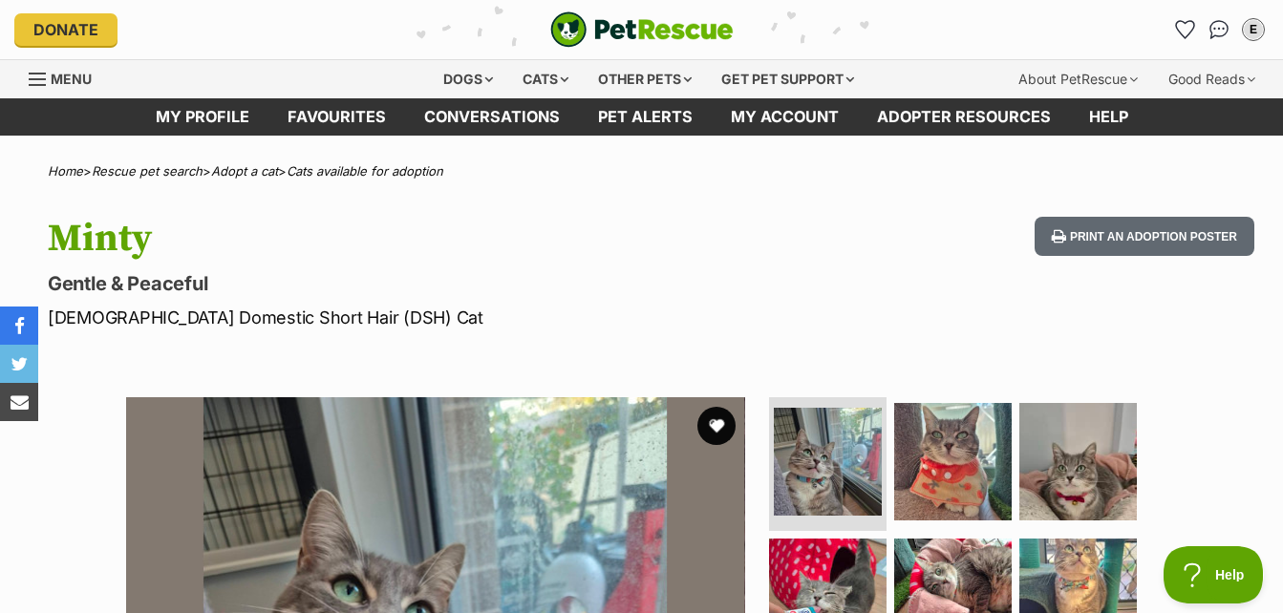
click at [705, 419] on button "favourite" at bounding box center [716, 426] width 42 height 42
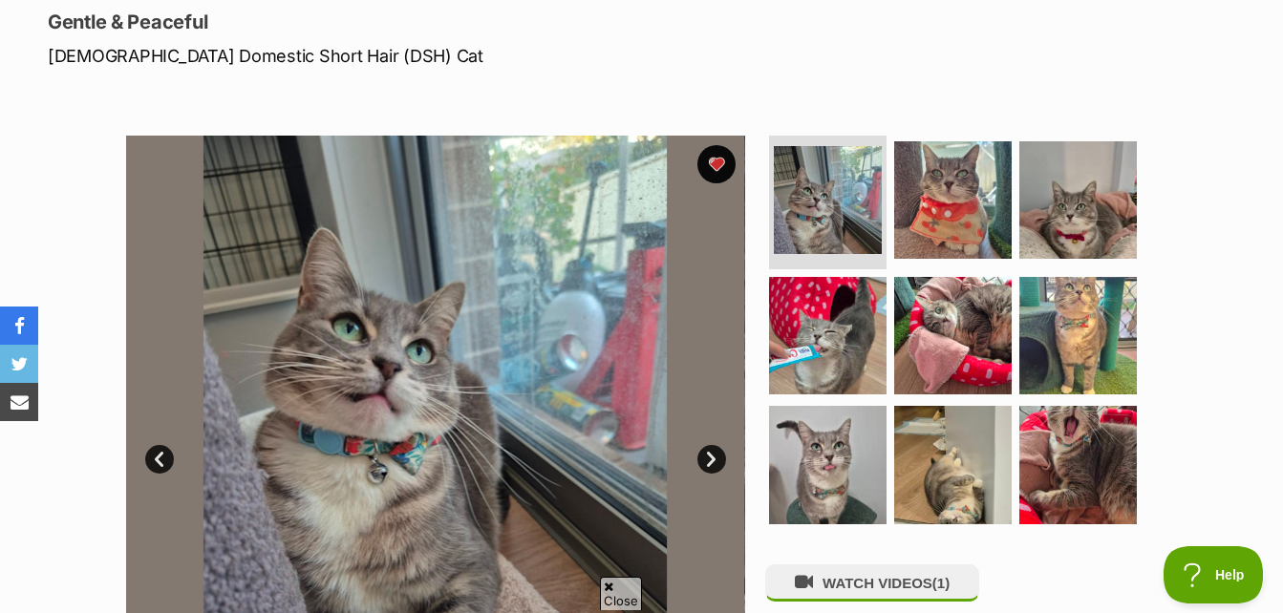
scroll to position [287, 0]
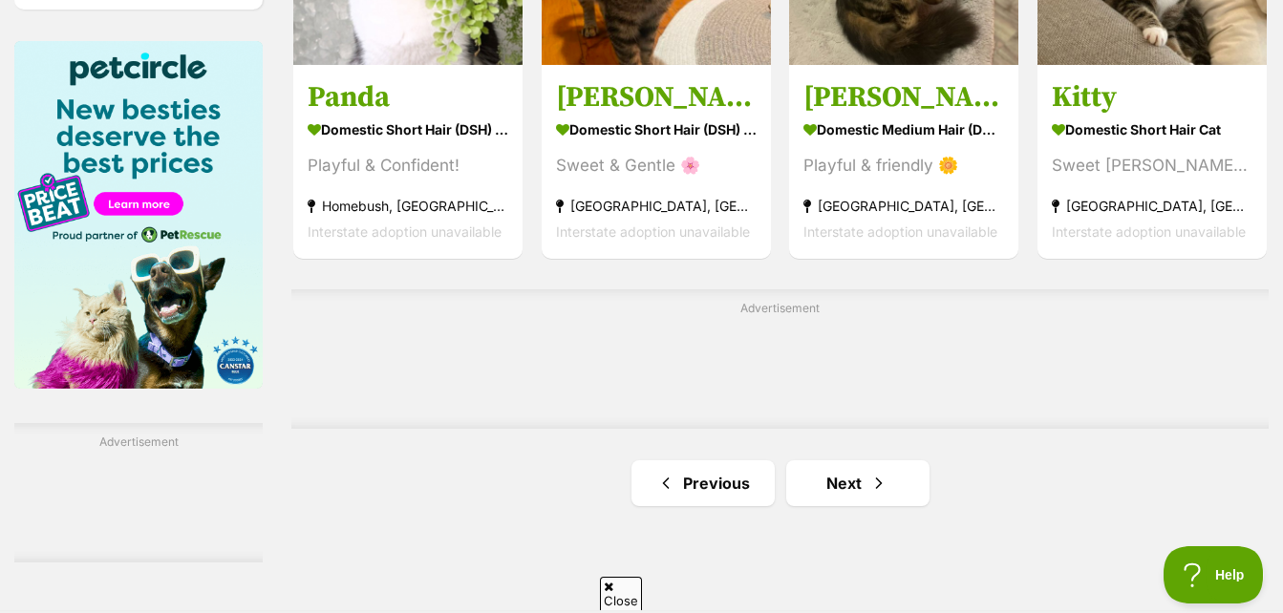
scroll to position [3074, 0]
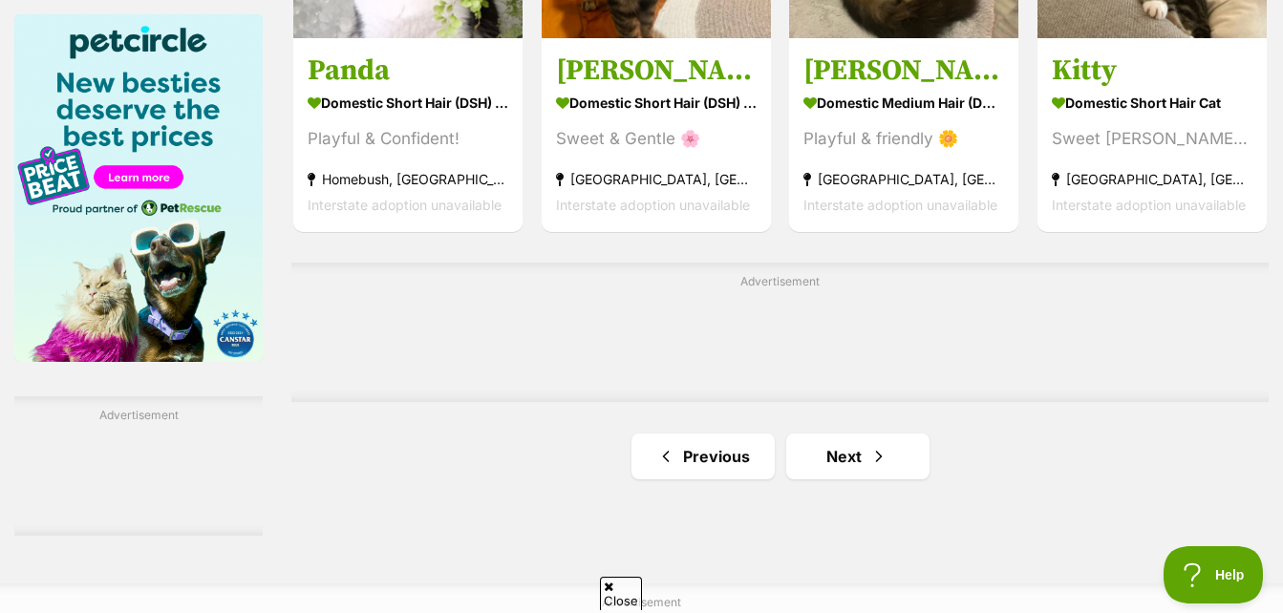
click at [896, 444] on link "Next" at bounding box center [857, 457] width 143 height 46
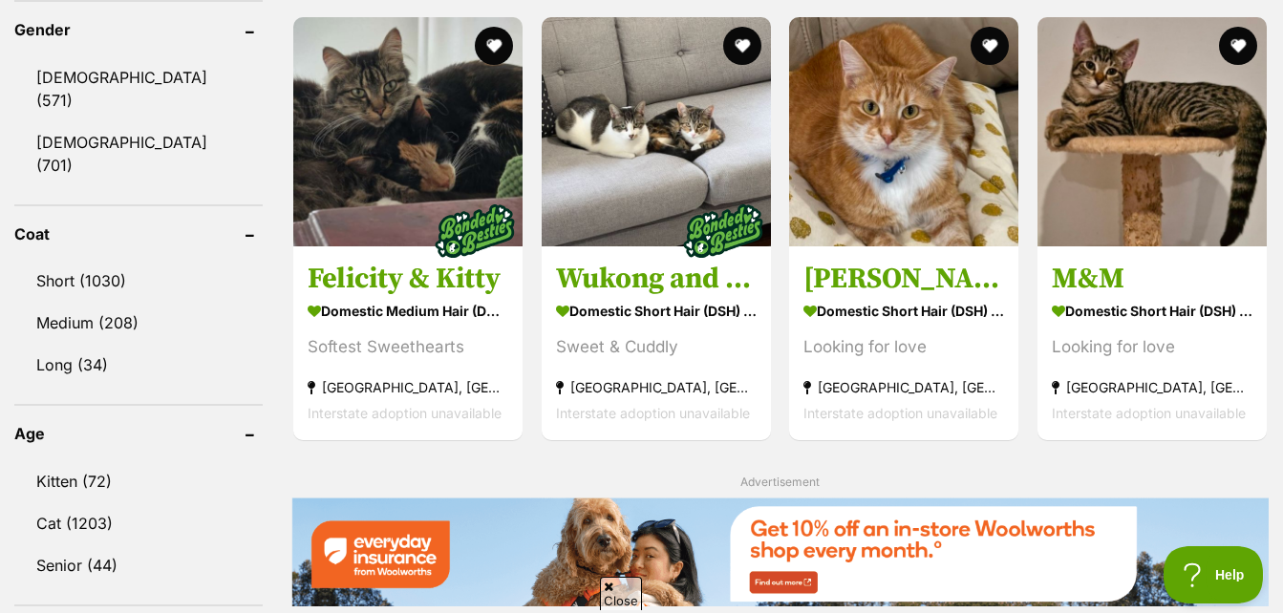
scroll to position [1624, 0]
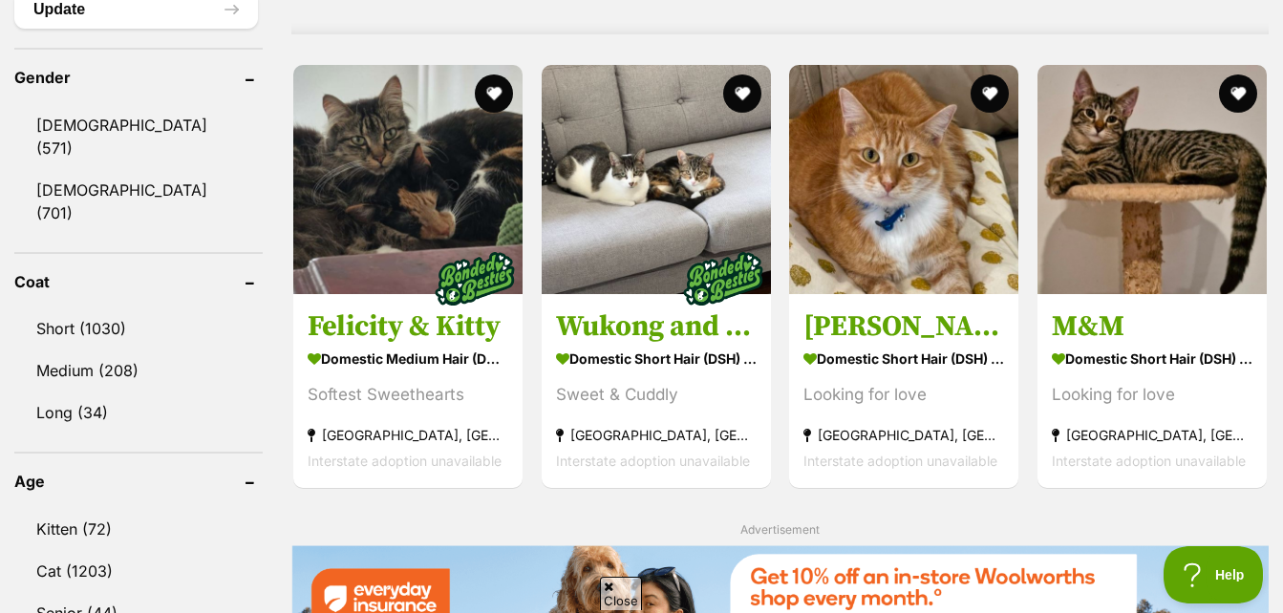
click at [1022, 135] on div "1104844 Tom Domestic Short Hair (DSH) Cat Affectionate & Playful Sydney Olympic…" at bounding box center [779, 372] width 977 height 2746
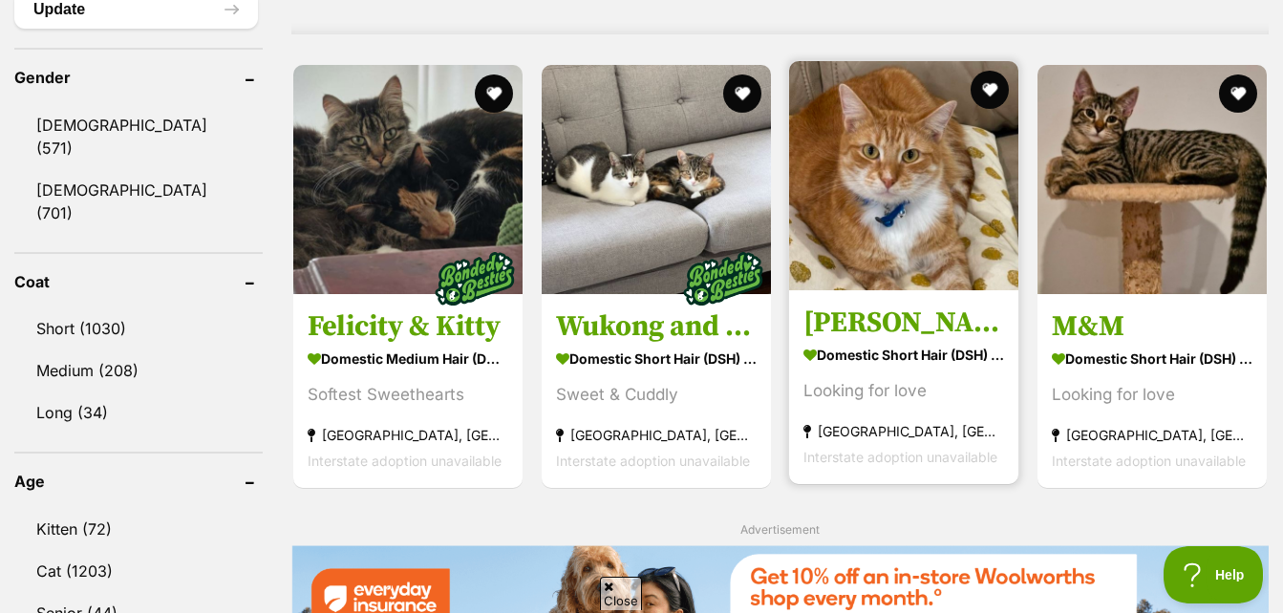
click at [990, 139] on img at bounding box center [903, 175] width 229 height 229
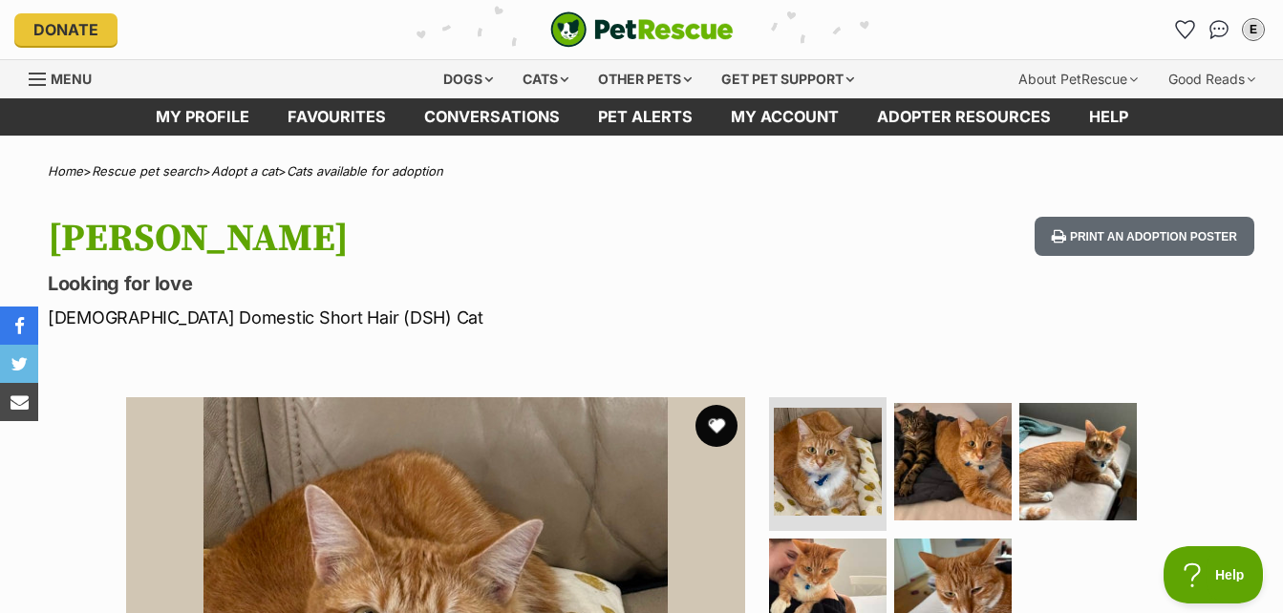
click at [702, 441] on button "favourite" at bounding box center [716, 426] width 42 height 42
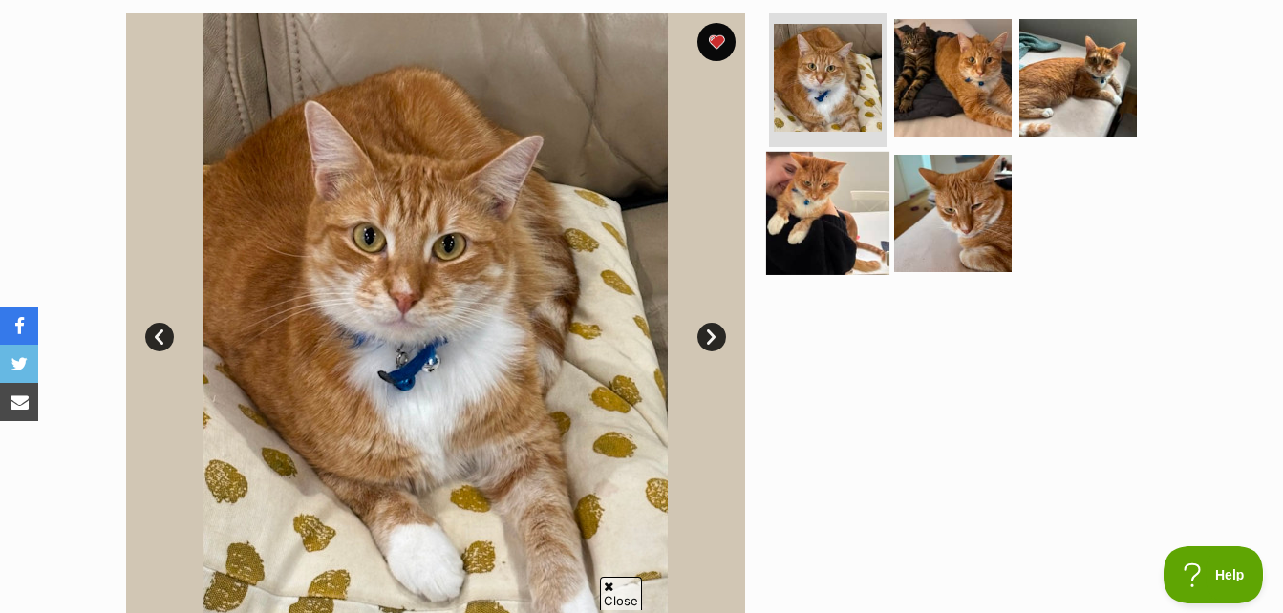
scroll to position [382, 0]
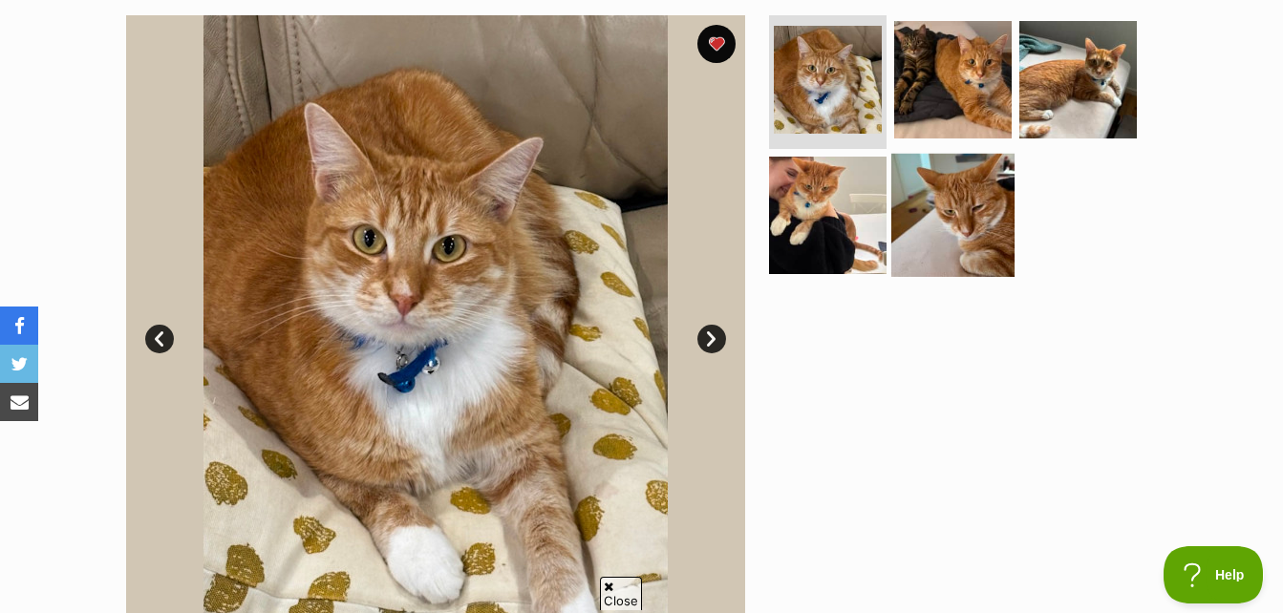
click at [923, 153] on img at bounding box center [952, 214] width 123 height 123
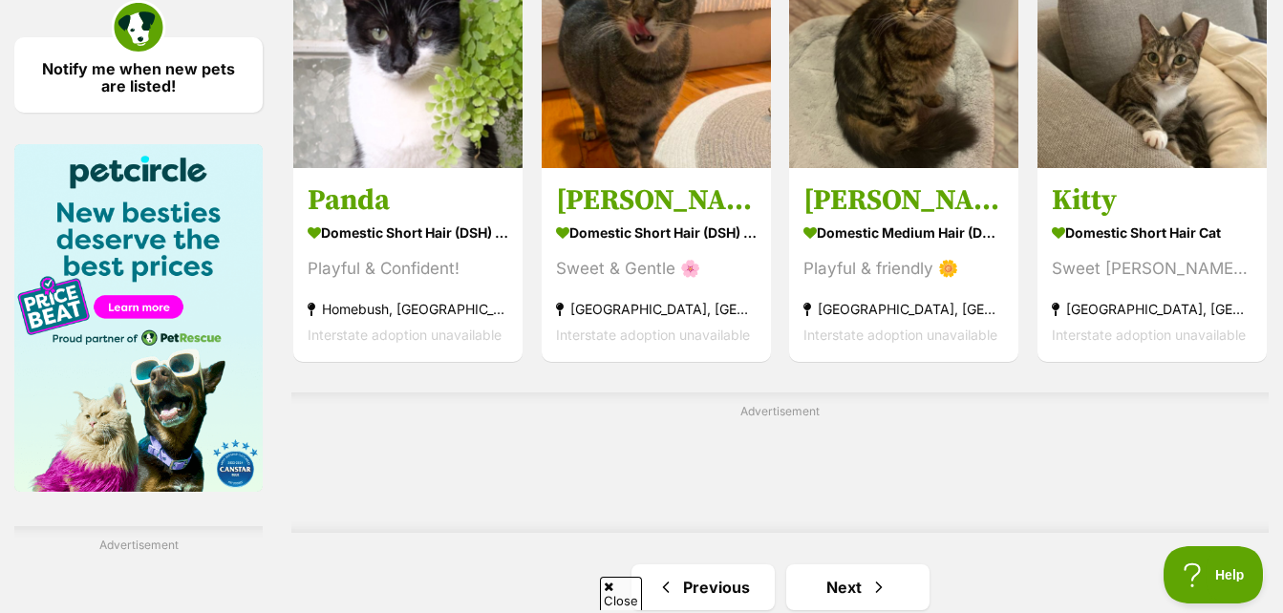
scroll to position [2977, 0]
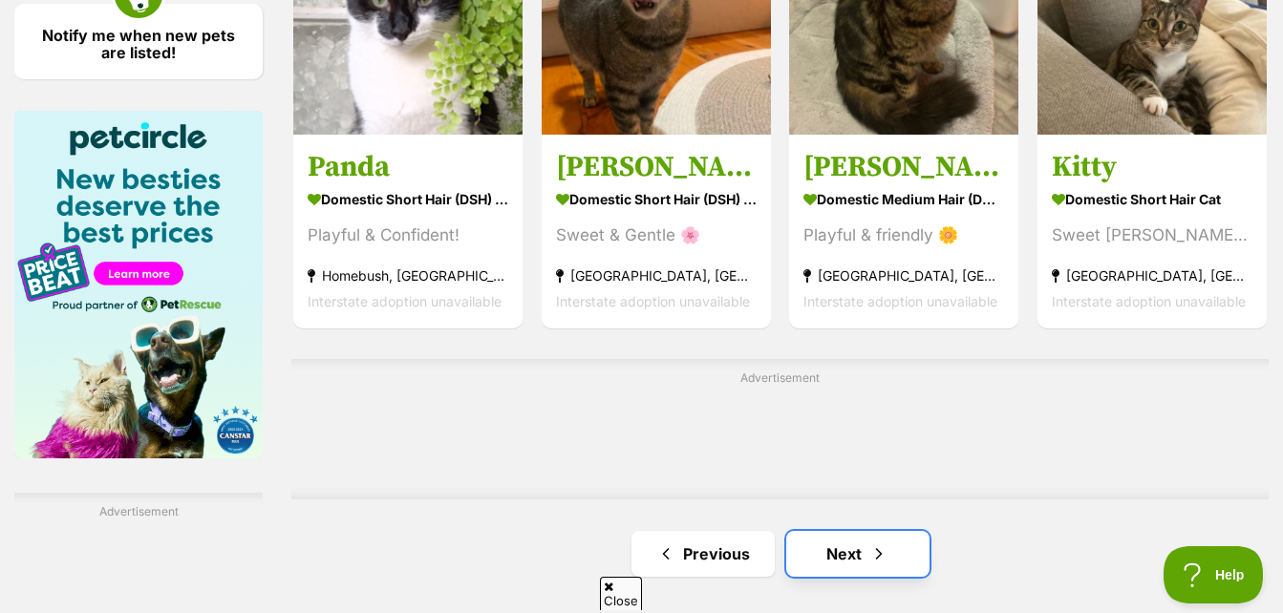
click at [865, 570] on link "Next" at bounding box center [857, 554] width 143 height 46
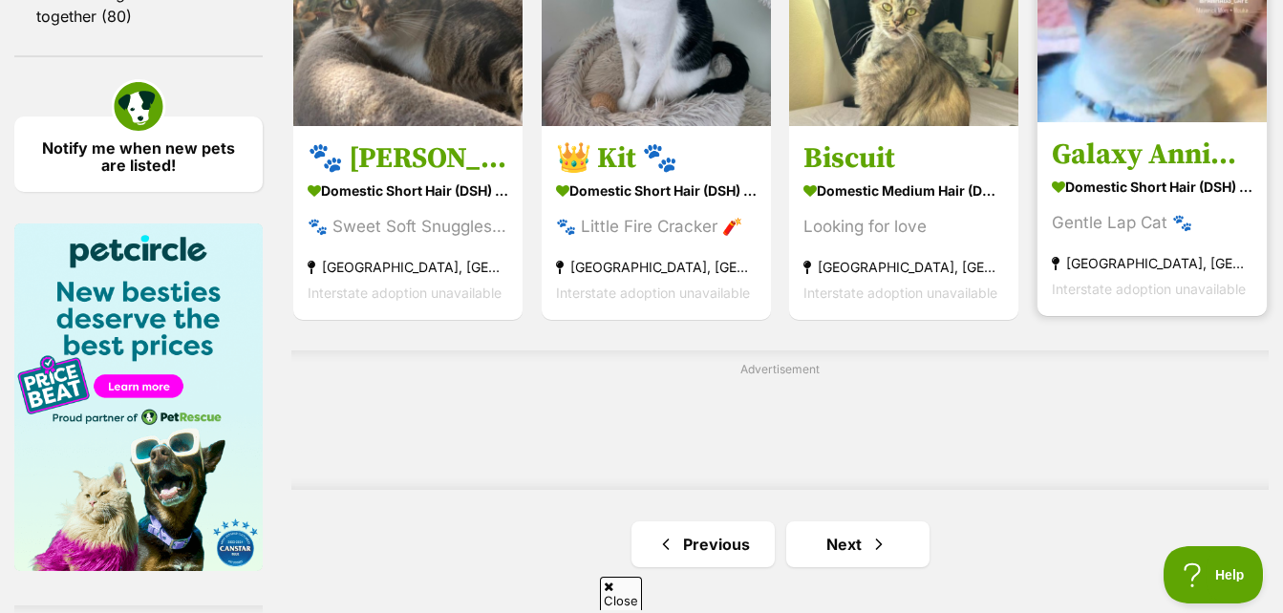
scroll to position [2866, 0]
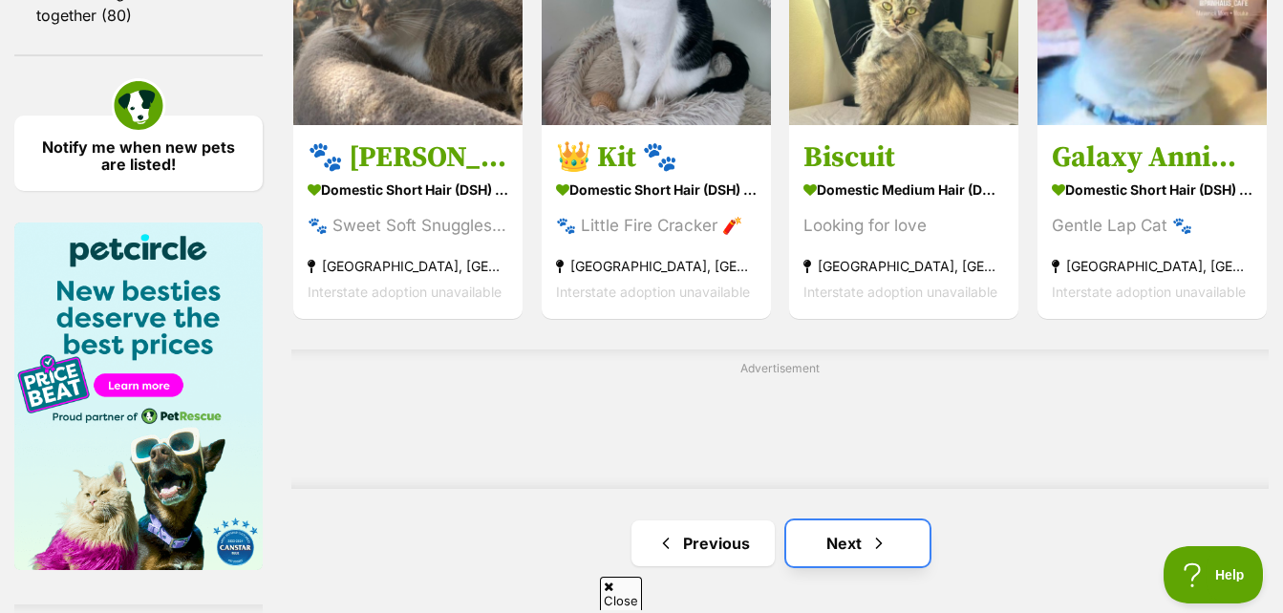
click at [884, 549] on span "Next page" at bounding box center [878, 543] width 19 height 23
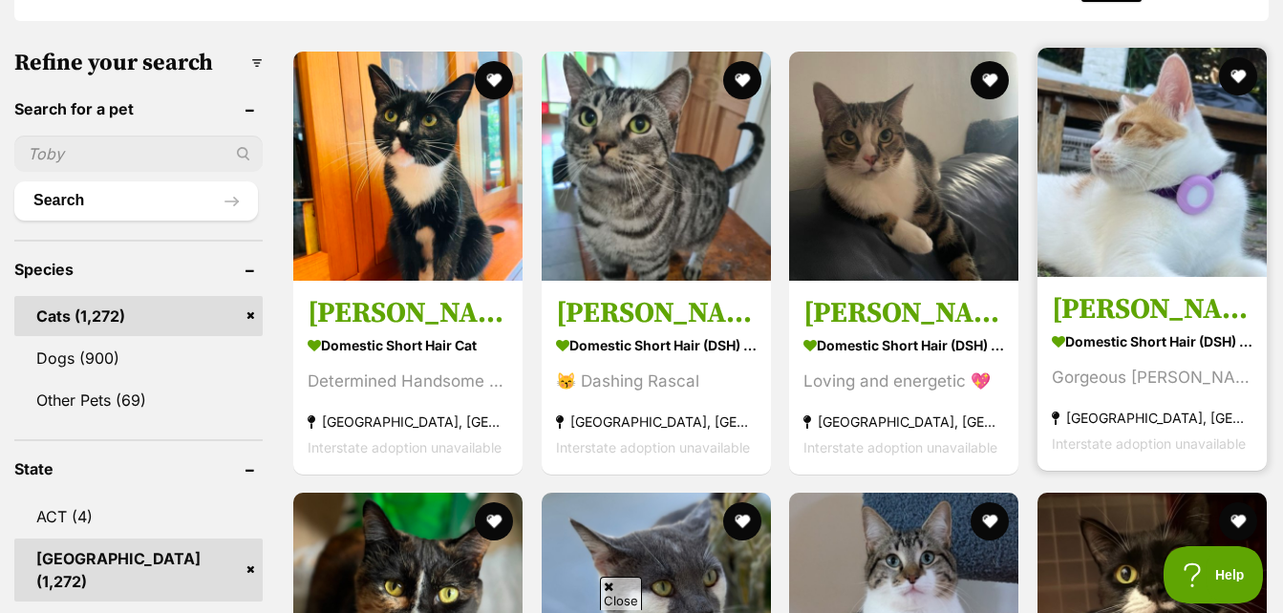
click at [1188, 171] on img at bounding box center [1151, 162] width 229 height 229
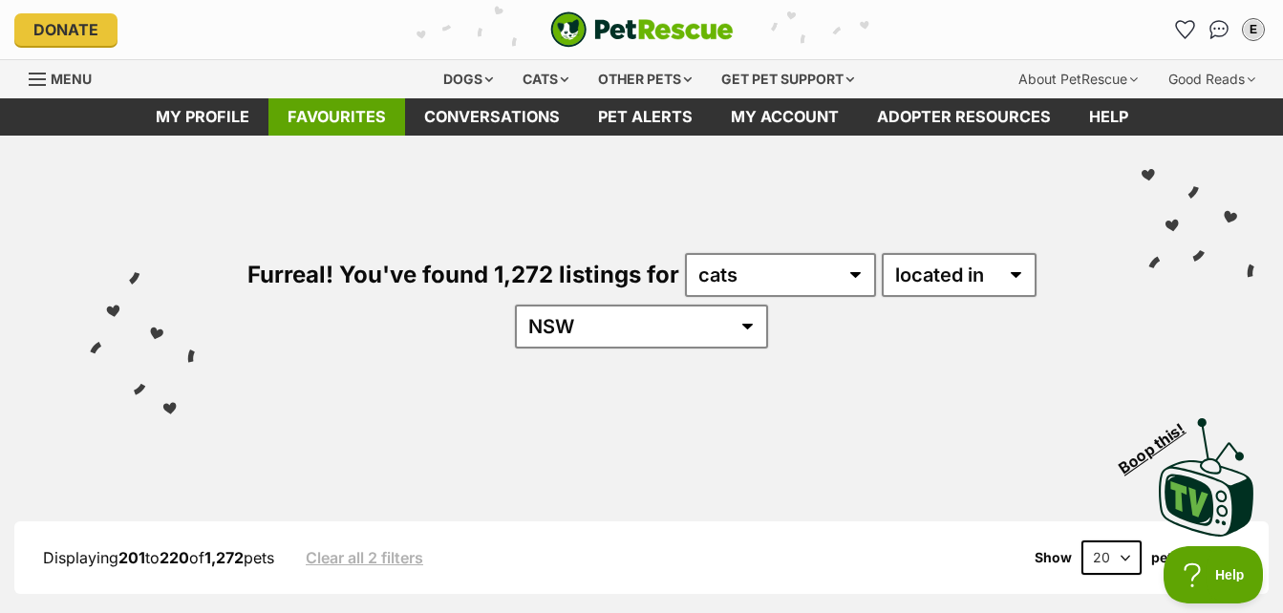
click at [356, 114] on link "Favourites" at bounding box center [336, 116] width 137 height 37
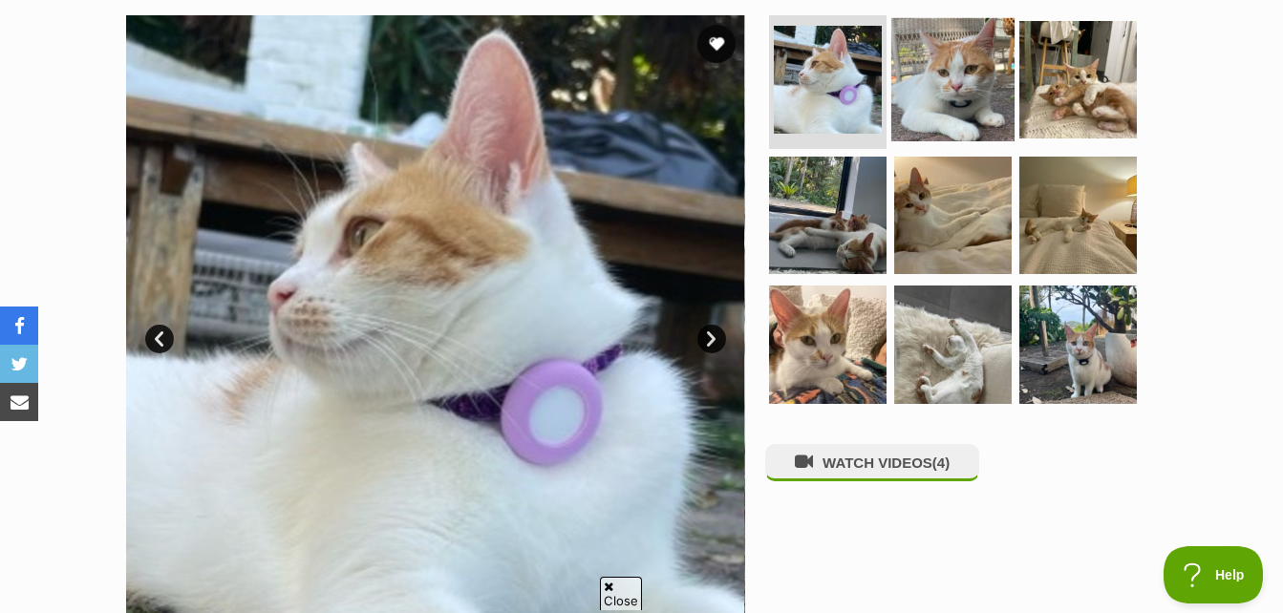
click at [934, 53] on img at bounding box center [952, 79] width 123 height 123
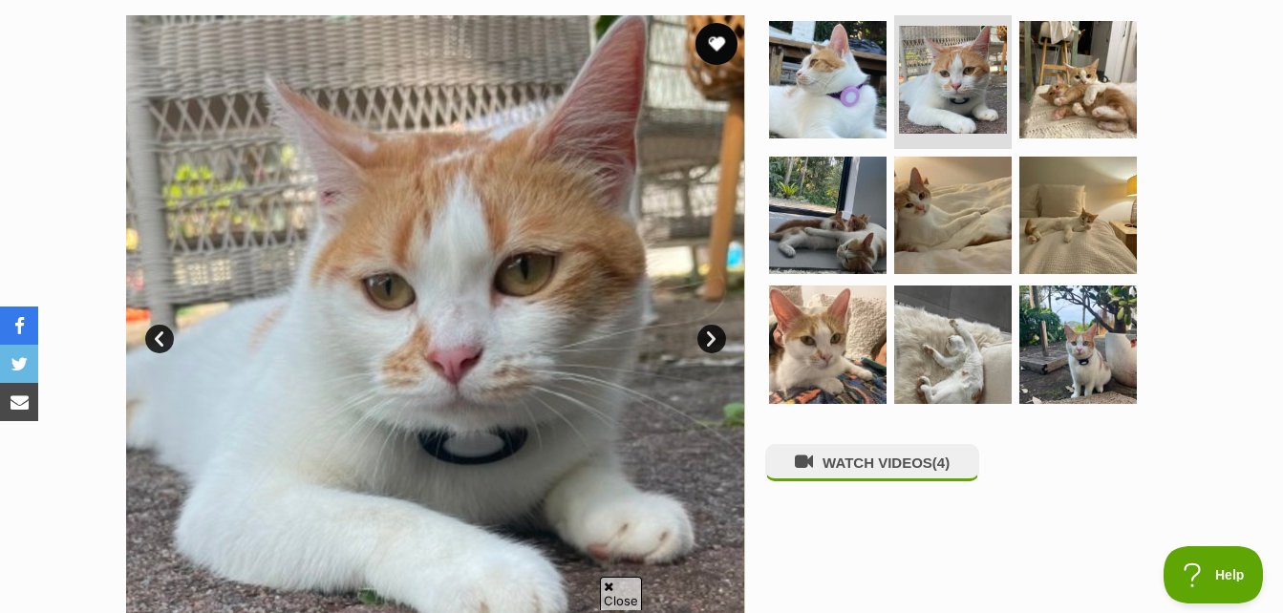
click at [718, 32] on button "favourite" at bounding box center [716, 44] width 42 height 42
click at [953, 224] on img at bounding box center [952, 214] width 123 height 123
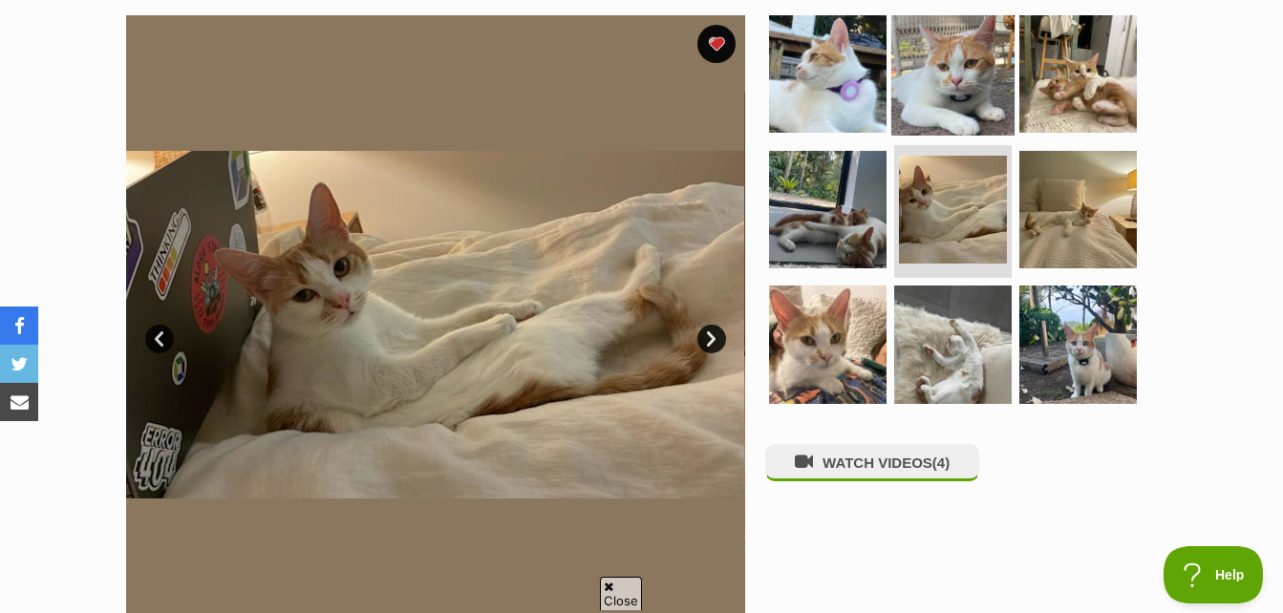
click at [958, 91] on img at bounding box center [952, 73] width 123 height 123
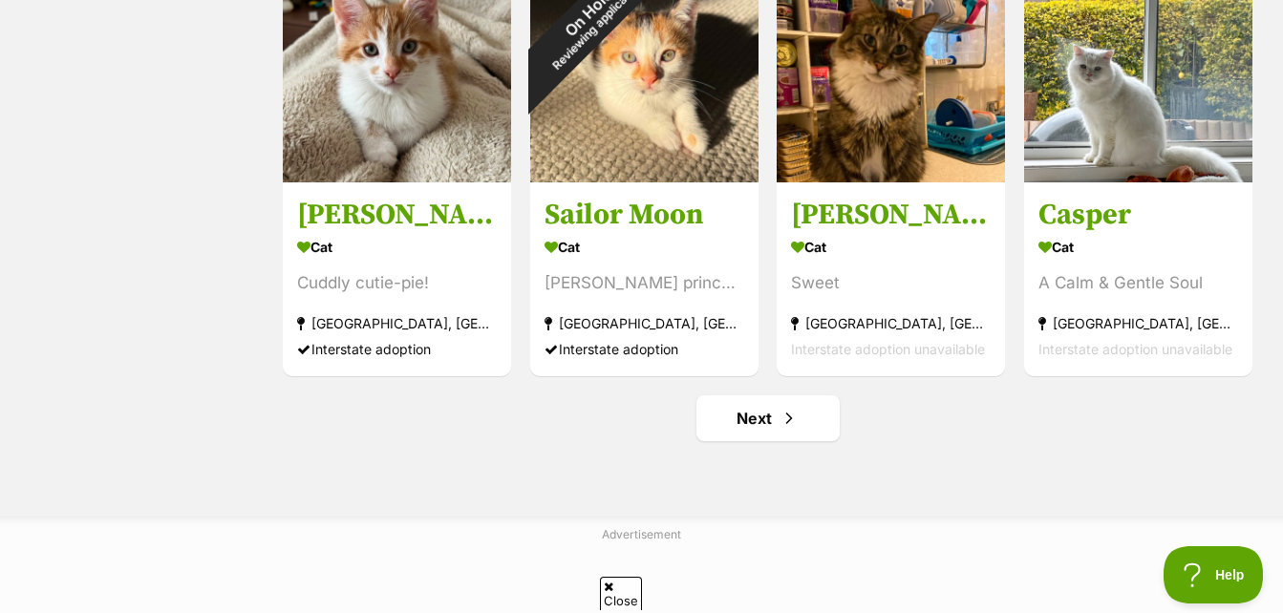
scroll to position [2388, 0]
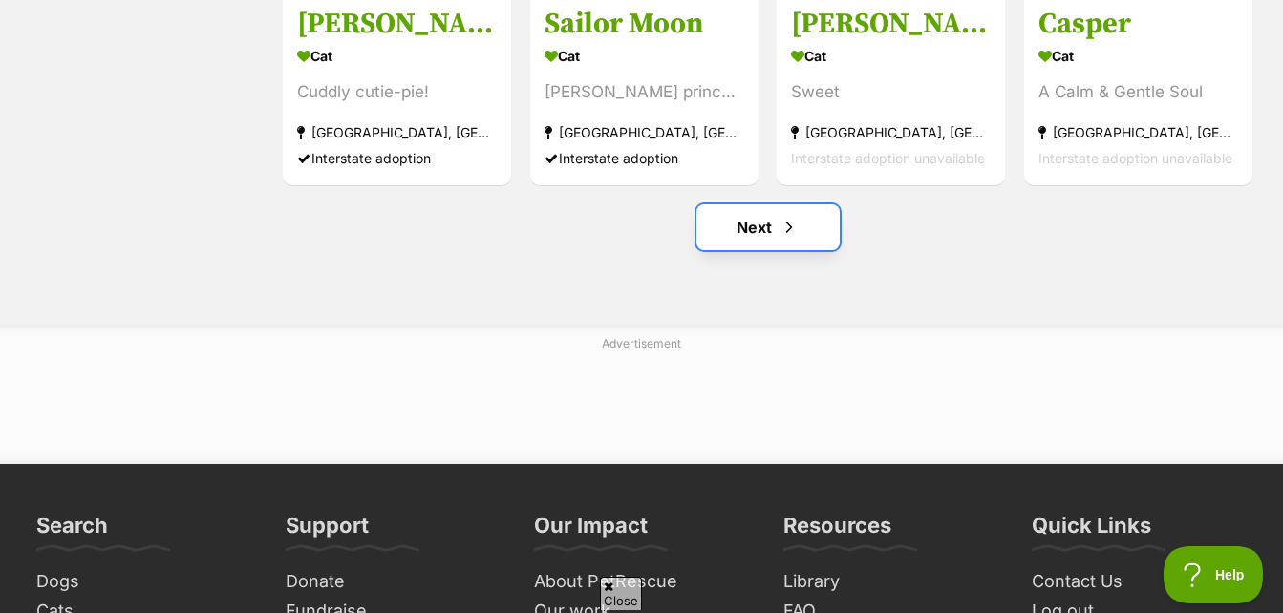
click at [761, 239] on link "Next" at bounding box center [767, 227] width 143 height 46
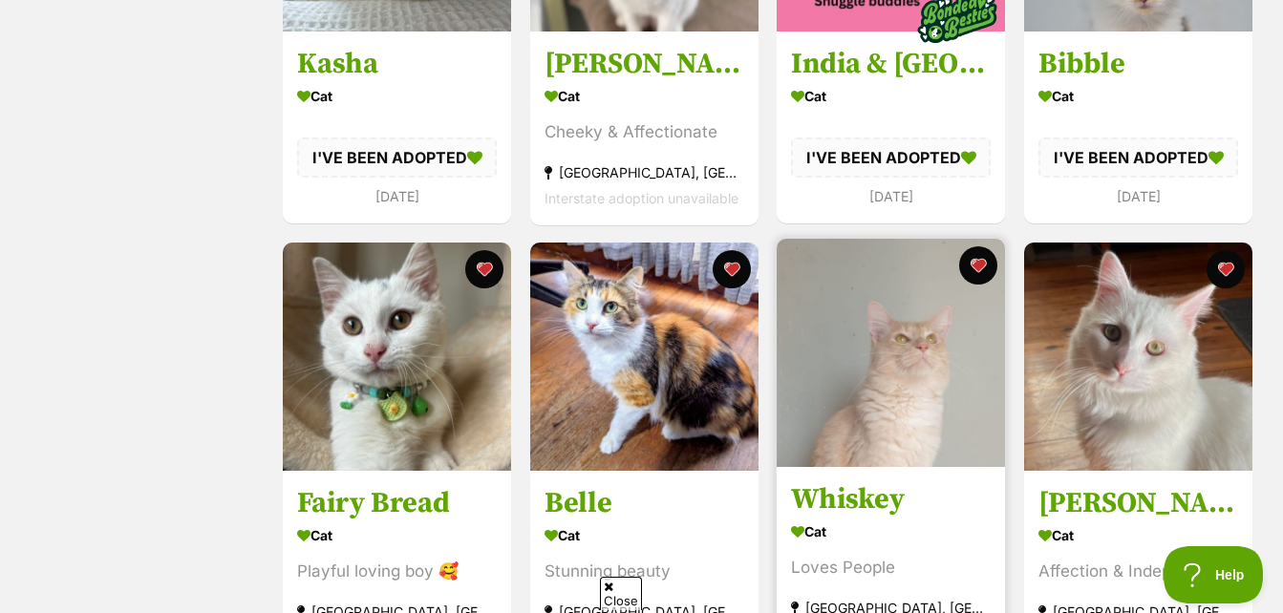
scroll to position [2102, 0]
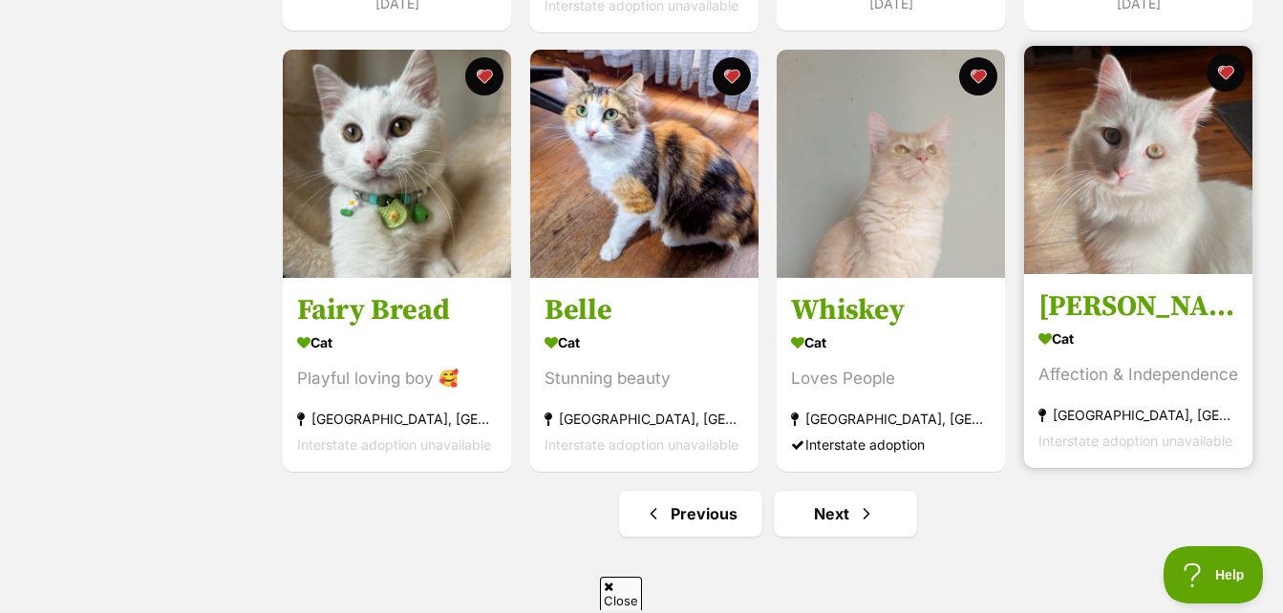
click at [1198, 173] on img at bounding box center [1138, 160] width 228 height 228
